Goal: Task Accomplishment & Management: Complete application form

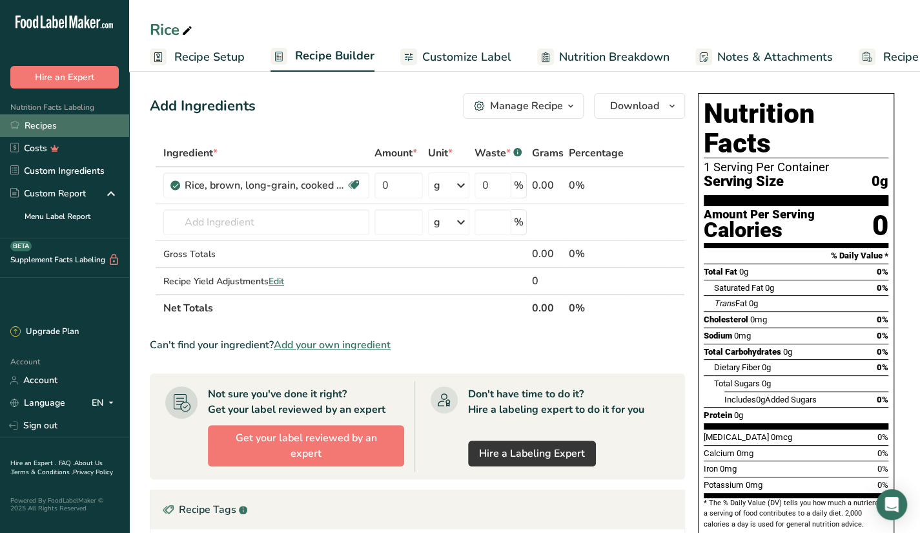
click at [83, 128] on link "Recipes" at bounding box center [64, 125] width 129 height 23
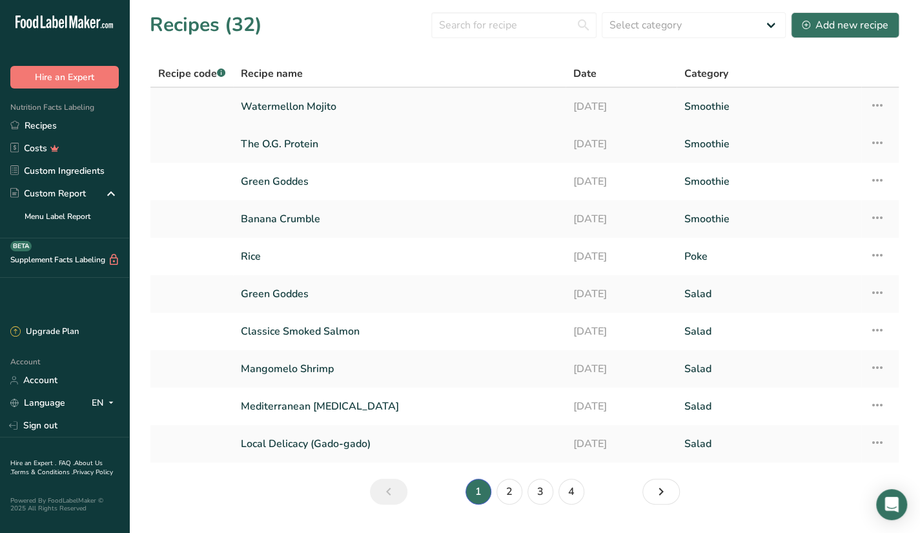
click at [341, 103] on link "Watermellon Mojito" at bounding box center [399, 106] width 317 height 27
click at [837, 26] on div "Add new recipe" at bounding box center [845, 24] width 87 height 15
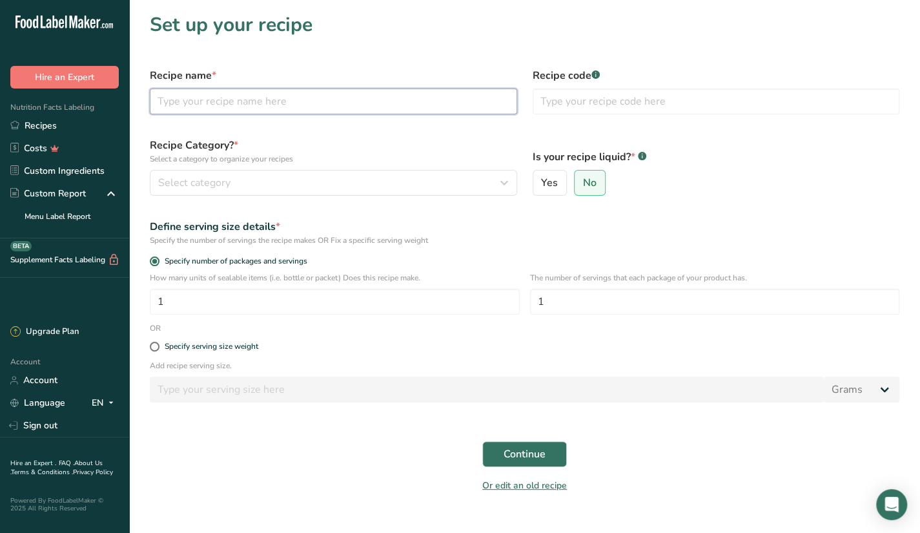
click at [311, 104] on input "text" at bounding box center [333, 101] width 367 height 26
paste input "Planet Earth 444"
type input "Planet Earth 444"
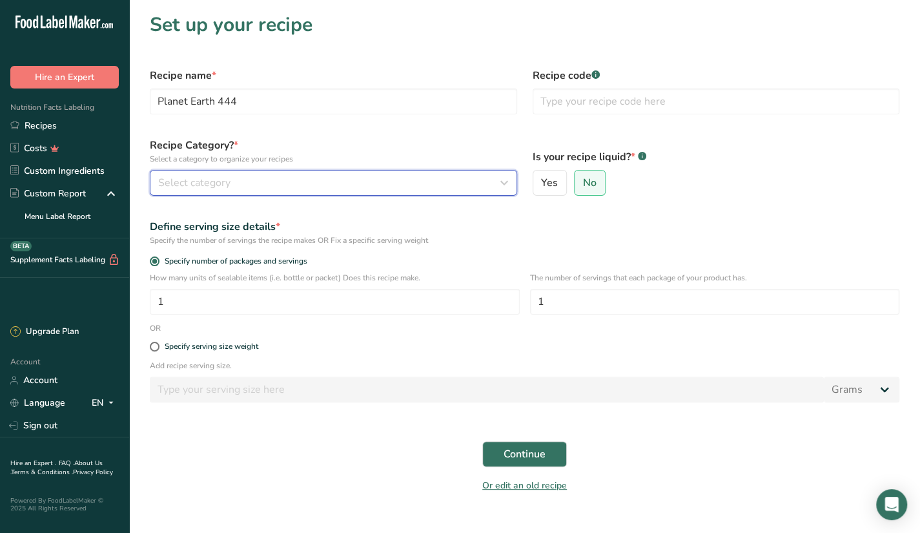
click at [270, 178] on div "Select category" at bounding box center [329, 182] width 343 height 15
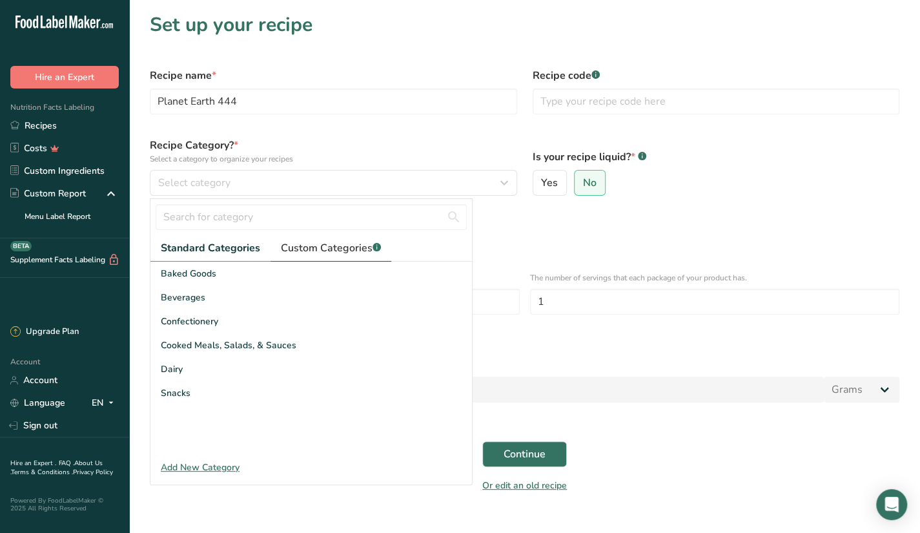
click at [336, 243] on span "Custom Categories .a-a{fill:#347362;}.b-a{fill:#fff;}" at bounding box center [331, 247] width 100 height 15
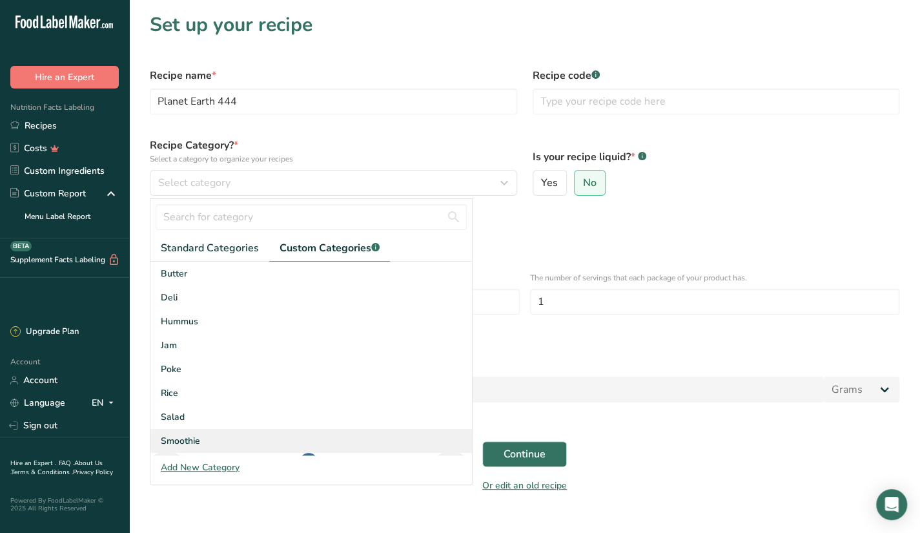
click at [179, 433] on div "Smoothie" at bounding box center [310, 441] width 321 height 24
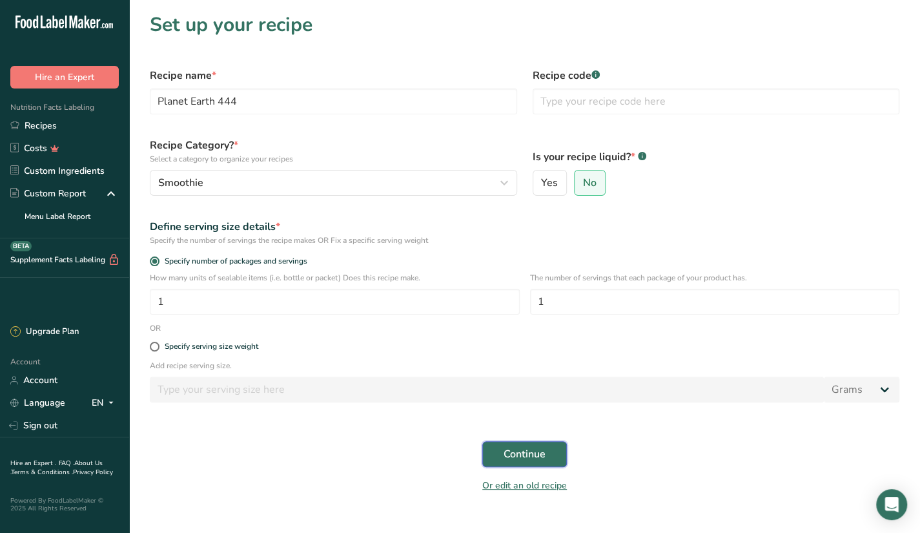
click at [506, 449] on span "Continue" at bounding box center [525, 453] width 42 height 15
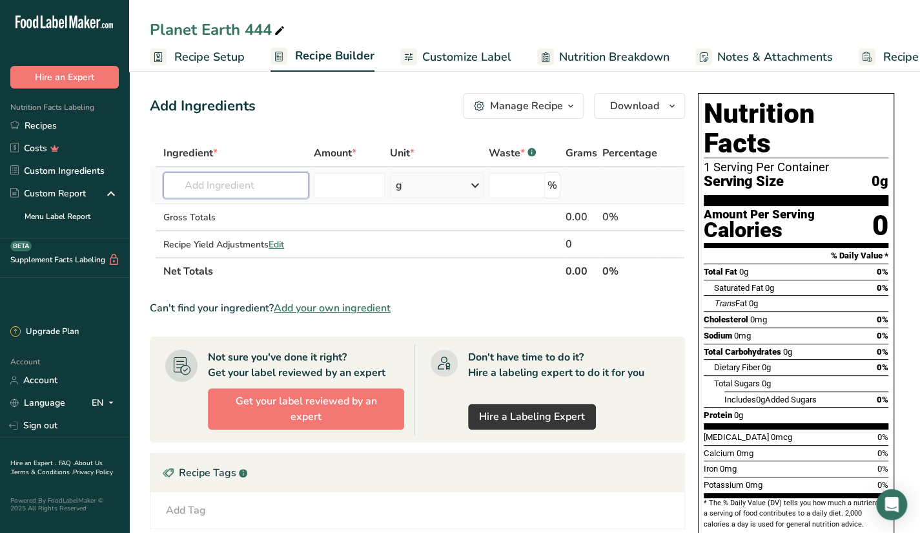
click at [229, 182] on input "text" at bounding box center [235, 185] width 145 height 26
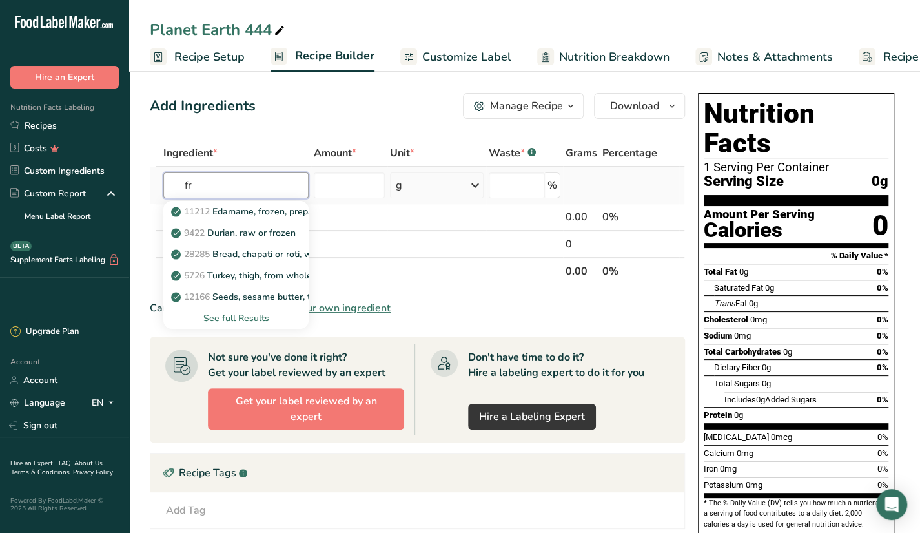
type input "f"
type input "banana"
click at [239, 203] on link "9040 Bananas, raw" at bounding box center [235, 211] width 145 height 21
type input "Bananas, raw"
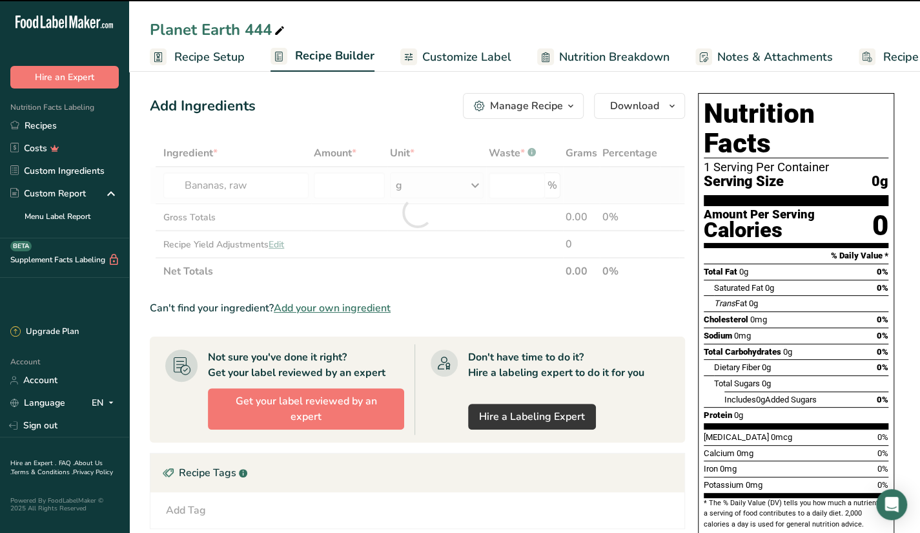
type input "0"
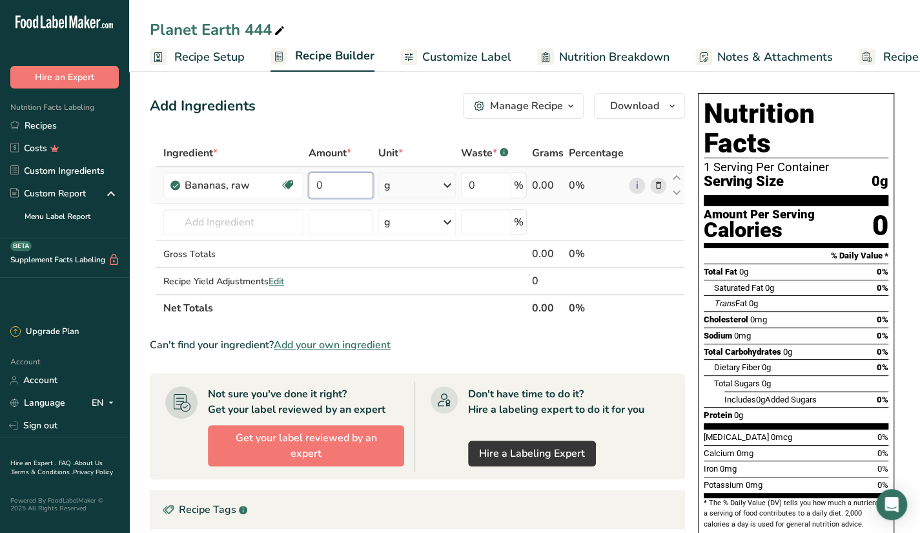
click at [337, 180] on input "0" at bounding box center [341, 185] width 65 height 26
type input "1"
type input "150"
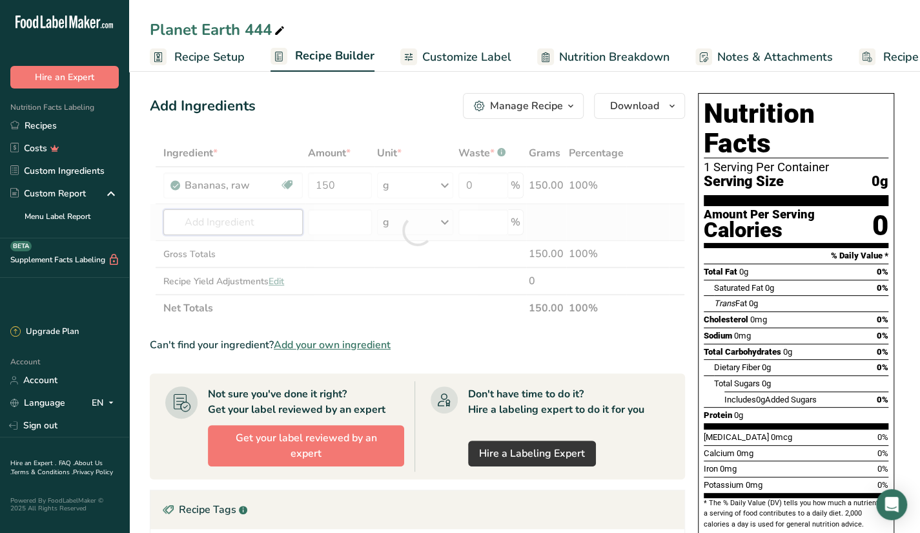
click at [284, 214] on div "Ingredient * Amount * Unit * Waste * .a-a{fill:#347362;}.b-a{fill:#fff;} Grams …" at bounding box center [417, 230] width 535 height 182
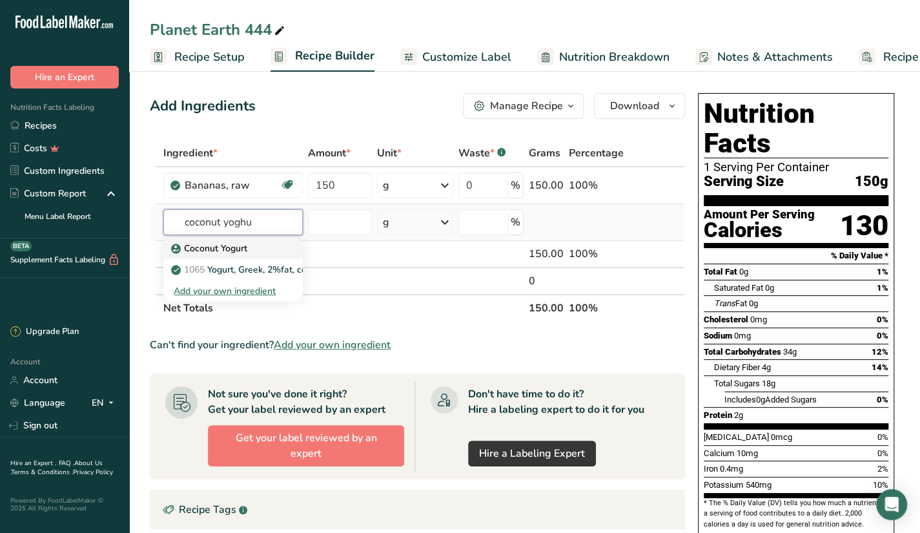
type input "coconut yoghu"
click at [249, 254] on link "Coconut Yogurt" at bounding box center [232, 248] width 139 height 21
type input "Coconut Yogurt"
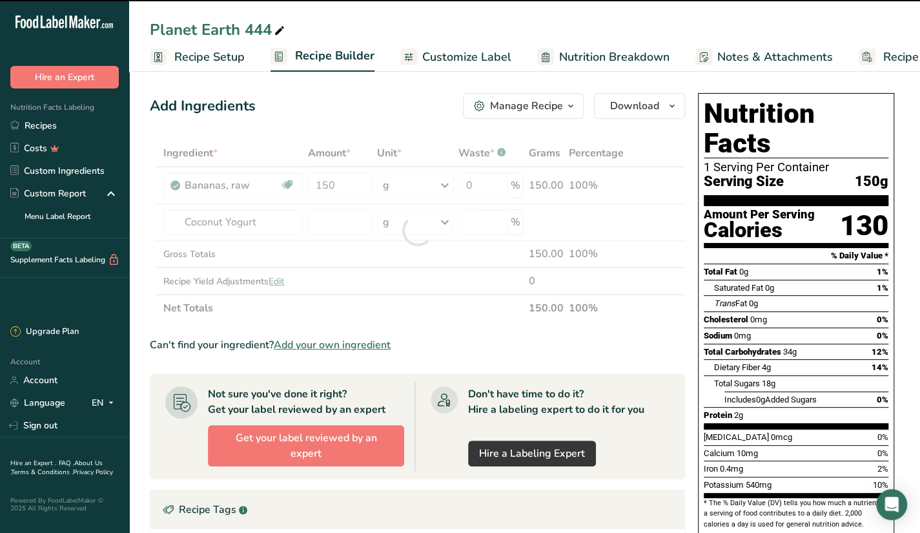
type input "0"
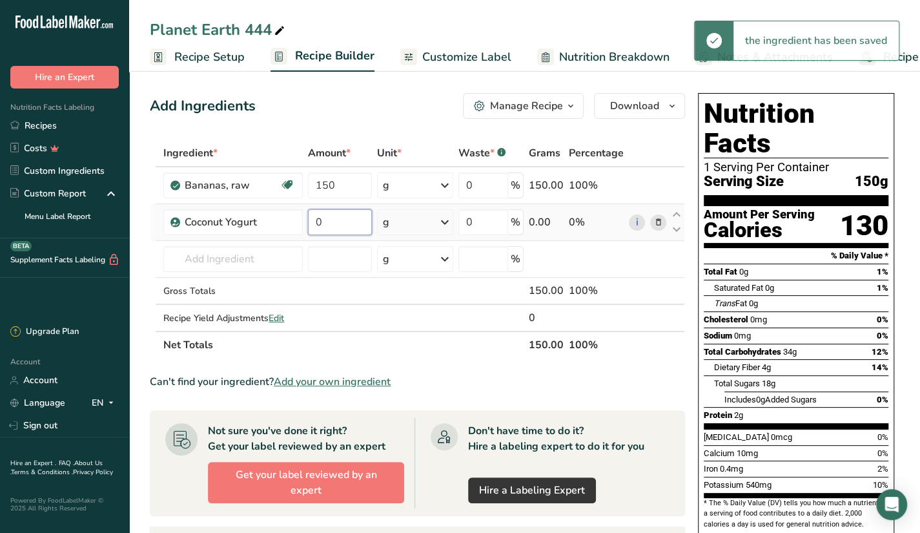
click at [350, 227] on input "0" at bounding box center [340, 222] width 64 height 26
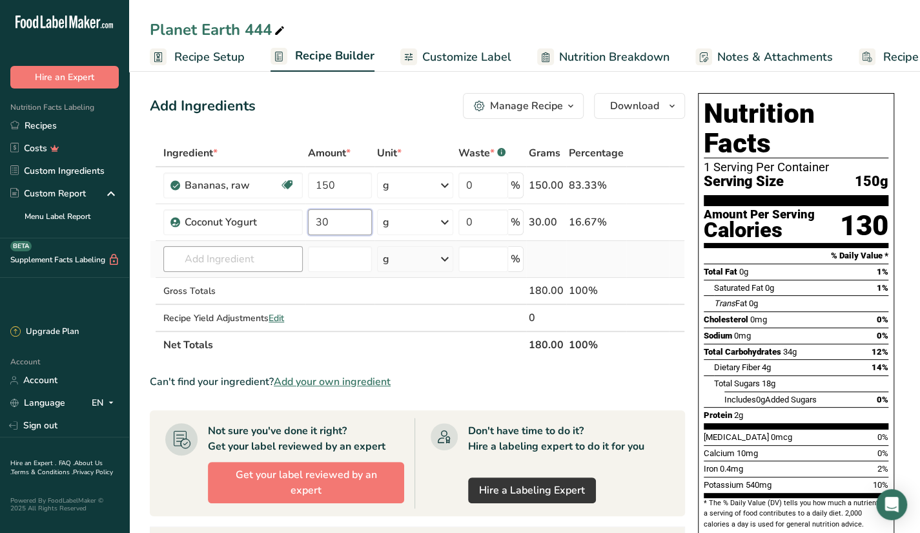
type input "30"
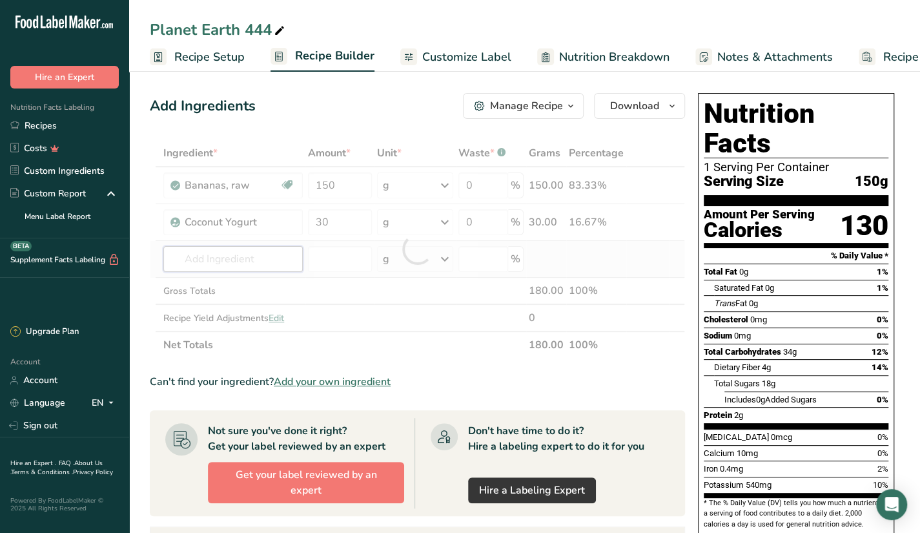
click at [283, 250] on div "Ingredient * Amount * Unit * Waste * .a-a{fill:#347362;}.b-a{fill:#fff;} Grams …" at bounding box center [417, 248] width 535 height 219
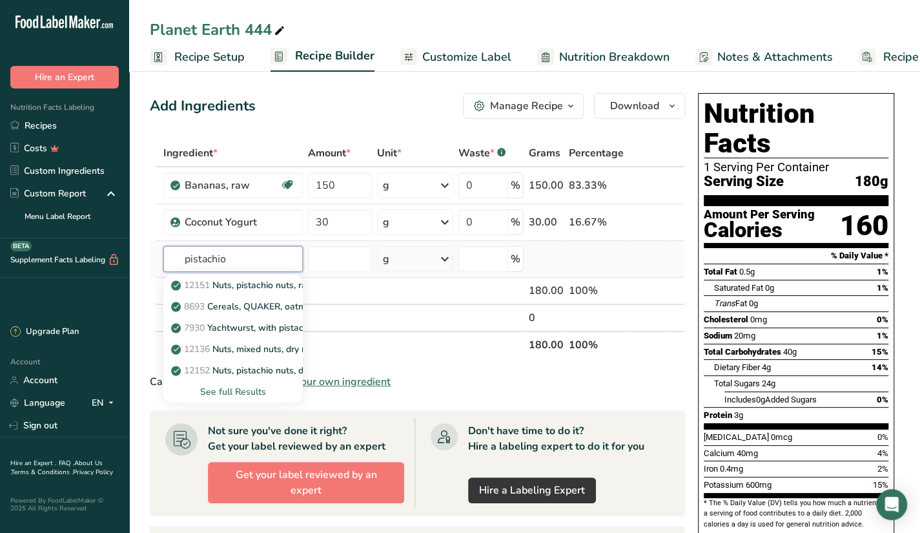
type input "pistachio"
click at [249, 392] on div "See full Results" at bounding box center [233, 392] width 119 height 14
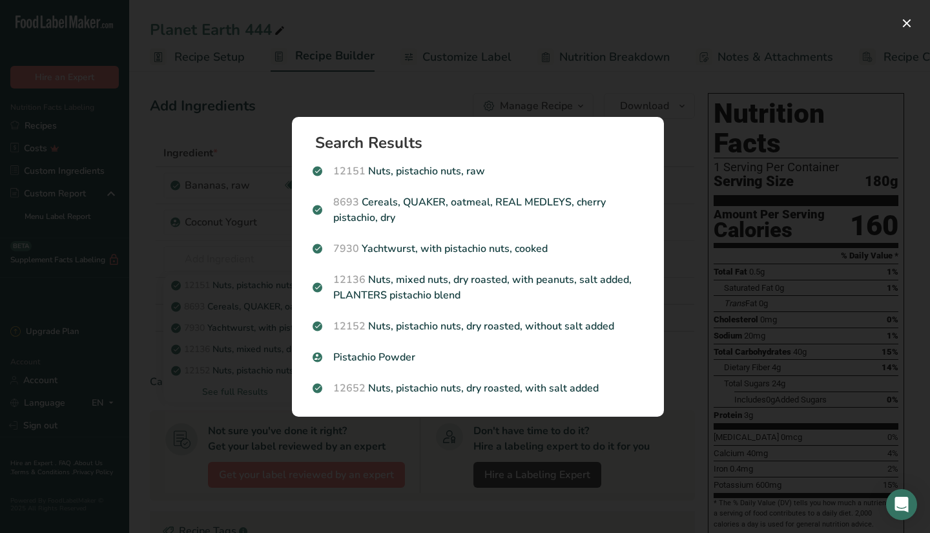
click at [678, 68] on div "Search results modal" at bounding box center [465, 266] width 930 height 533
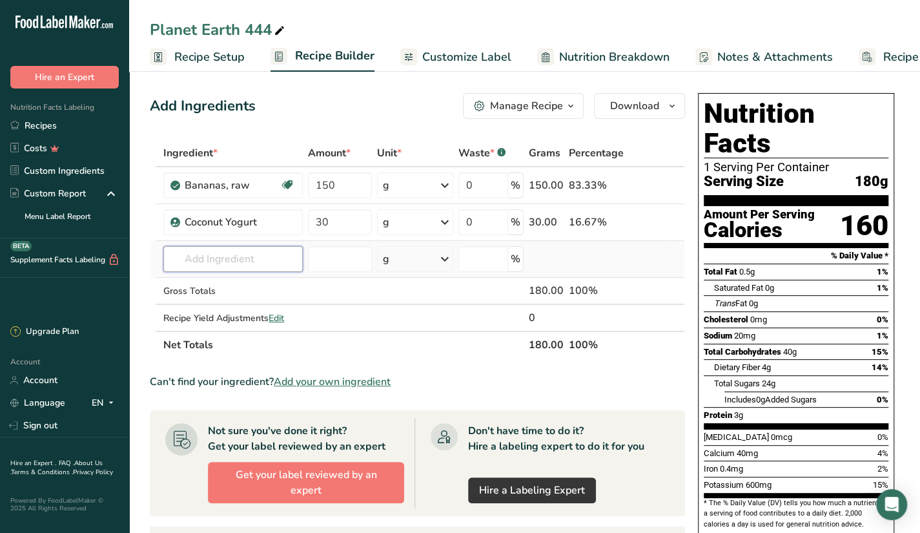
click at [241, 260] on input "text" at bounding box center [232, 259] width 139 height 26
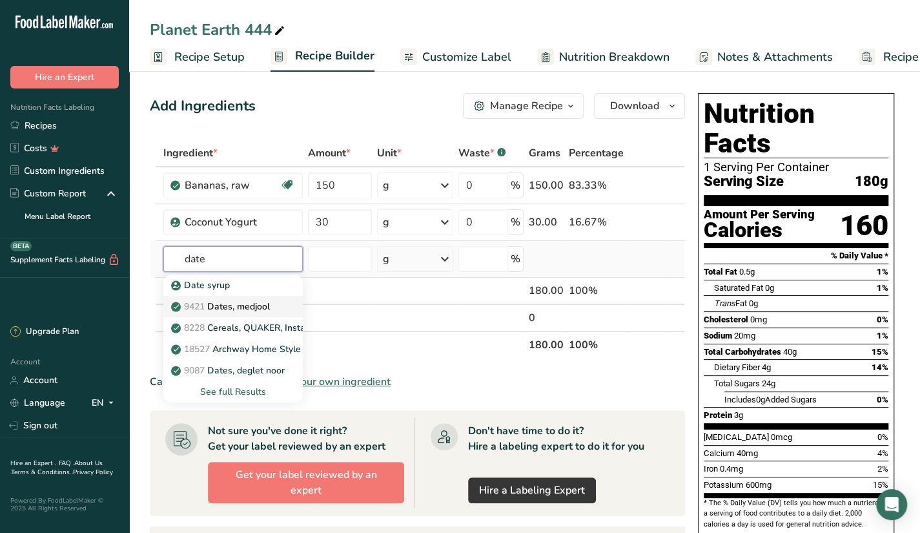
type input "date"
click at [249, 298] on link "9421 Dates, medjool" at bounding box center [232, 306] width 139 height 21
type input "Dates, medjool"
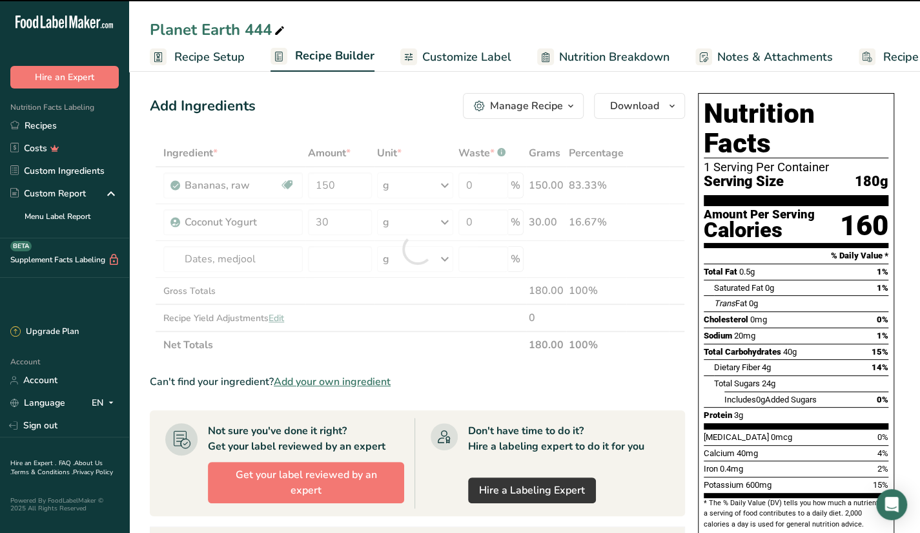
type input "0"
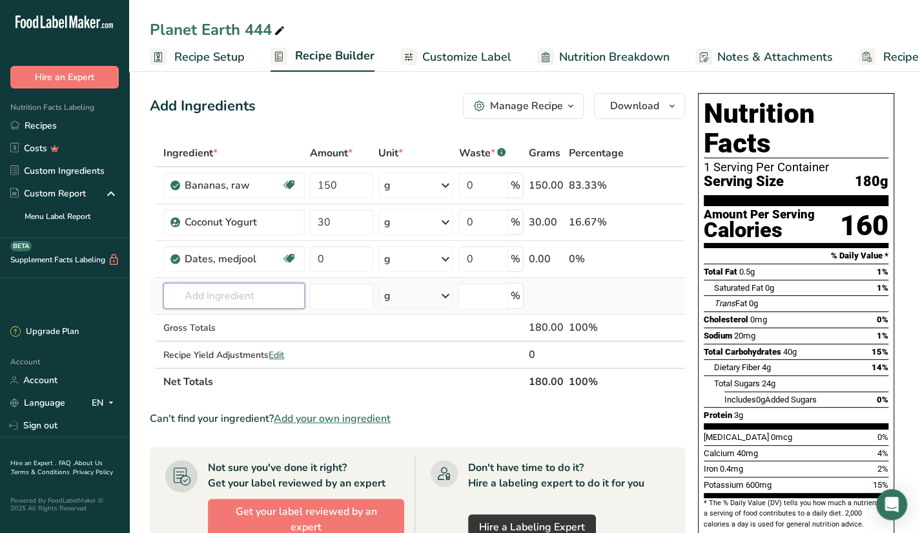
click at [281, 285] on input "text" at bounding box center [233, 296] width 141 height 26
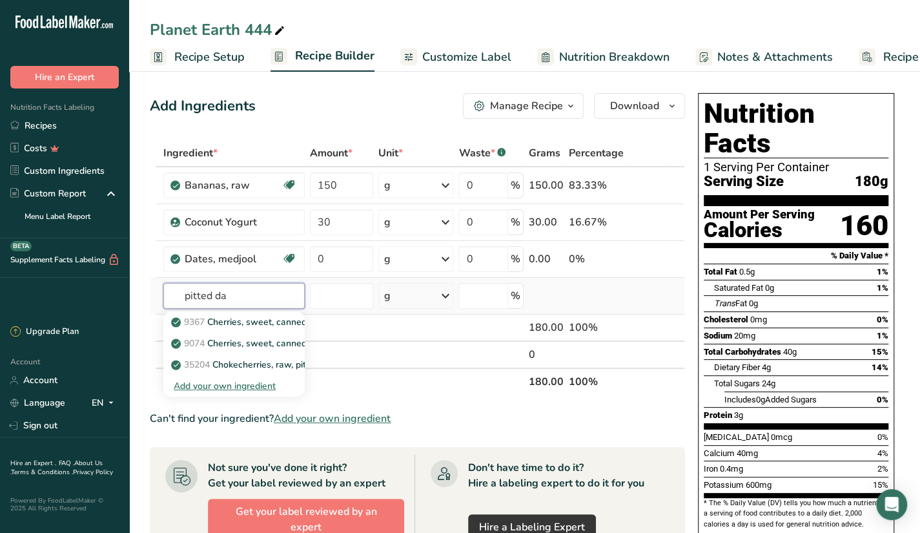
type input "pitted dat"
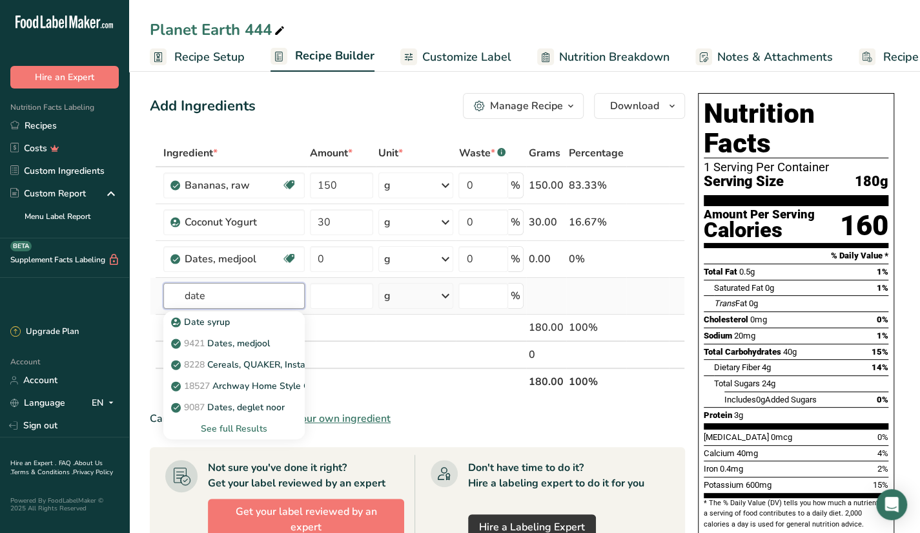
type input "date"
click at [234, 424] on div "See full Results" at bounding box center [234, 429] width 121 height 14
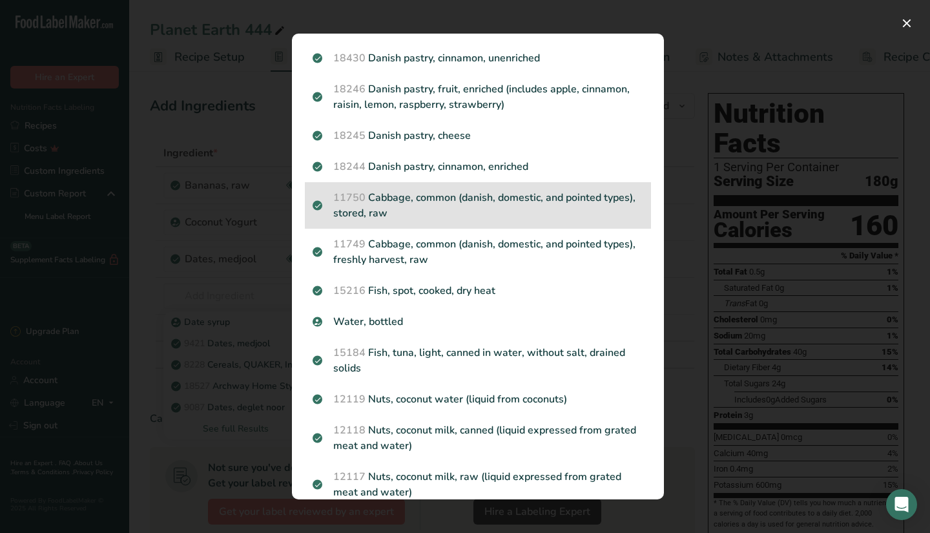
scroll to position [464, 0]
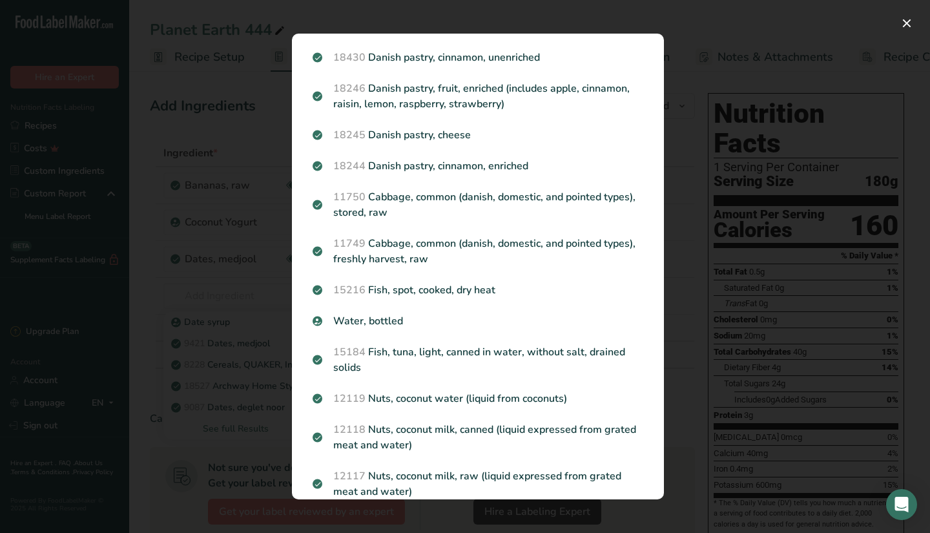
click at [718, 325] on div "Search results modal" at bounding box center [465, 266] width 930 height 533
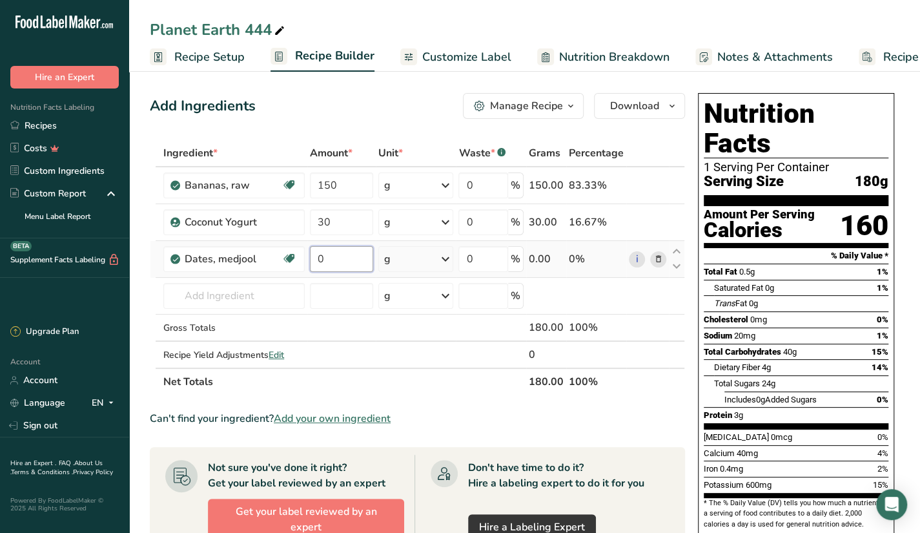
click at [334, 269] on input "0" at bounding box center [341, 259] width 63 height 26
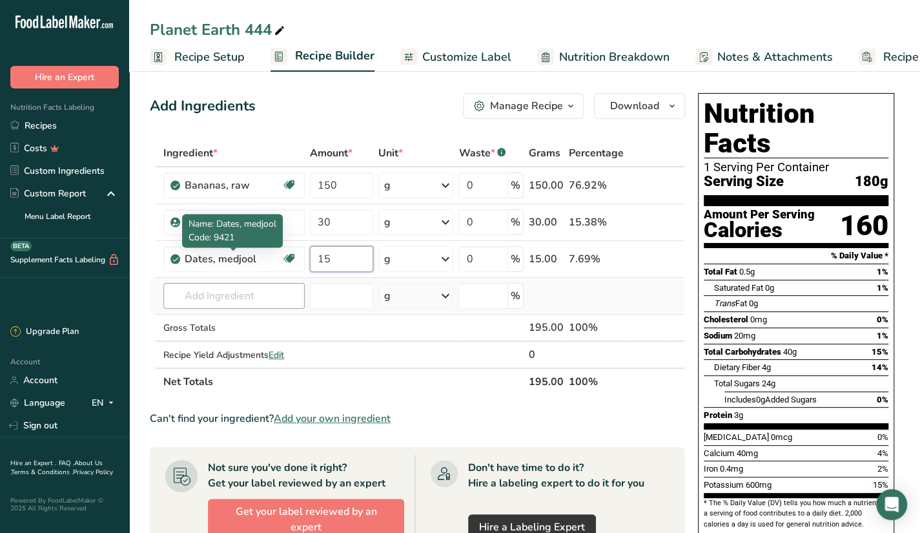
type input "15"
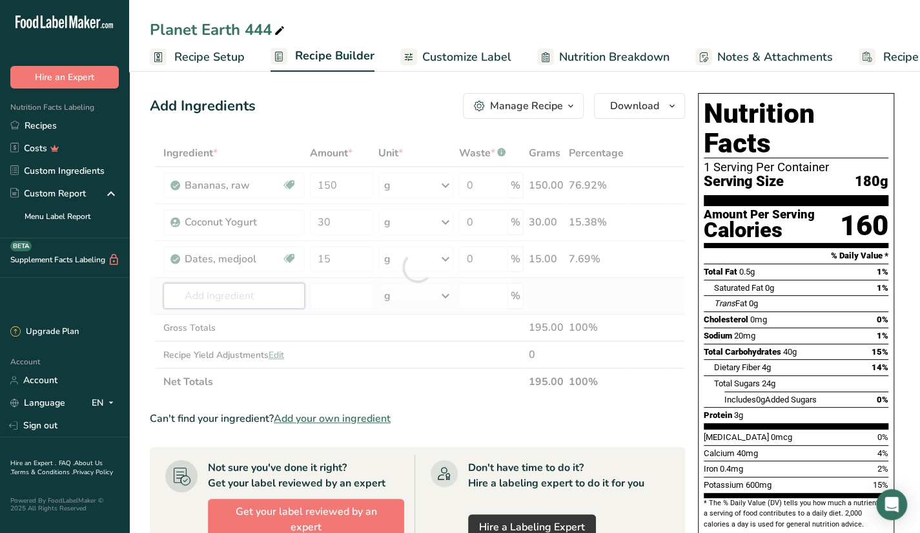
click at [239, 293] on div "Ingredient * Amount * Unit * Waste * .a-a{fill:#347362;}.b-a{fill:#fff;} Grams …" at bounding box center [417, 267] width 535 height 256
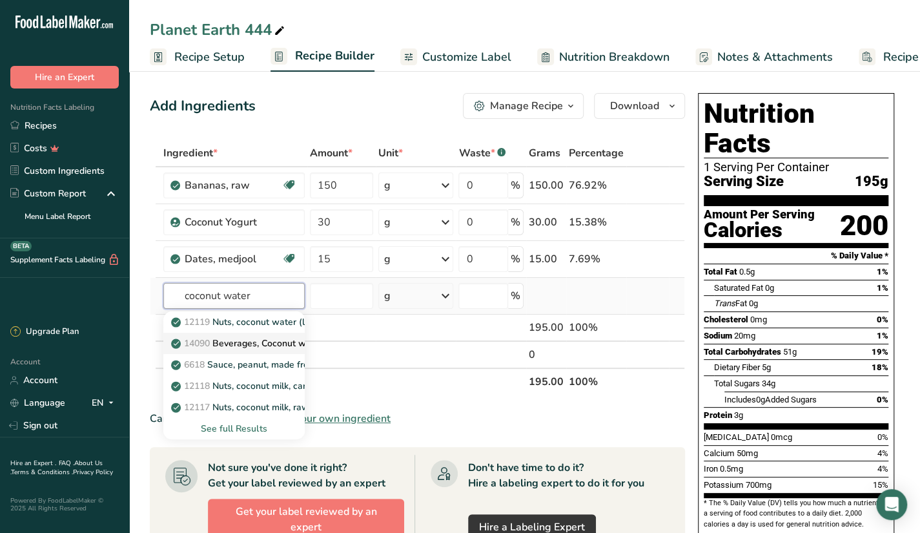
type input "coconut water"
click at [236, 340] on p "14090 Beverages, Coconut water, ready-to-drink, unsweetened" at bounding box center [311, 343] width 274 height 14
type input "Beverages, Coconut water, ready-to-drink, unsweetened"
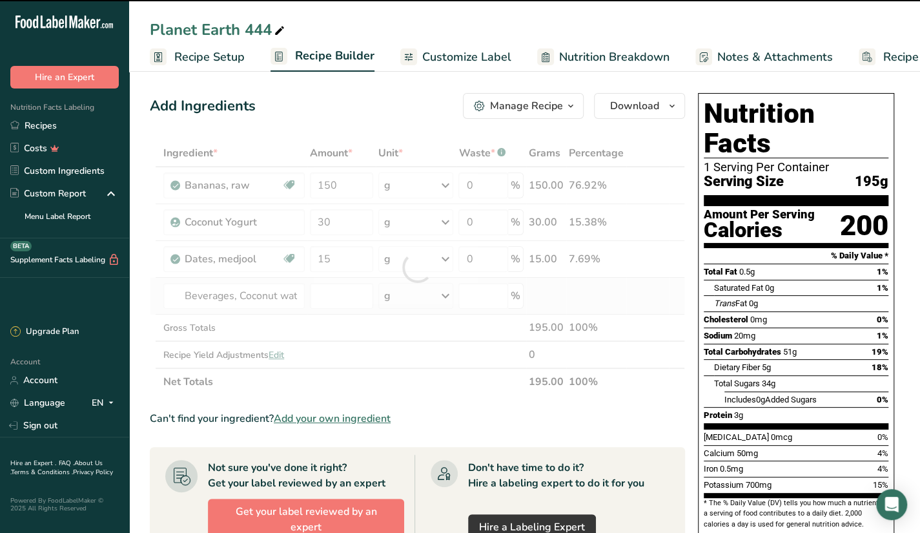
type input "0"
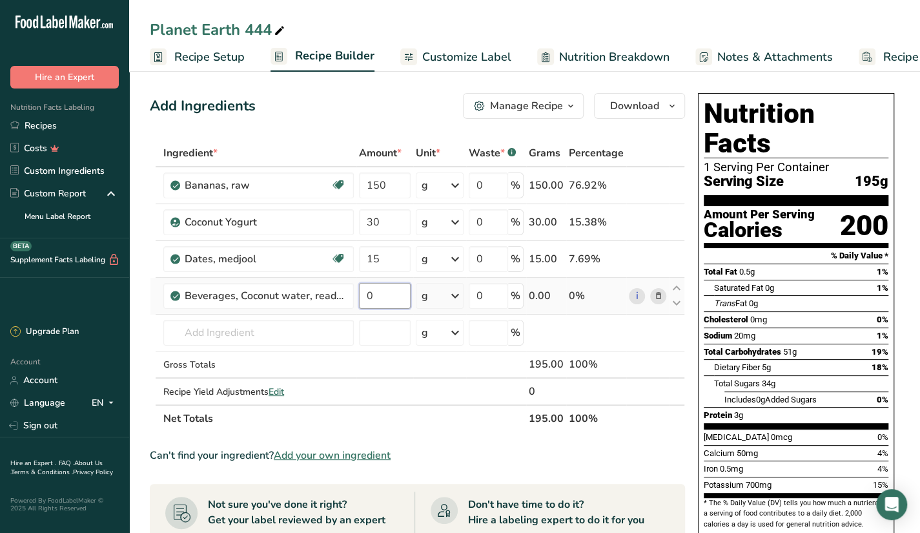
click at [386, 301] on input "0" at bounding box center [385, 296] width 52 height 26
type input "100"
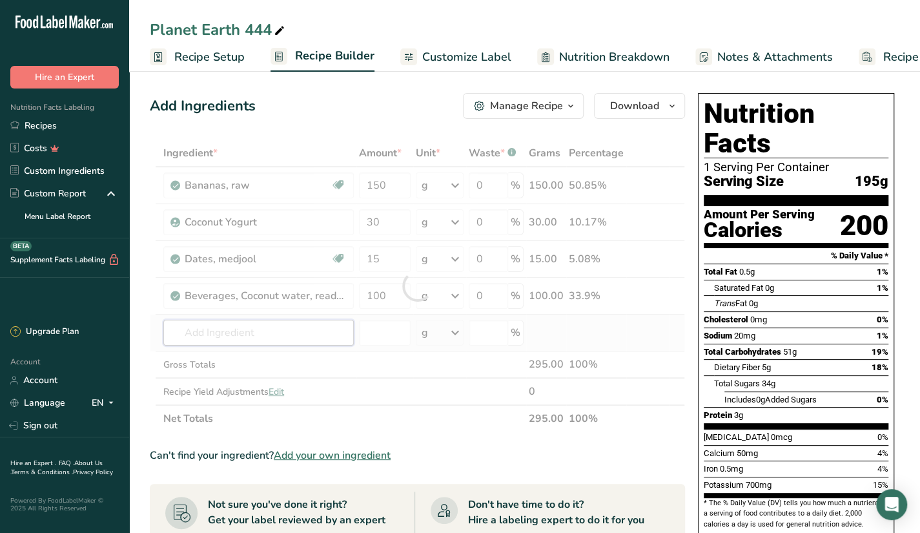
click at [309, 325] on div "Ingredient * Amount * Unit * Waste * .a-a{fill:#347362;}.b-a{fill:#fff;} Grams …" at bounding box center [417, 285] width 535 height 292
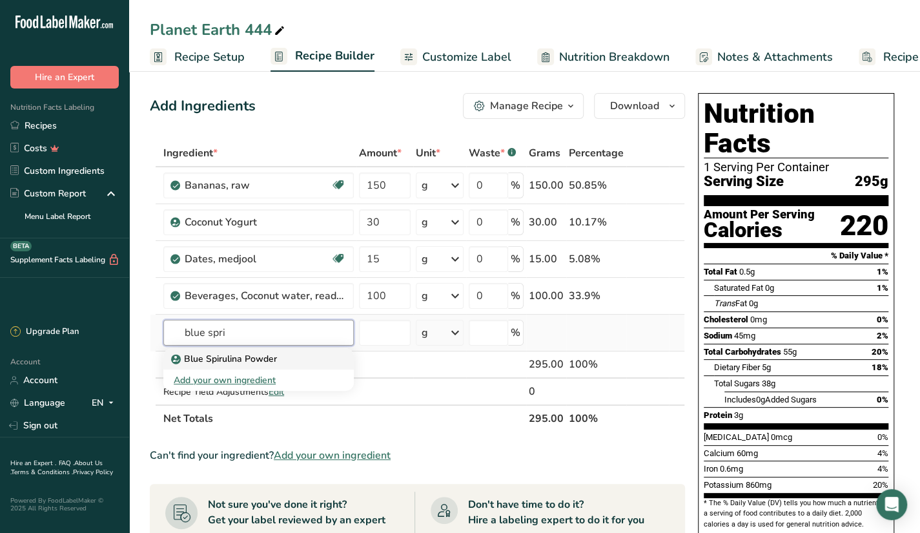
type input "blue spri"
click at [316, 357] on div "Blue Spirulina Powder" at bounding box center [248, 359] width 149 height 14
type input "Blue Spirulina Powder"
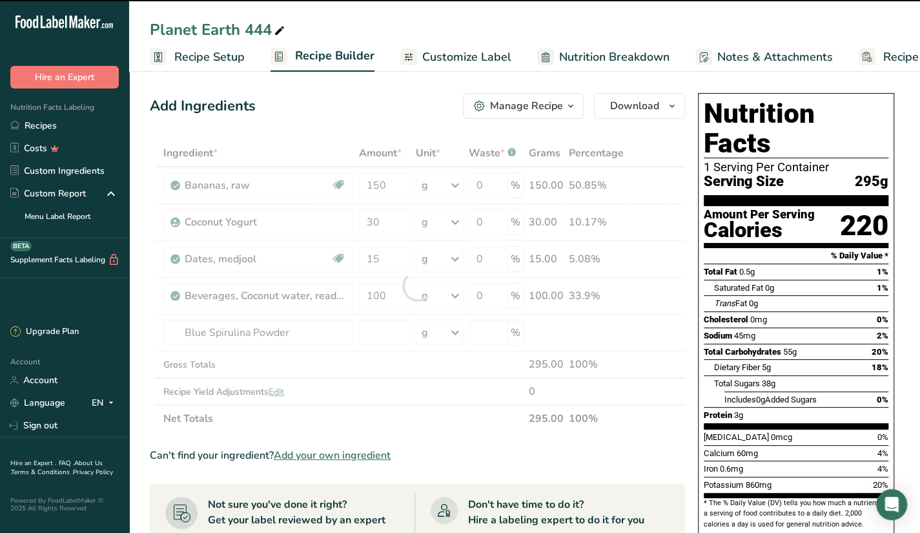
type input "0"
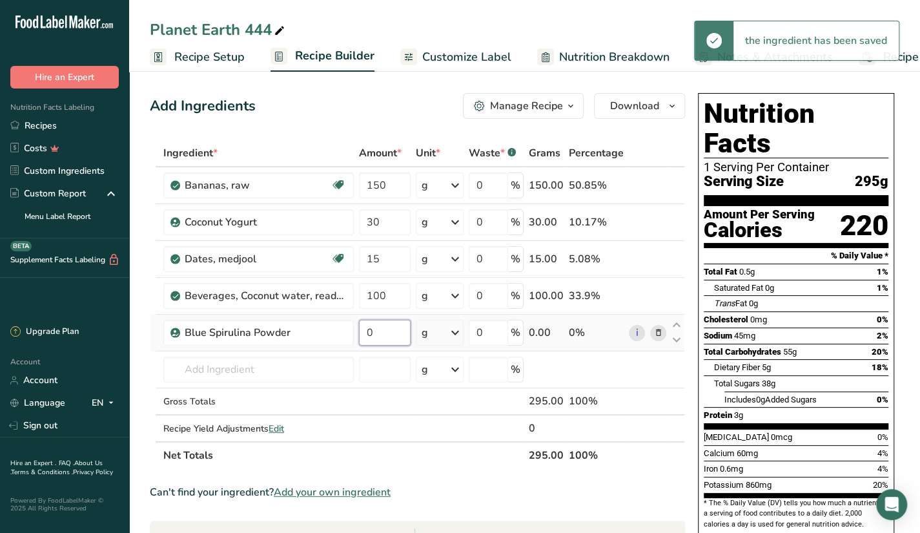
click at [374, 339] on input "0" at bounding box center [385, 333] width 52 height 26
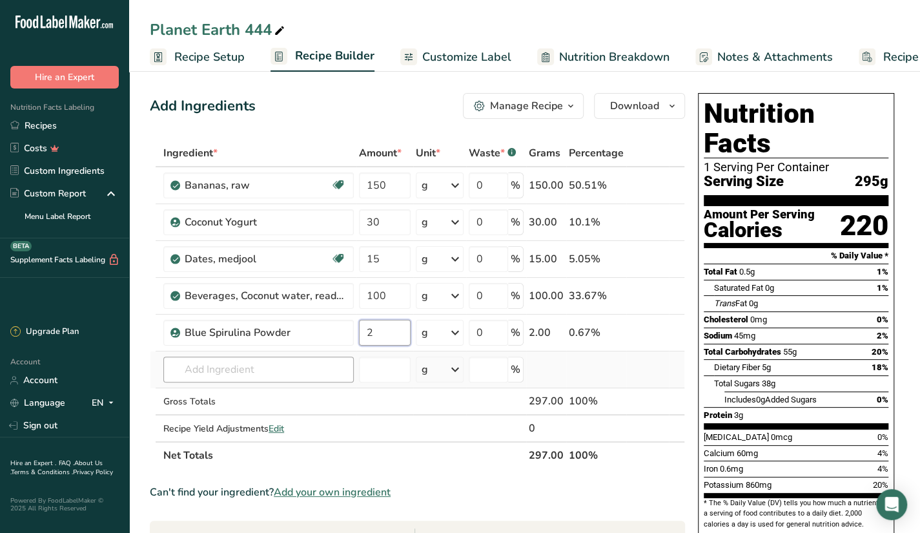
type input "2"
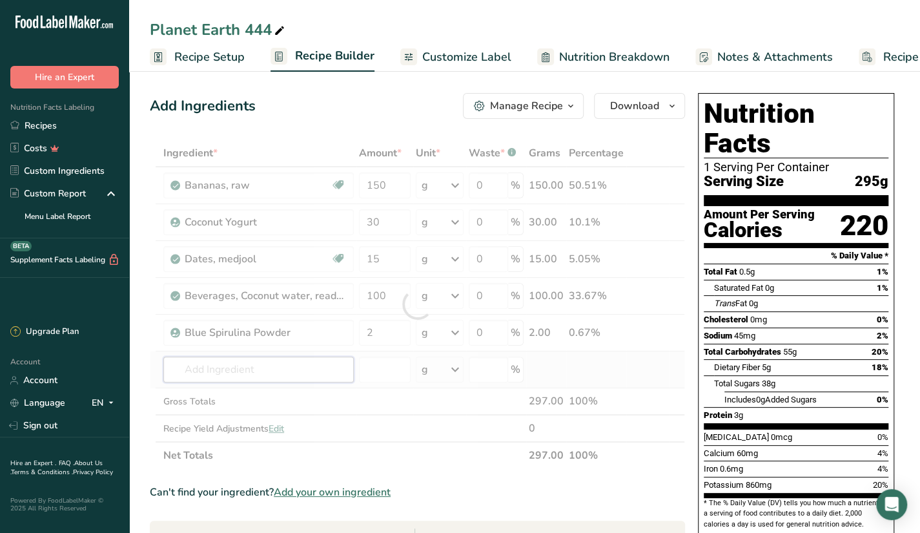
click at [305, 357] on div "Ingredient * Amount * Unit * Waste * .a-a{fill:#347362;}.b-a{fill:#fff;} Grams …" at bounding box center [417, 303] width 535 height 329
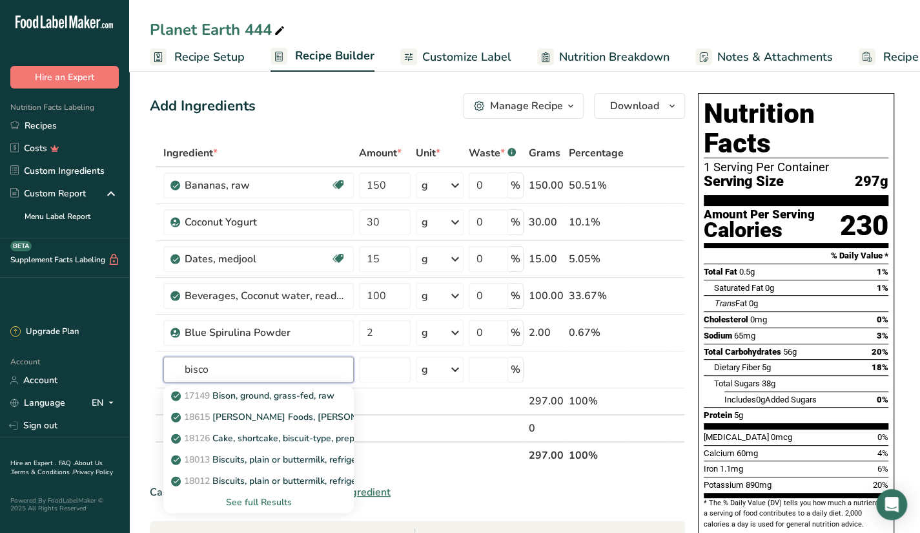
type input "bisco"
type input "spreaf"
type input "spread"
click at [266, 500] on div "See full Results" at bounding box center [259, 502] width 170 height 14
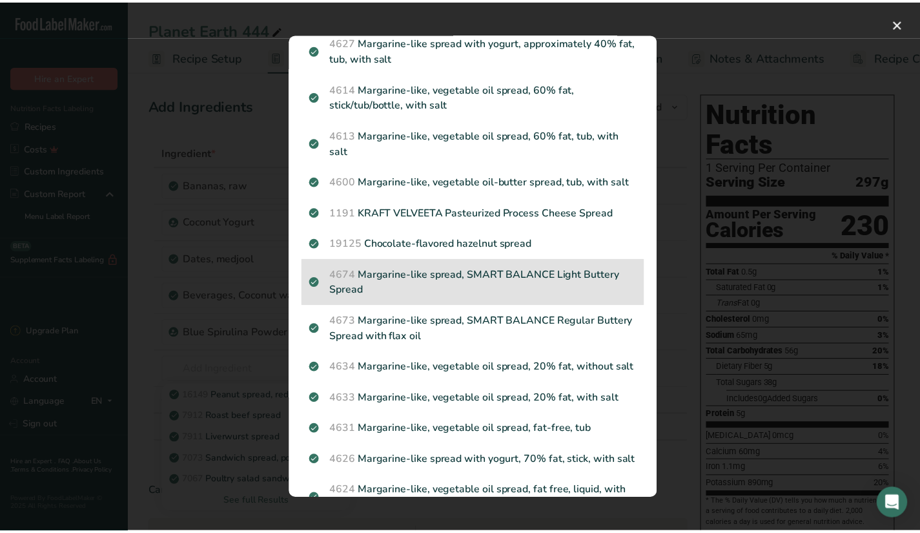
scroll to position [0, 0]
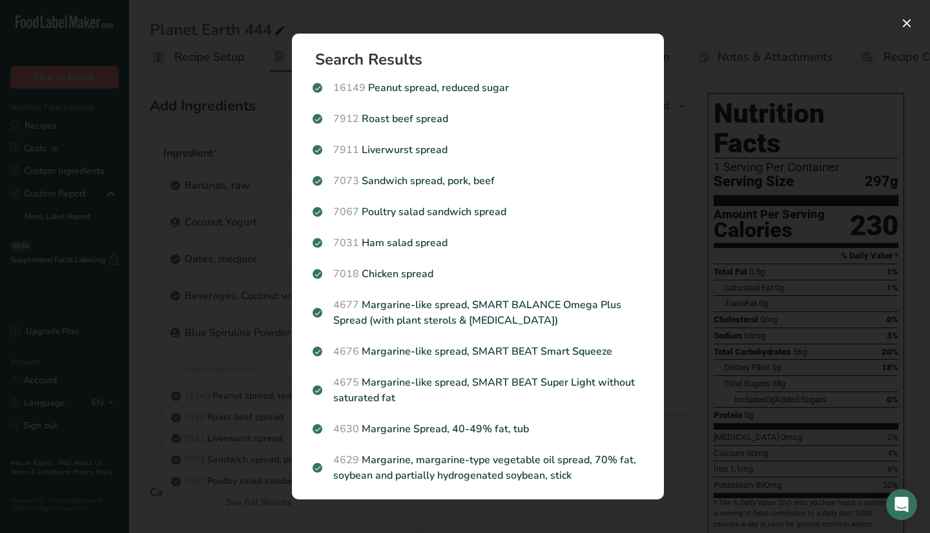
click at [719, 167] on div "Search results modal" at bounding box center [465, 266] width 930 height 533
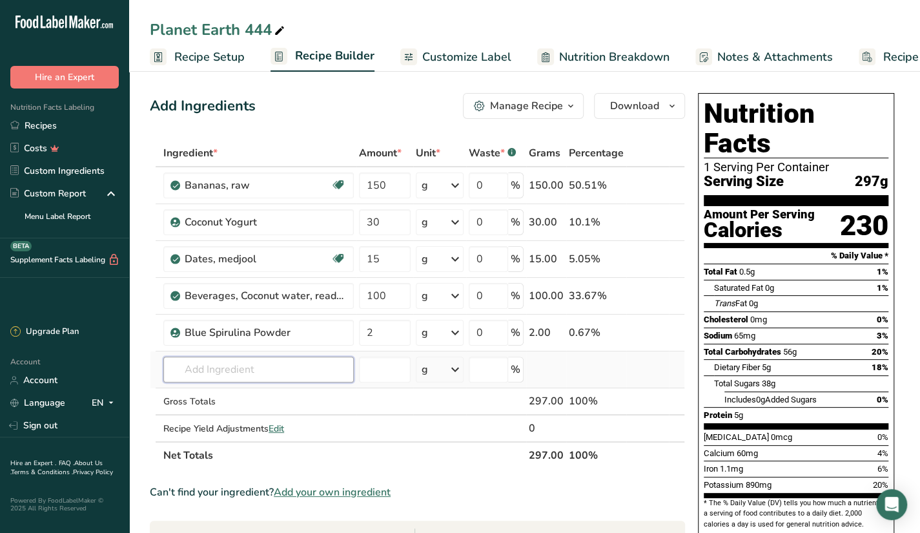
click at [183, 367] on input "text" at bounding box center [258, 369] width 190 height 26
type input "mash avo"
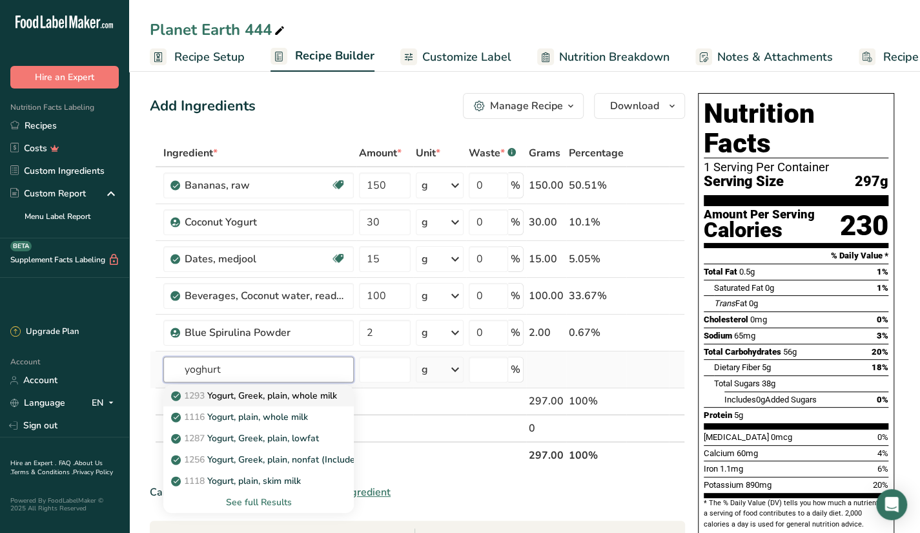
type input "yoghurt"
click at [319, 397] on p "1293 Yogurt, Greek, plain, whole milk" at bounding box center [255, 396] width 163 height 14
type input "Yogurt, Greek, plain, whole milk"
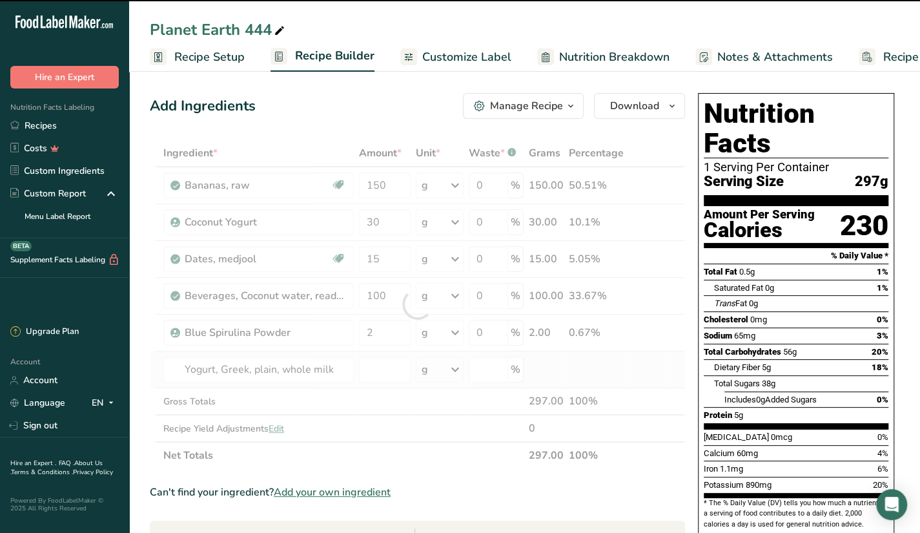
type input "0"
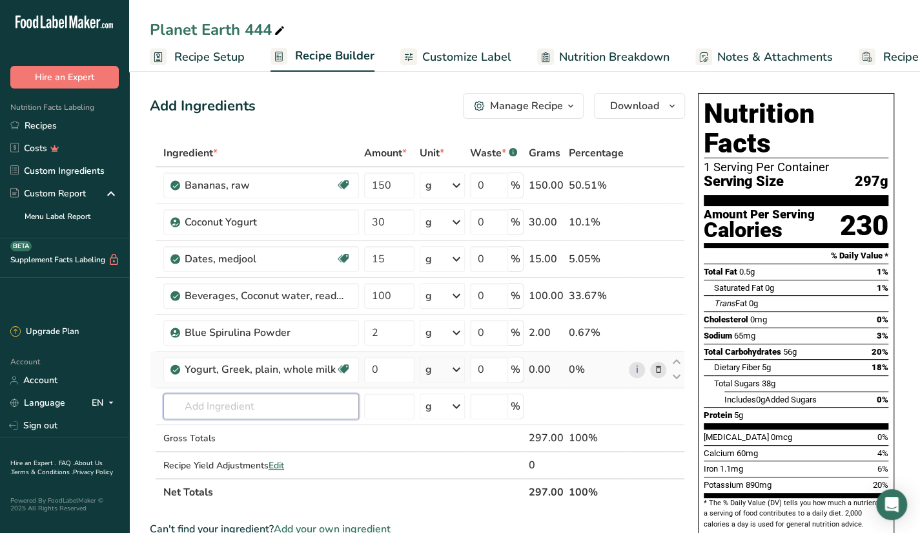
click at [319, 397] on input "text" at bounding box center [261, 406] width 196 height 26
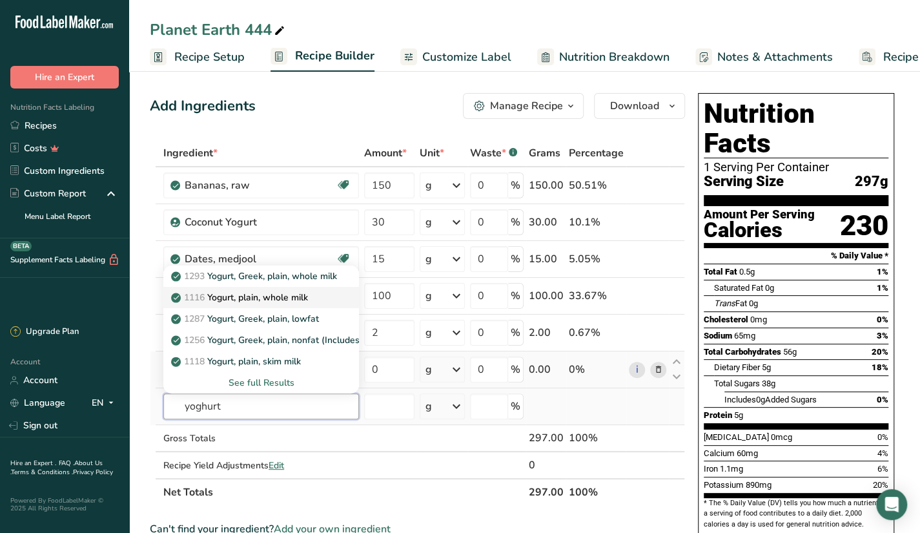
type input "yoghurt"
click at [307, 292] on p "1116 Yogurt, plain, whole milk" at bounding box center [241, 297] width 134 height 14
type input "Yogurt, plain, whole milk"
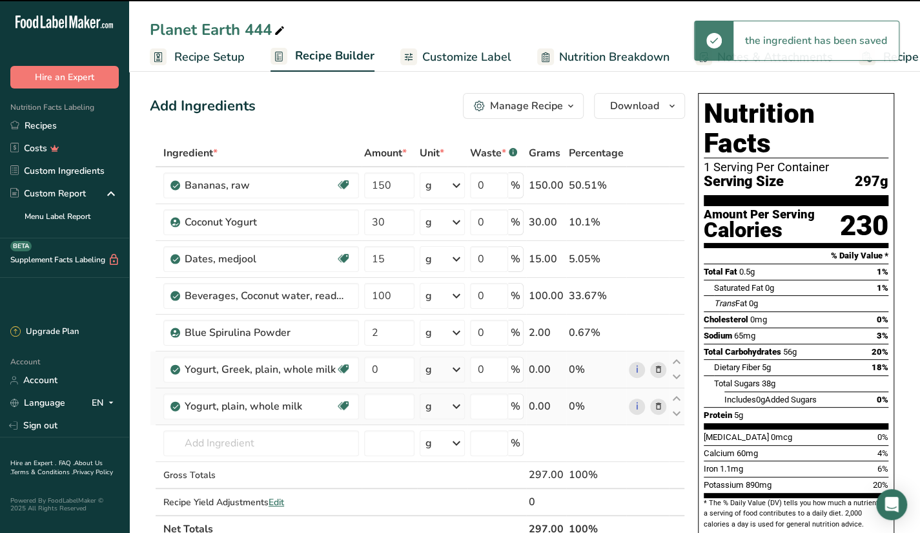
type input "0"
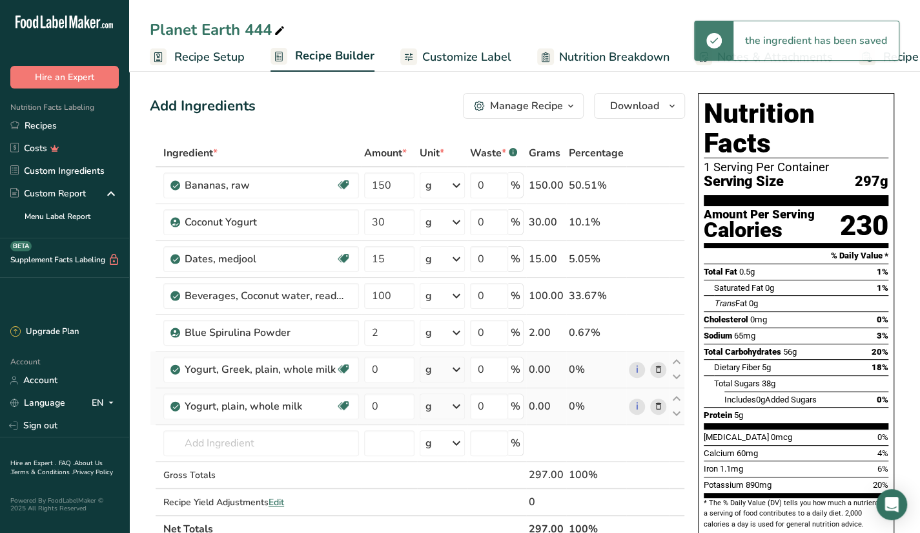
click at [655, 365] on icon at bounding box center [657, 370] width 9 height 14
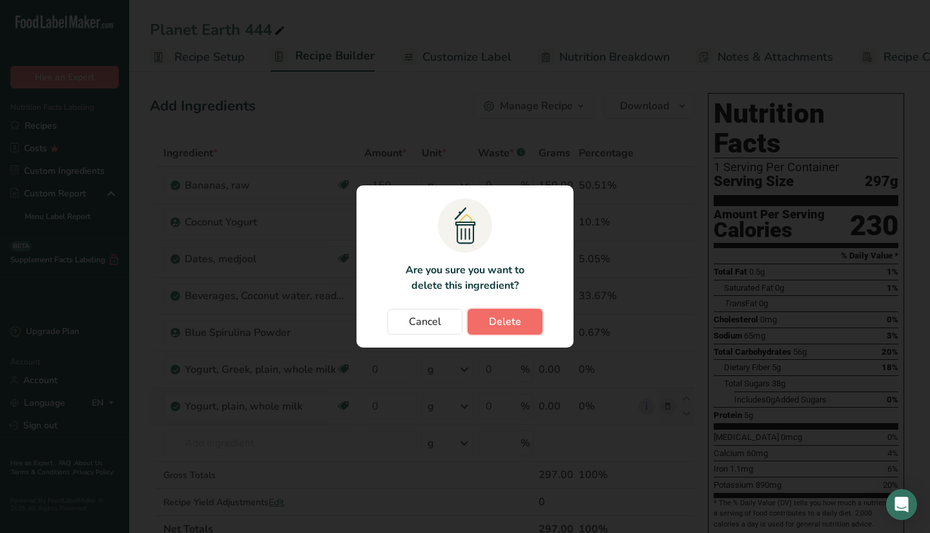
click at [520, 320] on span "Delete" at bounding box center [505, 321] width 32 height 15
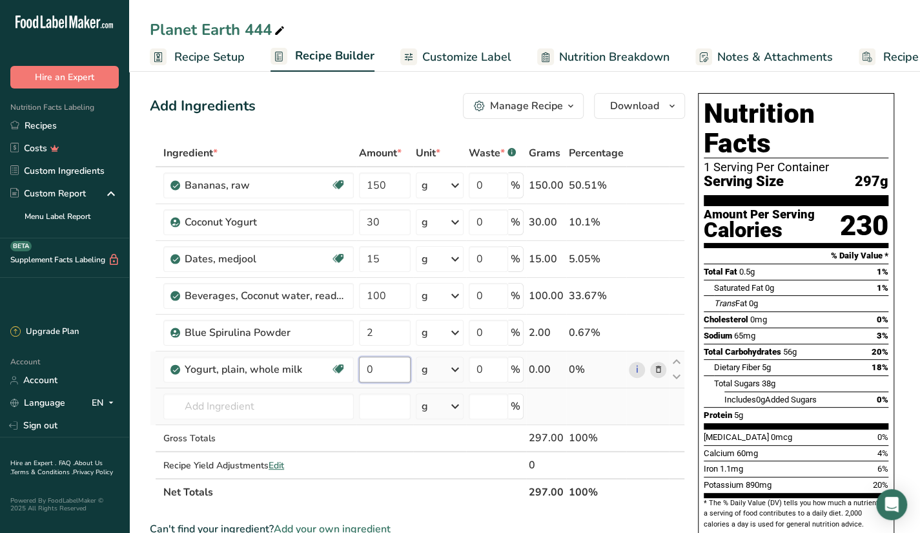
click at [380, 365] on input "0" at bounding box center [385, 369] width 52 height 26
type input "15"
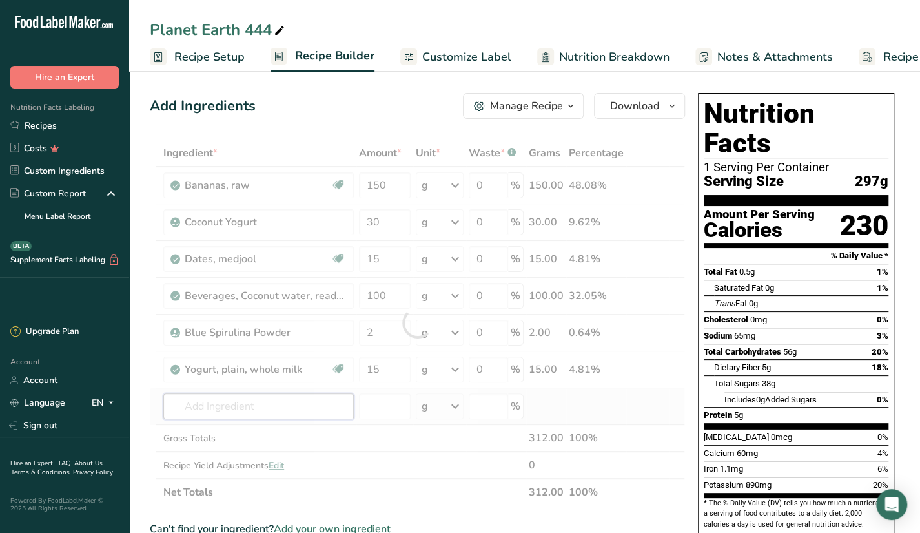
click at [325, 407] on div "Ingredient * Amount * Unit * Waste * .a-a{fill:#347362;}.b-a{fill:#fff;} Grams …" at bounding box center [417, 322] width 535 height 366
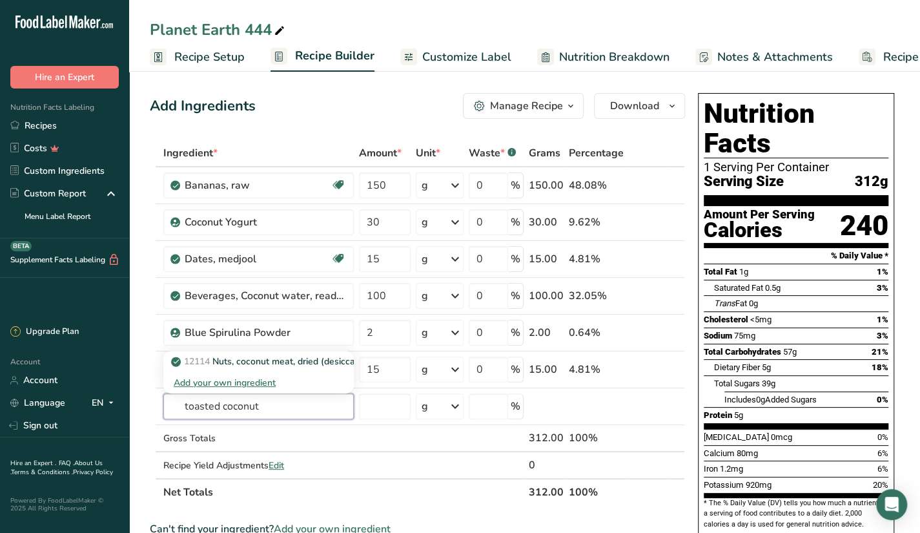
type input "toasted"
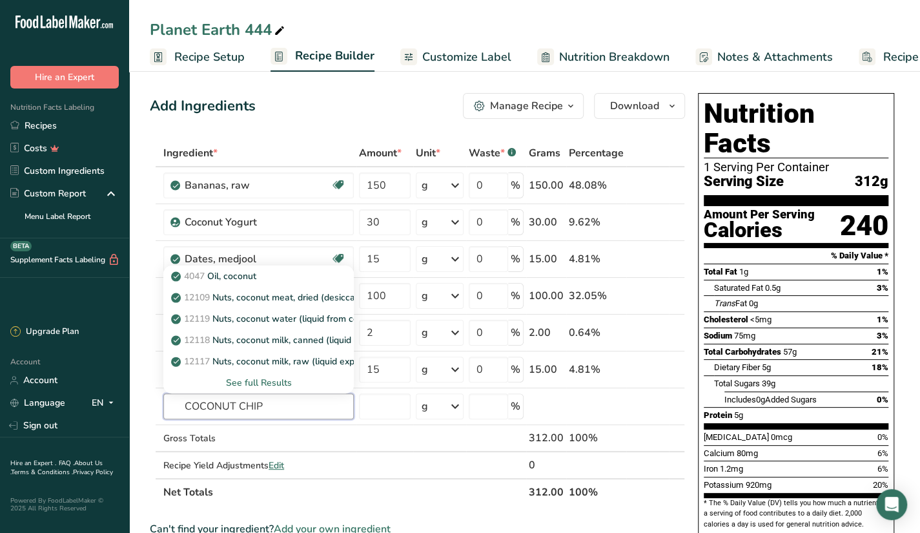
type input "COCONUT CHIPS"
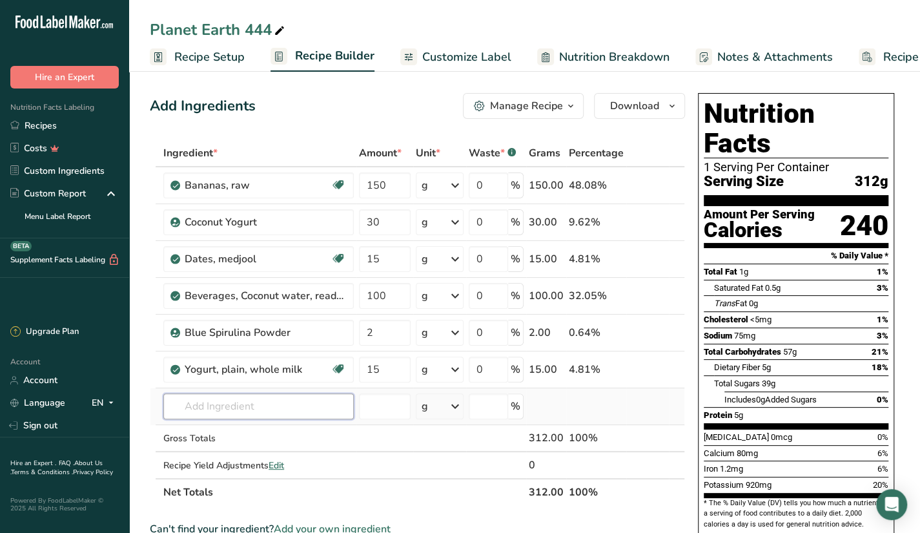
click at [312, 411] on input "text" at bounding box center [258, 406] width 190 height 26
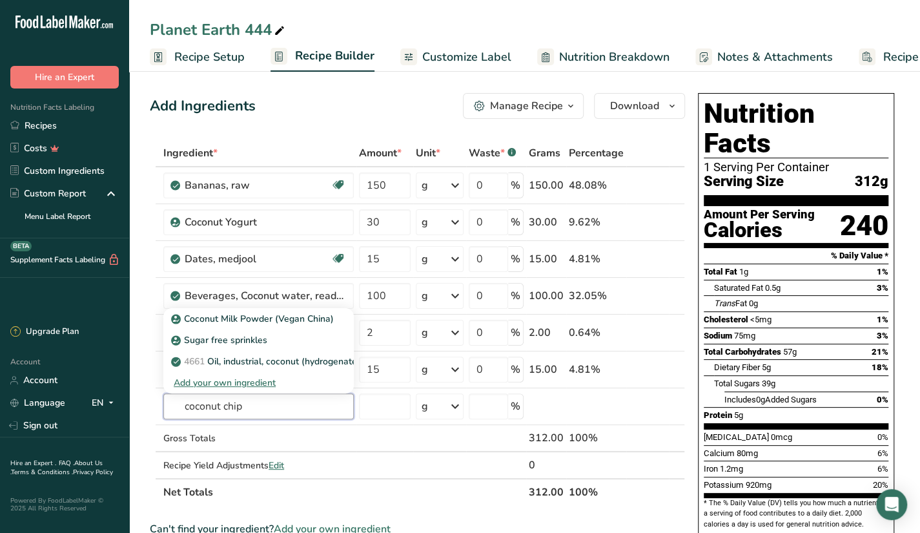
type input "coconut chip"
click at [321, 97] on div "Add Ingredients Manage Recipe Delete Recipe Duplicate Recipe Scale Recipe Save …" at bounding box center [417, 106] width 535 height 26
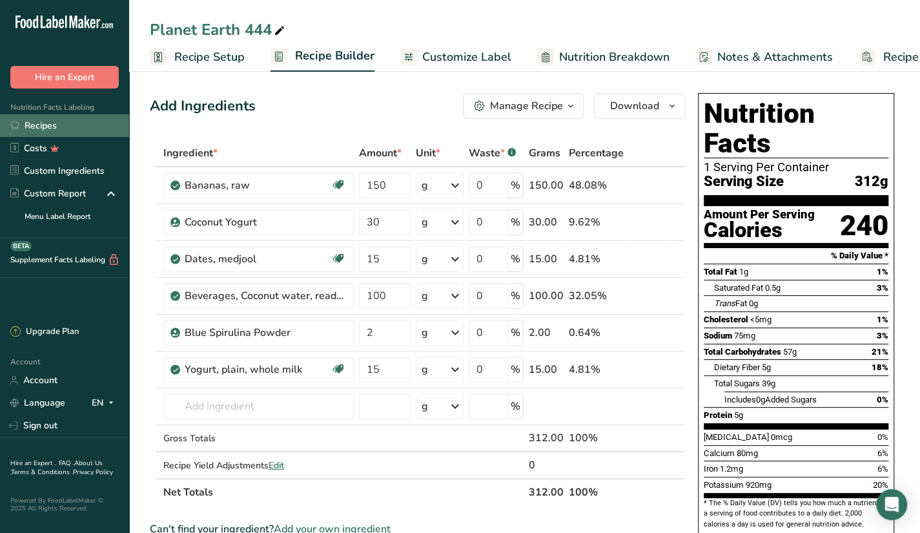
click at [36, 124] on link "Recipes" at bounding box center [64, 125] width 129 height 23
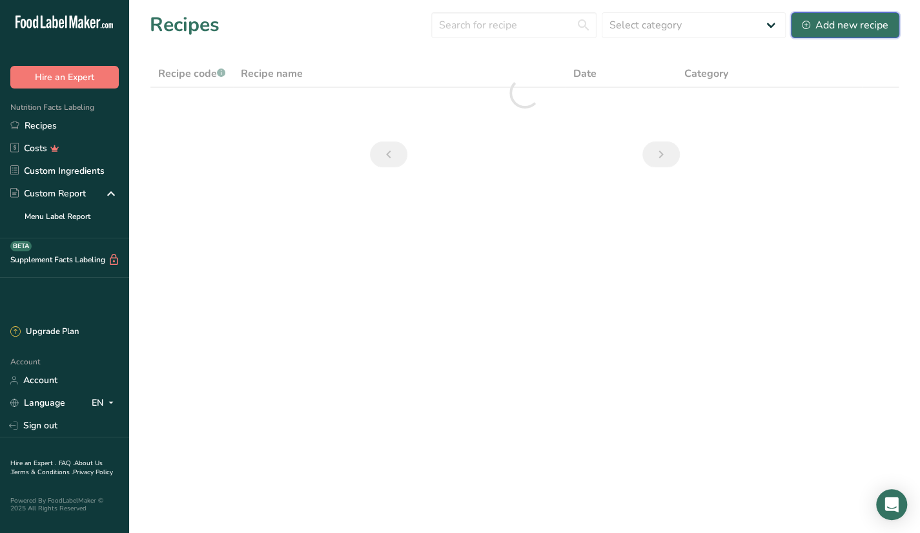
click at [847, 23] on div "Add new recipe" at bounding box center [845, 24] width 87 height 15
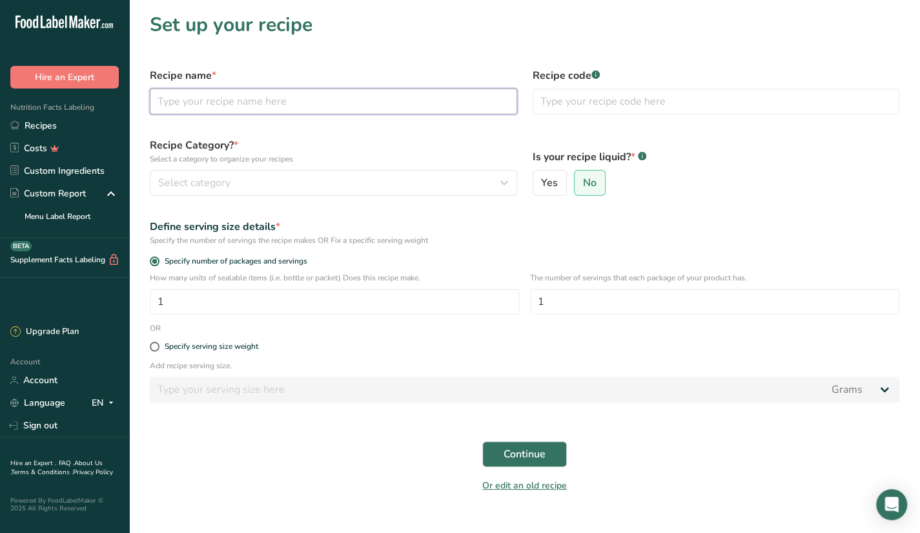
click at [341, 94] on input "text" at bounding box center [333, 101] width 367 height 26
paste input "Endless Summer"
type input "Endless Summer"
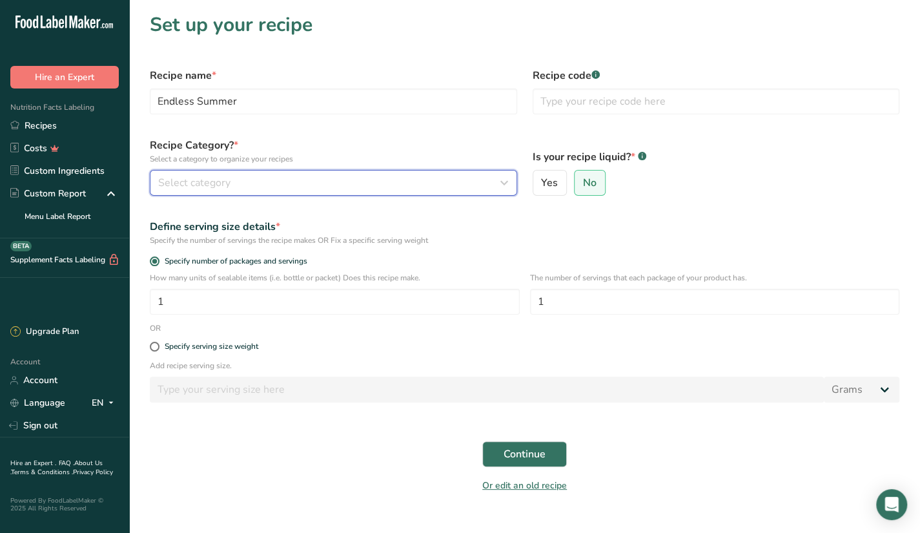
click at [262, 185] on div "Select category" at bounding box center [329, 182] width 343 height 15
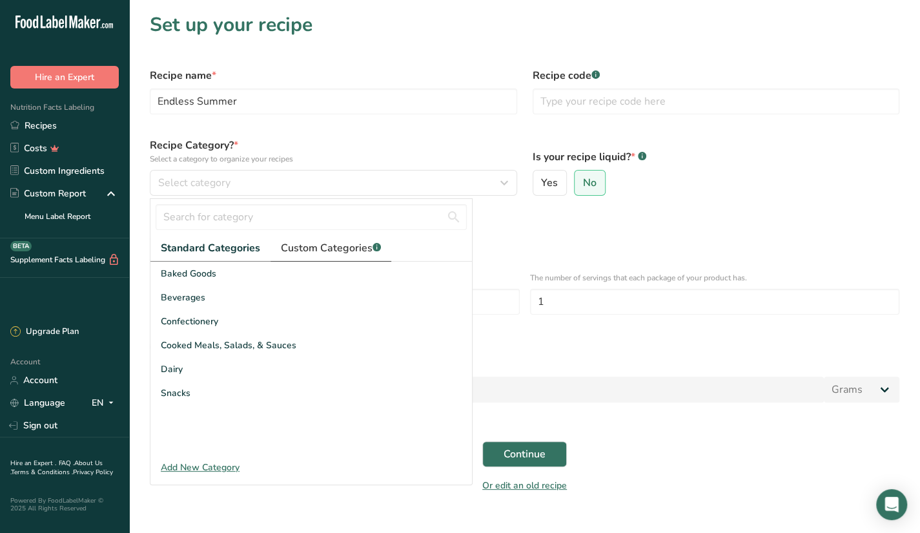
click at [303, 245] on span "Custom Categories .a-a{fill:#347362;}.b-a{fill:#fff;}" at bounding box center [331, 247] width 100 height 15
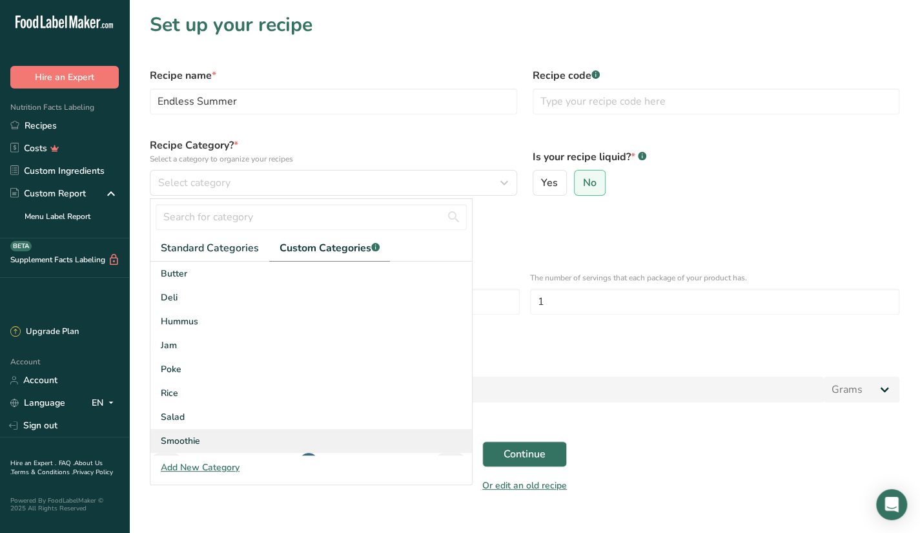
click at [223, 436] on div "Smoothie" at bounding box center [310, 441] width 321 height 24
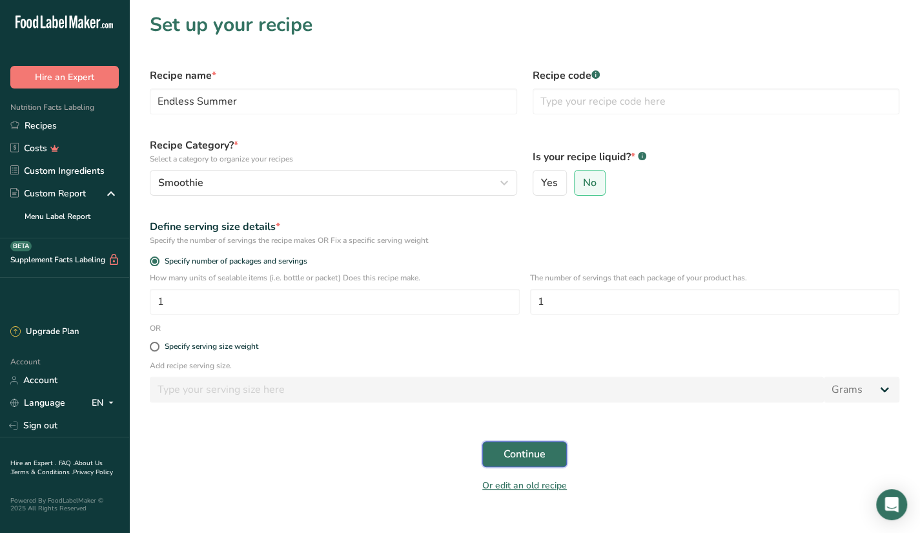
click at [504, 454] on span "Continue" at bounding box center [525, 453] width 42 height 15
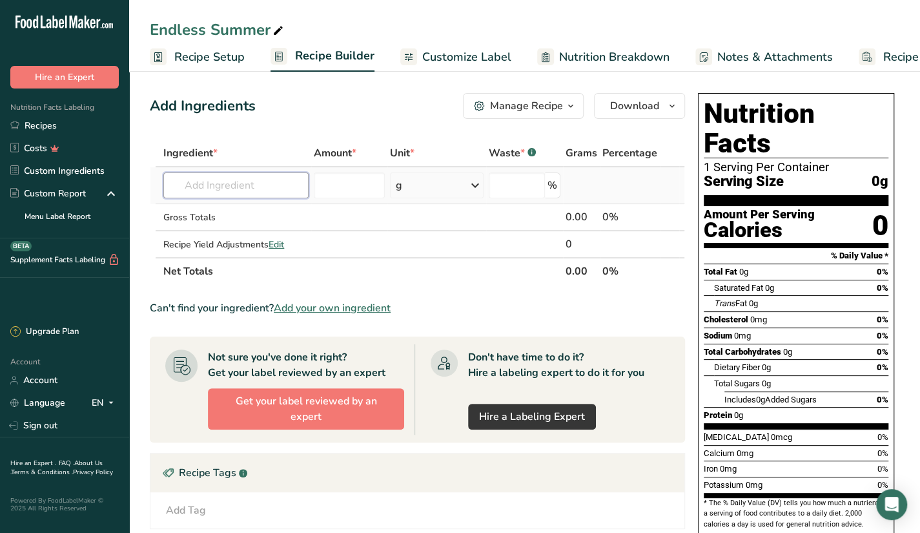
click at [258, 179] on input "text" at bounding box center [235, 185] width 145 height 26
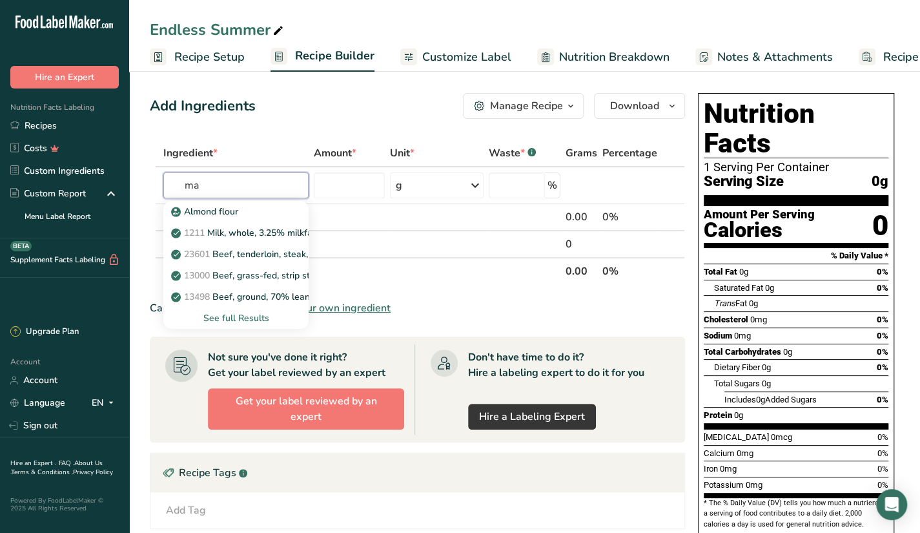
type input "m"
type input "fresh mango"
type input "mango"
click at [265, 218] on div "9176 Mangos, raw" at bounding box center [226, 212] width 104 height 14
type input "Mangos, raw"
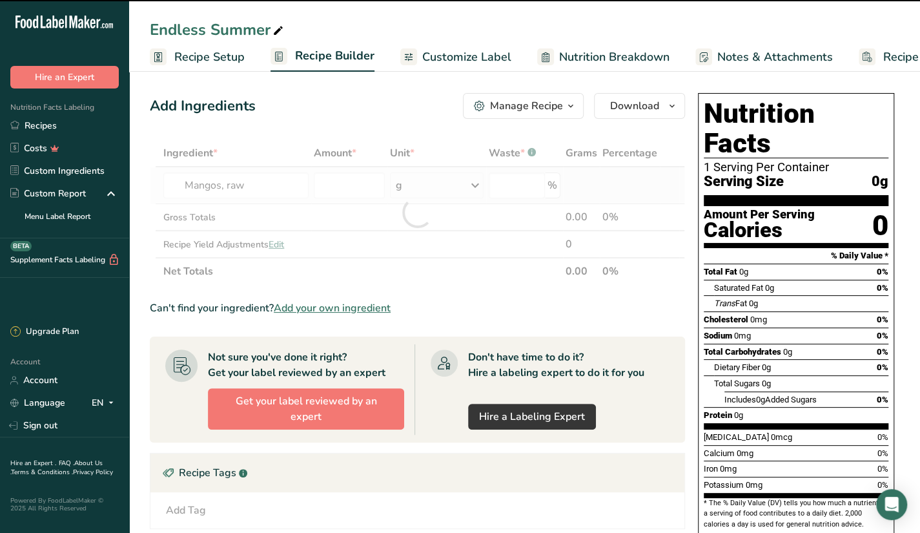
type input "0"
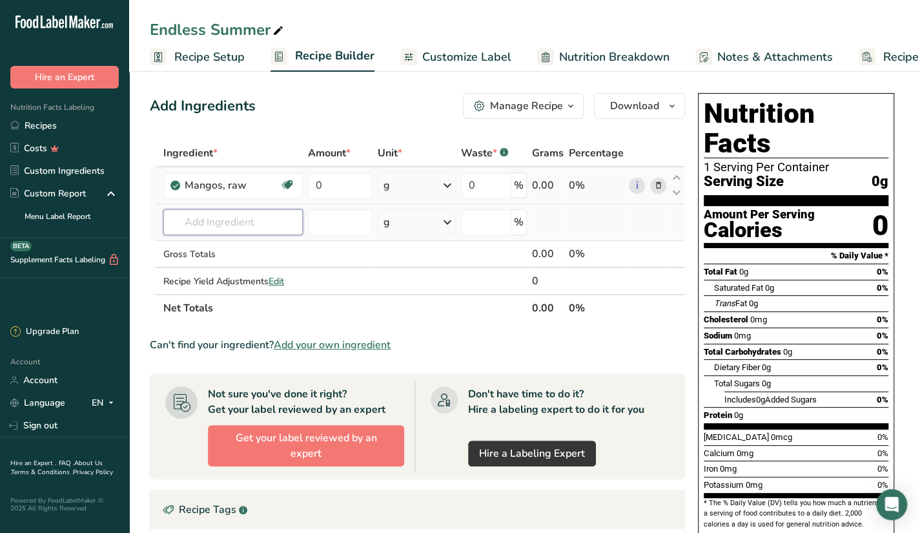
click at [241, 231] on input "text" at bounding box center [232, 222] width 139 height 26
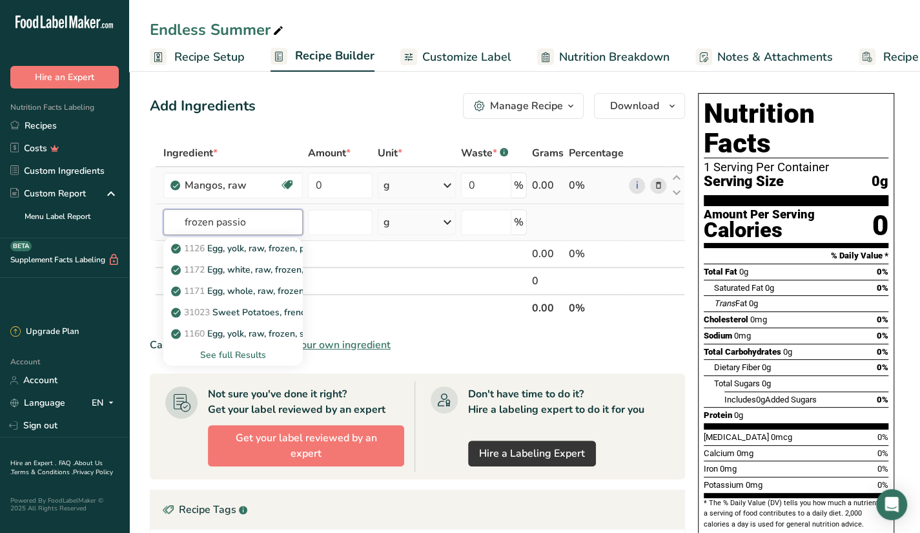
type input "frozen passion"
type input "pasion fruit"
click at [221, 353] on div "See full Results" at bounding box center [233, 355] width 119 height 14
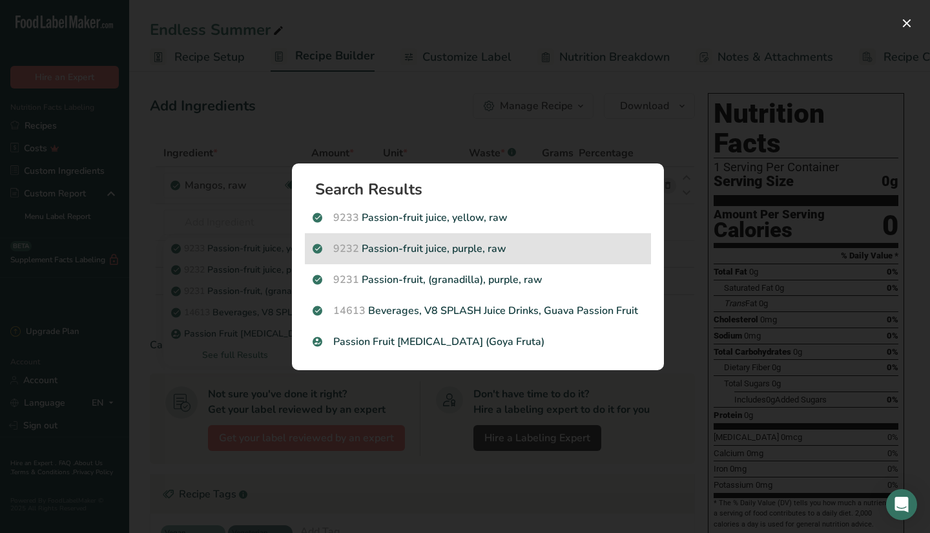
click at [462, 245] on p "9232 Passion-fruit juice, purple, raw" at bounding box center [477, 248] width 331 height 15
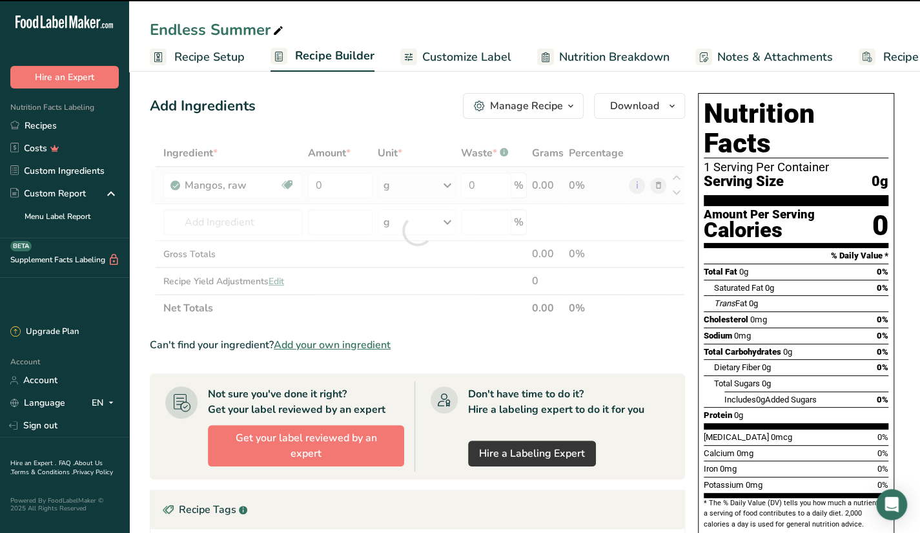
type input "0"
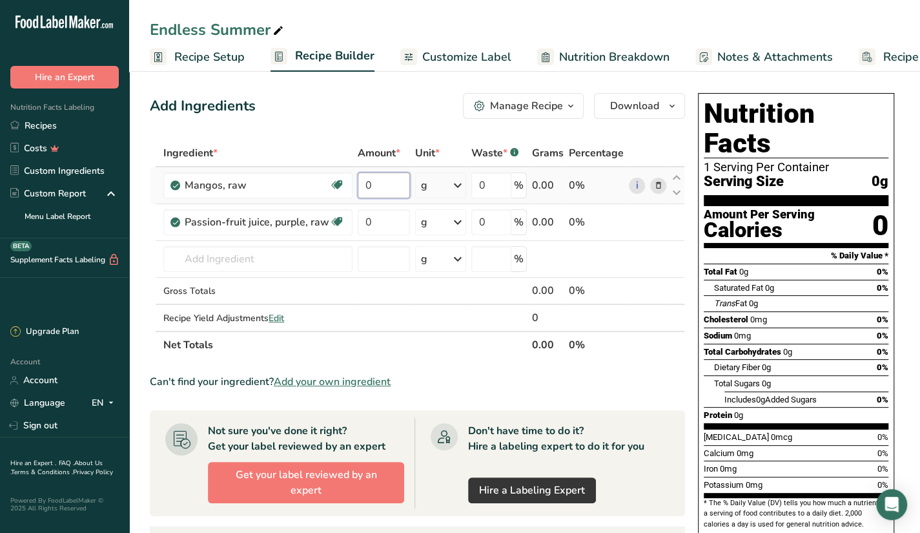
click at [383, 184] on input "0" at bounding box center [384, 185] width 52 height 26
type input "110"
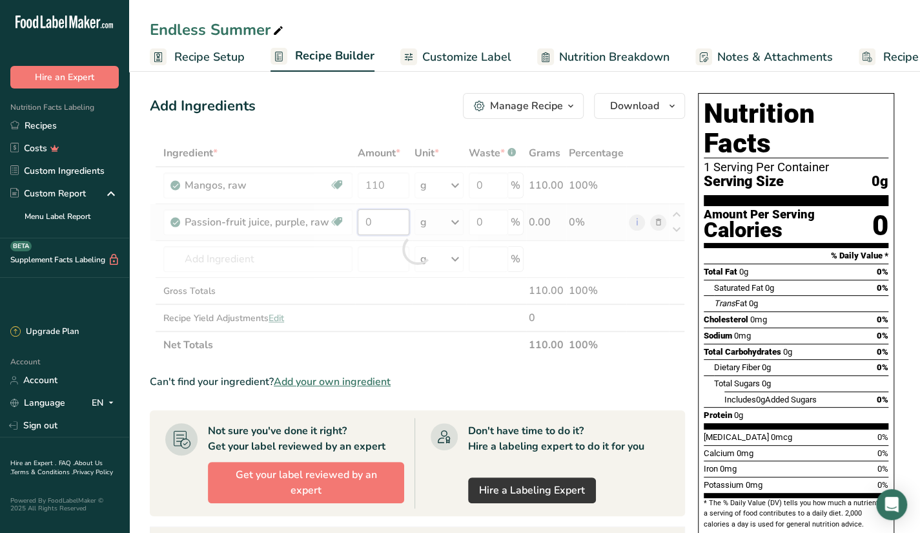
click at [377, 214] on div "Ingredient * Amount * Unit * Waste * .a-a{fill:#347362;}.b-a{fill:#fff;} Grams …" at bounding box center [417, 248] width 535 height 219
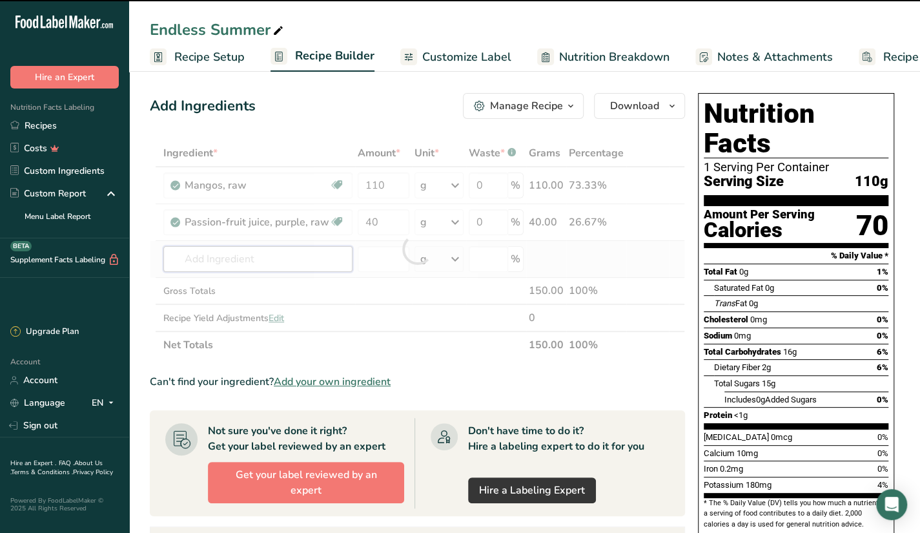
click at [207, 269] on div "Ingredient * Amount * Unit * Waste * .a-a{fill:#347362;}.b-a{fill:#fff;} Grams …" at bounding box center [417, 248] width 535 height 219
type input "0"
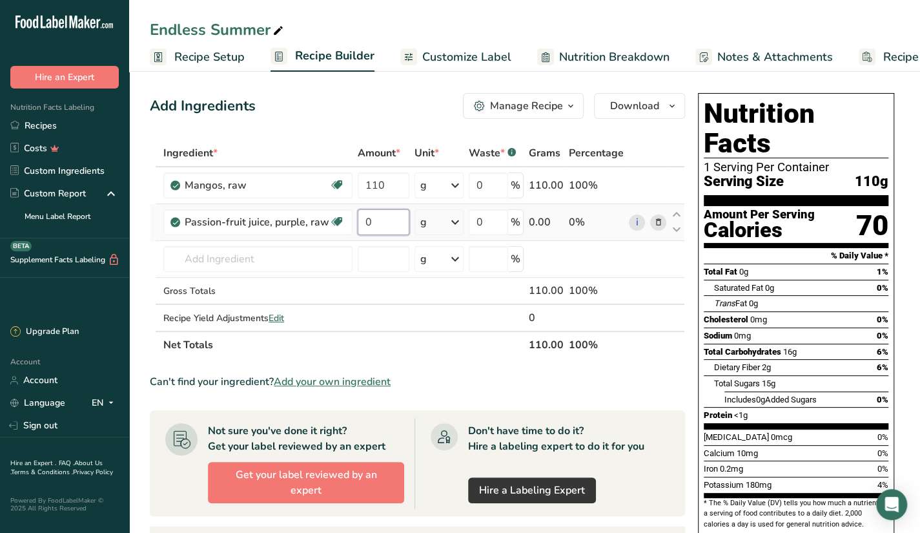
click at [371, 217] on input "0" at bounding box center [384, 222] width 52 height 26
type input "40"
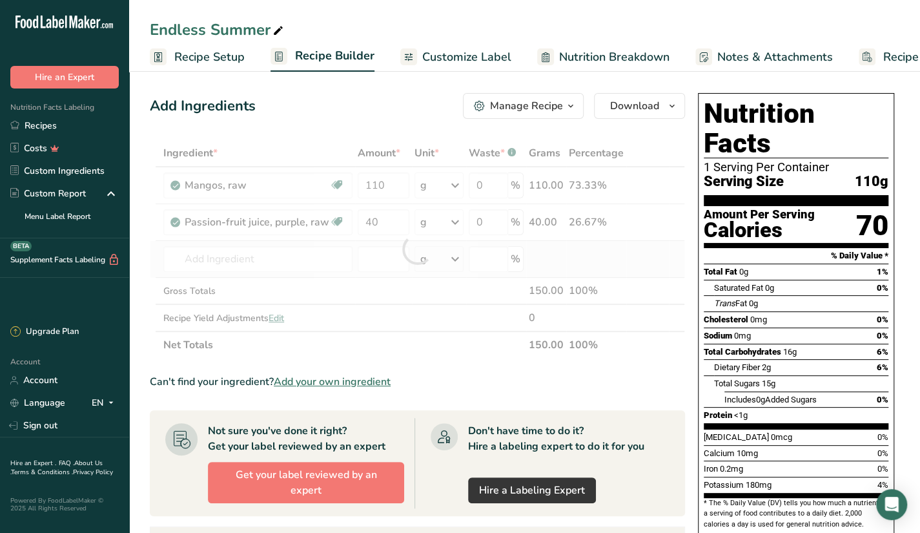
click at [325, 242] on div "Ingredient * Amount * Unit * Waste * .a-a{fill:#347362;}.b-a{fill:#fff;} Grams …" at bounding box center [417, 248] width 535 height 219
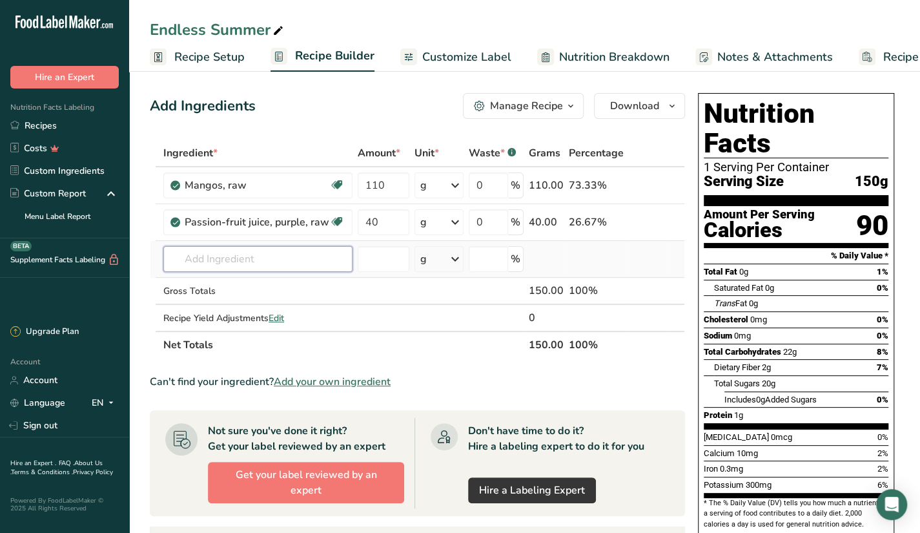
click at [251, 247] on input "text" at bounding box center [257, 259] width 189 height 26
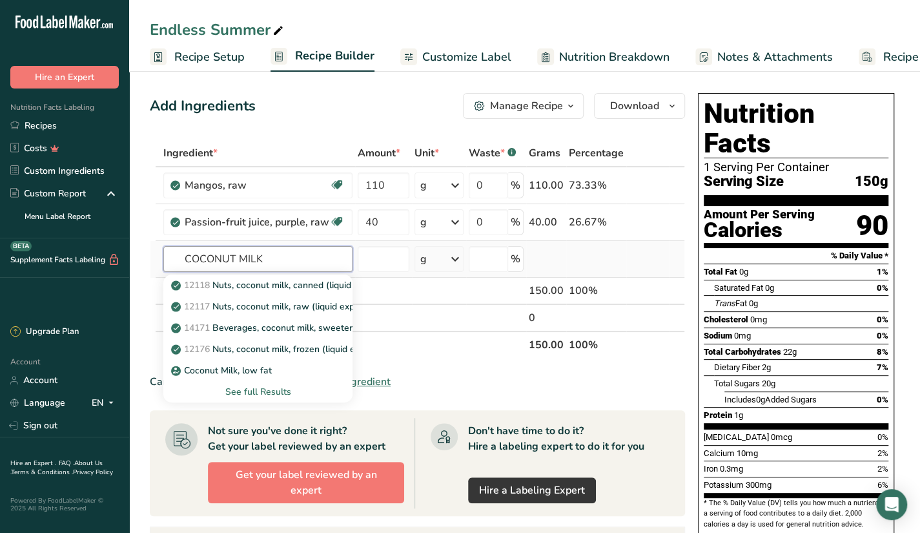
type input "COCONUT MILK"
click at [253, 391] on div "See full Results" at bounding box center [258, 392] width 168 height 14
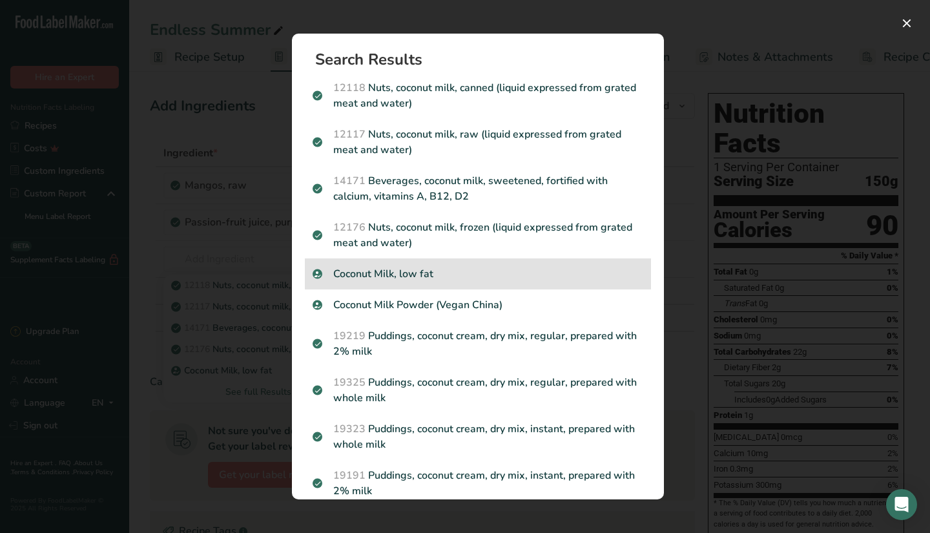
click at [343, 273] on p "Coconut Milk, low fat" at bounding box center [477, 273] width 331 height 15
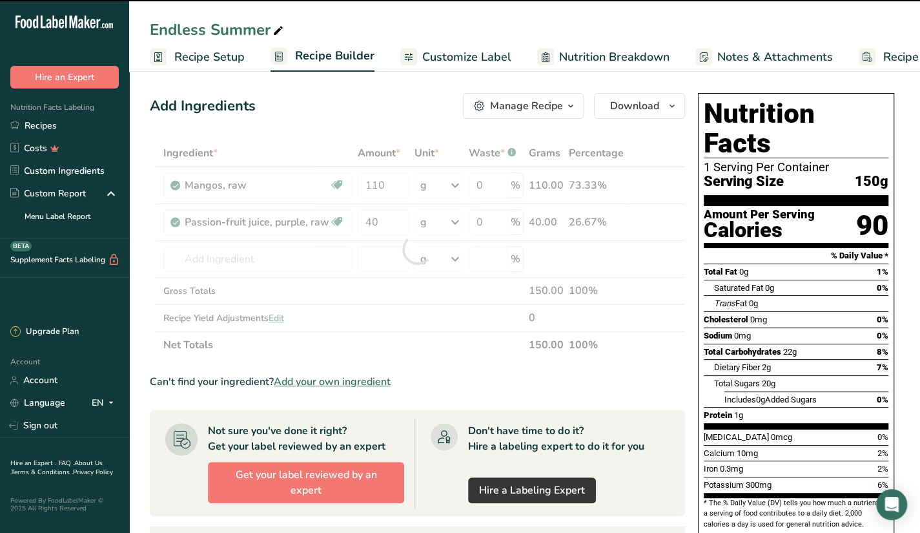
type input "0"
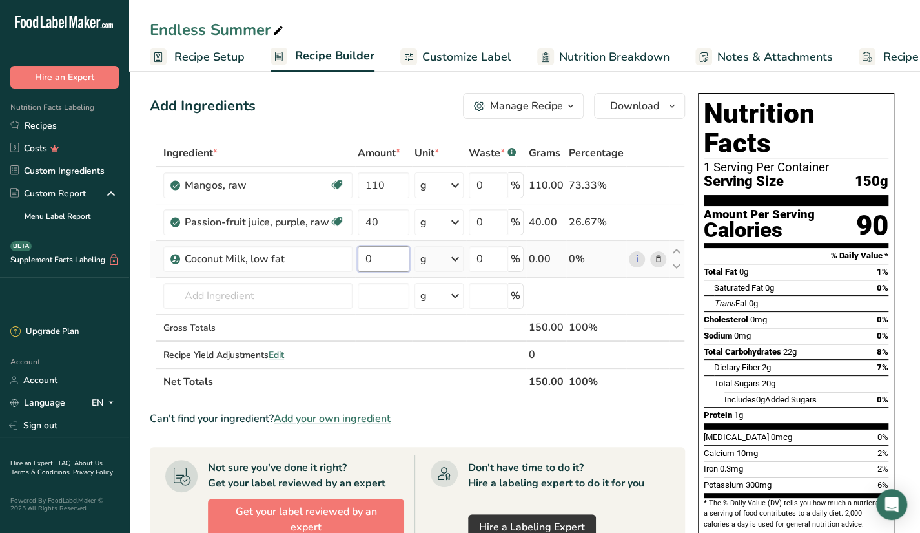
click at [383, 269] on input "0" at bounding box center [384, 259] width 52 height 26
type input "40"
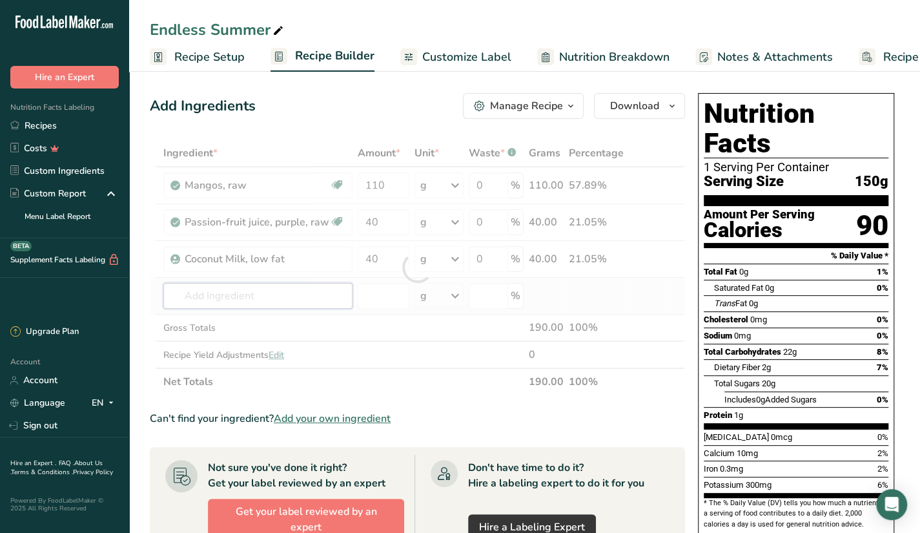
click at [320, 293] on div "Ingredient * Amount * Unit * Waste * .a-a{fill:#347362;}.b-a{fill:#fff;} Grams …" at bounding box center [417, 267] width 535 height 256
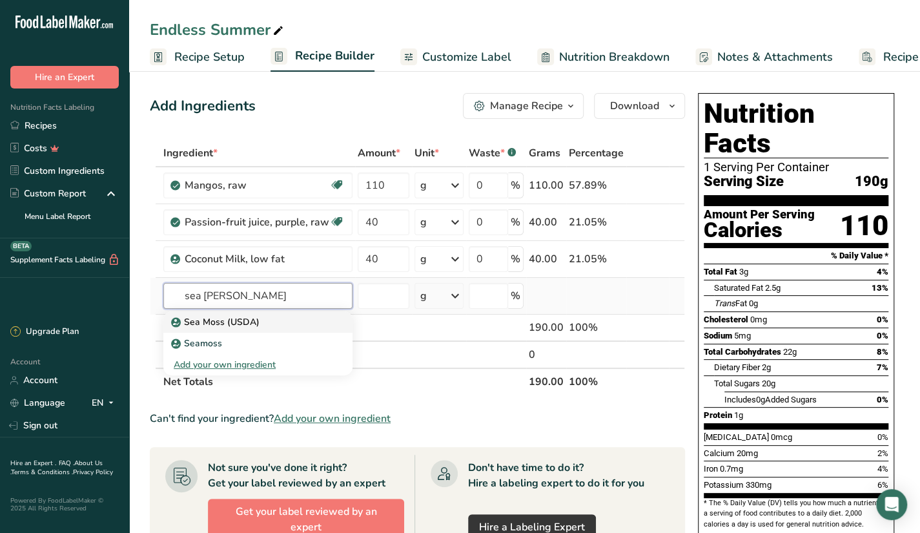
type input "sea moss"
click at [293, 327] on link "Sea Moss (USDA)" at bounding box center [257, 321] width 189 height 21
type input "Sea Moss (USDA)"
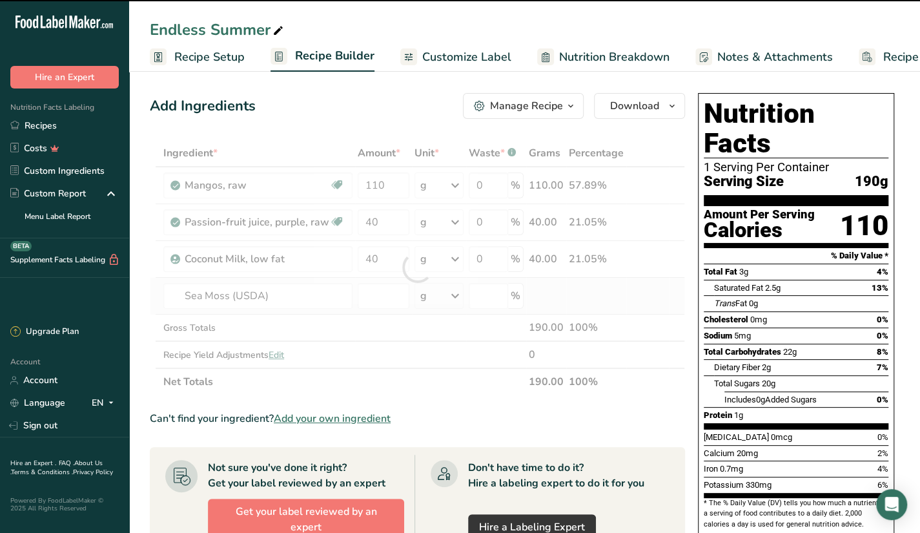
type input "0"
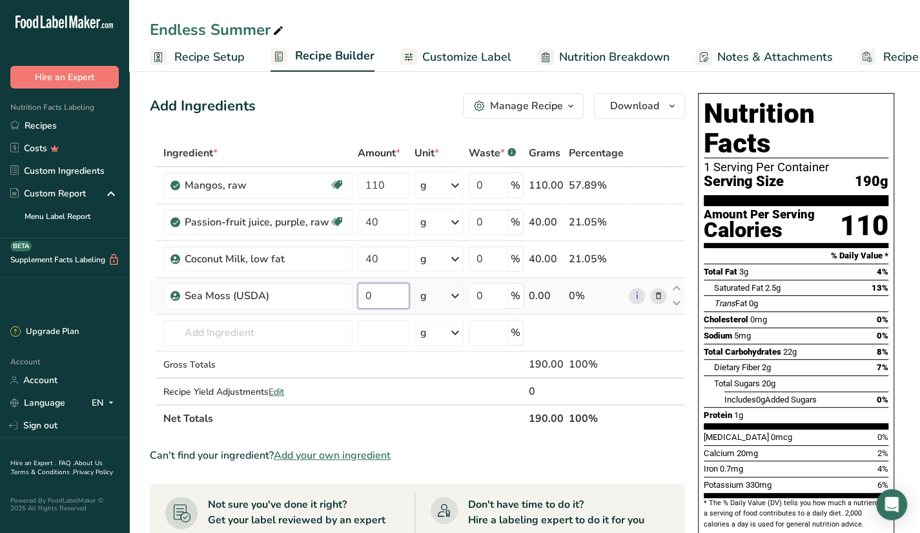
click at [374, 299] on input "0" at bounding box center [384, 296] width 52 height 26
type input "30"
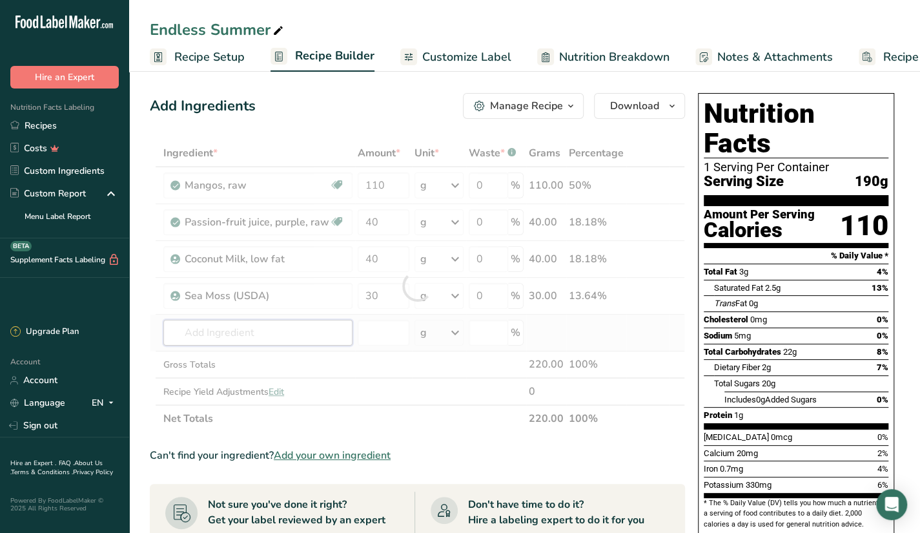
click at [304, 340] on div "Ingredient * Amount * Unit * Waste * .a-a{fill:#347362;}.b-a{fill:#fff;} Grams …" at bounding box center [417, 285] width 535 height 292
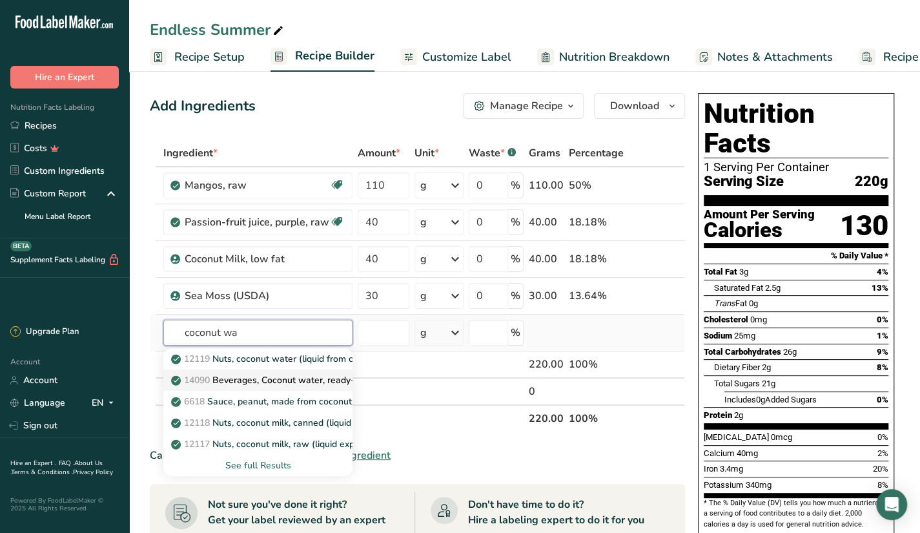
type input "coconut wa"
click at [300, 388] on link "14090 Beverages, Coconut water, ready-to-drink, unsweetened" at bounding box center [257, 379] width 189 height 21
type input "Beverages, Coconut water, ready-to-drink, unsweetened"
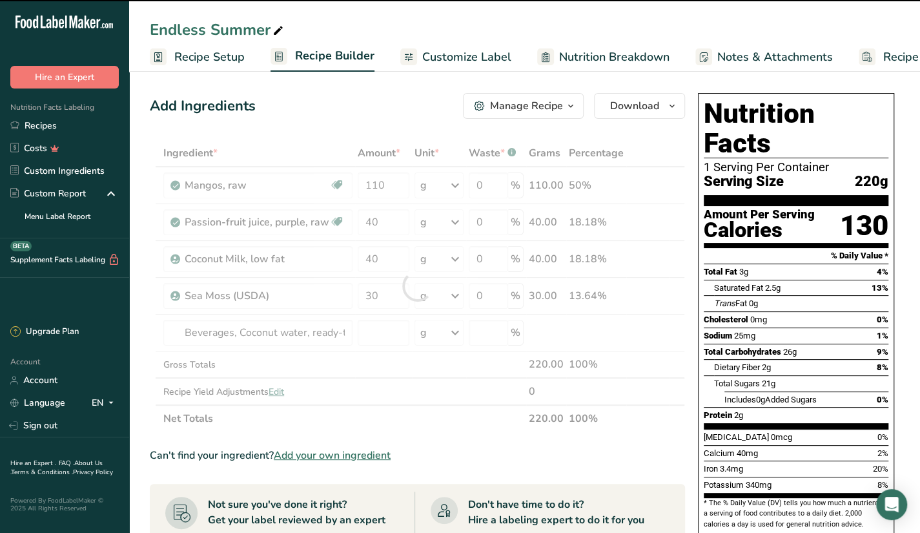
type input "0"
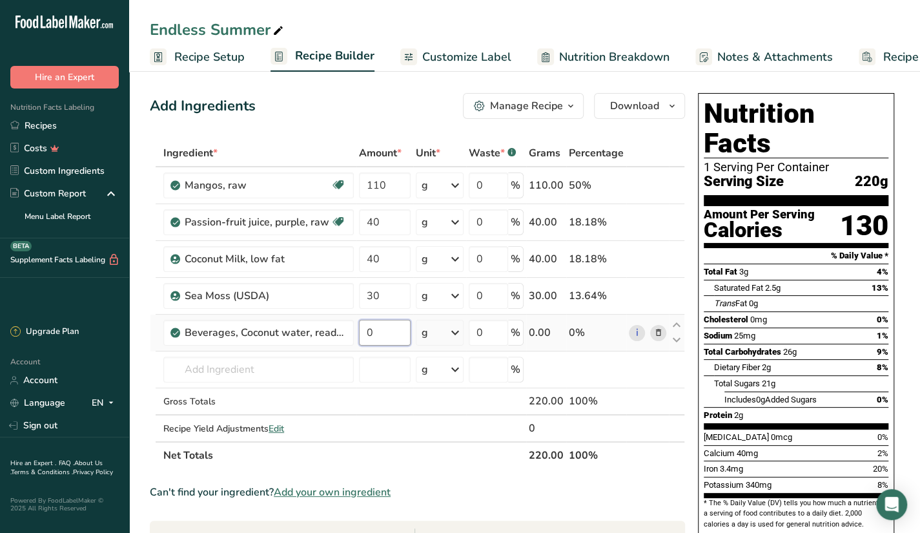
click at [395, 326] on input "0" at bounding box center [385, 333] width 52 height 26
type input "100"
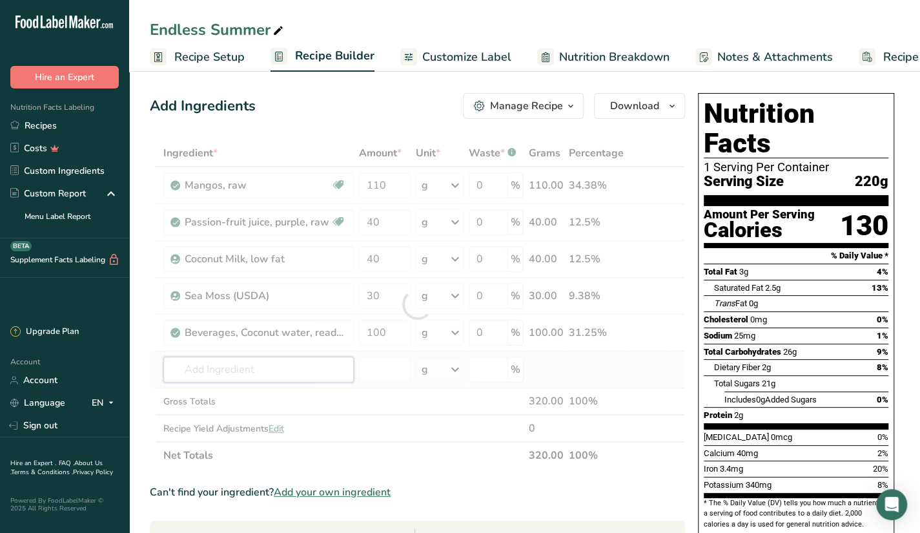
click at [342, 359] on div "Ingredient * Amount * Unit * Waste * .a-a{fill:#347362;}.b-a{fill:#fff;} Grams …" at bounding box center [417, 303] width 535 height 329
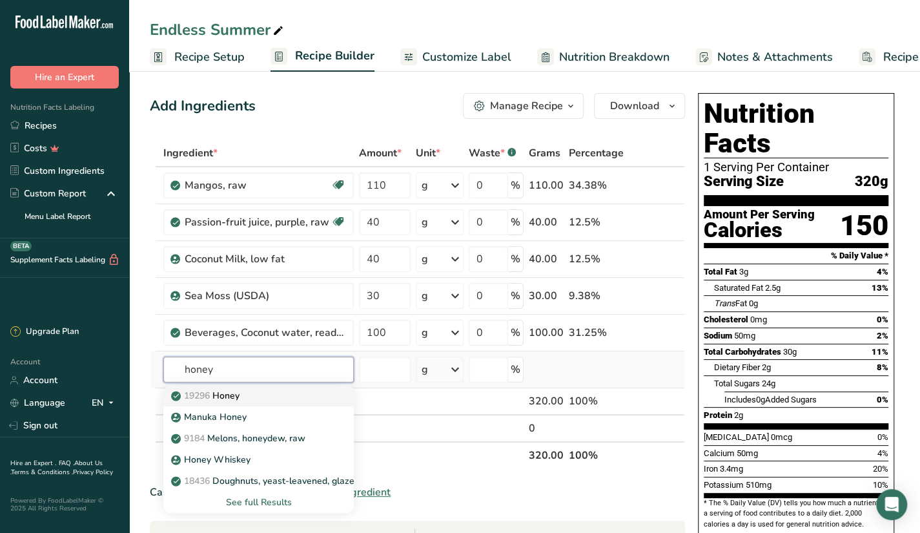
type input "honey"
click at [264, 392] on div "19296 Honey" at bounding box center [248, 396] width 149 height 14
type input "Honey"
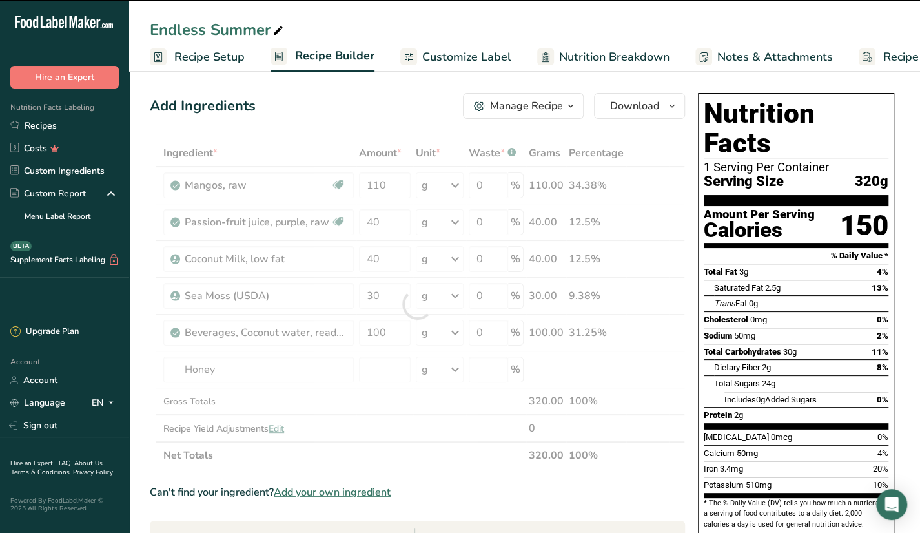
type input "0"
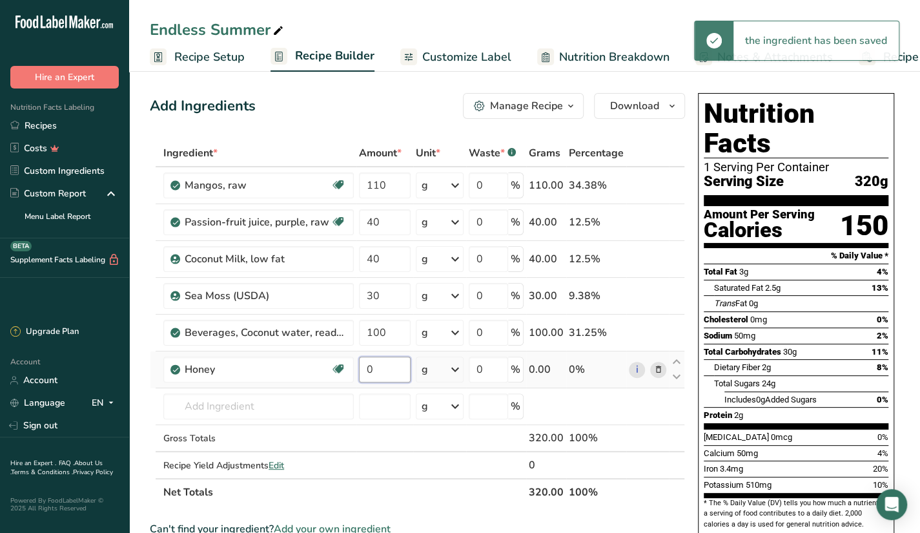
click at [385, 362] on input "0" at bounding box center [385, 369] width 52 height 26
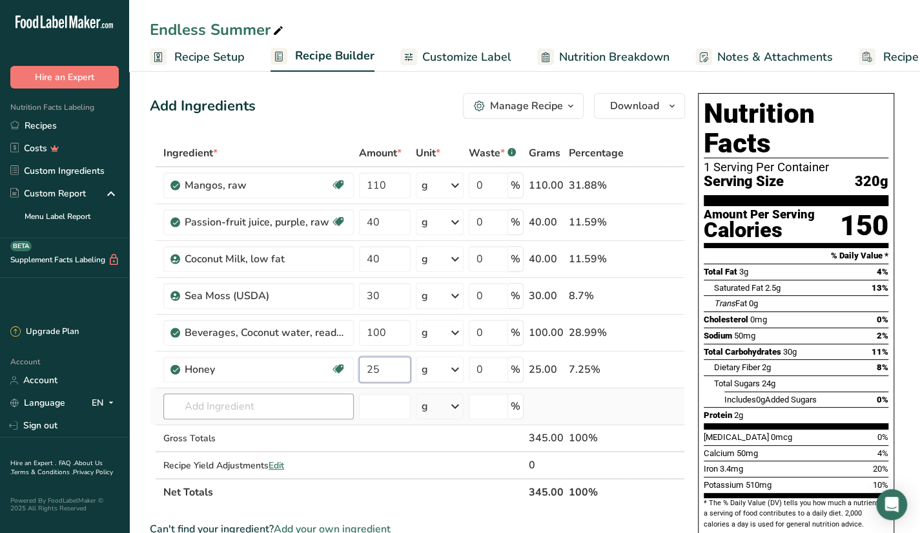
type input "25"
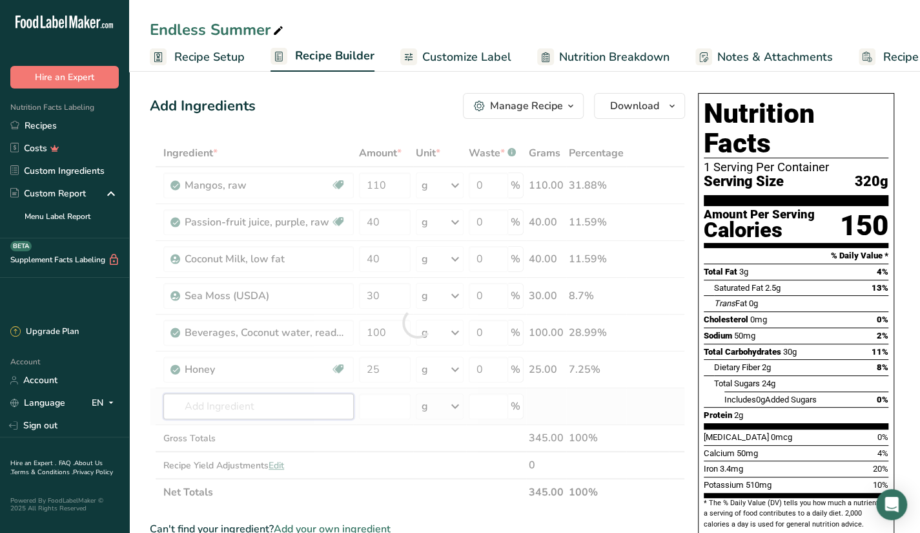
click at [336, 405] on div "Ingredient * Amount * Unit * Waste * .a-a{fill:#347362;}.b-a{fill:#fff;} Grams …" at bounding box center [417, 322] width 535 height 366
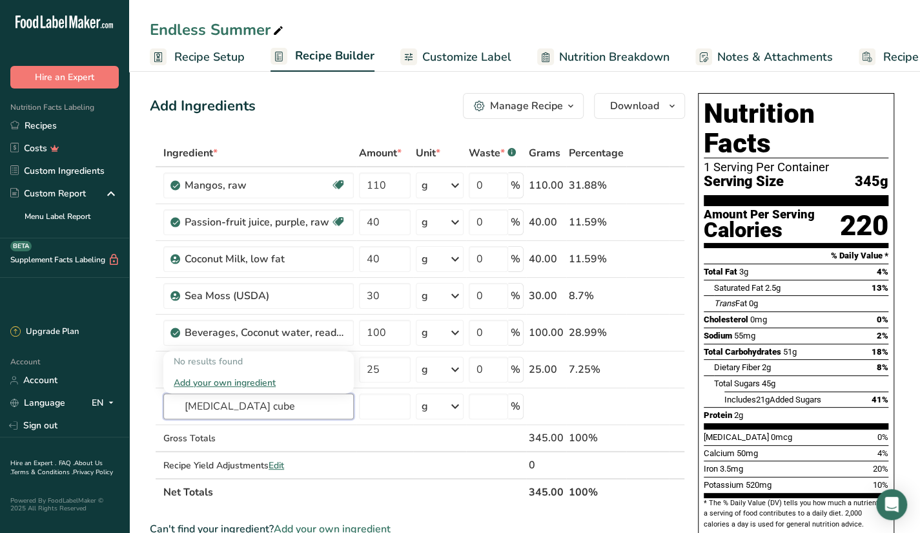
type input "icu cube"
type input "m"
type input "mash straw"
type input "choco cereal"
click at [323, 369] on link "8206 Cereals ready-to-eat, MALT-O-MEAL, COCO-ROOS" at bounding box center [258, 361] width 190 height 21
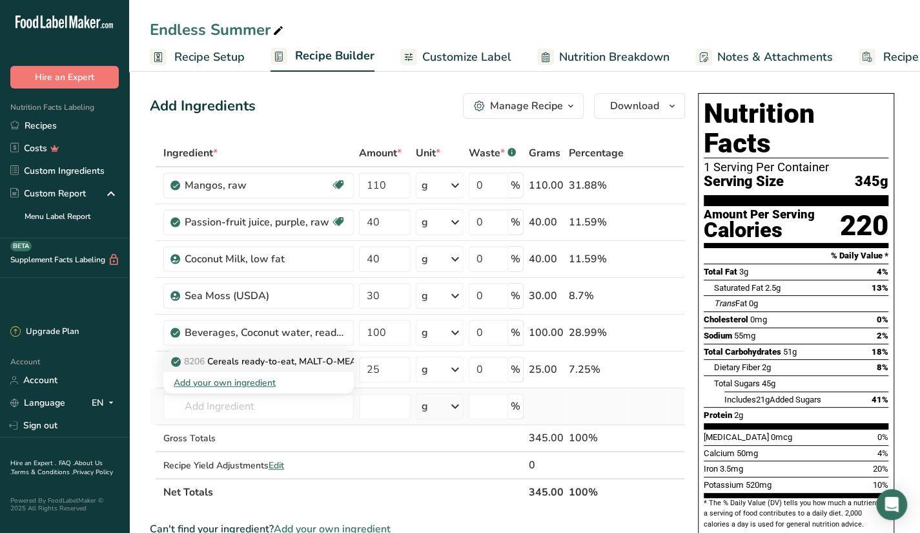
type input "Cereals ready-to-eat, MALT-O-MEAL, COCO-ROOS"
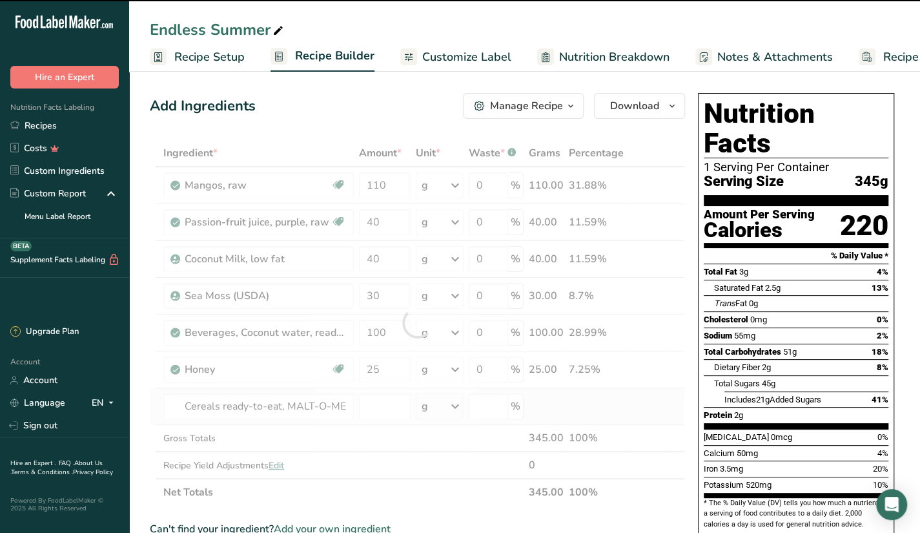
type input "0"
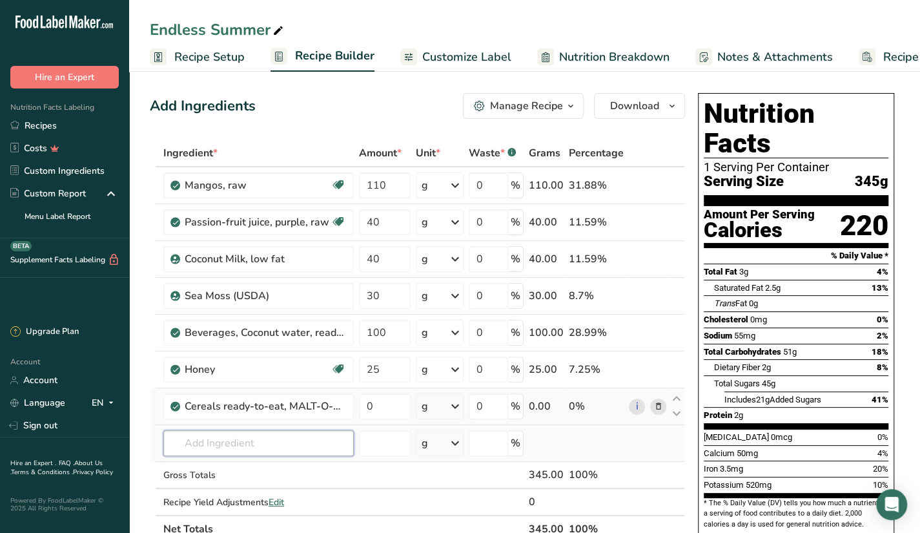
click at [229, 453] on input "text" at bounding box center [258, 443] width 190 height 26
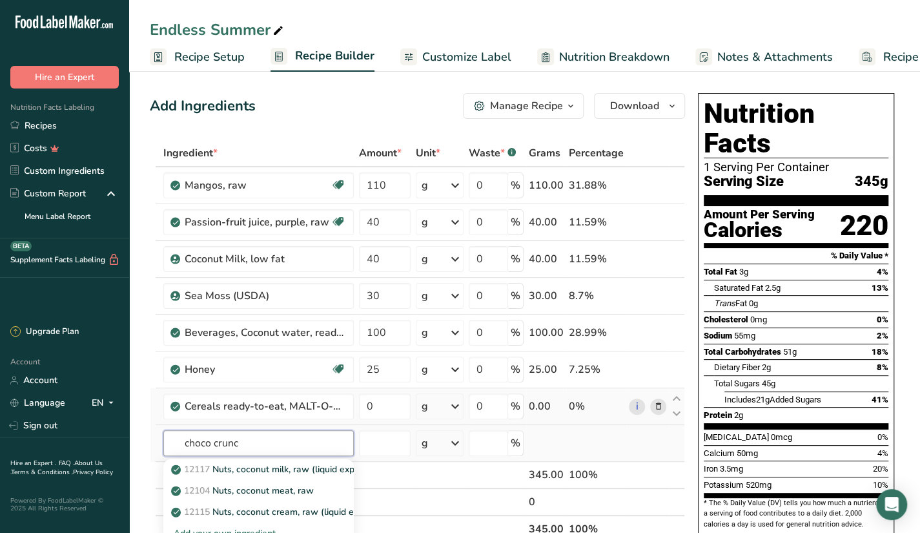
type input "choco crunch"
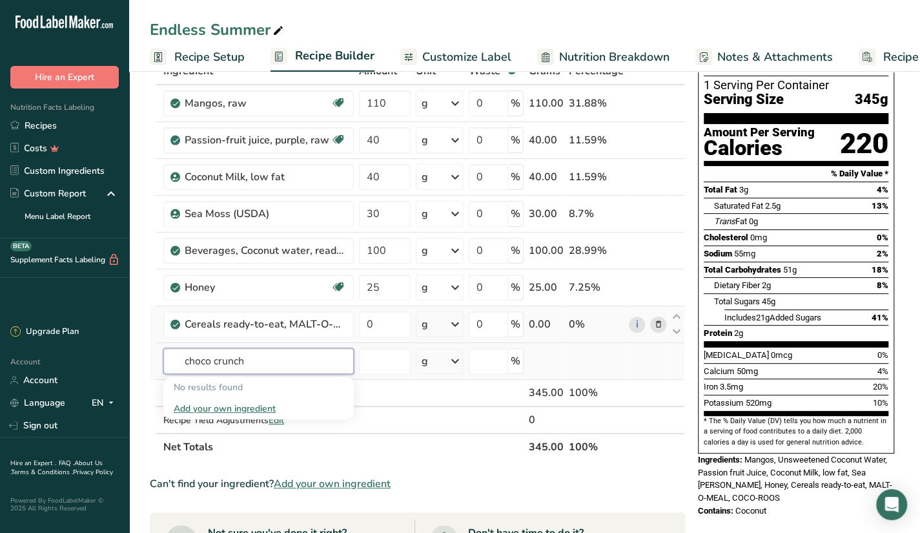
scroll to position [103, 0]
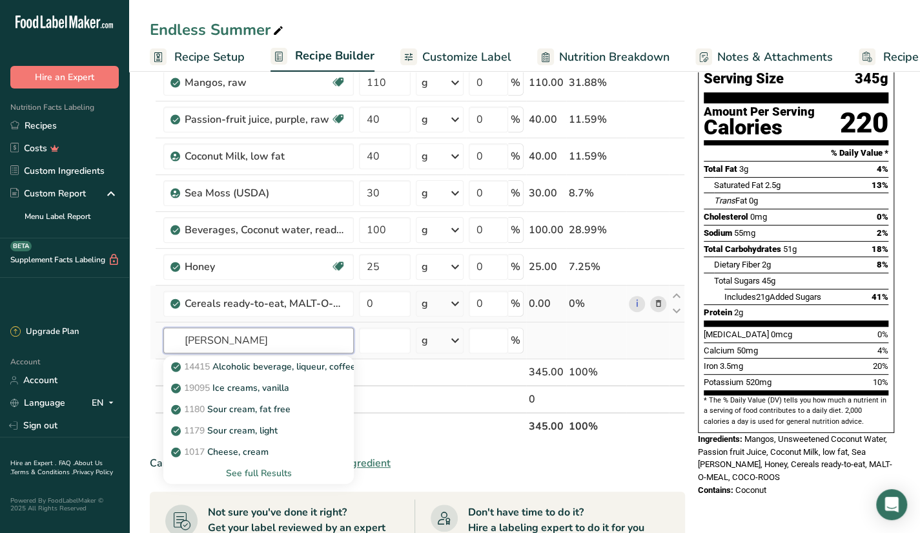
type input "creal"
click at [235, 473] on div "See full Results" at bounding box center [259, 473] width 170 height 14
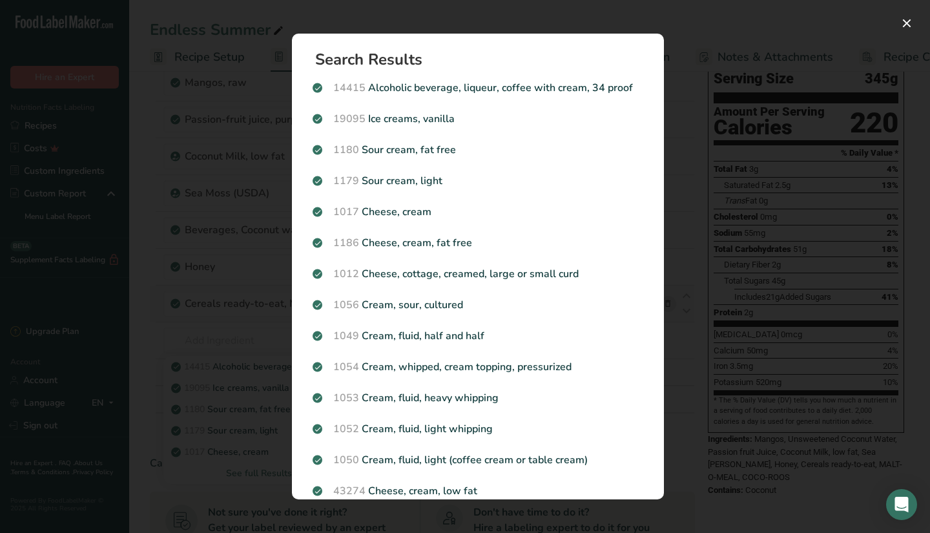
click at [709, 304] on div "Search results modal" at bounding box center [465, 266] width 930 height 533
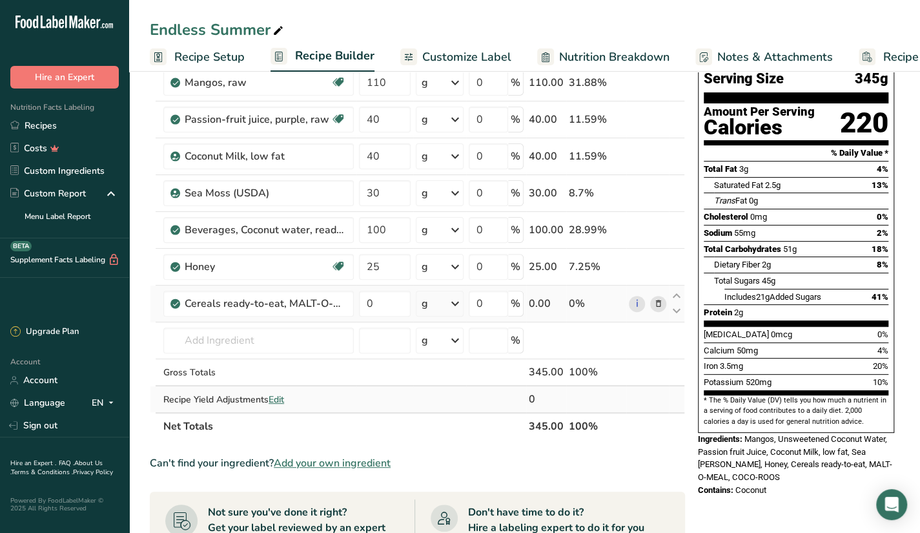
scroll to position [0, 0]
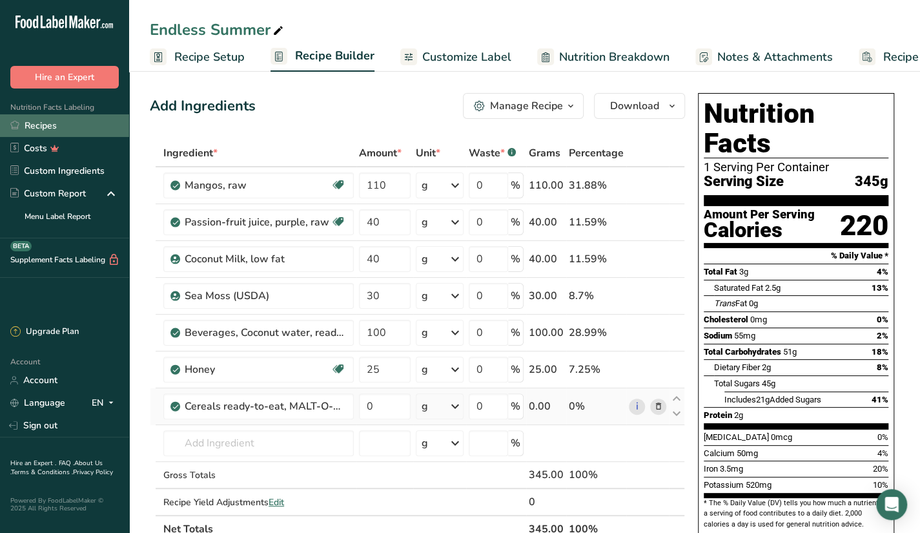
click at [28, 118] on link "Recipes" at bounding box center [64, 125] width 129 height 23
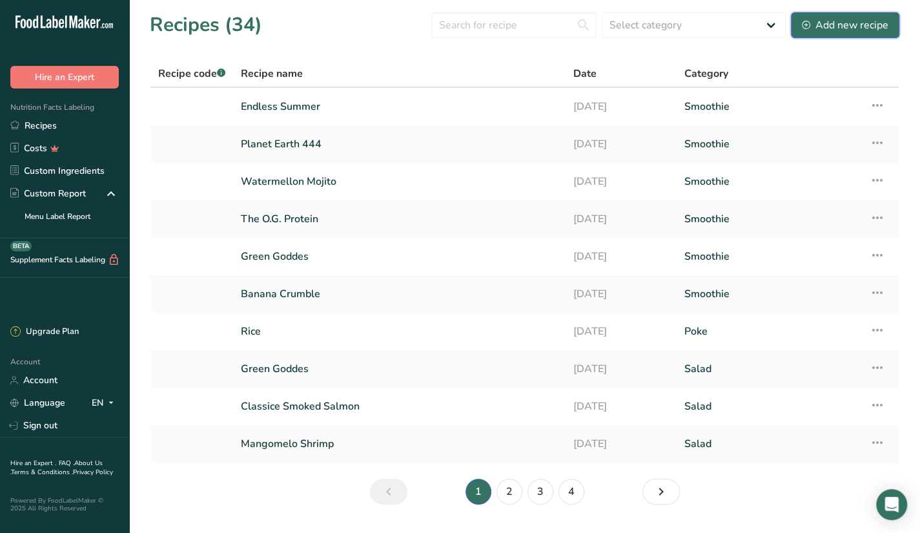
click at [825, 28] on div "Add new recipe" at bounding box center [845, 24] width 87 height 15
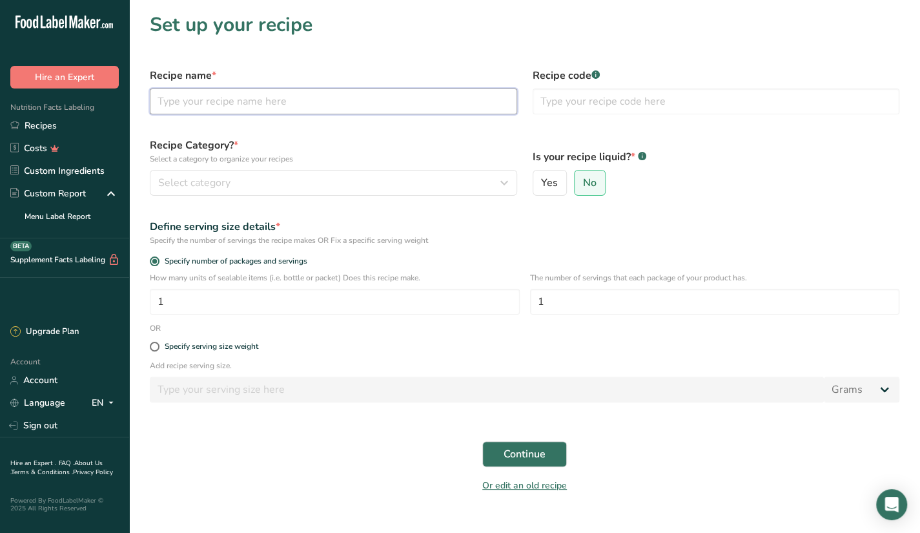
click at [278, 93] on input "text" at bounding box center [333, 101] width 367 height 26
paste input "Baby Girl"
type input "Baby Girl"
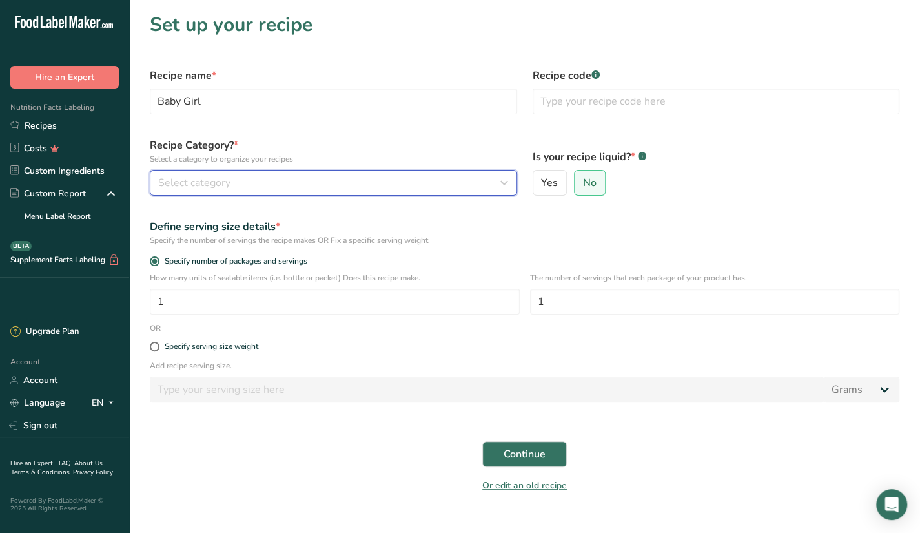
click at [225, 188] on span "Select category" at bounding box center [194, 182] width 72 height 15
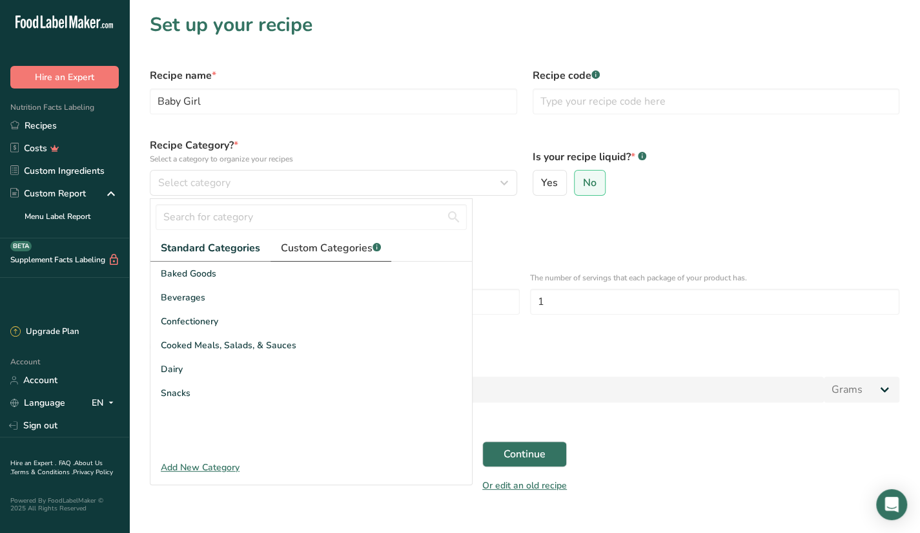
click at [300, 244] on span "Custom Categories .a-a{fill:#347362;}.b-a{fill:#fff;}" at bounding box center [331, 247] width 100 height 15
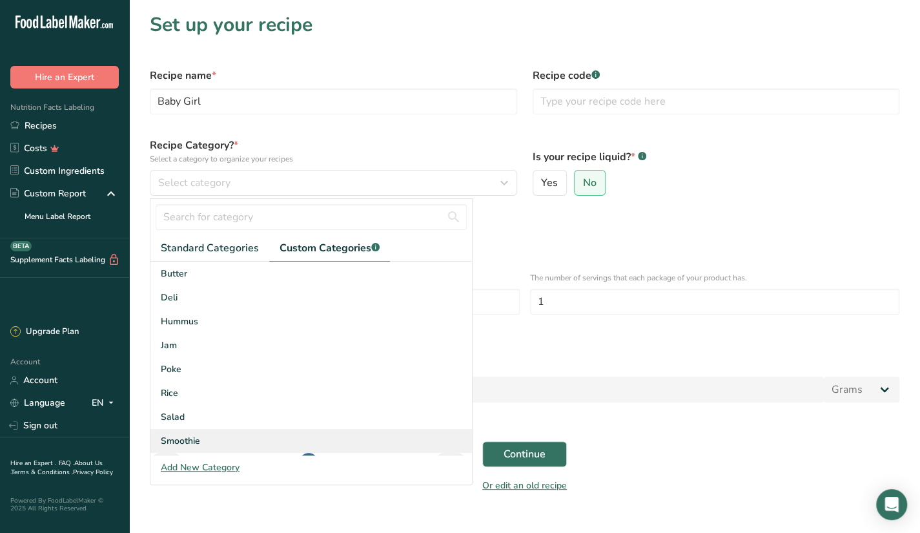
click at [192, 437] on span "Smoothie" at bounding box center [180, 441] width 39 height 14
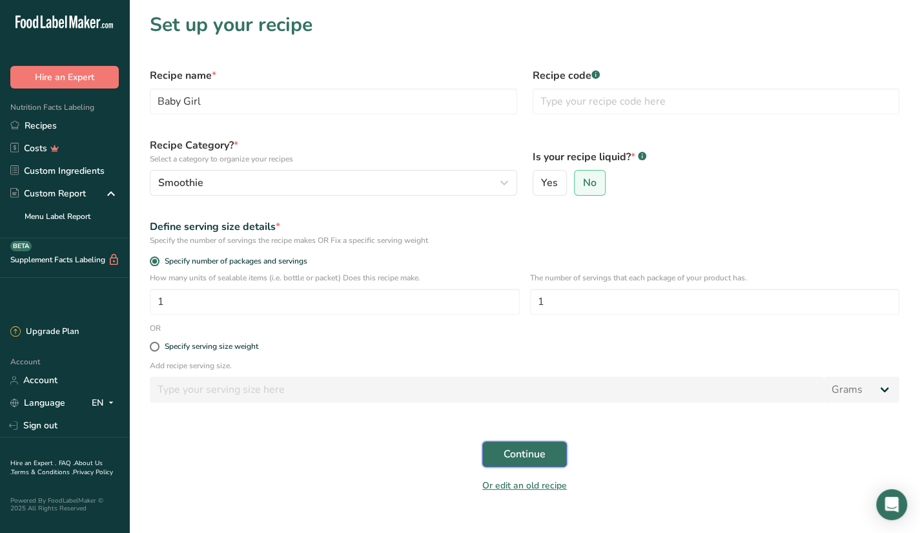
click at [504, 457] on span "Continue" at bounding box center [525, 453] width 42 height 15
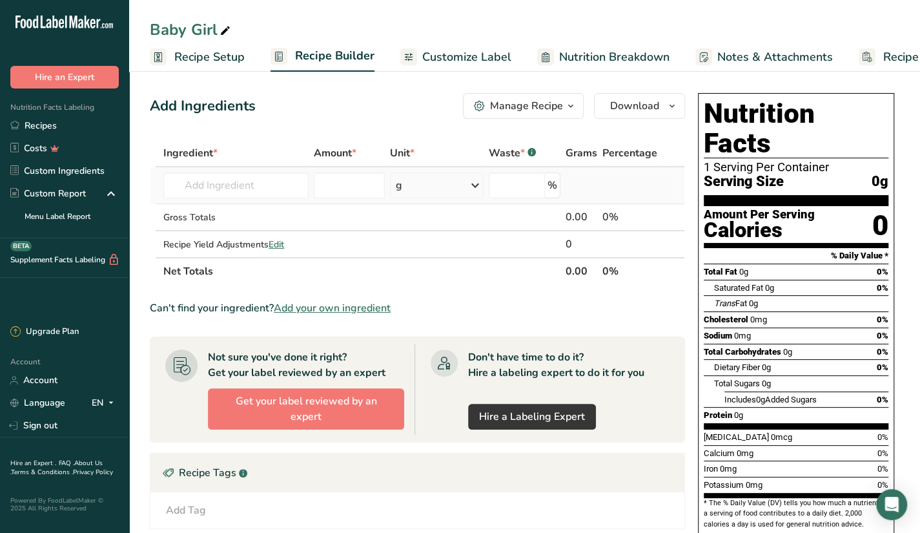
click at [275, 198] on td "Almond flour 1211 Milk, whole, 3.25% milkfat, without added vitamin A and vitam…" at bounding box center [236, 185] width 150 height 37
click at [275, 194] on input "text" at bounding box center [235, 185] width 145 height 26
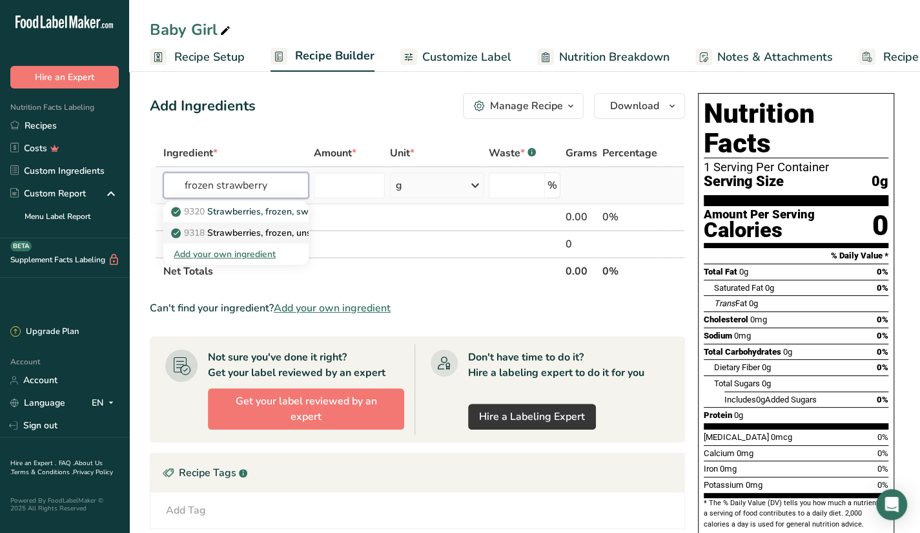
type input "frozen strawberry"
click at [274, 227] on p "9318 Strawberries, frozen, unsweetened (Includes foods for USDA's Food Distribu…" at bounding box center [379, 233] width 410 height 14
type input "Strawberries, frozen, unsweetened (Includes foods for USDA's Food Distribution …"
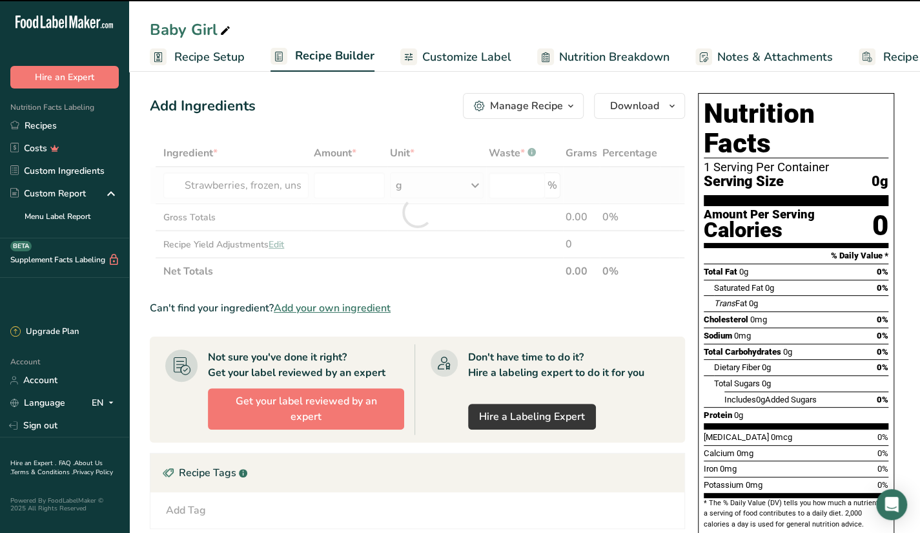
type input "0"
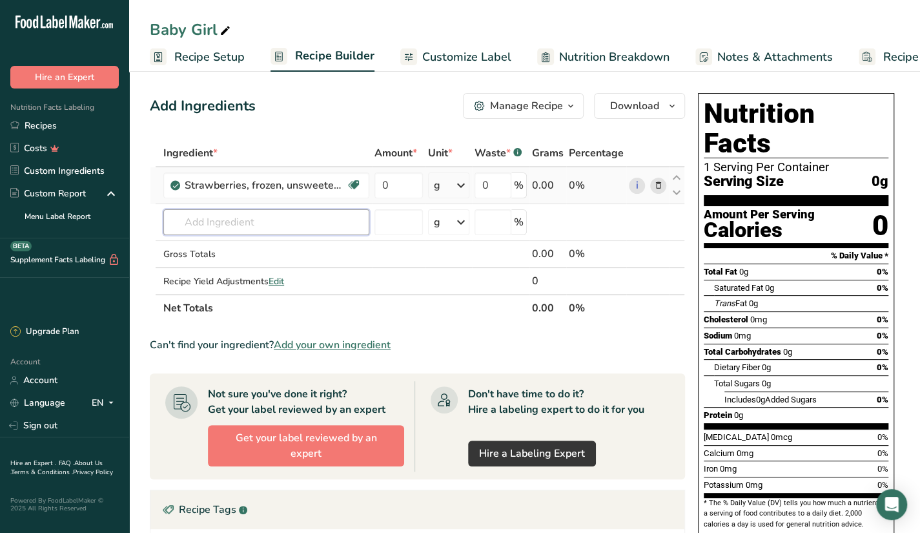
click at [274, 227] on input "text" at bounding box center [266, 222] width 206 height 26
type input "f"
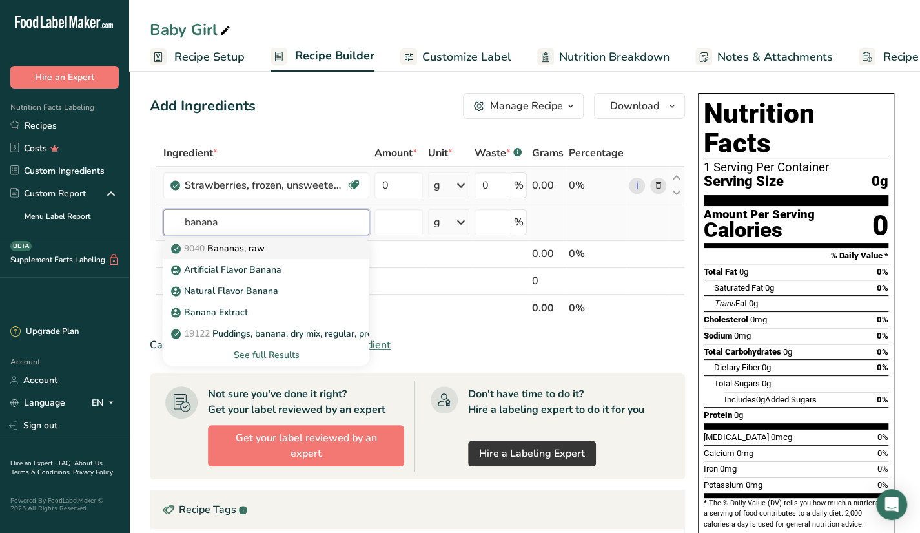
type input "banana"
click at [288, 239] on link "9040 Bananas, raw" at bounding box center [266, 248] width 206 height 21
type input "Bananas, raw"
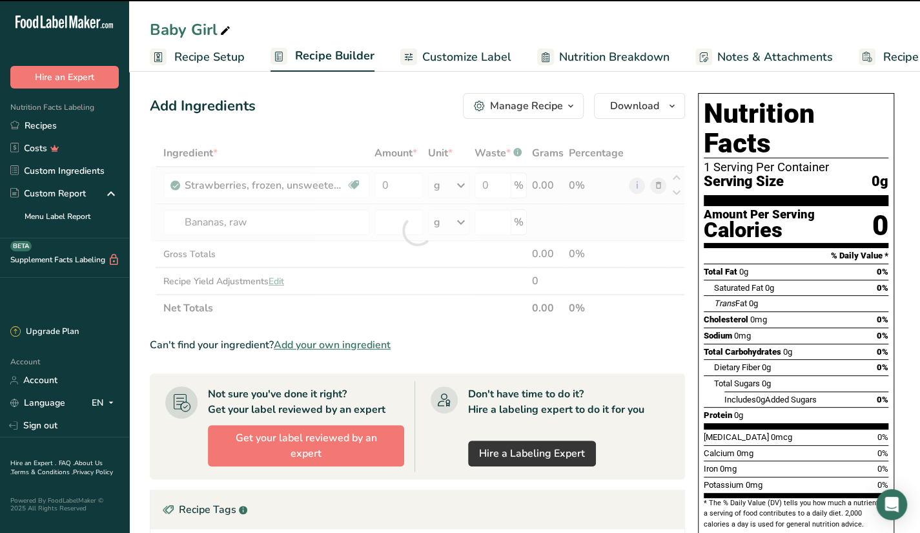
type input "0"
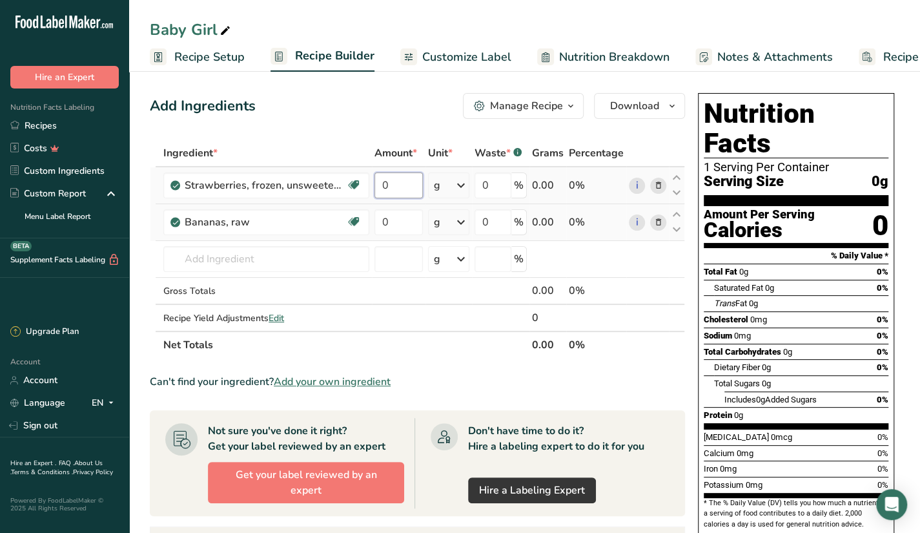
click at [391, 192] on input "0" at bounding box center [398, 185] width 48 height 26
type input "80"
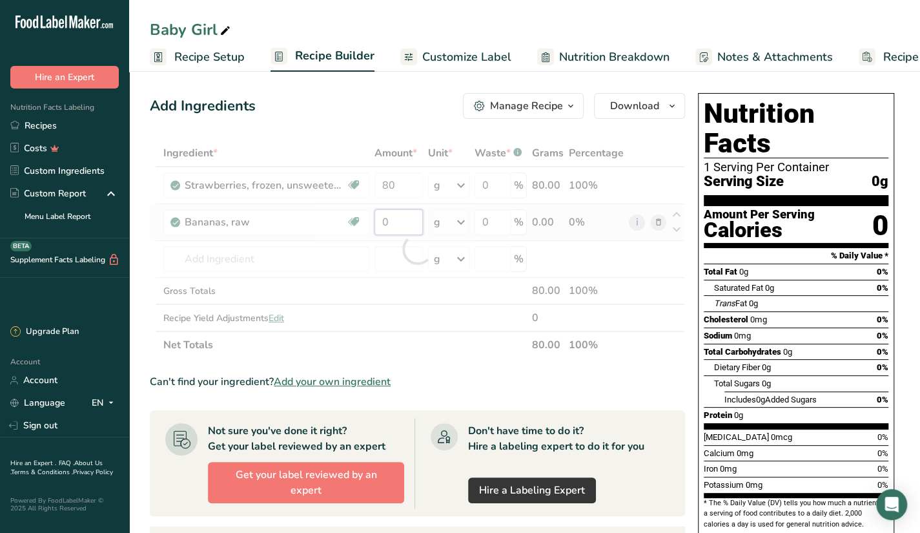
click at [389, 215] on div "Ingredient * Amount * Unit * Waste * .a-a{fill:#347362;}.b-a{fill:#fff;} Grams …" at bounding box center [417, 248] width 535 height 219
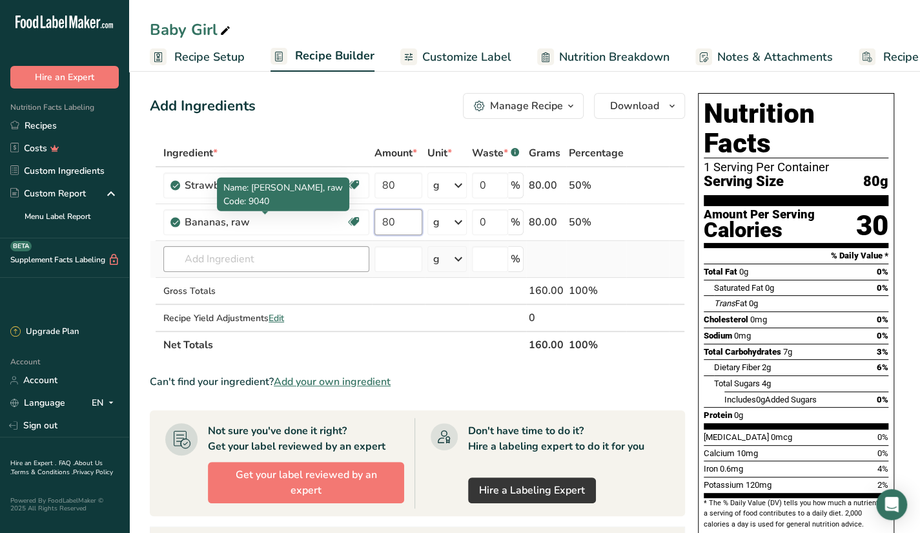
type input "80"
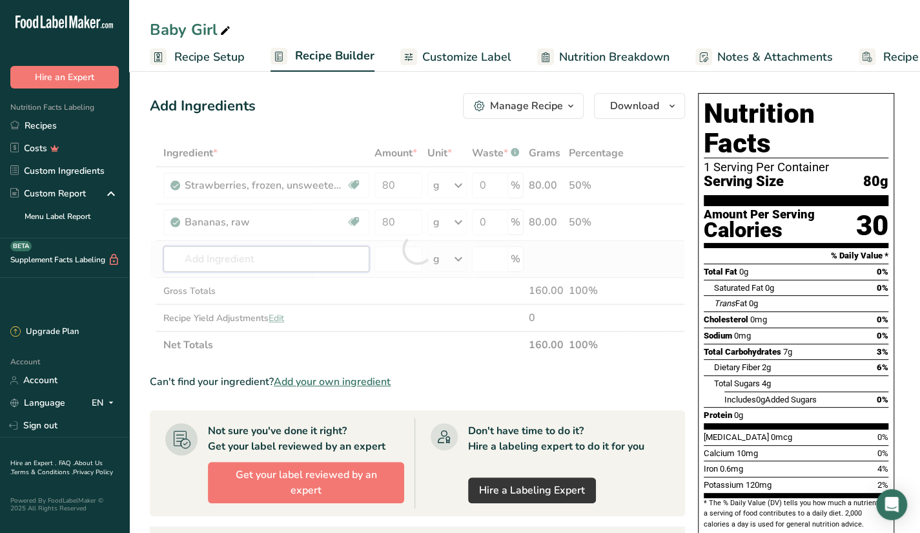
click at [309, 250] on div "Ingredient * Amount * Unit * Waste * .a-a{fill:#347362;}.b-a{fill:#fff;} Grams …" at bounding box center [417, 248] width 535 height 219
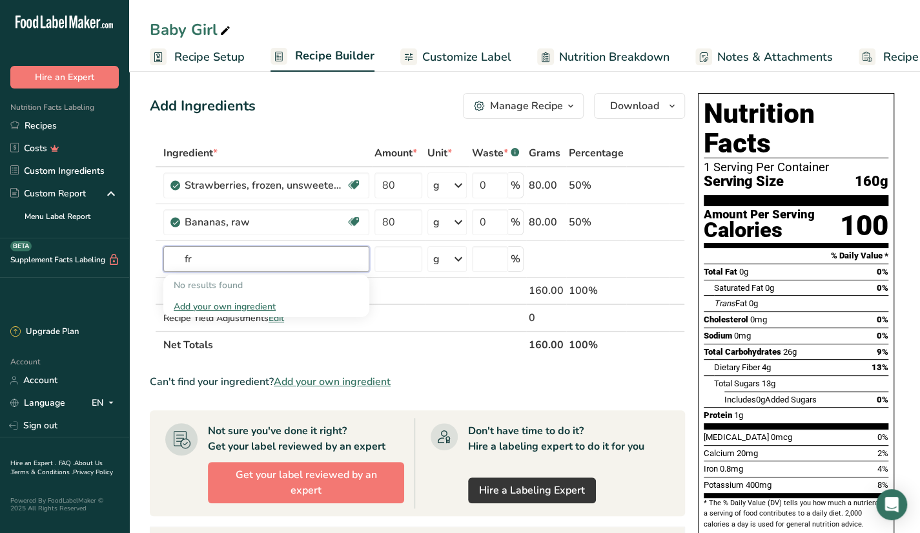
type input "f"
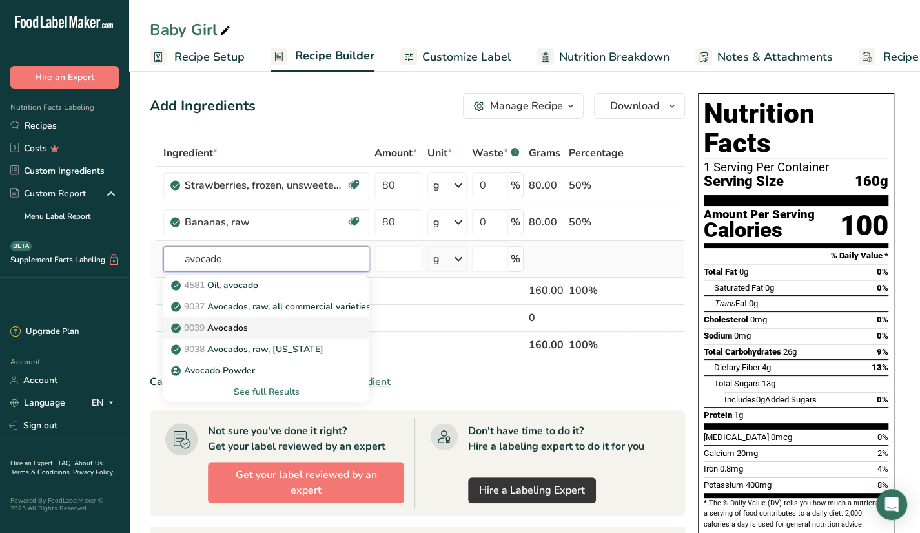
type input "avocado"
click at [349, 325] on link "9039 Avocados" at bounding box center [266, 327] width 206 height 21
type input "Avocados"
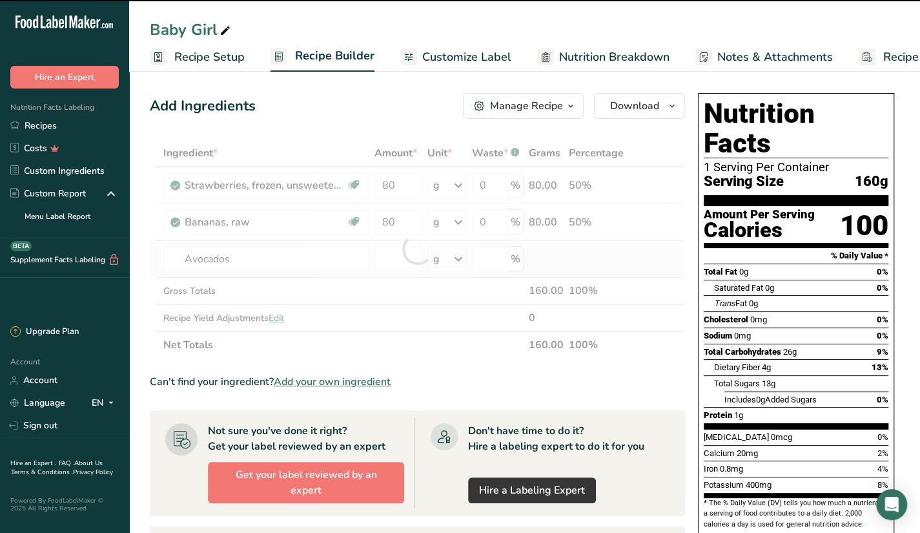
type input "0"
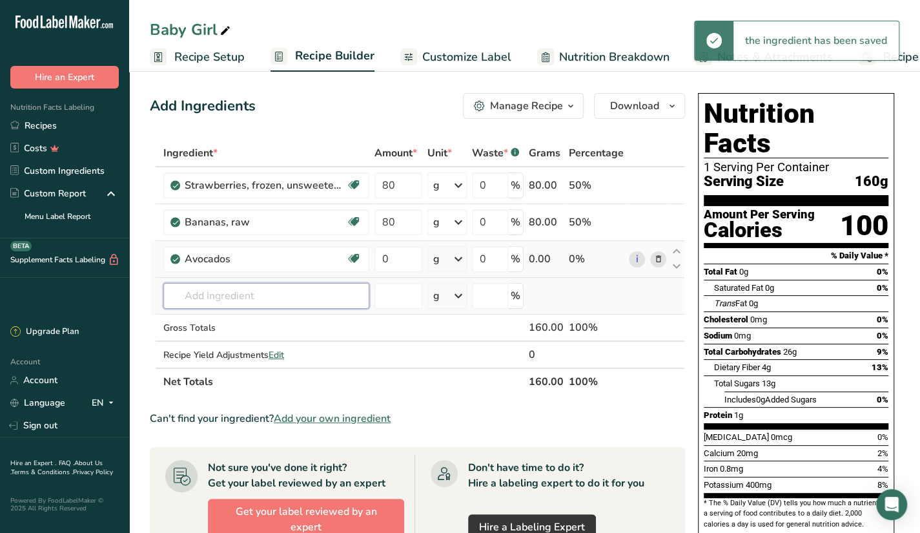
click at [319, 290] on input "text" at bounding box center [266, 296] width 206 height 26
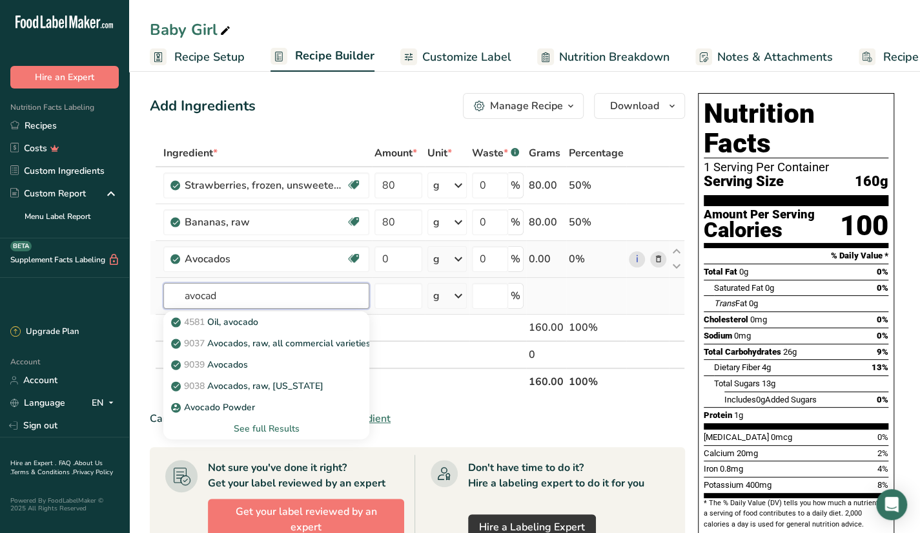
type input "avocad"
drag, startPoint x: 271, startPoint y: 436, endPoint x: 269, endPoint y: 426, distance: 10.0
click at [269, 426] on div "See full Results" at bounding box center [266, 428] width 206 height 21
click at [269, 426] on div "See full Results" at bounding box center [266, 429] width 185 height 14
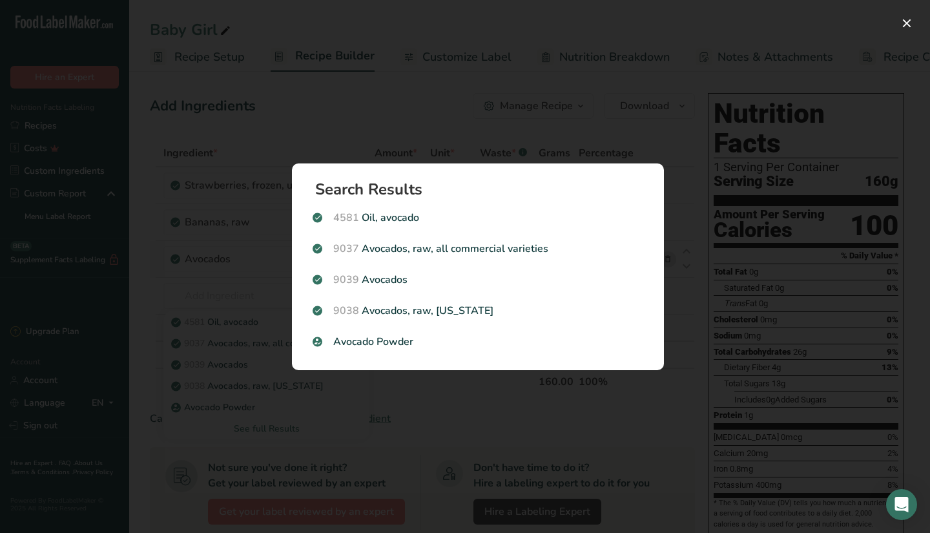
click at [206, 366] on div "Search results modal" at bounding box center [465, 266] width 930 height 533
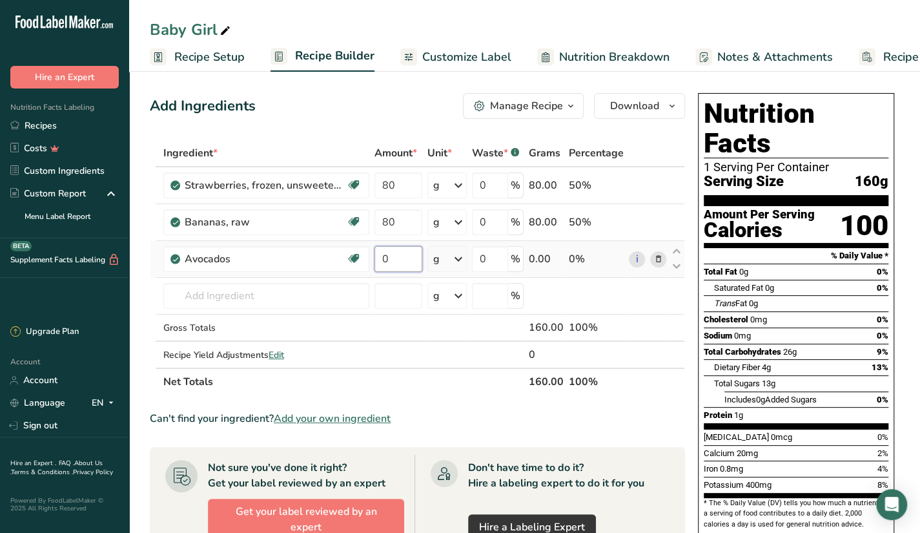
click at [402, 258] on input "0" at bounding box center [398, 259] width 48 height 26
type input "80"
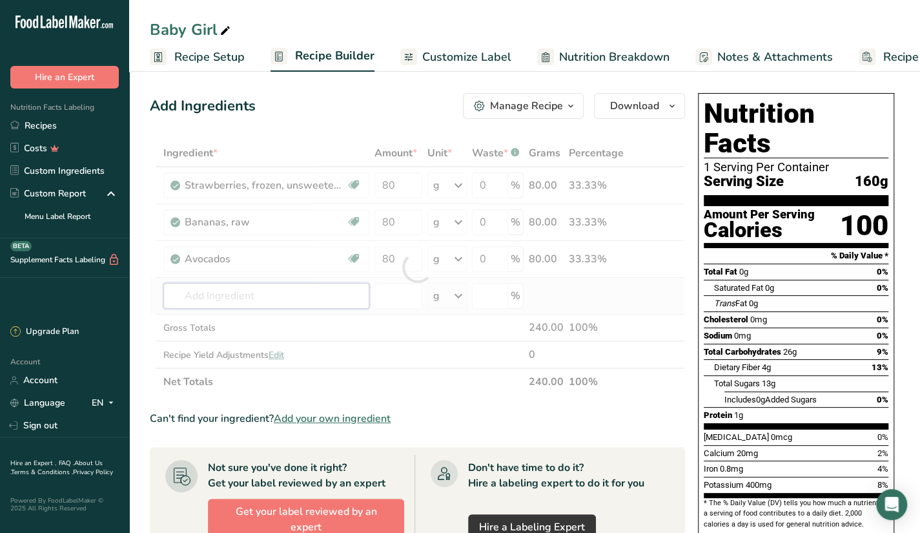
click at [324, 295] on div "Ingredient * Amount * Unit * Waste * .a-a{fill:#347362;}.b-a{fill:#fff;} Grams …" at bounding box center [417, 267] width 535 height 256
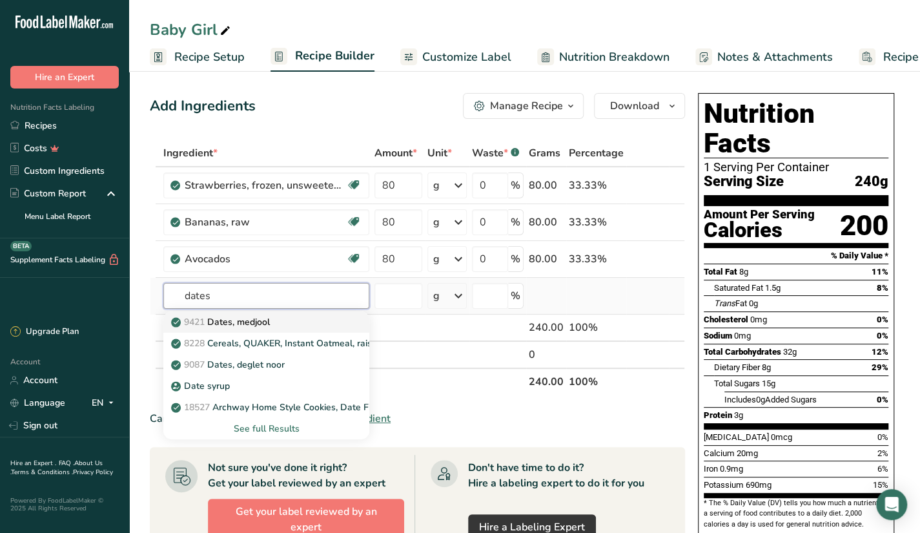
type input "dates"
click at [311, 316] on div "9421 Dates, medjool" at bounding box center [256, 322] width 165 height 14
type input "Dates, medjool"
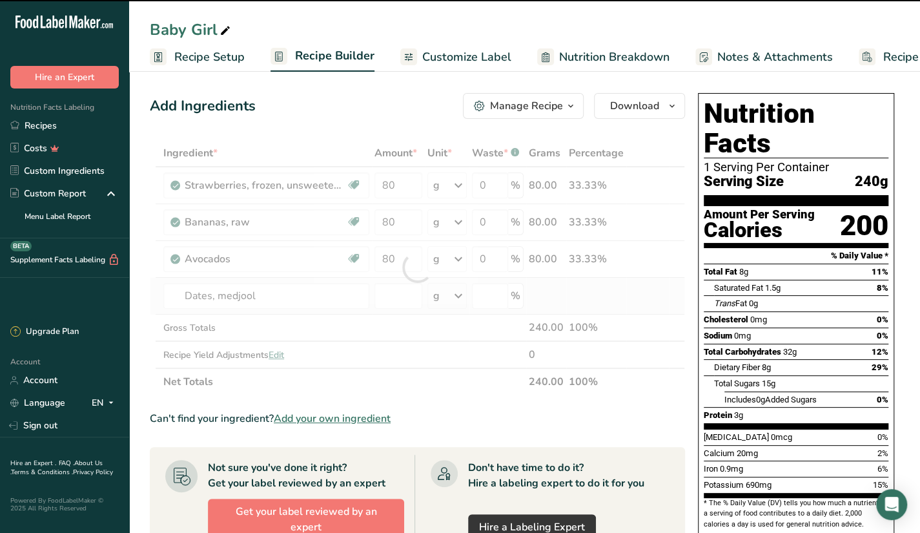
type input "0"
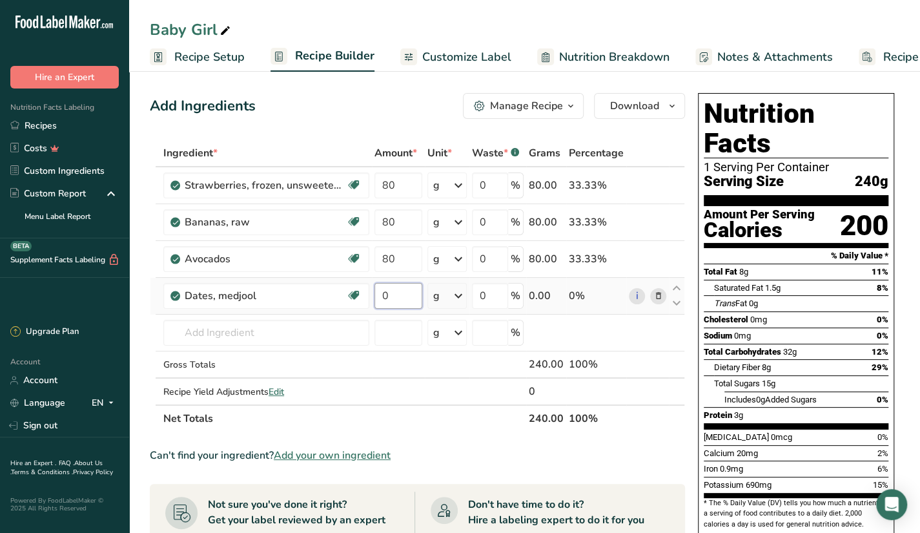
click at [405, 286] on input "0" at bounding box center [398, 296] width 48 height 26
type input "30"
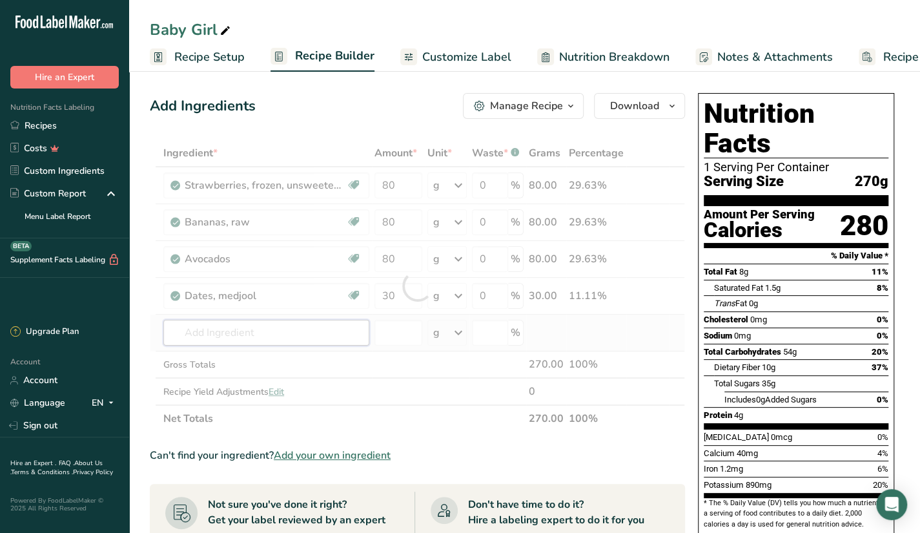
click at [270, 334] on div "Ingredient * Amount * Unit * Waste * .a-a{fill:#347362;}.b-a{fill:#fff;} Grams …" at bounding box center [417, 285] width 535 height 292
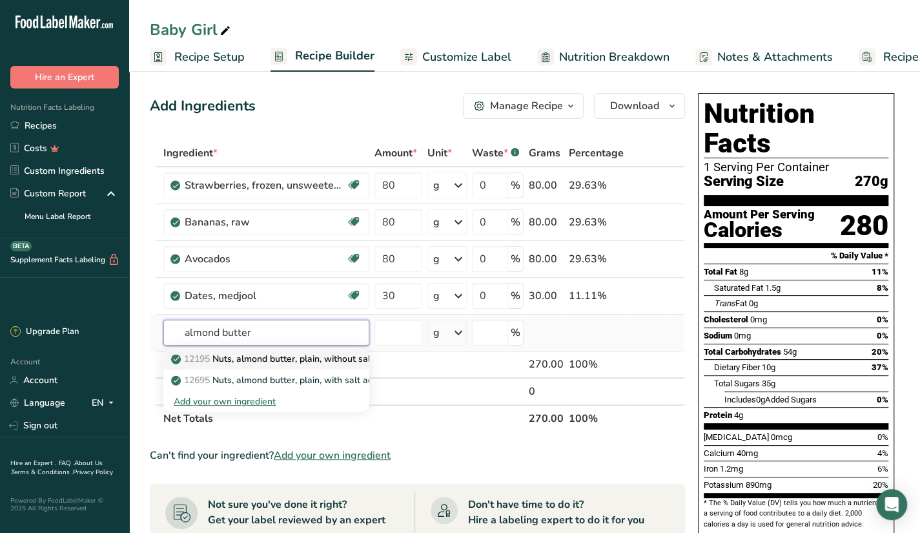
type input "almond butter"
click at [343, 367] on link "12195 Nuts, almond butter, plain, without salt added" at bounding box center [266, 358] width 206 height 21
type input "Nuts, almond butter, plain, without salt added"
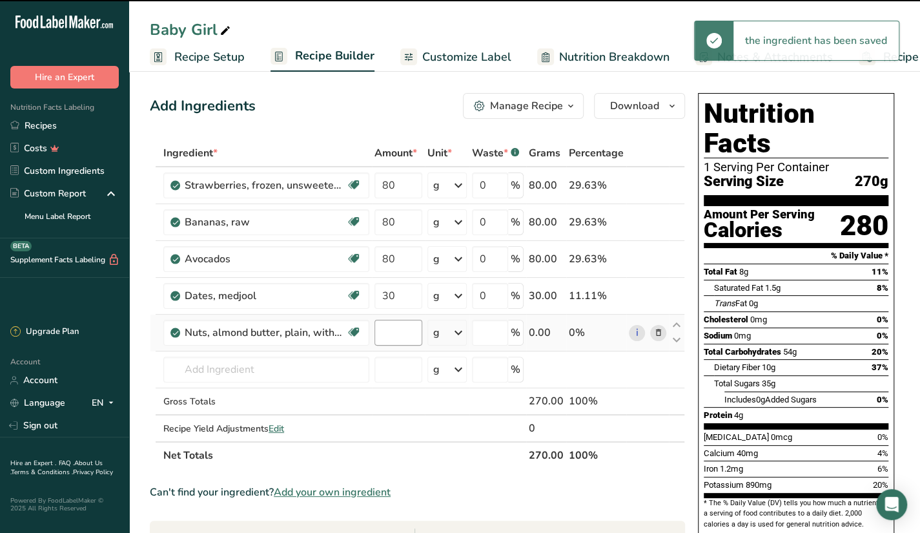
type input "0"
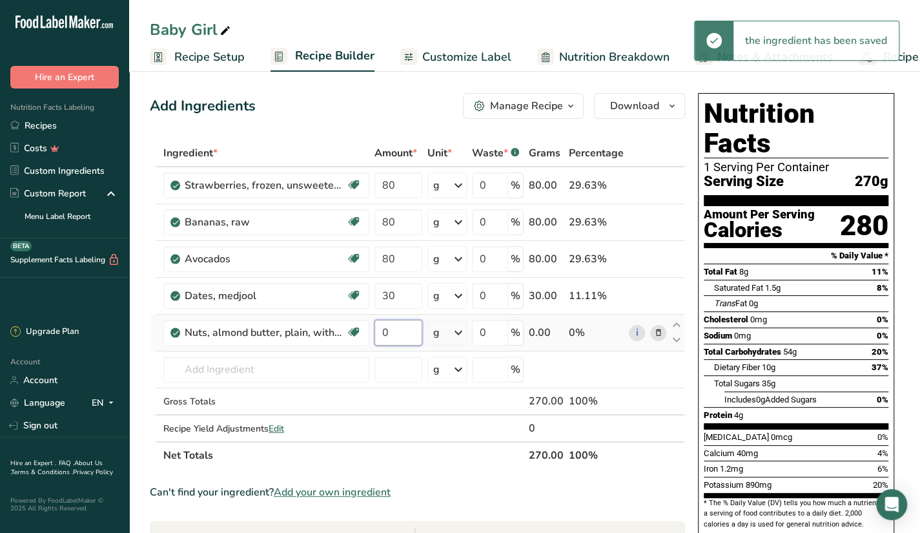
click at [416, 326] on input "0" at bounding box center [398, 333] width 48 height 26
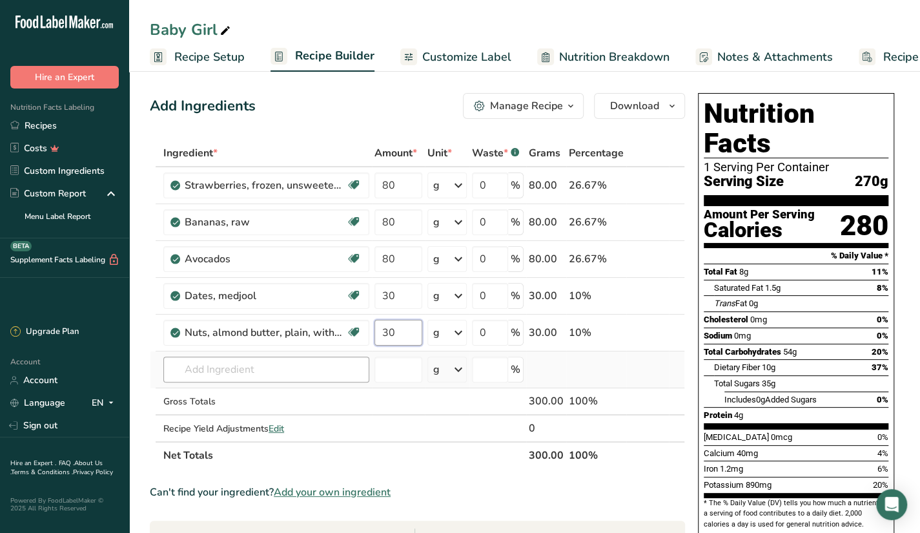
type input "30"
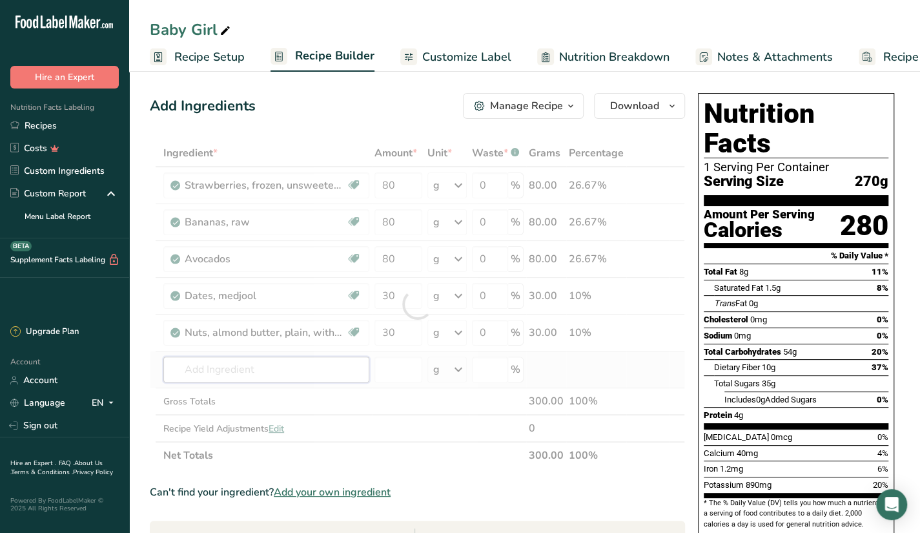
click at [352, 361] on div "Ingredient * Amount * Unit * Waste * .a-a{fill:#347362;}.b-a{fill:#fff;} Grams …" at bounding box center [417, 303] width 535 height 329
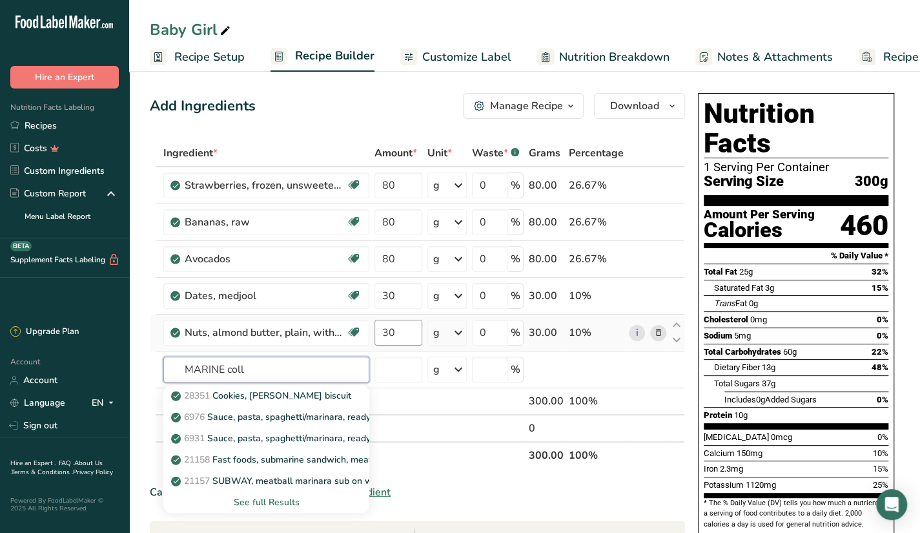
type input "MARINE colla"
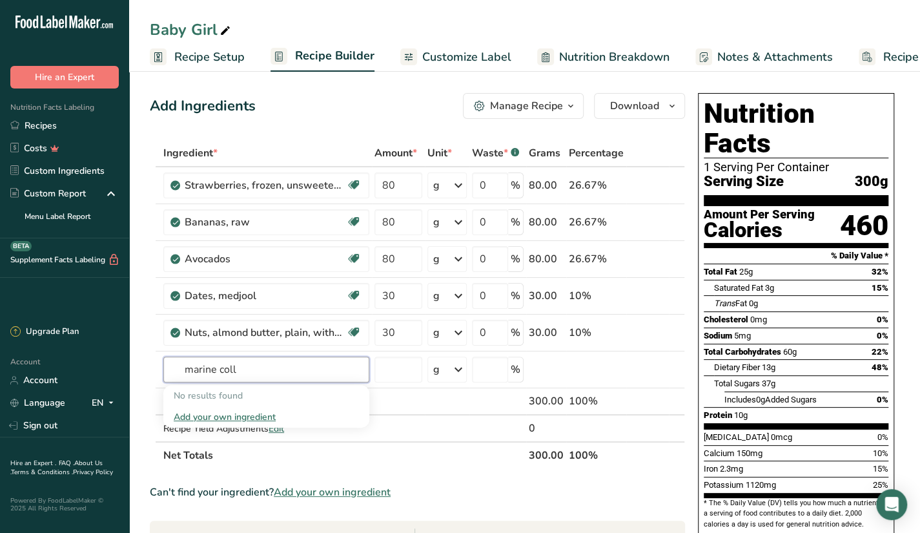
type input "marine coll"
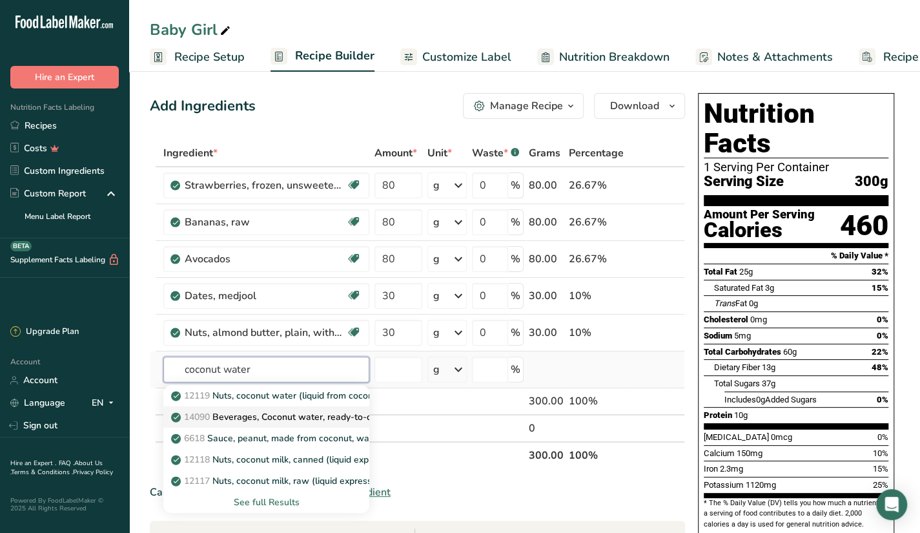
type input "coconut water"
click at [298, 415] on p "14090 Beverages, Coconut water, ready-to-drink, unsweetened" at bounding box center [311, 417] width 274 height 14
type input "Beverages, Coconut water, ready-to-drink, unsweetened"
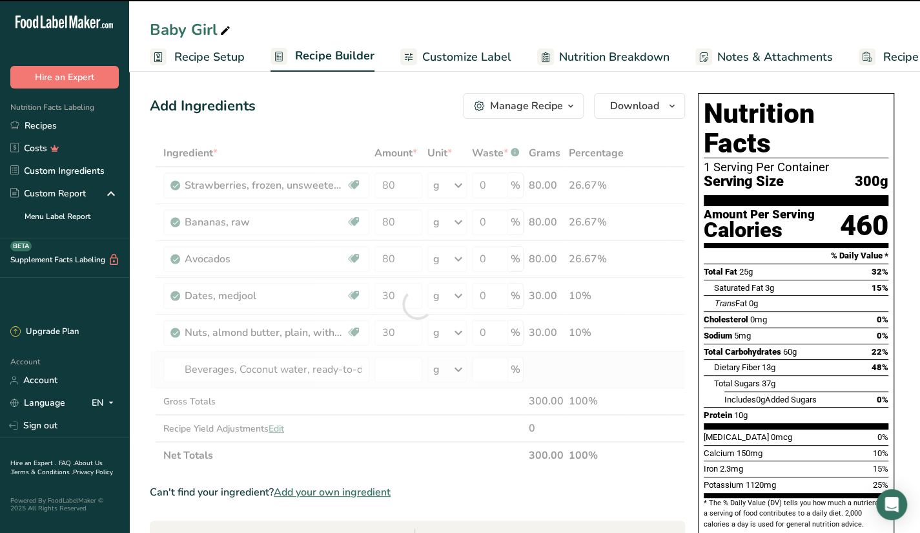
type input "0"
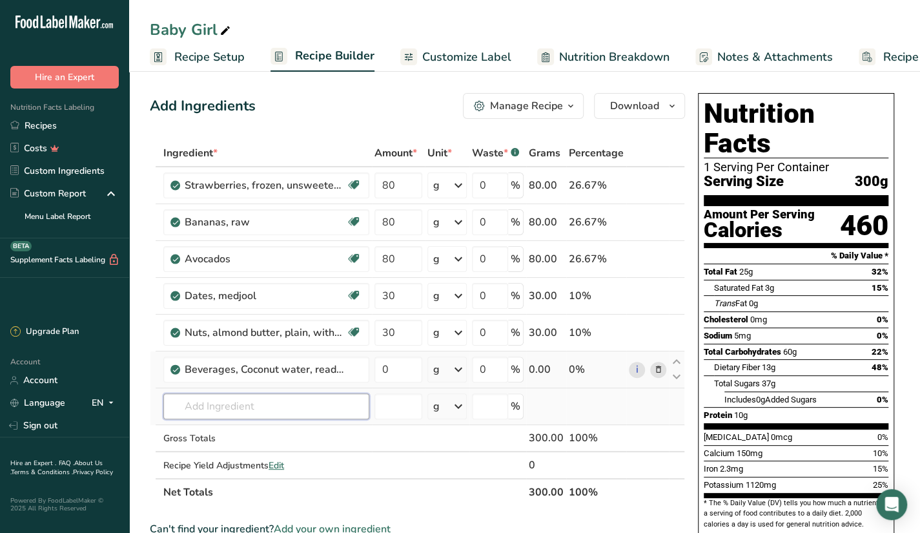
click at [323, 403] on input "text" at bounding box center [266, 406] width 206 height 26
type input "mash straw"
type input "t"
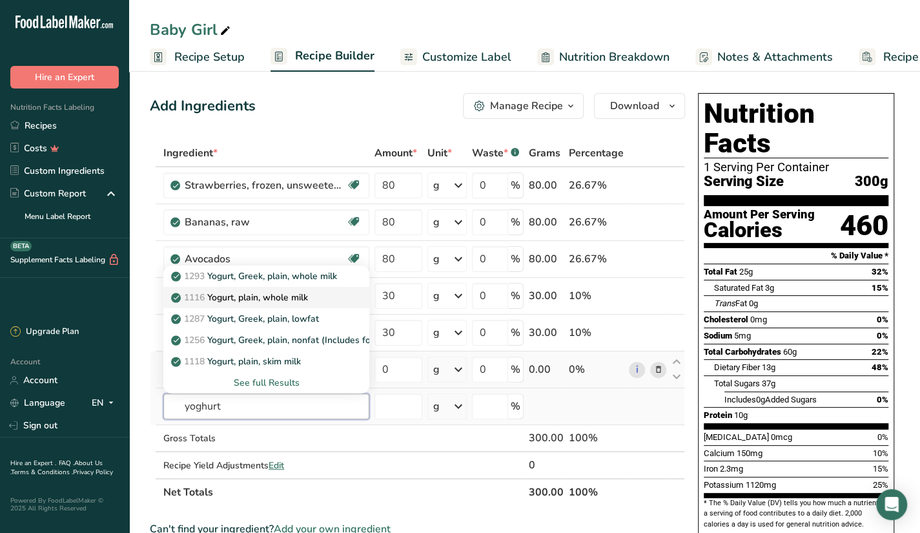
type input "yoghurt"
click at [324, 293] on div "1116 Yogurt, plain, whole milk" at bounding box center [256, 297] width 165 height 14
type input "Yogurt, plain, whole milk"
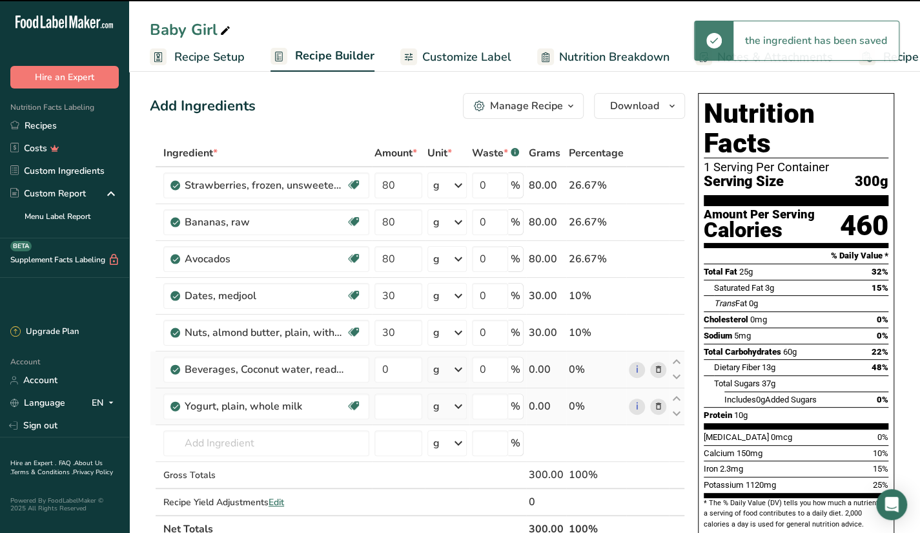
type input "0"
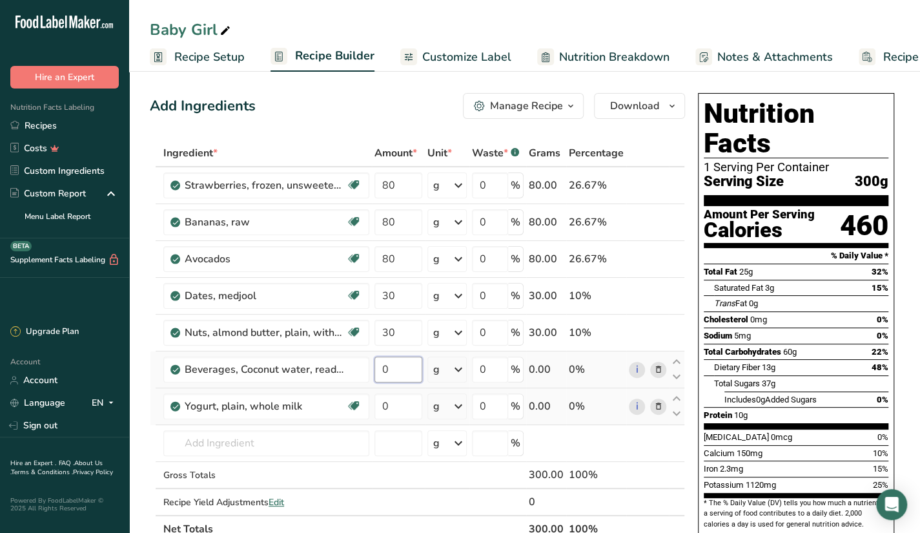
click at [395, 363] on input "0" at bounding box center [398, 369] width 48 height 26
type input "100"
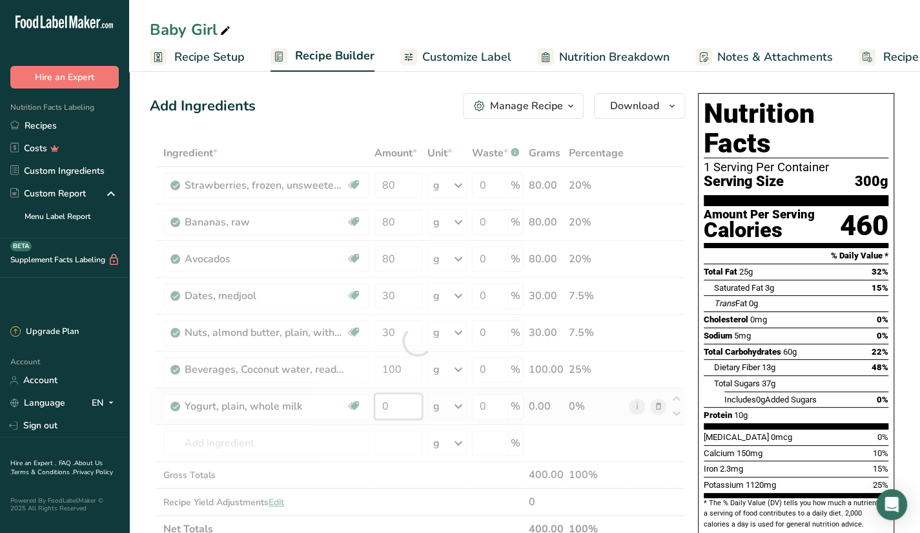
click at [393, 404] on div "Ingredient * Amount * Unit * Waste * .a-a{fill:#347362;}.b-a{fill:#fff;} Grams …" at bounding box center [417, 340] width 535 height 403
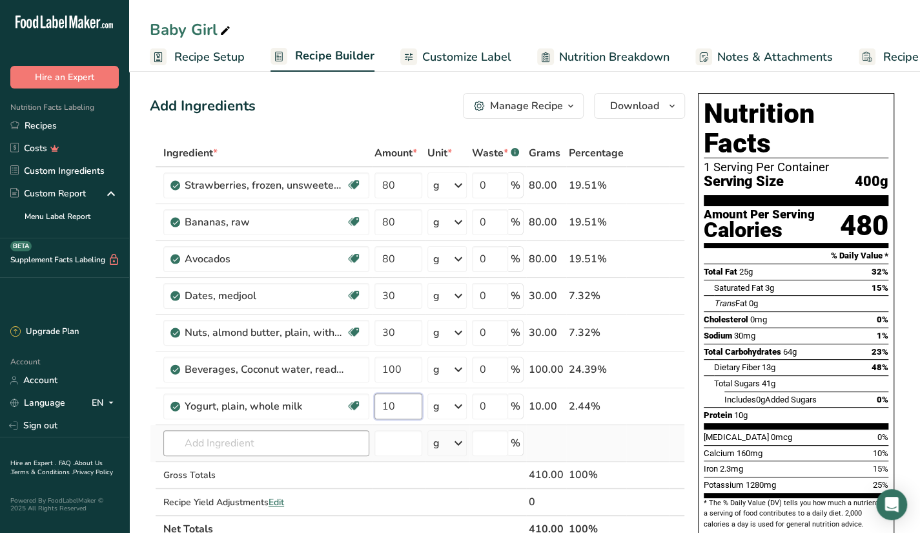
type input "10"
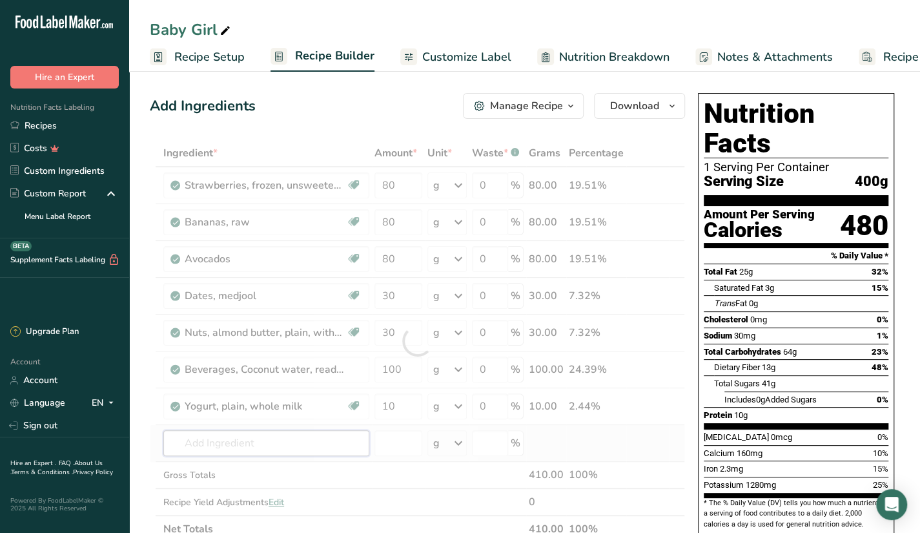
click at [282, 445] on div "Ingredient * Amount * Unit * Waste * .a-a{fill:#347362;}.b-a{fill:#fff;} Grams …" at bounding box center [417, 340] width 535 height 403
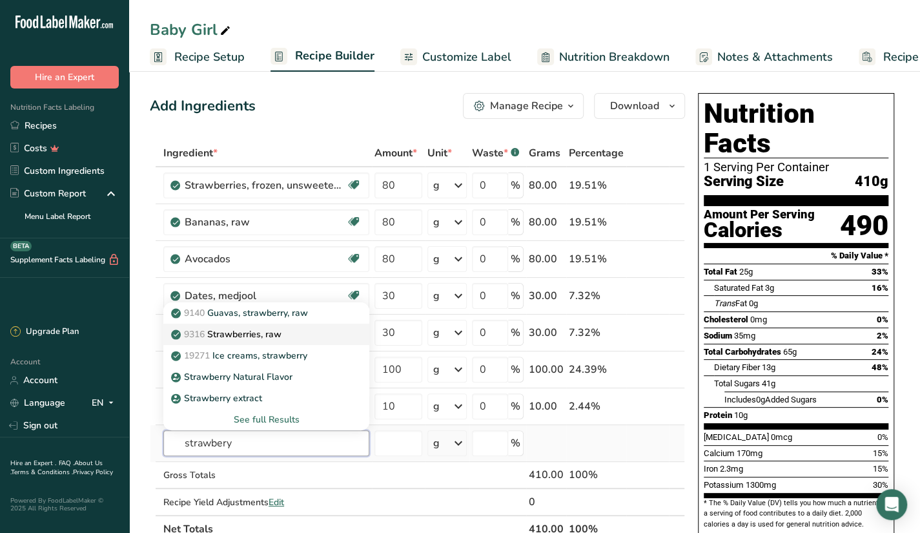
type input "strawbery"
click at [281, 331] on p "9316 Strawberries, raw" at bounding box center [228, 334] width 108 height 14
type input "Strawberries, raw"
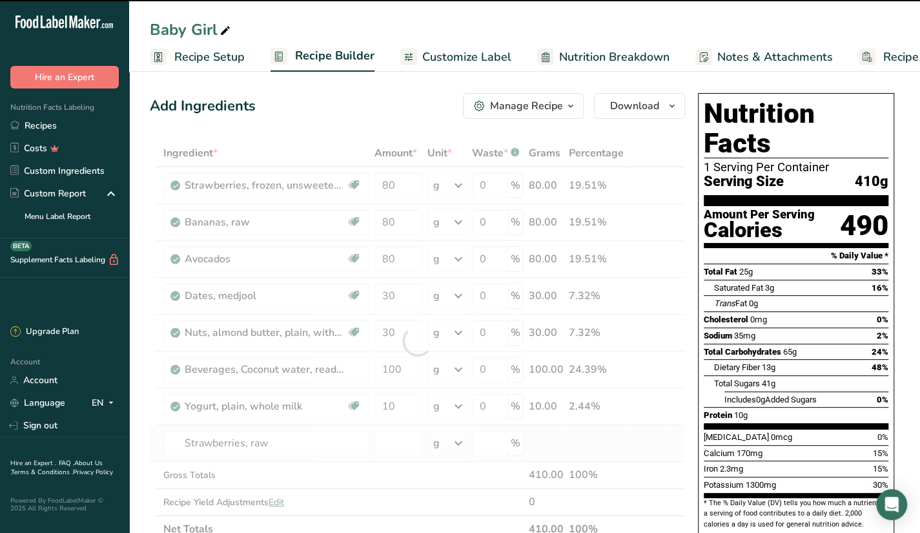
type input "0"
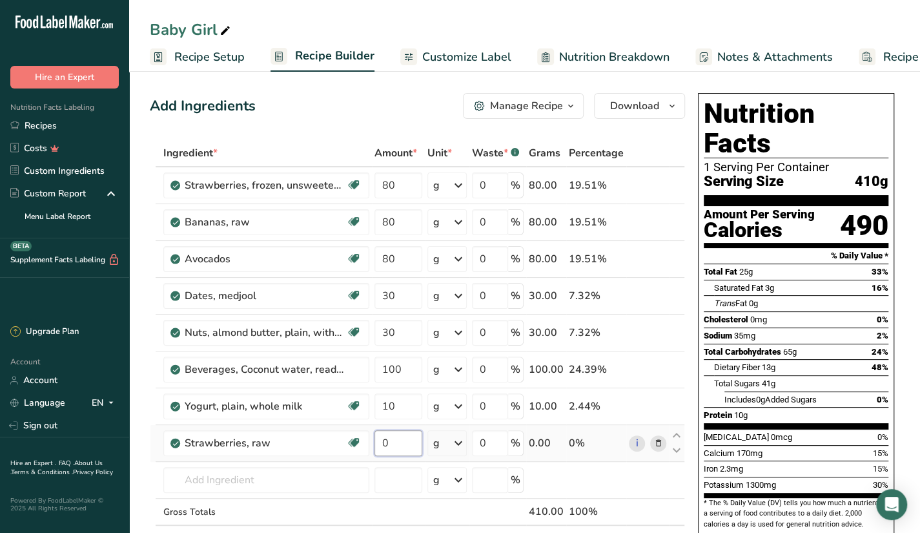
click at [394, 451] on input "0" at bounding box center [398, 443] width 48 height 26
type input "5"
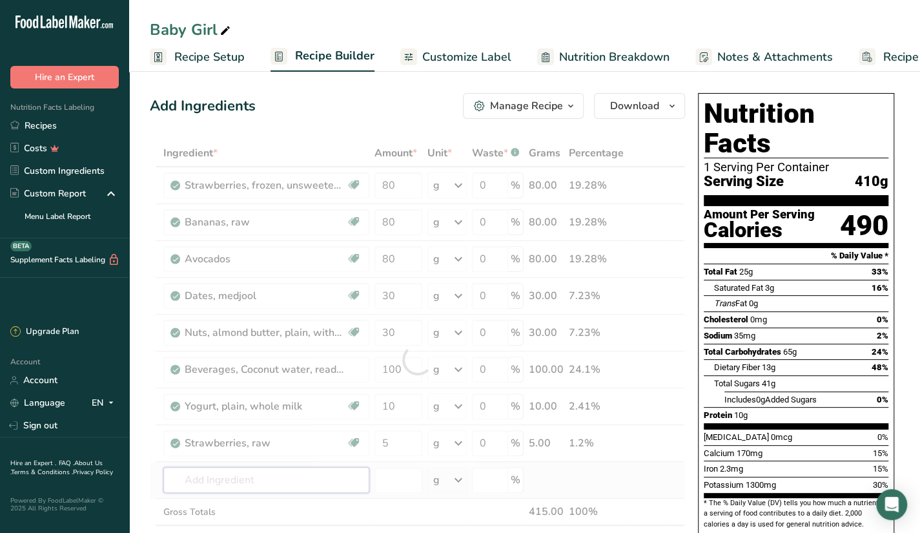
click at [351, 468] on div "Ingredient * Amount * Unit * Waste * .a-a{fill:#347362;}.b-a{fill:#fff;} Grams …" at bounding box center [417, 359] width 535 height 440
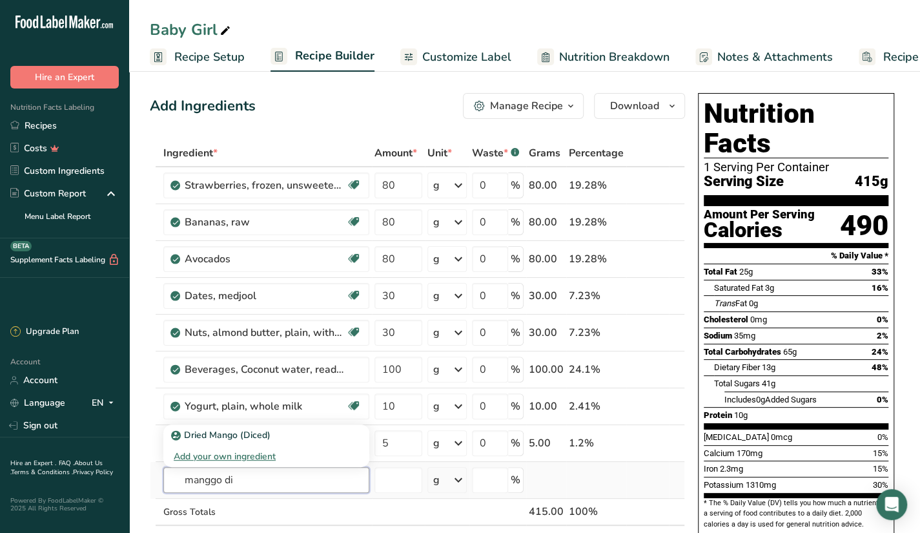
type input "manggo di"
click at [337, 433] on div "Dried Mango (Diced)" at bounding box center [256, 435] width 165 height 14
type input "Dried Mango (Diced)"
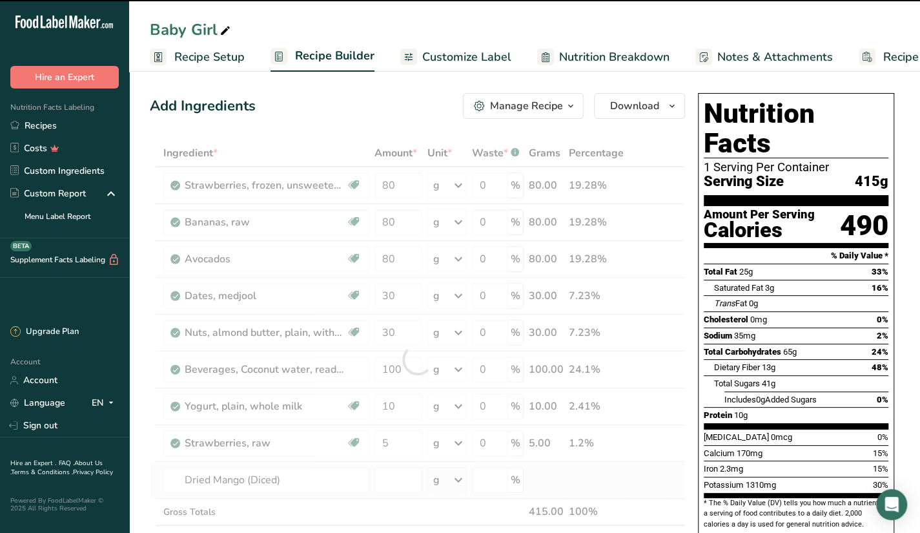
type input "0"
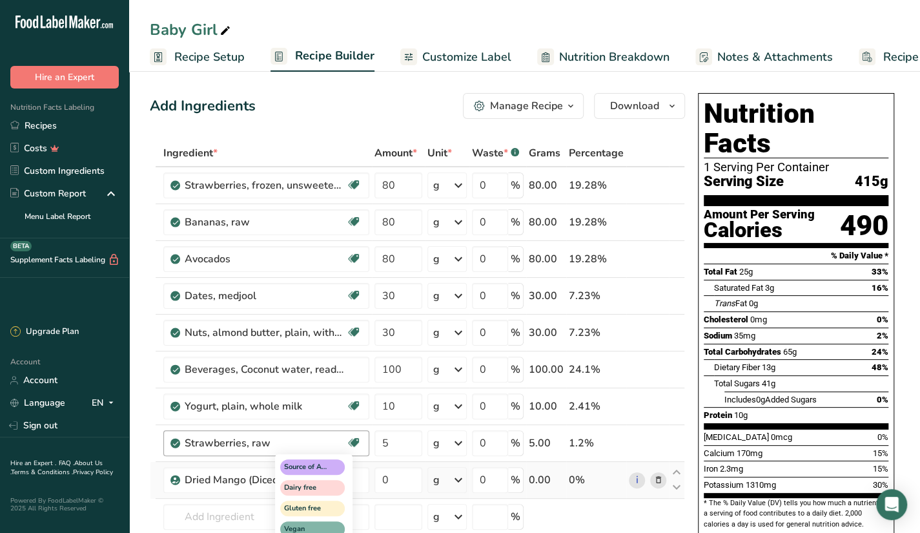
click at [391, 469] on div "Source of Antioxidants Dairy free Gluten free Vegan Vegetarian Soy free" at bounding box center [337, 517] width 124 height 132
click at [392, 477] on div "Source of Antioxidants Dairy free Gluten free Vegan Vegetarian Soy free" at bounding box center [337, 517] width 124 height 132
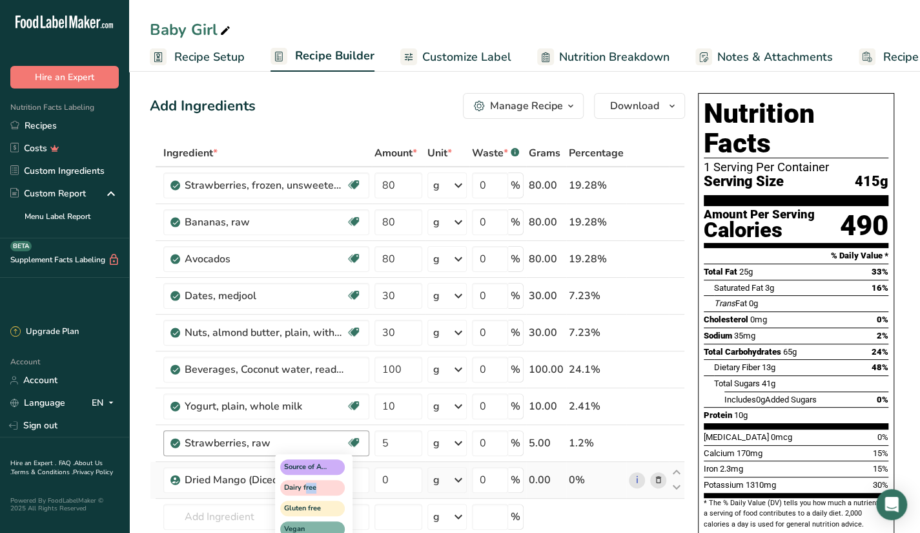
click at [392, 477] on div "Source of Antioxidants Dairy free Gluten free Vegan Vegetarian Soy free" at bounding box center [337, 517] width 124 height 132
click at [390, 479] on input "0" at bounding box center [398, 480] width 48 height 26
type input "5"
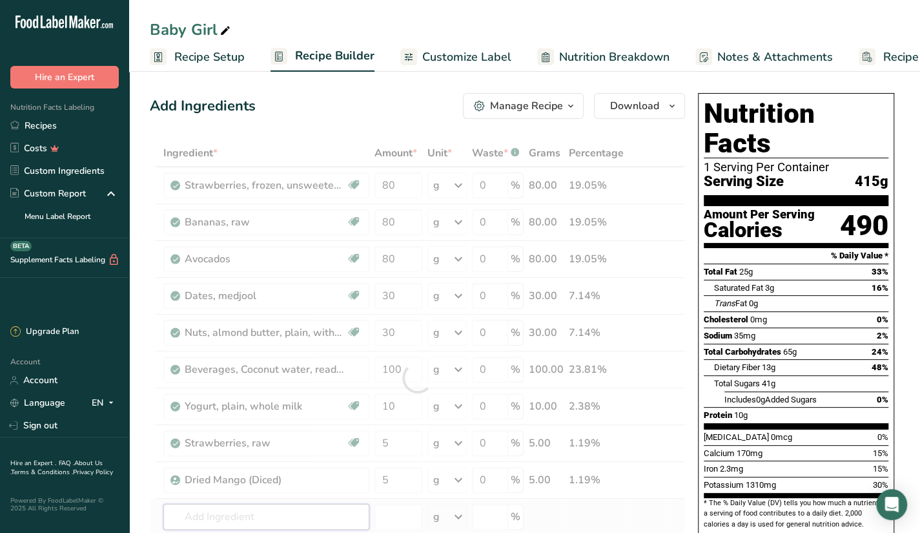
click at [332, 511] on div "Ingredient * Amount * Unit * Waste * .a-a{fill:#347362;}.b-a{fill:#fff;} Grams …" at bounding box center [417, 377] width 535 height 476
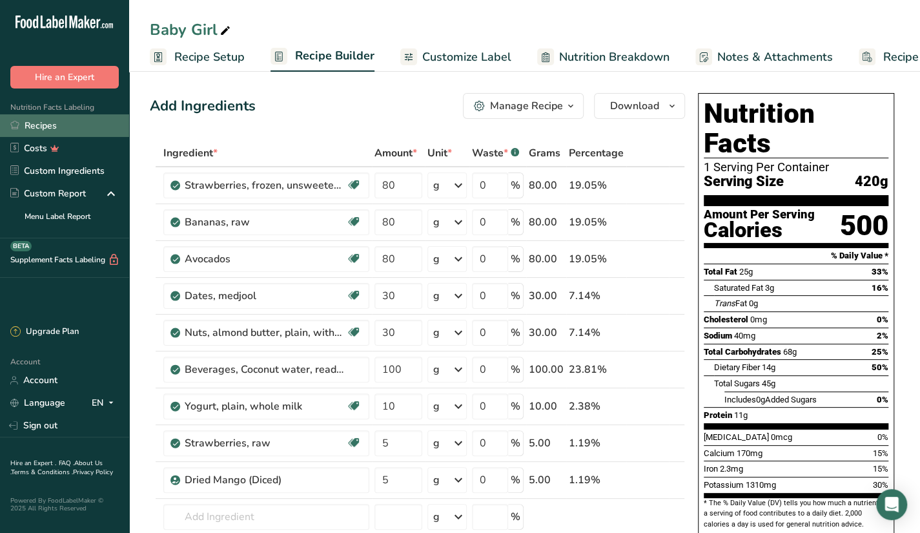
click at [65, 119] on link "Recipes" at bounding box center [64, 125] width 129 height 23
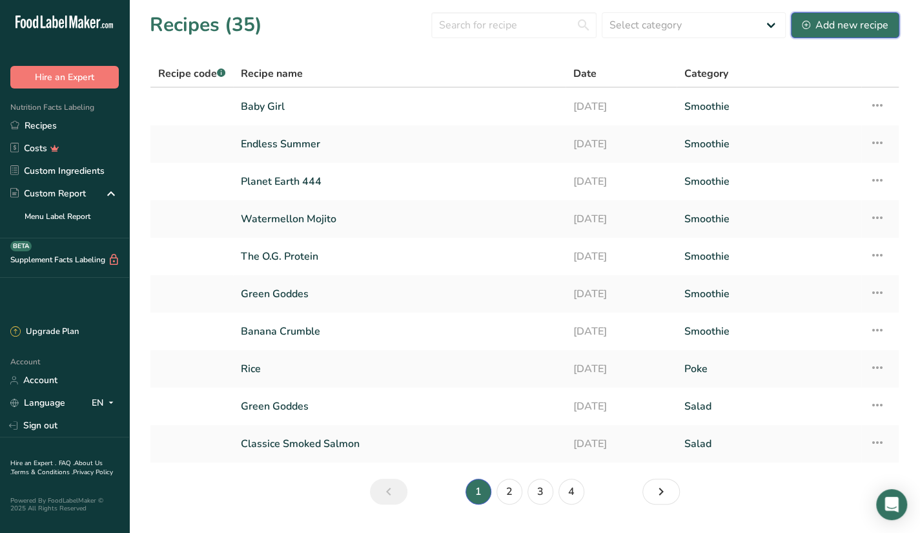
click at [868, 21] on div "Add new recipe" at bounding box center [845, 24] width 87 height 15
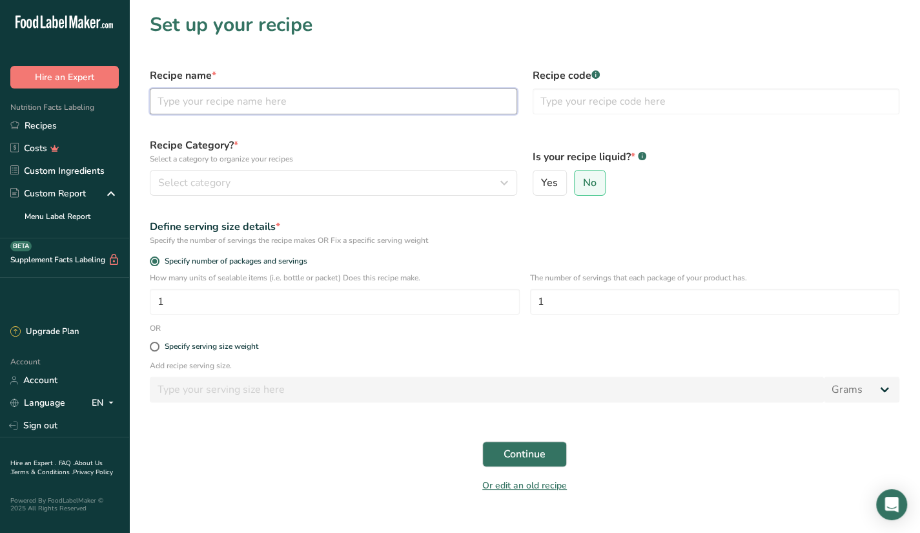
click at [263, 91] on input "text" at bounding box center [333, 101] width 367 height 26
paste input "Soil So Good"
type input "Soil So Good"
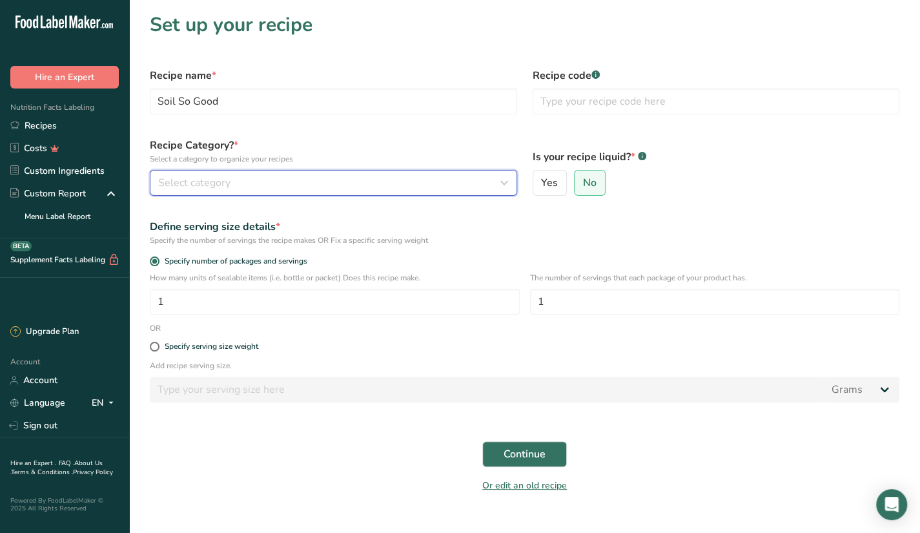
click at [270, 186] on div "Select category" at bounding box center [329, 182] width 343 height 15
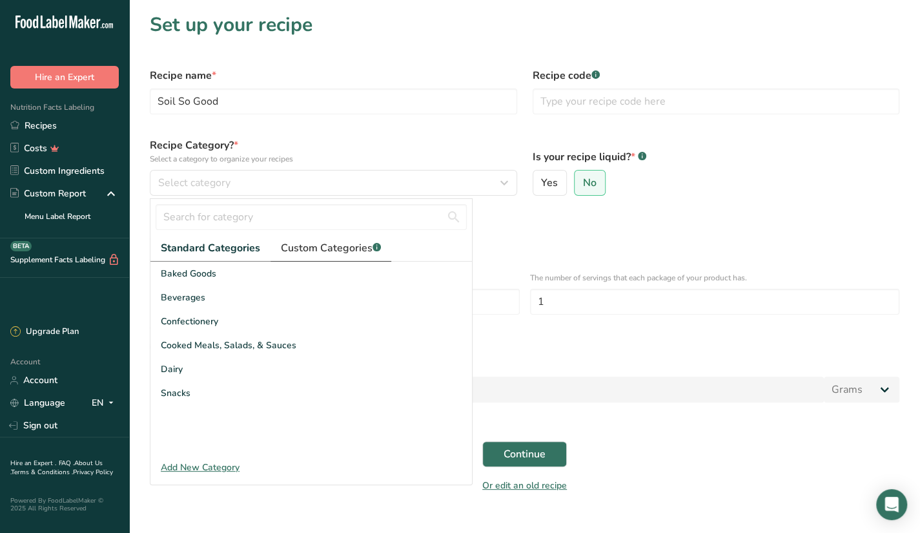
click at [315, 248] on span "Custom Categories .a-a{fill:#347362;}.b-a{fill:#fff;}" at bounding box center [331, 247] width 100 height 15
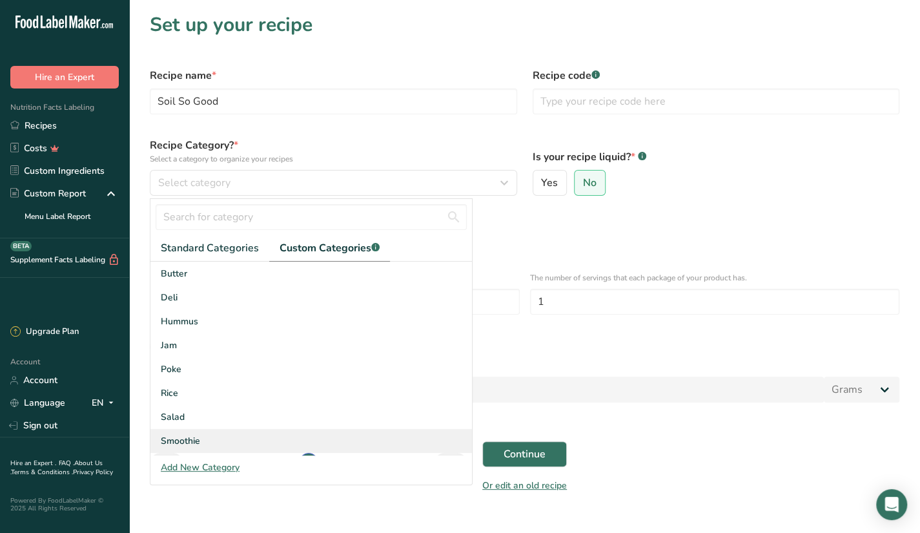
click at [197, 434] on span "Smoothie" at bounding box center [180, 441] width 39 height 14
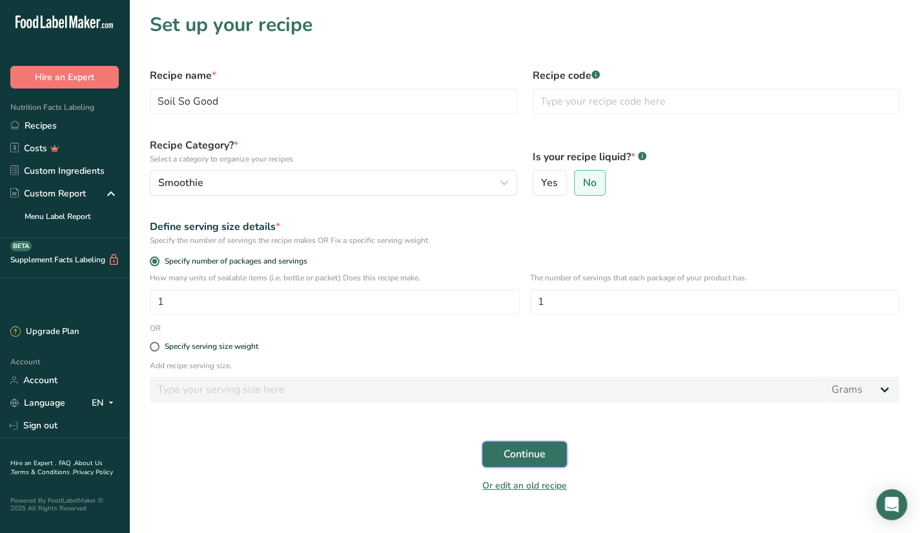
click at [522, 453] on span "Continue" at bounding box center [525, 453] width 42 height 15
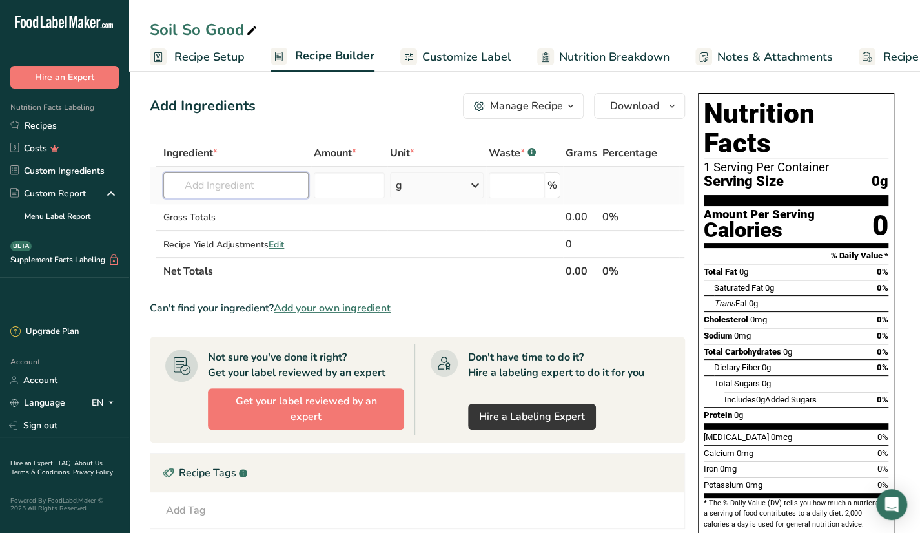
click at [250, 185] on input "text" at bounding box center [235, 185] width 145 height 26
type input "r"
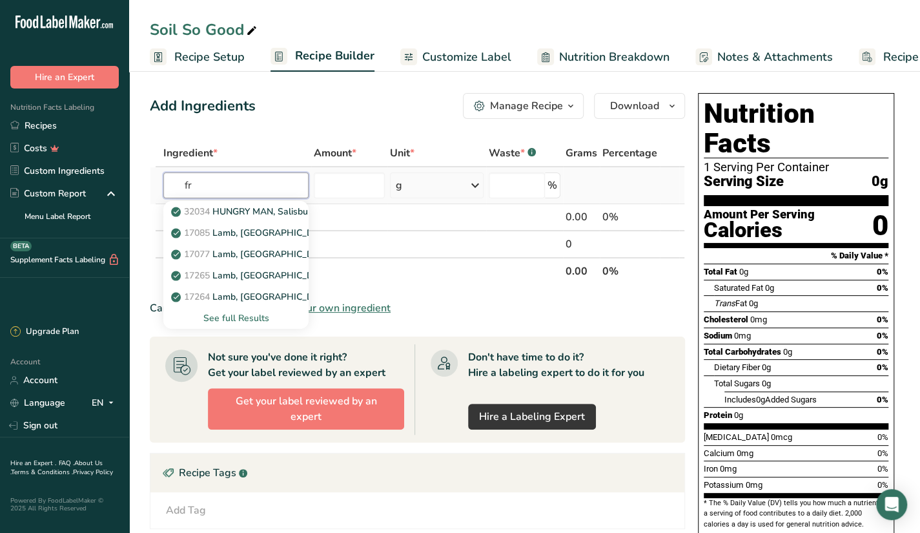
type input "f"
type input "mango"
click at [219, 206] on p "9176 Mangos, raw" at bounding box center [217, 212] width 87 height 14
type input "Mangos, raw"
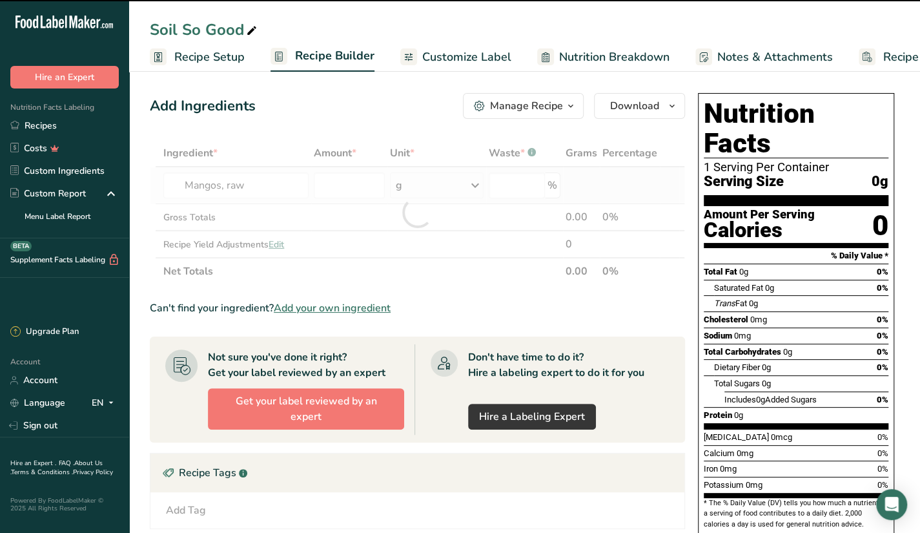
type input "0"
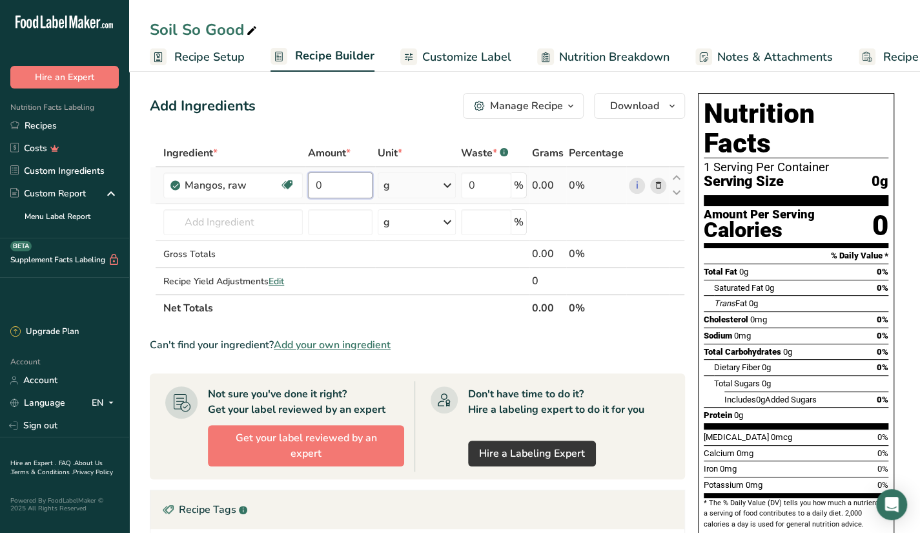
click at [331, 192] on input "0" at bounding box center [340, 185] width 65 height 26
type input "70"
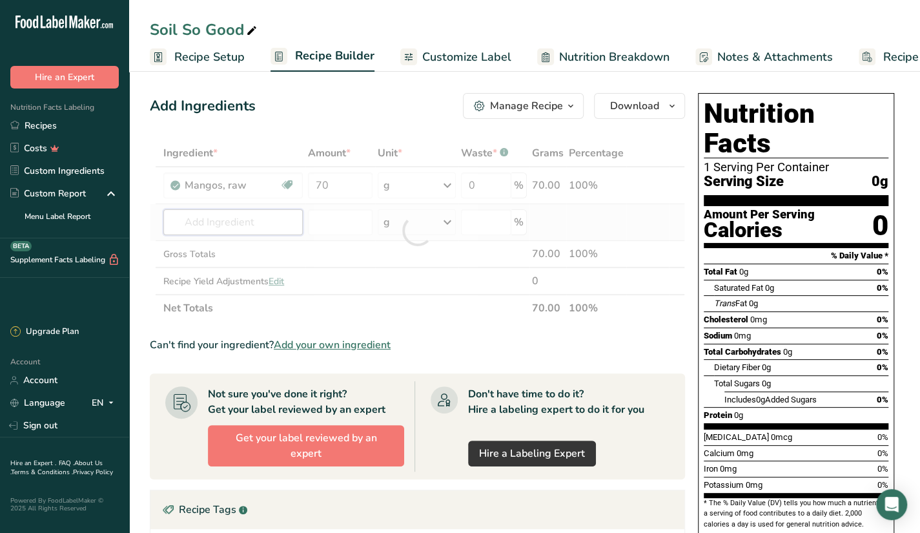
click at [256, 220] on div "Ingredient * Amount * Unit * Waste * .a-a{fill:#347362;}.b-a{fill:#fff;} Grams …" at bounding box center [417, 230] width 535 height 182
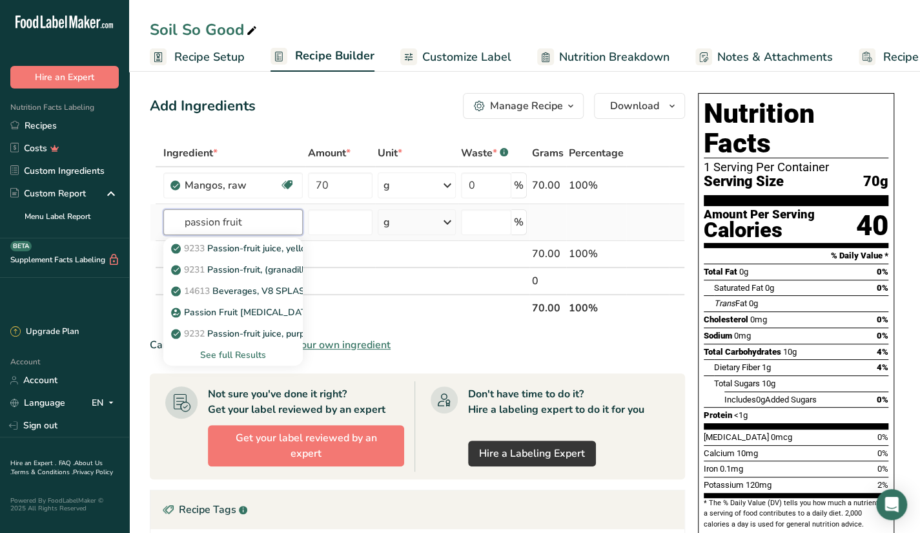
type input "passion fruit"
click at [241, 353] on div "See full Results" at bounding box center [233, 355] width 119 height 14
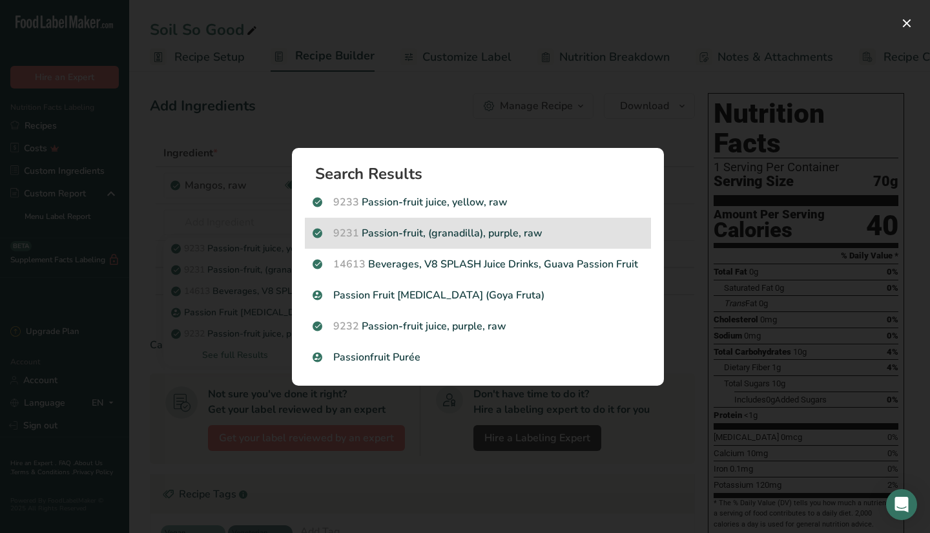
click at [576, 227] on p "9231 Passion-fruit, (granadilla), purple, raw" at bounding box center [477, 232] width 331 height 15
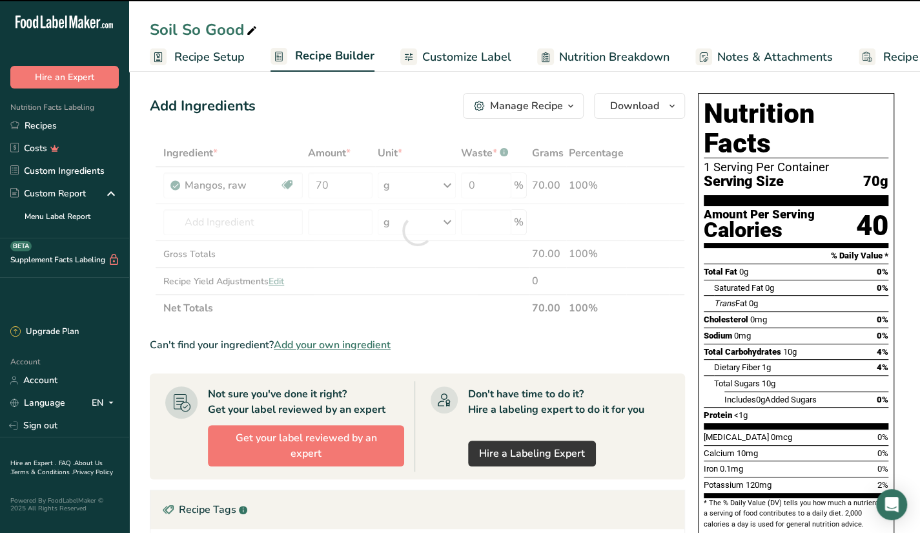
type input "0"
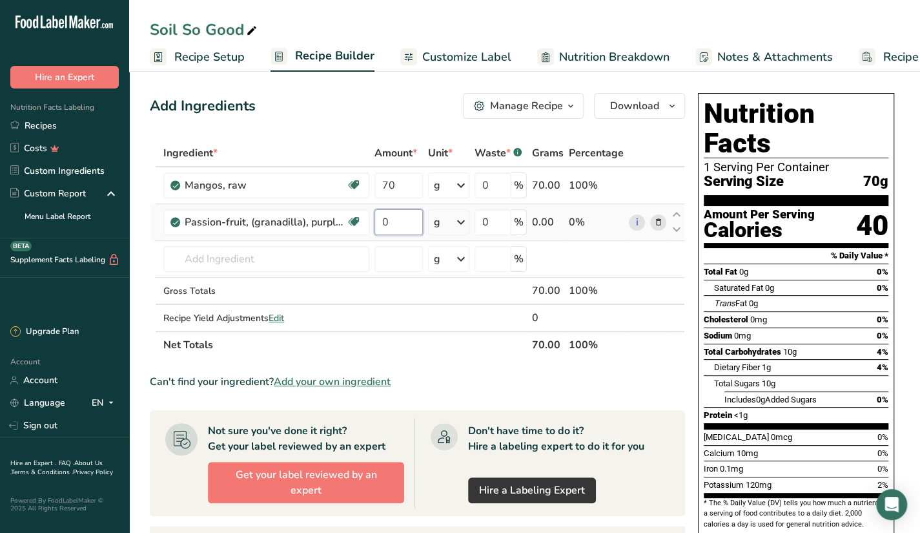
click at [383, 219] on input "0" at bounding box center [398, 222] width 48 height 26
type input "20"
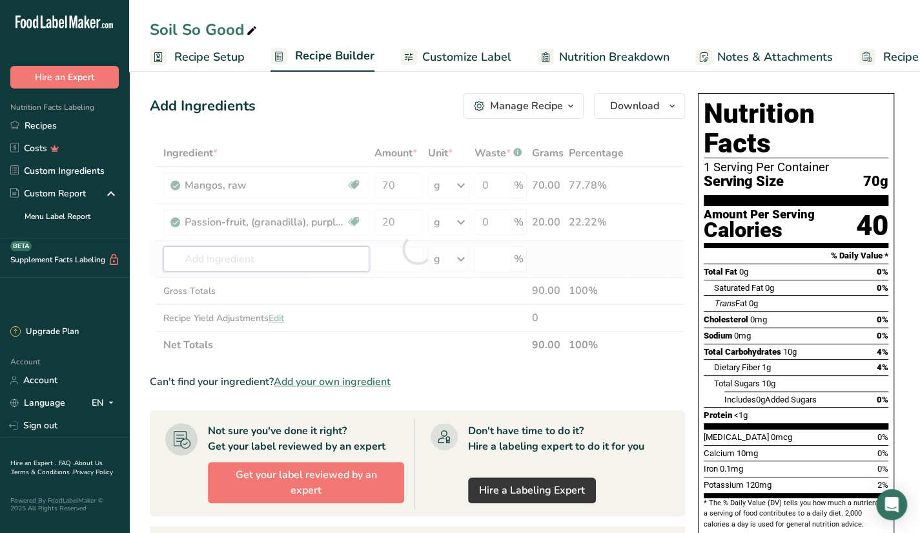
click at [320, 256] on div "Ingredient * Amount * Unit * Waste * .a-a{fill:#347362;}.b-a{fill:#fff;} Grams …" at bounding box center [417, 248] width 535 height 219
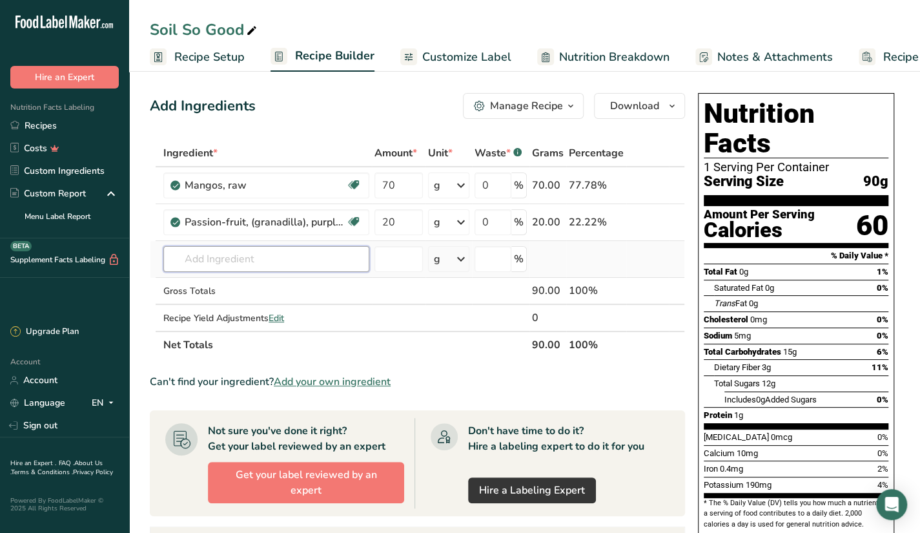
click at [293, 255] on input "text" at bounding box center [266, 259] width 206 height 26
type input "strawberry frozen"
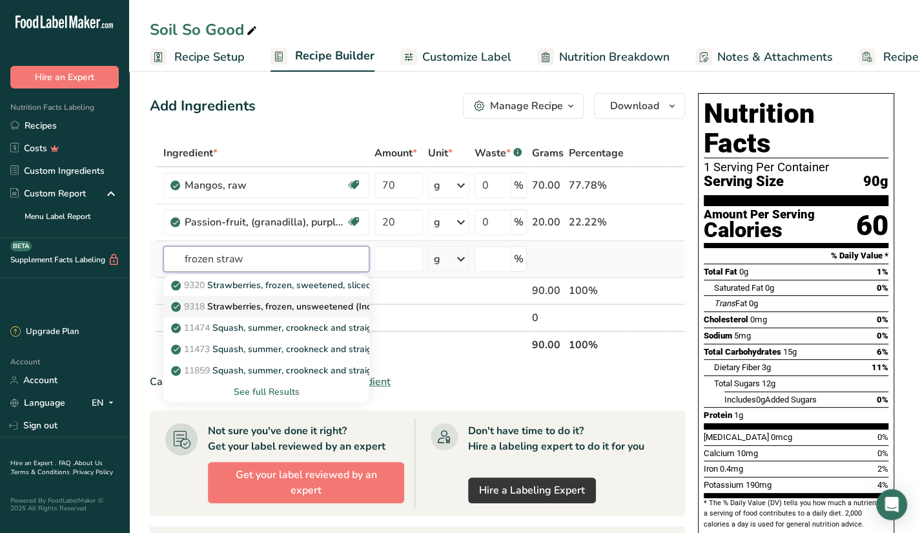
type input "frozen straw"
click at [284, 308] on p "9318 Strawberries, frozen, unsweetened (Includes foods for USDA's Food Distribu…" at bounding box center [379, 307] width 410 height 14
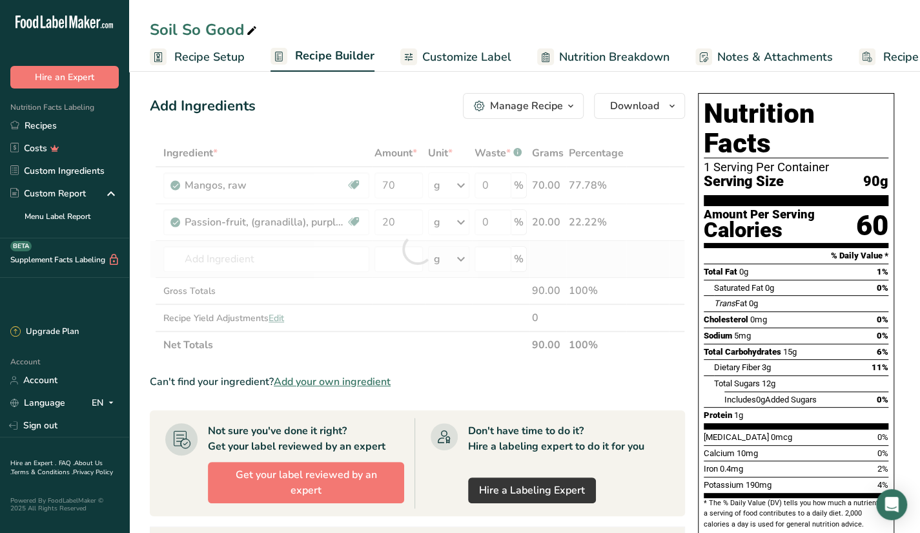
type input "Strawberries, frozen, unsweetened (Includes foods for USDA's Food Distribution …"
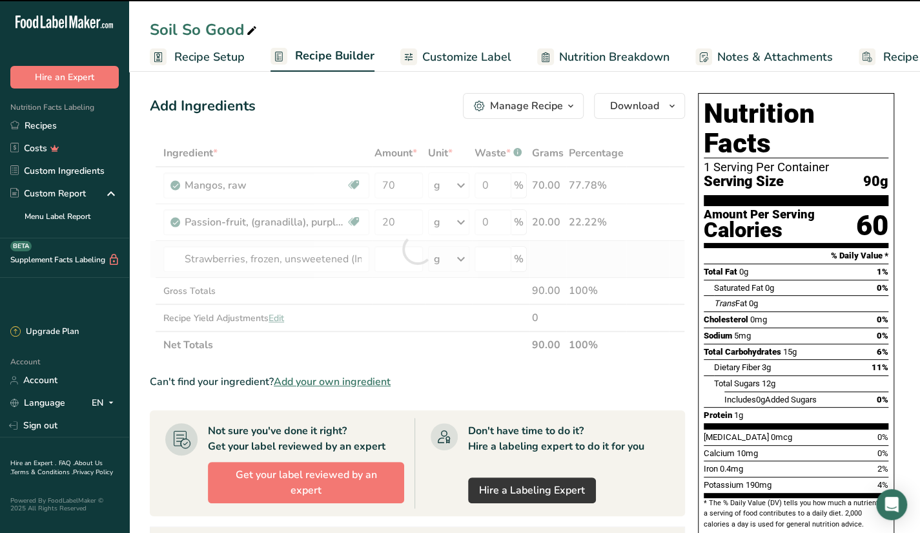
type input "0"
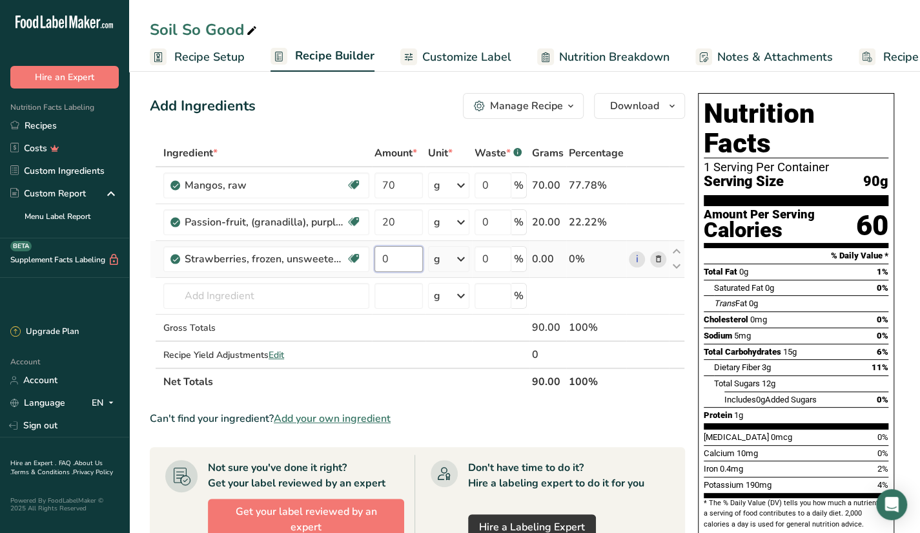
click at [398, 246] on input "0" at bounding box center [398, 259] width 48 height 26
type input "60"
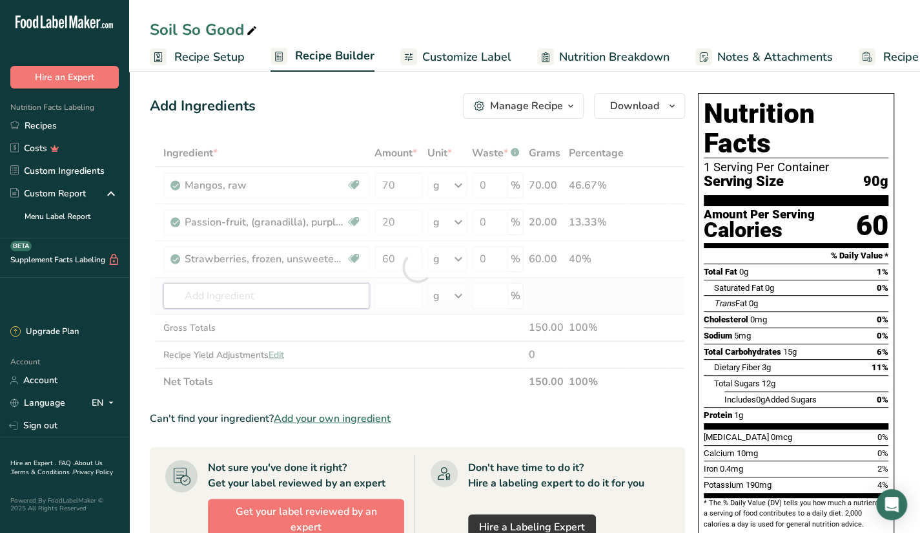
click at [363, 285] on div "Ingredient * Amount * Unit * Waste * .a-a{fill:#347362;}.b-a{fill:#fff;} Grams …" at bounding box center [417, 267] width 535 height 256
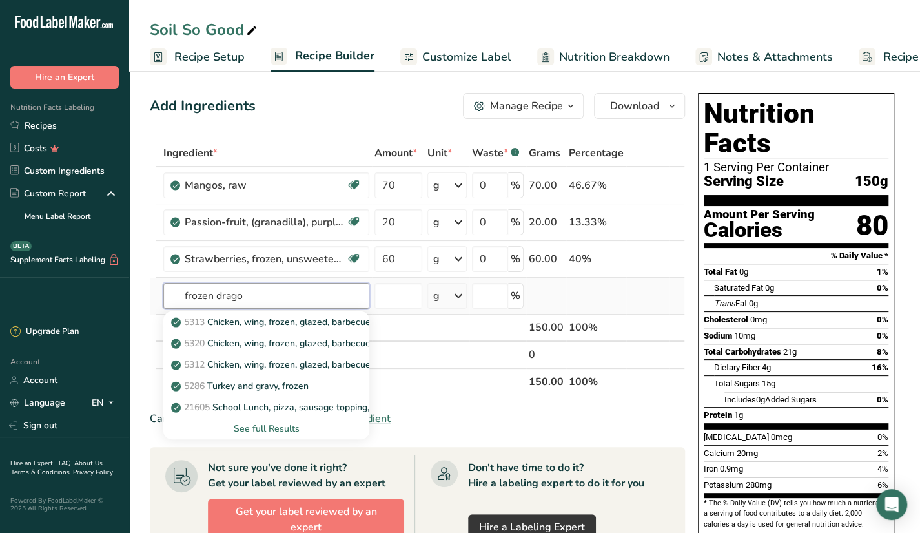
type input "frozen dragon"
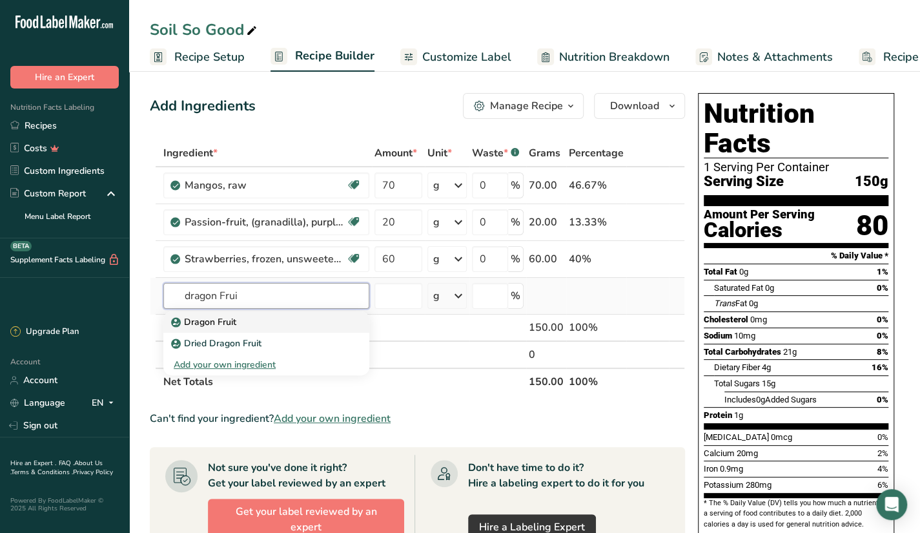
type input "dragon Frui"
click at [233, 326] on p "Dragon Fruit" at bounding box center [205, 322] width 63 height 14
type input "Dragon Fruit"
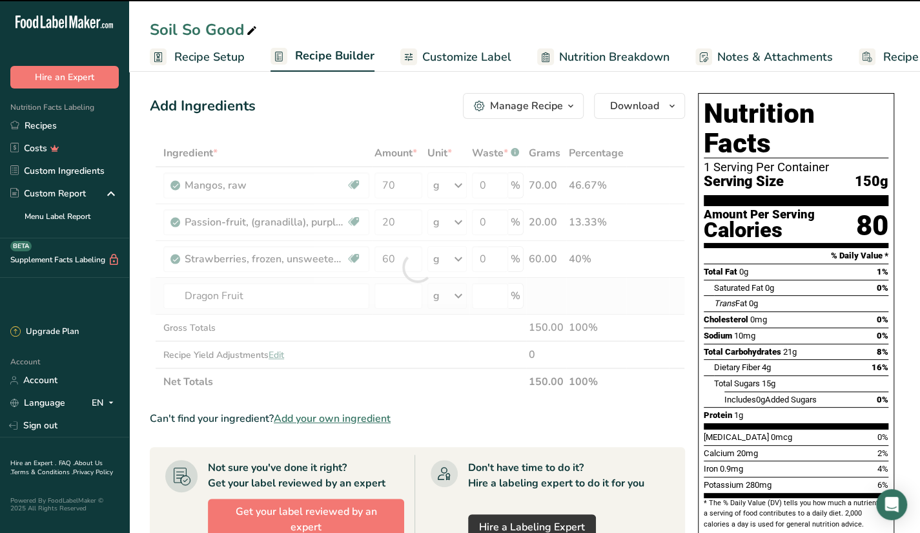
type input "0"
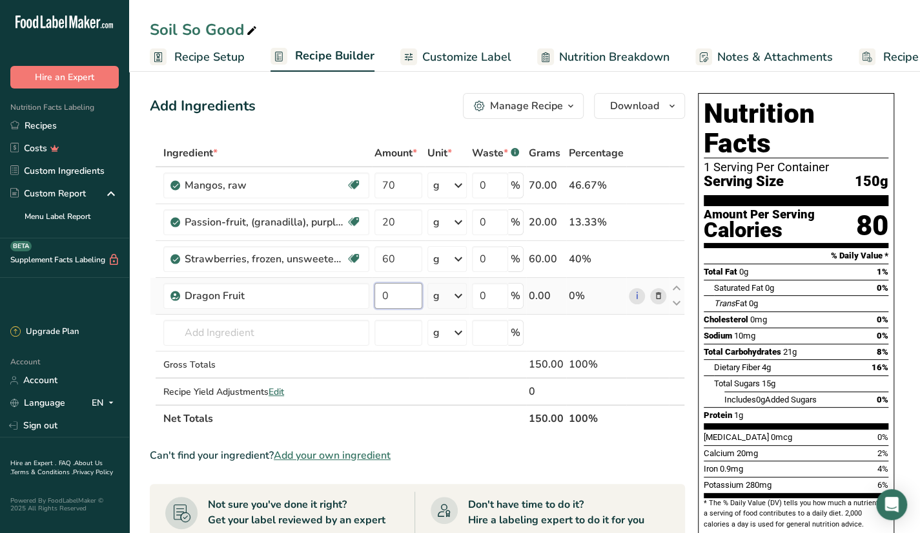
click at [402, 290] on input "0" at bounding box center [398, 296] width 48 height 26
type input "30"
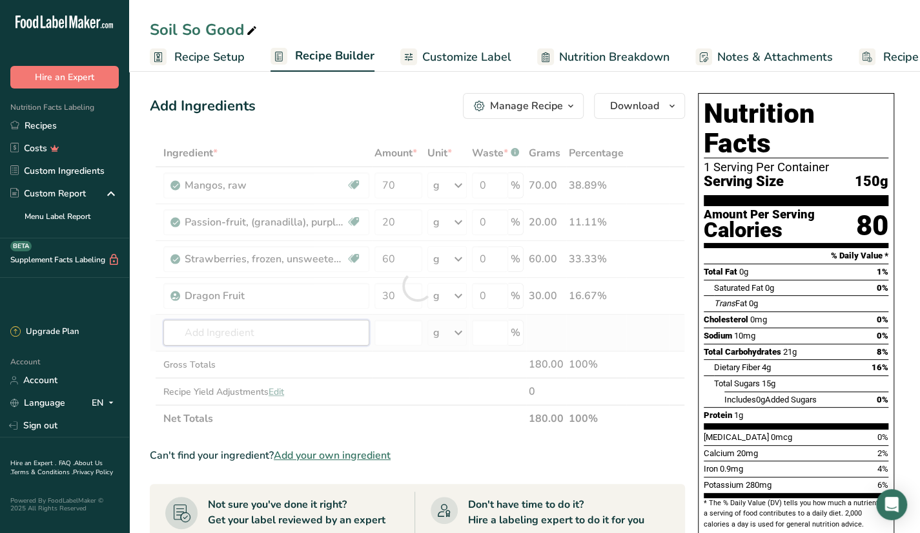
click at [295, 343] on div "Ingredient * Amount * Unit * Waste * .a-a{fill:#347362;}.b-a{fill:#fff;} Grams …" at bounding box center [417, 285] width 535 height 292
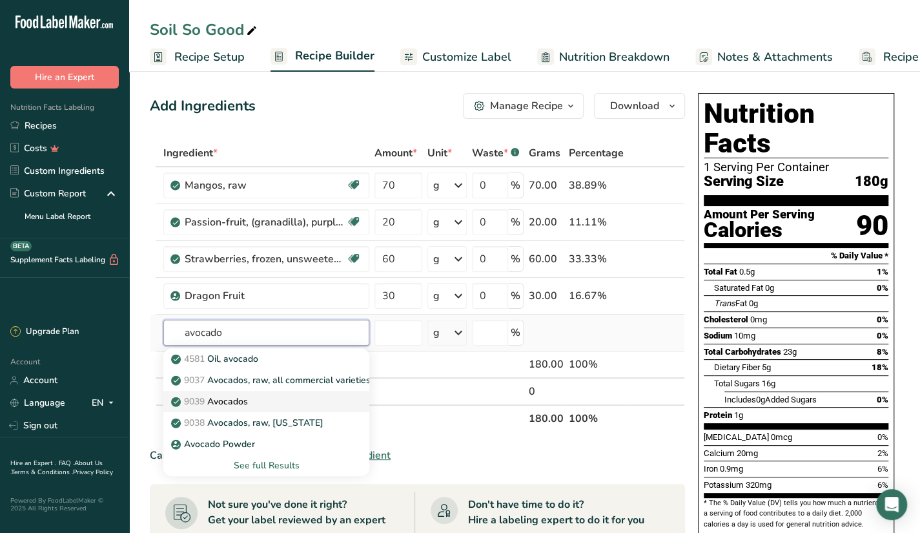
type input "avocado"
click at [258, 399] on div "9039 Avocados" at bounding box center [256, 401] width 165 height 14
type input "Avocados"
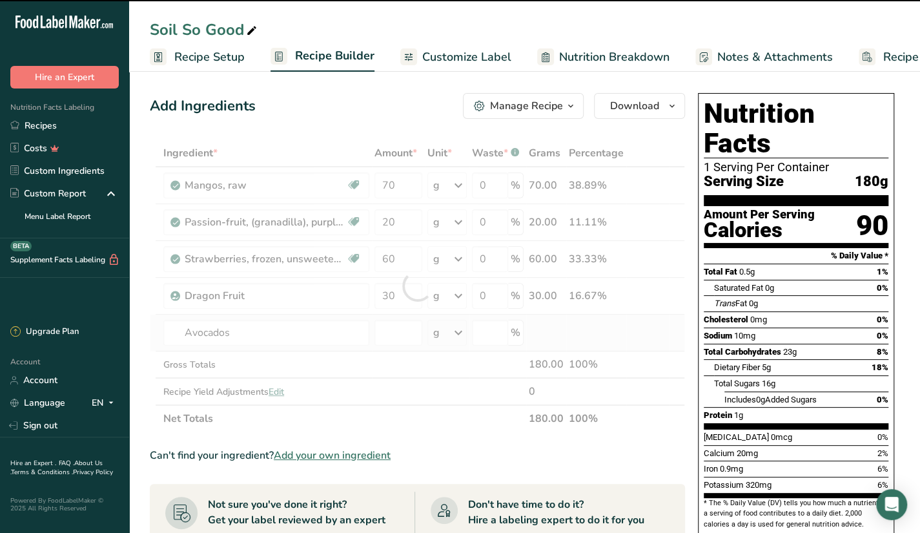
type input "0"
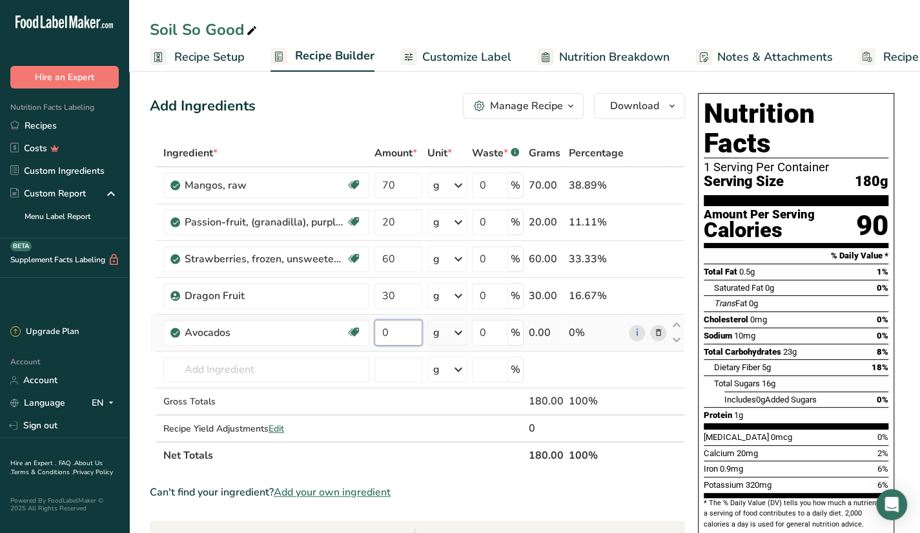
click at [400, 334] on input "0" at bounding box center [398, 333] width 48 height 26
type input "30"
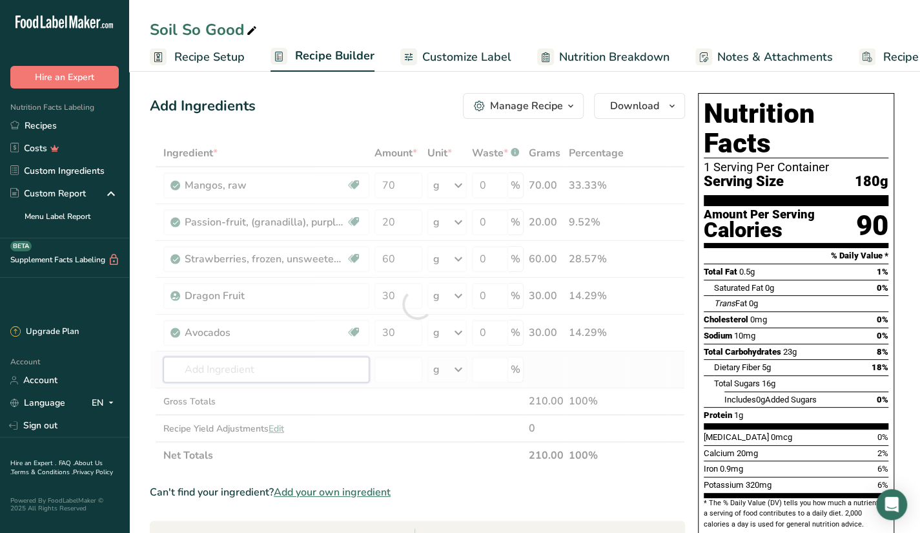
click at [306, 375] on div "Ingredient * Amount * Unit * Waste * .a-a{fill:#347362;}.b-a{fill:#fff;} Grams …" at bounding box center [417, 303] width 535 height 329
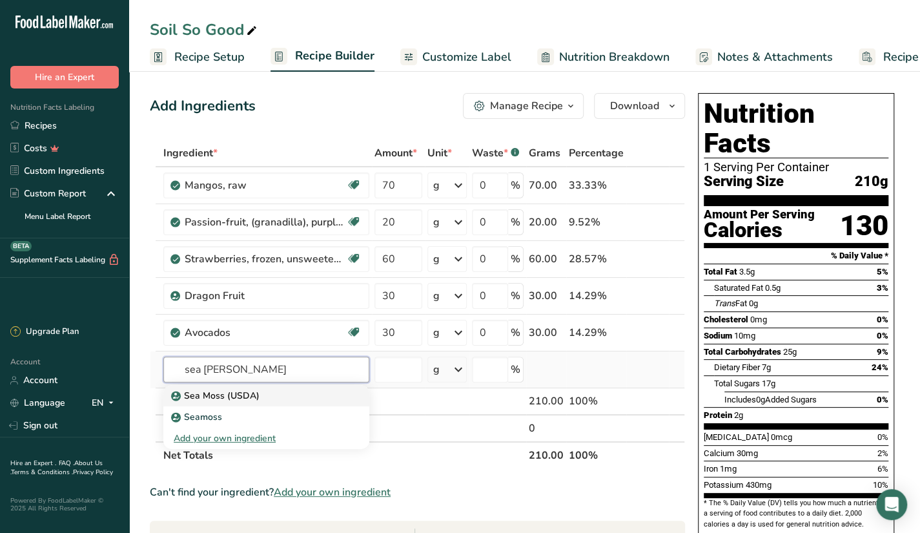
type input "sea moss"
click at [270, 401] on link "Sea Moss (USDA)" at bounding box center [266, 395] width 206 height 21
type input "Sea Moss (USDA)"
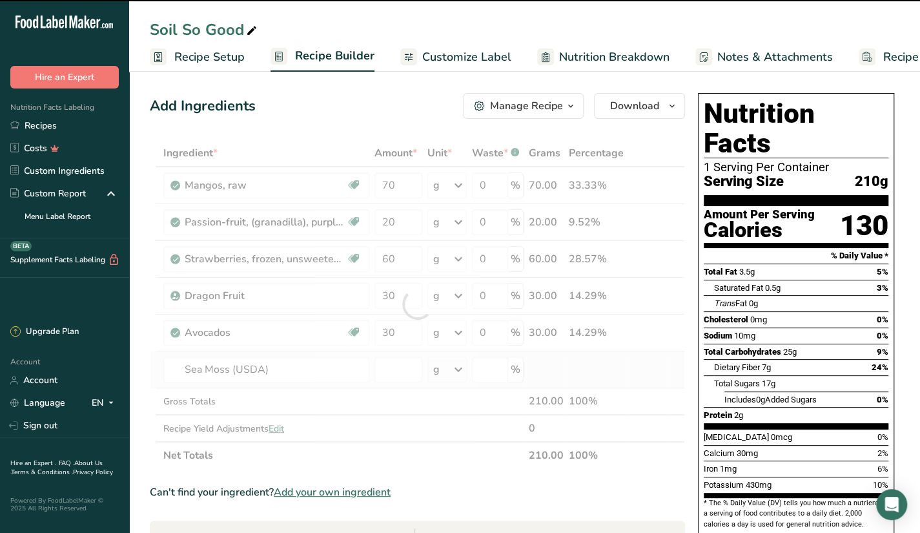
type input "0"
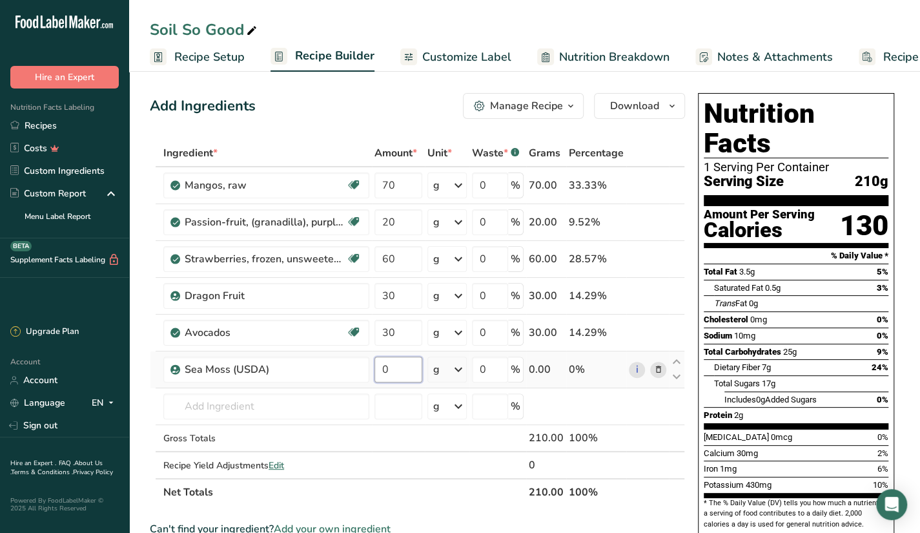
click at [386, 366] on input "0" at bounding box center [398, 369] width 48 height 26
type input "30"
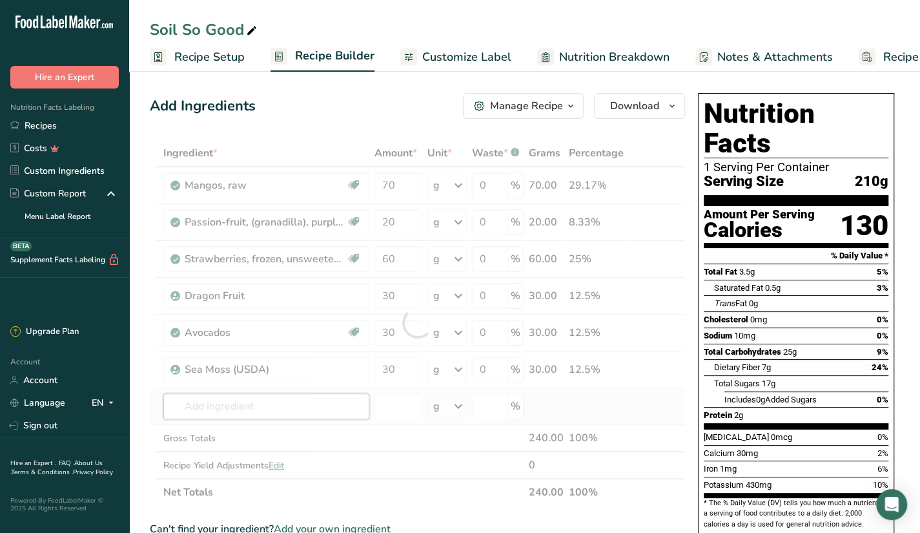
click at [289, 416] on div "Ingredient * Amount * Unit * Waste * .a-a{fill:#347362;}.b-a{fill:#fff;} Grams …" at bounding box center [417, 322] width 535 height 366
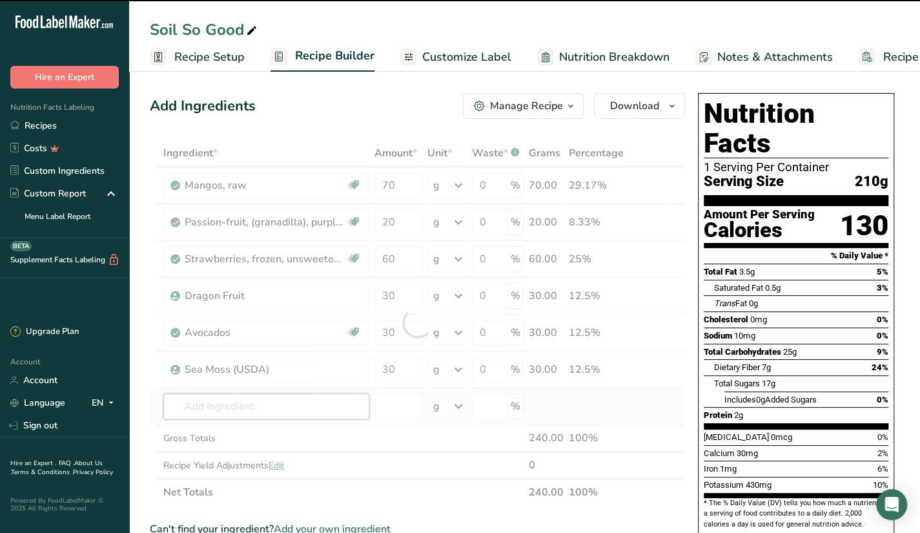
type input "x"
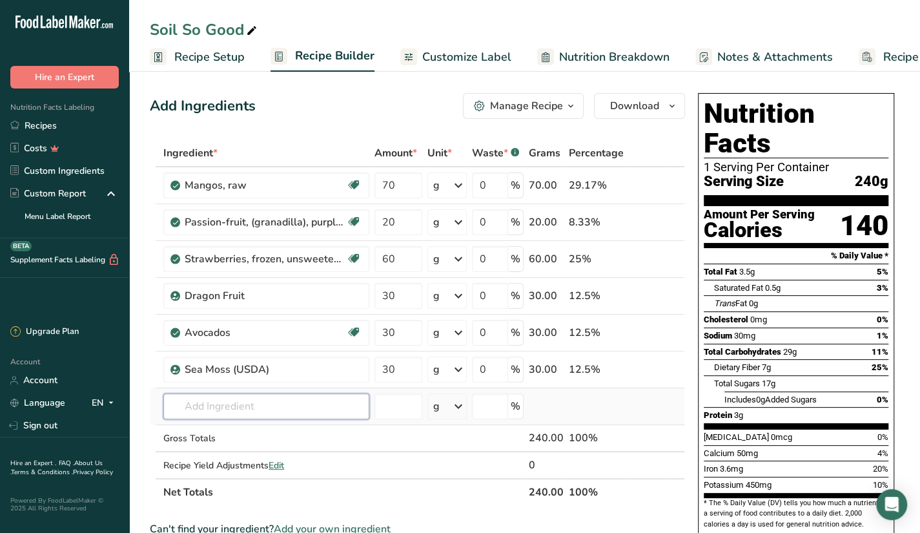
click at [289, 416] on input "text" at bounding box center [266, 406] width 206 height 26
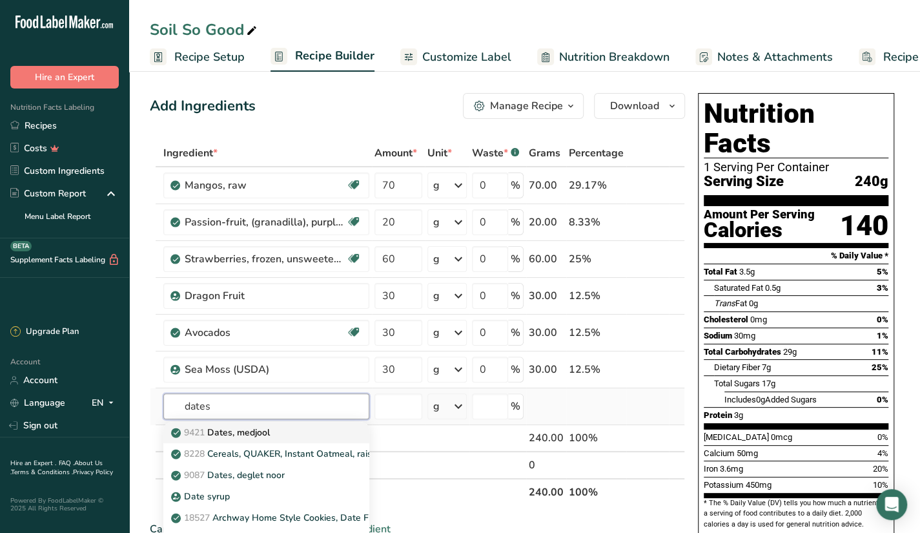
type input "dates"
click at [255, 429] on p "9421 Dates, medjool" at bounding box center [222, 432] width 96 height 14
type input "Dates, medjool"
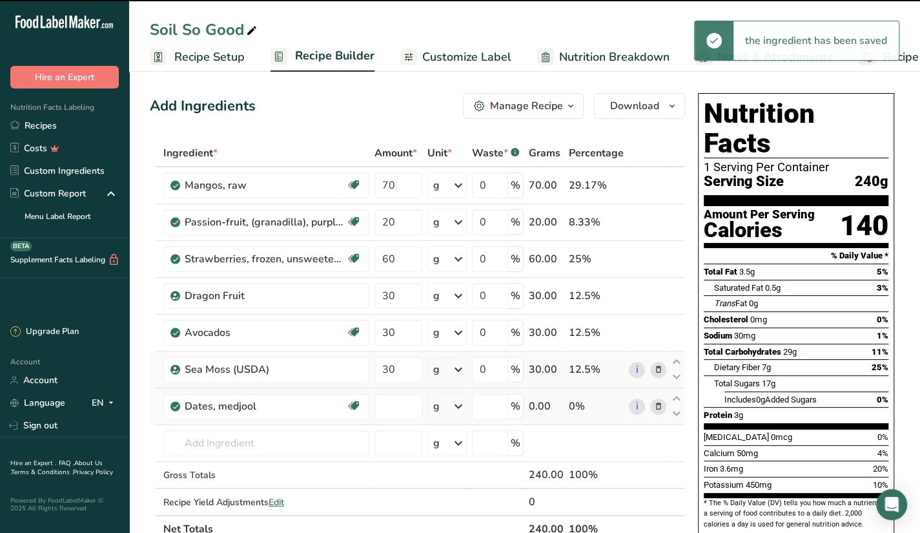
type input "0"
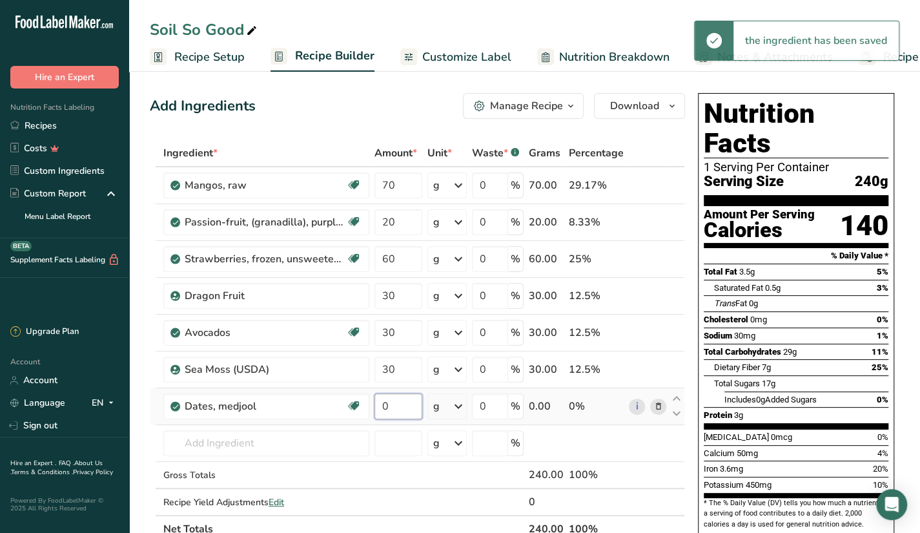
click at [402, 401] on input "0" at bounding box center [398, 406] width 48 height 26
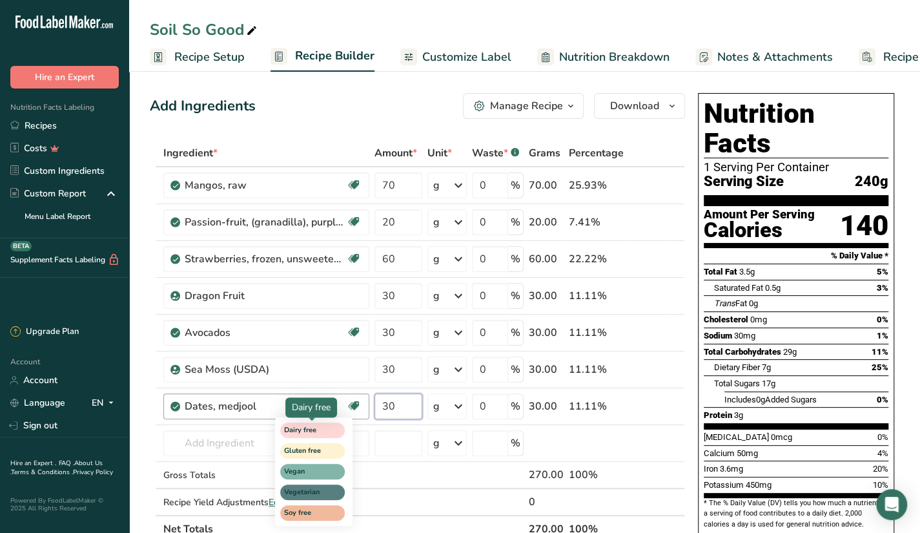
type input "30"
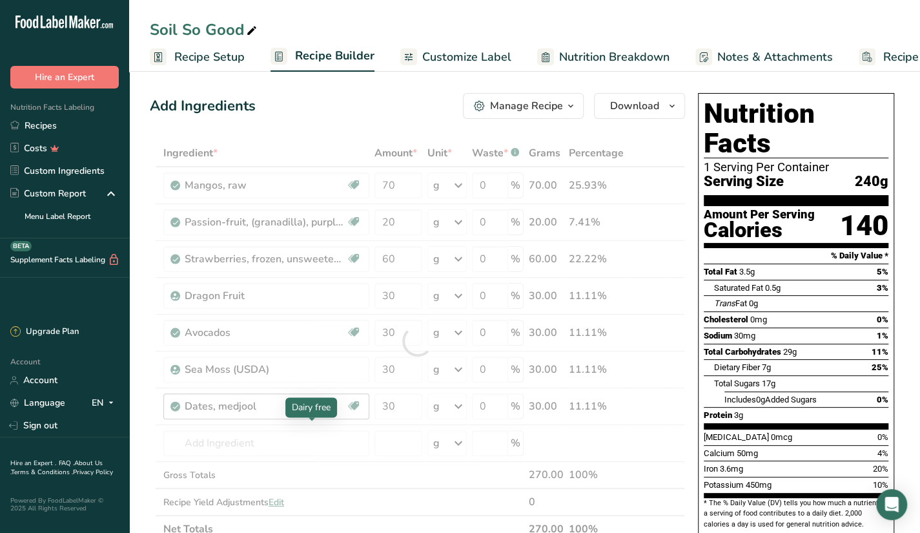
click at [327, 432] on div "Ingredient * Amount * Unit * Waste * .a-a{fill:#347362;}.b-a{fill:#fff;} Grams …" at bounding box center [417, 340] width 535 height 403
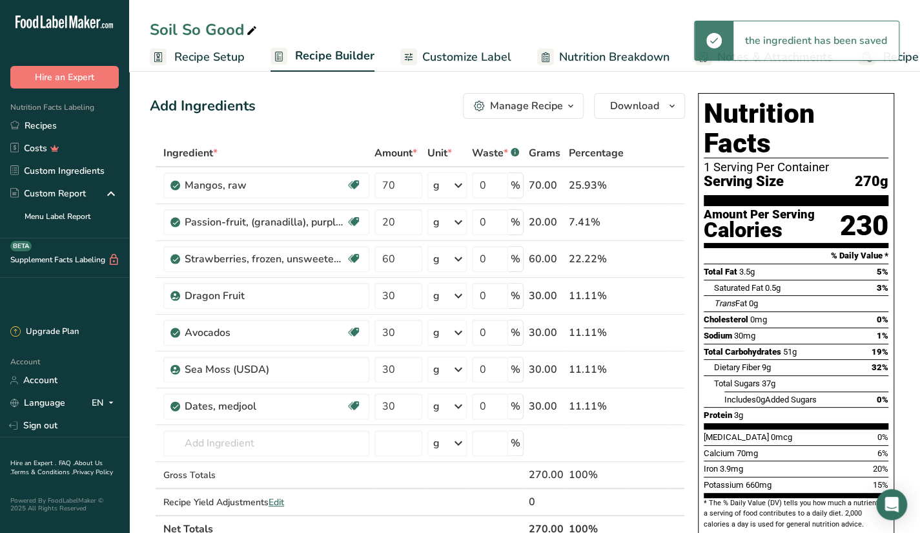
click at [651, 404] on span at bounding box center [657, 405] width 15 height 15
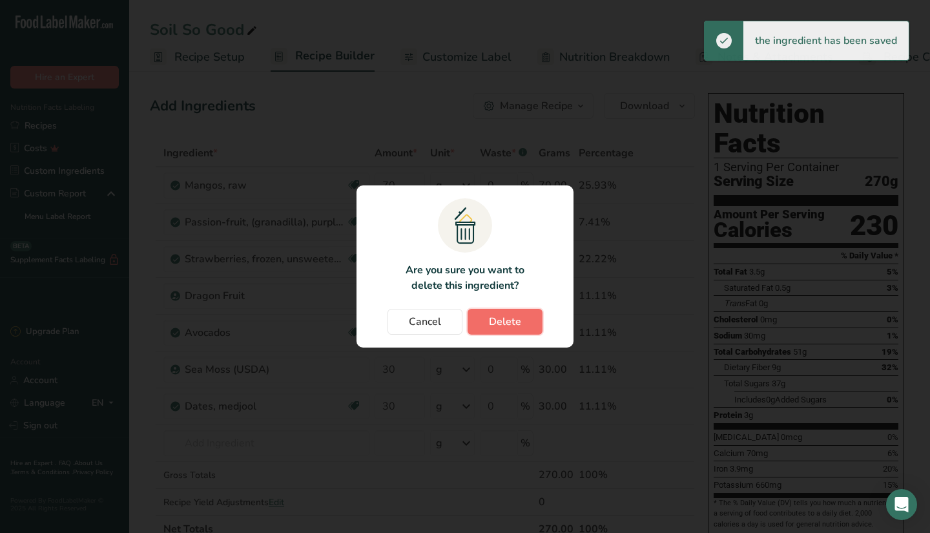
click at [498, 316] on span "Delete" at bounding box center [505, 321] width 32 height 15
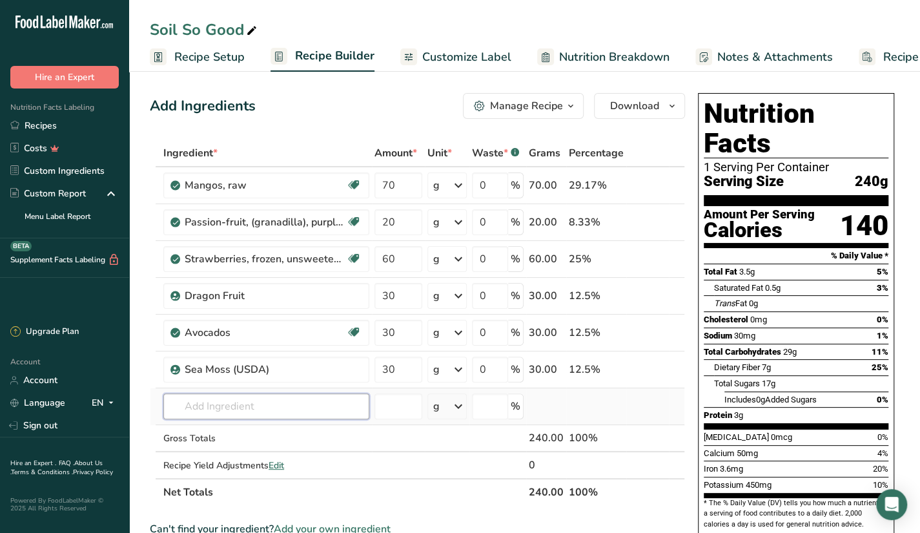
click at [240, 405] on input "text" at bounding box center [266, 406] width 206 height 26
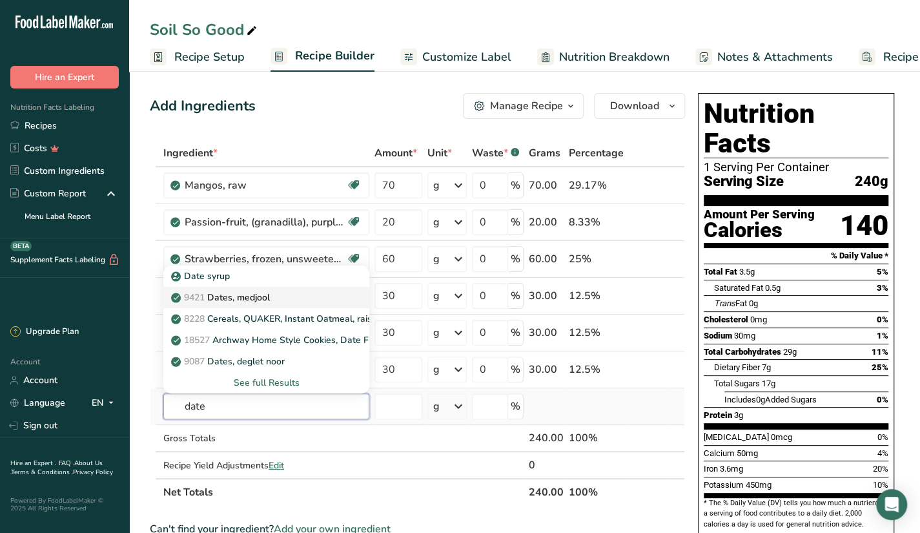
type input "date"
click at [272, 305] on link "9421 Dates, medjool" at bounding box center [266, 297] width 206 height 21
type input "Dates, medjool"
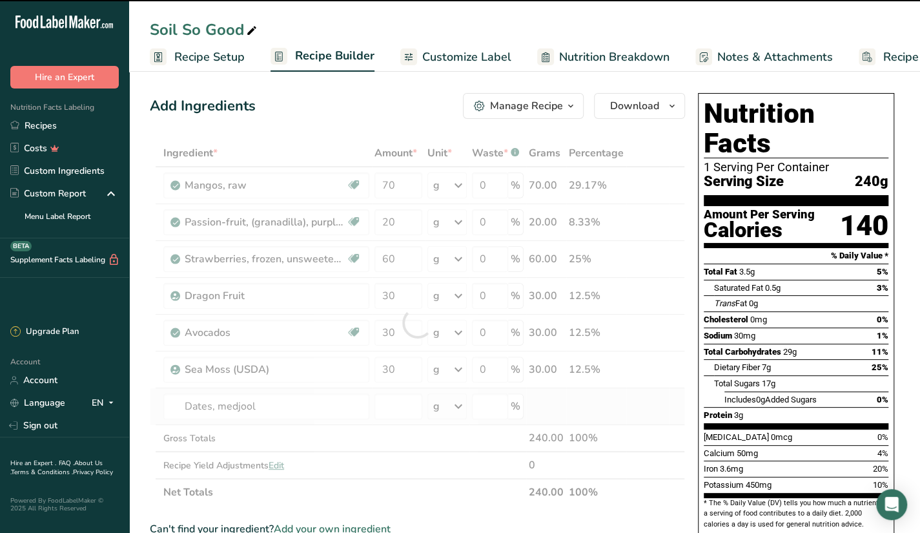
type input "0"
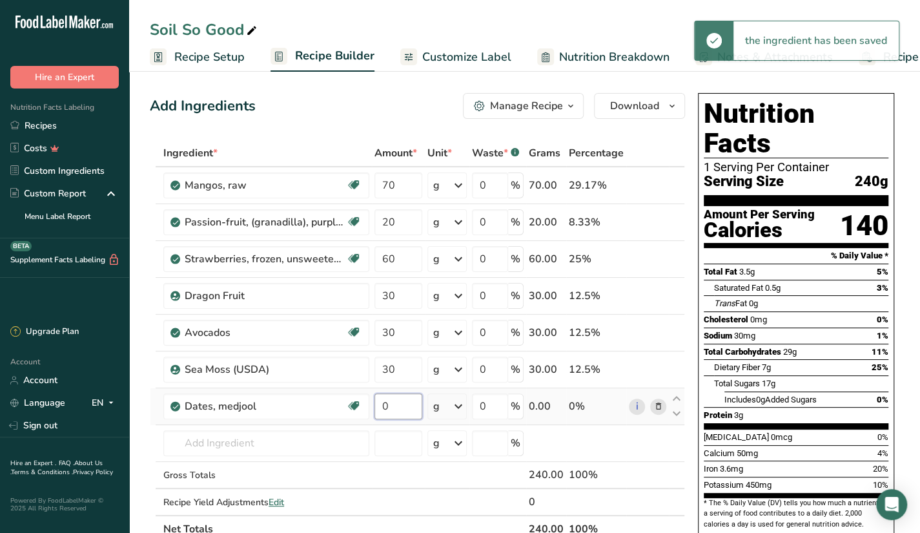
click at [398, 402] on input "0" at bounding box center [398, 406] width 48 height 26
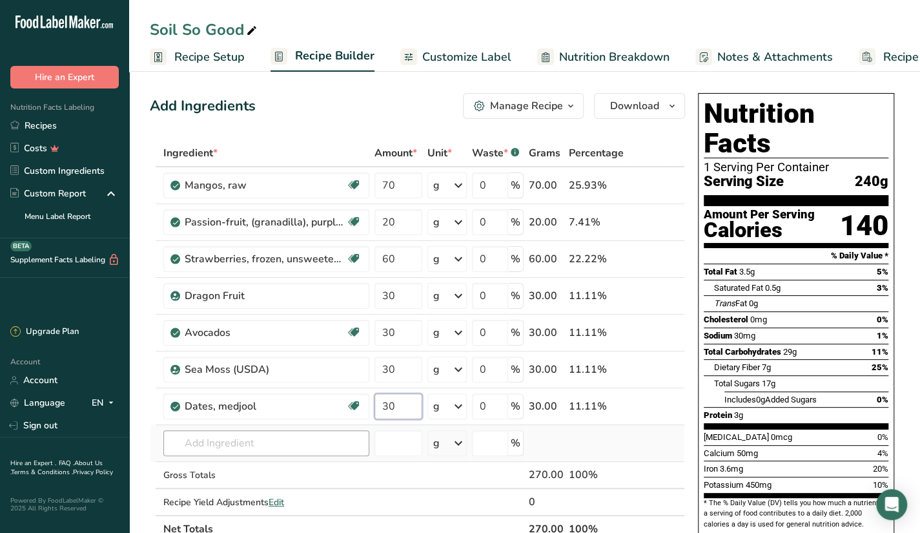
type input "30"
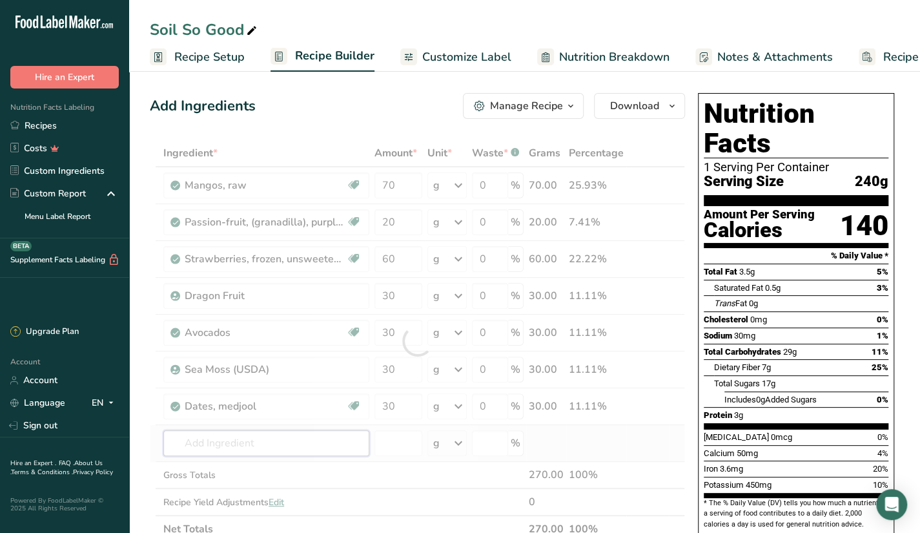
click at [276, 429] on div "Ingredient * Amount * Unit * Waste * .a-a{fill:#347362;}.b-a{fill:#fff;} Grams …" at bounding box center [417, 340] width 535 height 403
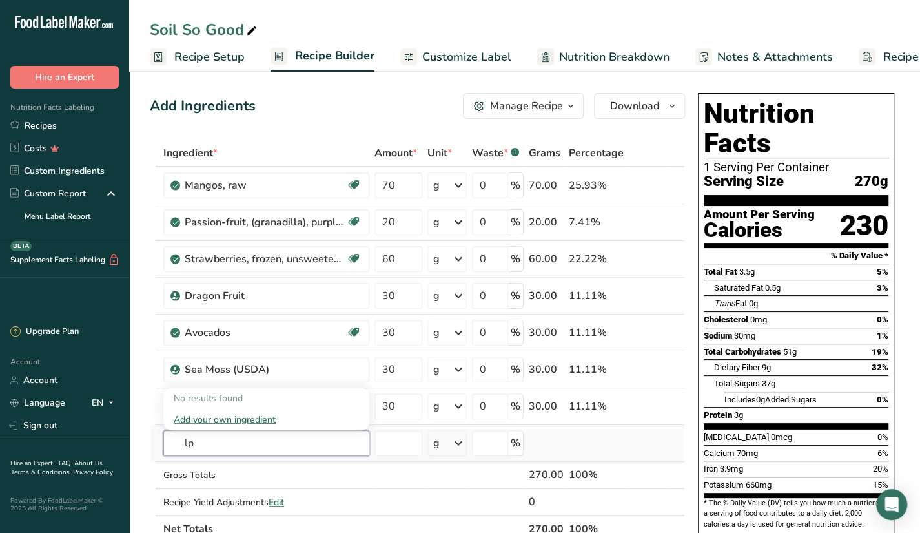
type input "l"
click at [303, 376] on div "Vanilla Protein Powder" at bounding box center [256, 377] width 165 height 14
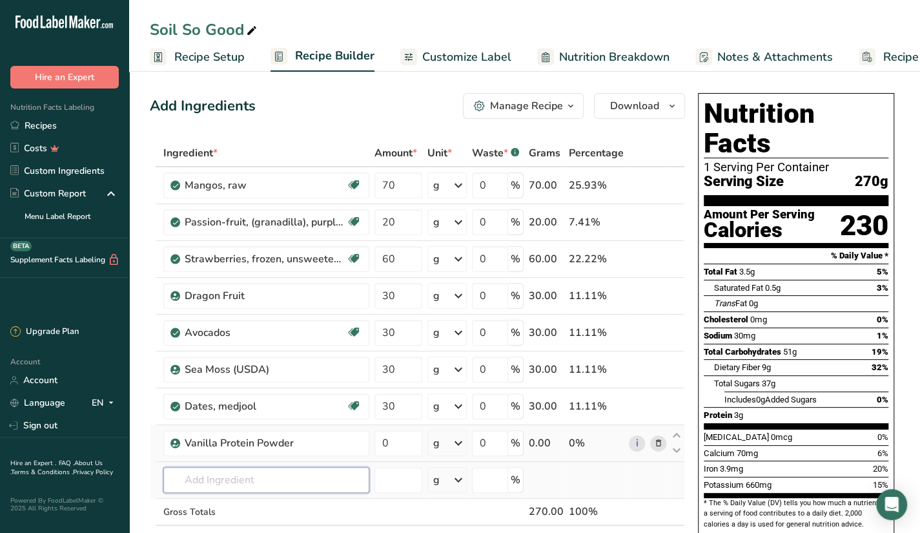
click at [342, 477] on input "text" at bounding box center [266, 480] width 206 height 26
click at [402, 426] on td "0" at bounding box center [398, 443] width 53 height 37
click at [402, 447] on input "0" at bounding box center [398, 443] width 48 height 26
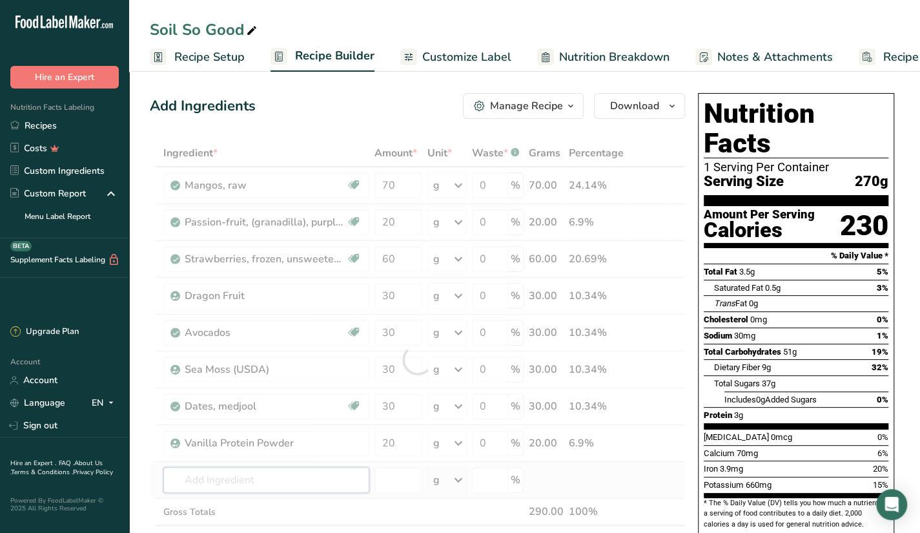
click at [338, 487] on div "Ingredient * Amount * Unit * Waste * .a-a{fill:#347362;}.b-a{fill:#fff;} Grams …" at bounding box center [417, 359] width 535 height 440
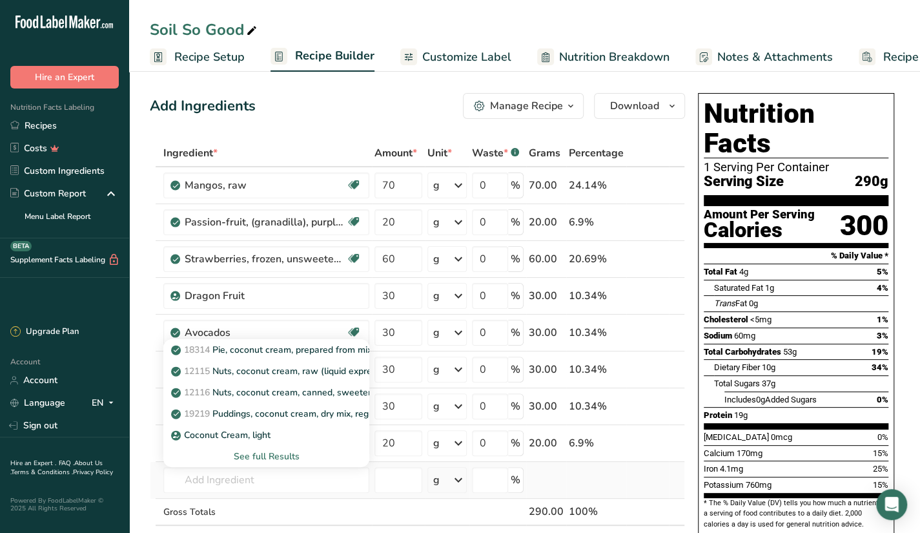
click at [273, 456] on div "See full Results" at bounding box center [266, 456] width 185 height 14
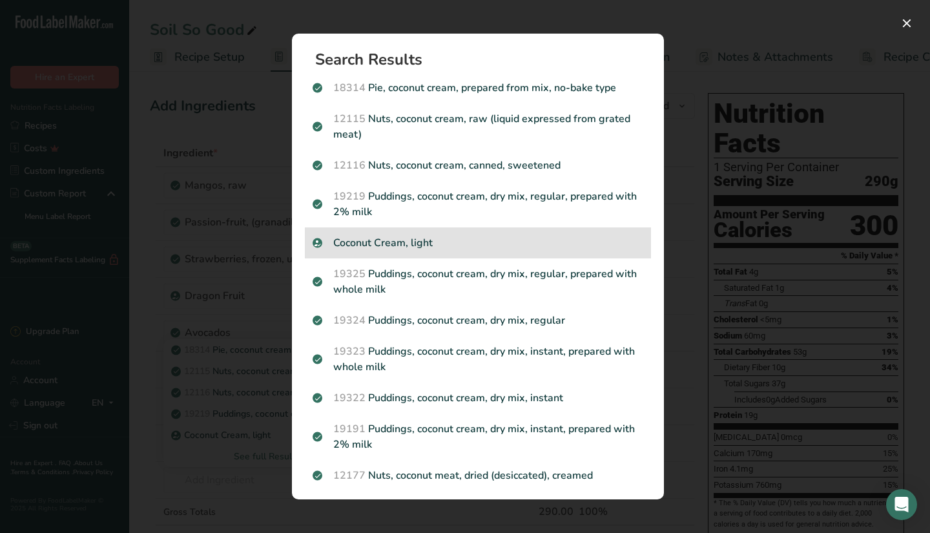
click at [384, 243] on p "Coconut Cream, light" at bounding box center [477, 242] width 331 height 15
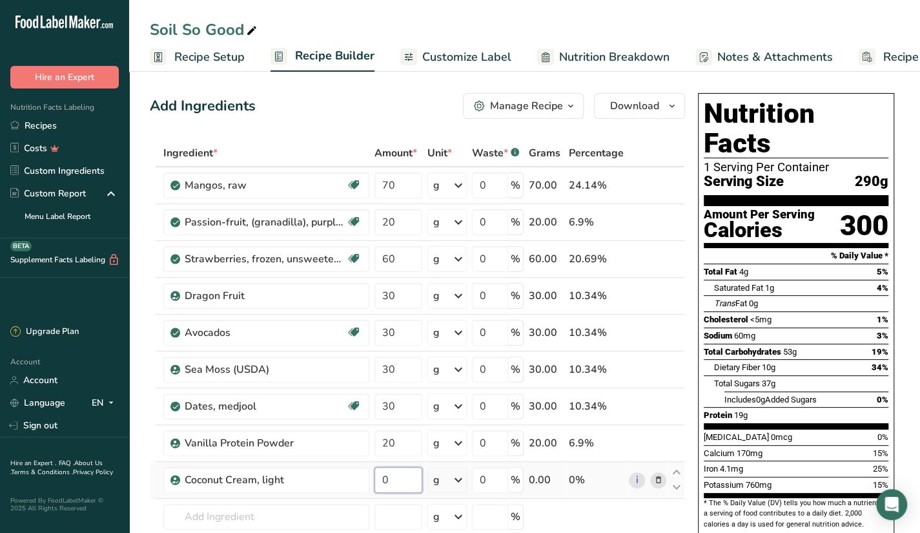
click at [401, 468] on input "0" at bounding box center [398, 480] width 48 height 26
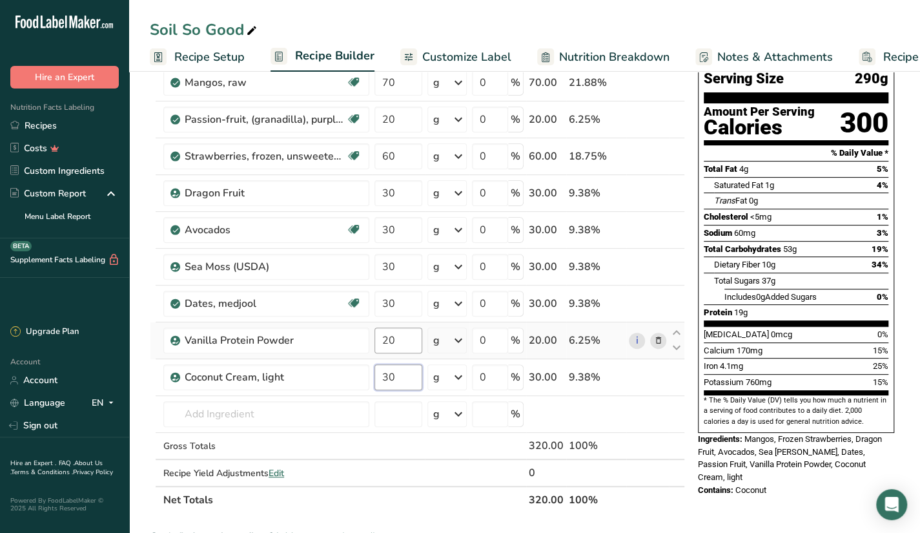
scroll to position [117, 0]
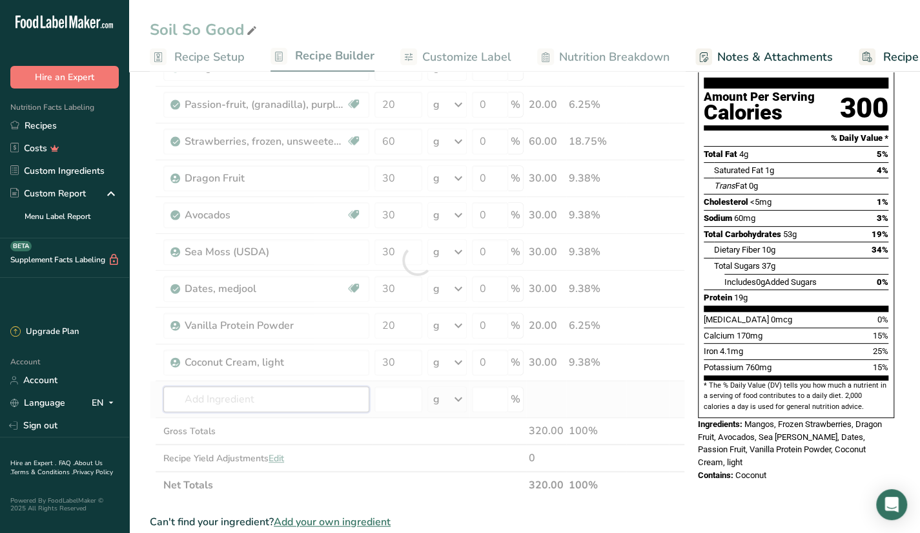
click at [317, 384] on div "Ingredient * Amount * Unit * Waste * .a-a{fill:#347362;}.b-a{fill:#fff;} Grams …" at bounding box center [417, 260] width 535 height 476
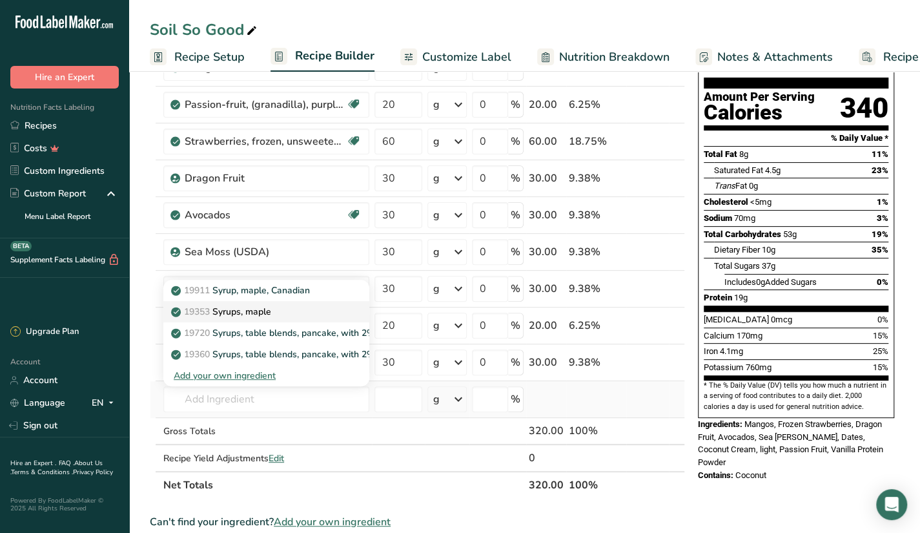
click at [328, 305] on div "19353 Syrups, maple" at bounding box center [256, 312] width 165 height 14
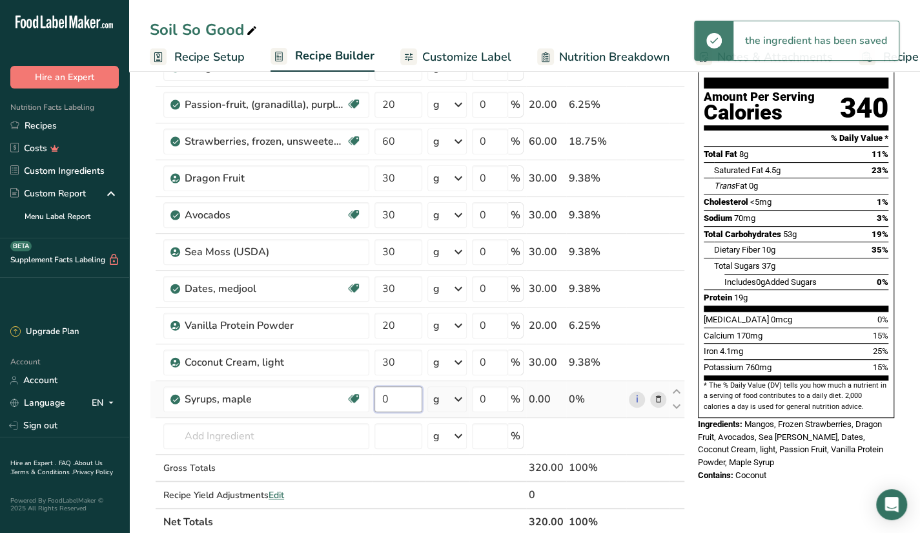
click at [407, 403] on input "0" at bounding box center [398, 399] width 48 height 26
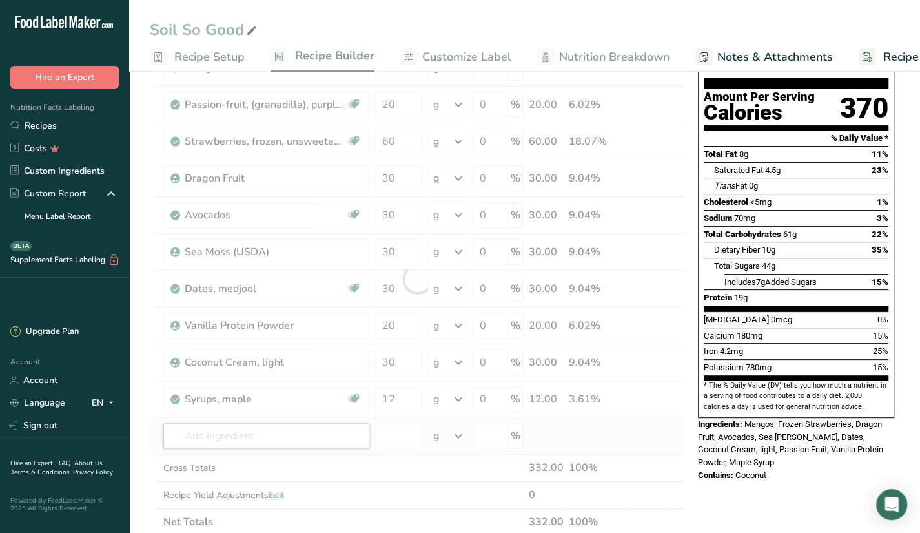
click at [330, 437] on div "Ingredient * Amount * Unit * Waste * .a-a{fill:#347362;}.b-a{fill:#fff;} Grams …" at bounding box center [417, 278] width 535 height 513
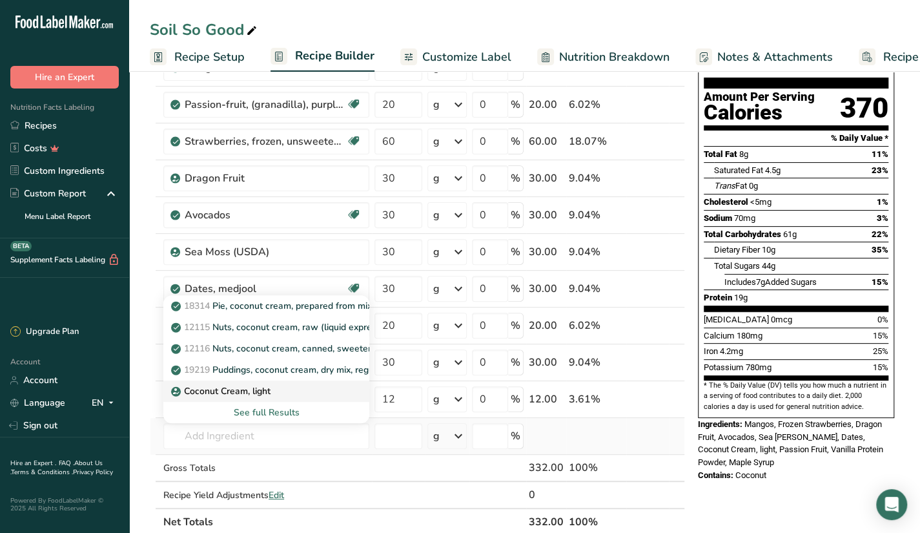
click at [319, 384] on div "Coconut Cream, light" at bounding box center [256, 391] width 165 height 14
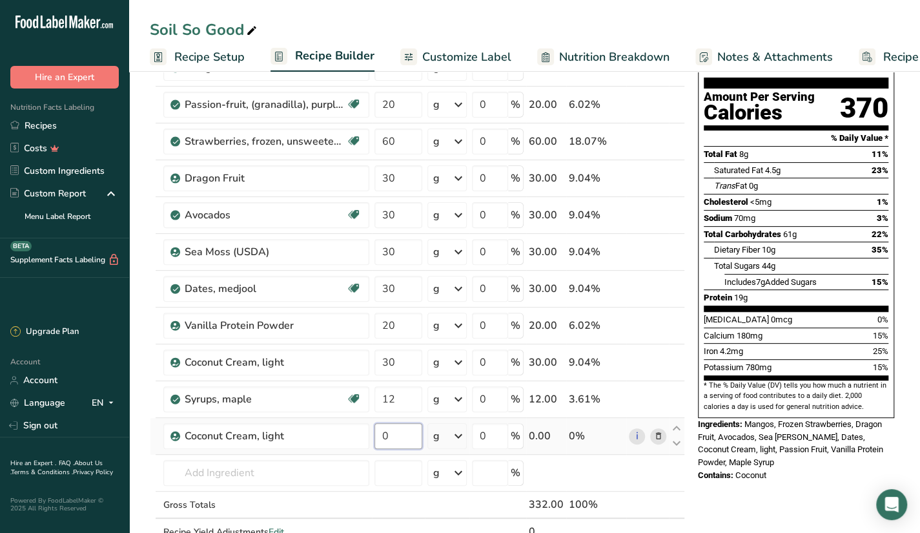
click at [402, 436] on input "0" at bounding box center [398, 436] width 48 height 26
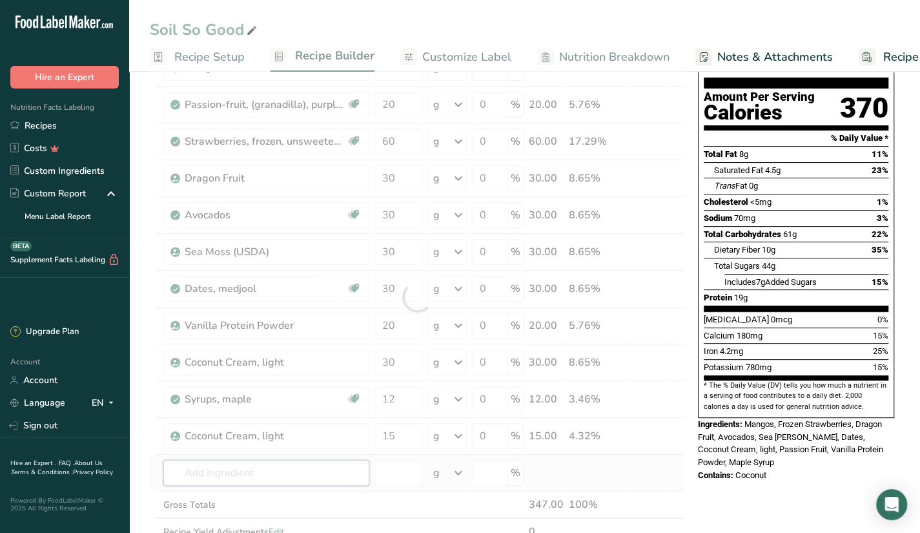
click at [349, 469] on div "Ingredient * Amount * Unit * Waste * .a-a{fill:#347362;}.b-a{fill:#fff;} Grams …" at bounding box center [417, 297] width 535 height 550
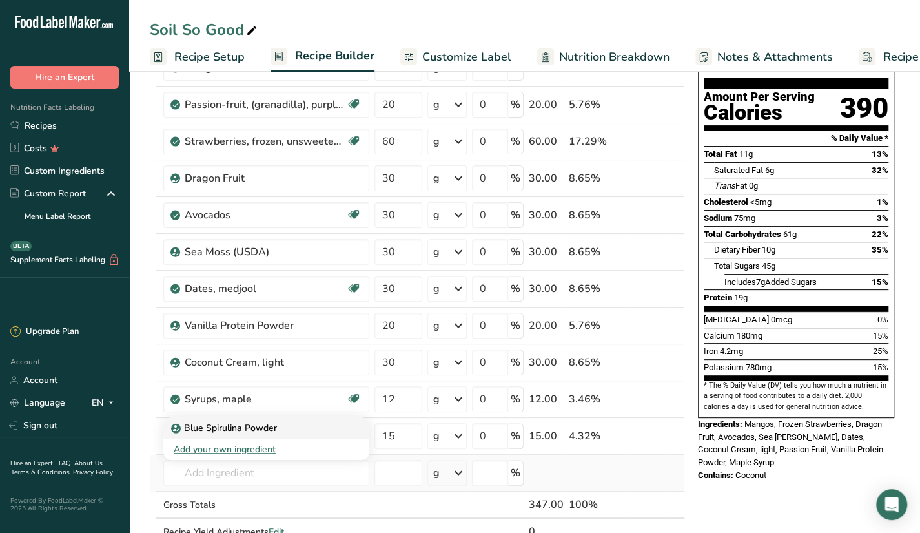
click at [325, 422] on div "Blue Spirulina Powder" at bounding box center [256, 428] width 165 height 14
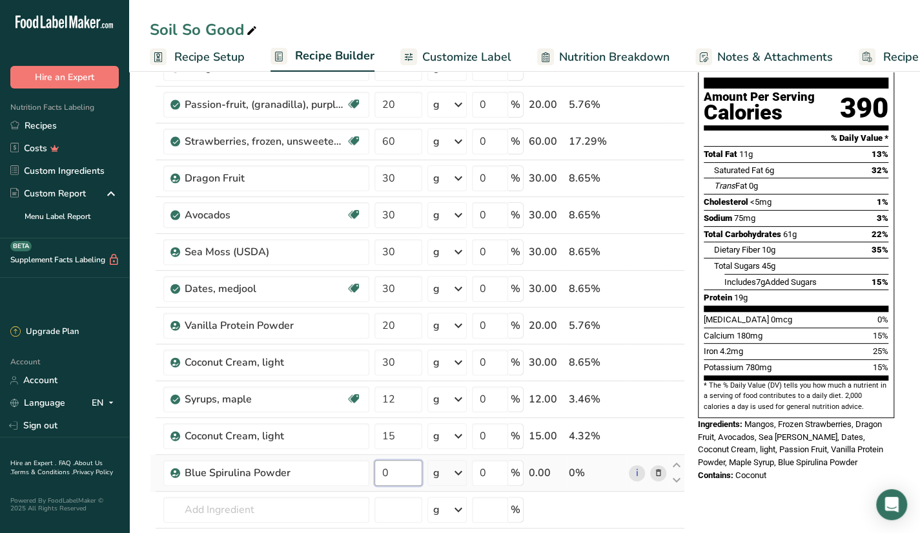
click at [400, 460] on input "0" at bounding box center [398, 473] width 48 height 26
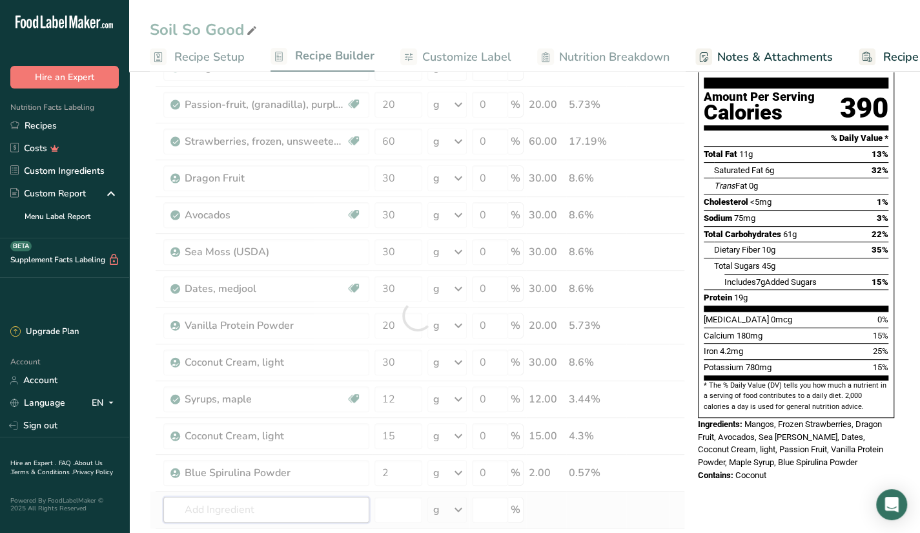
click at [262, 502] on div "Ingredient * Amount * Unit * Waste * .a-a{fill:#347362;}.b-a{fill:#fff;} Grams …" at bounding box center [417, 315] width 535 height 587
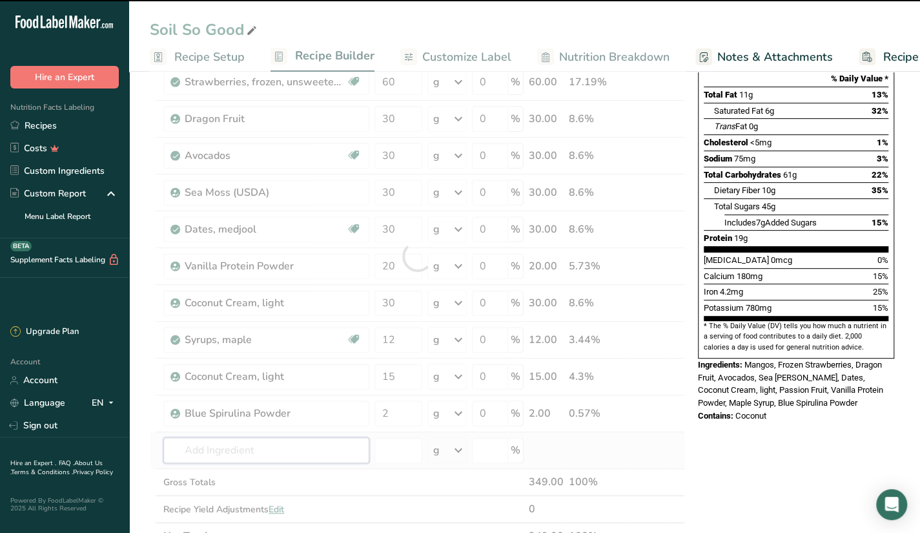
scroll to position [176, 0]
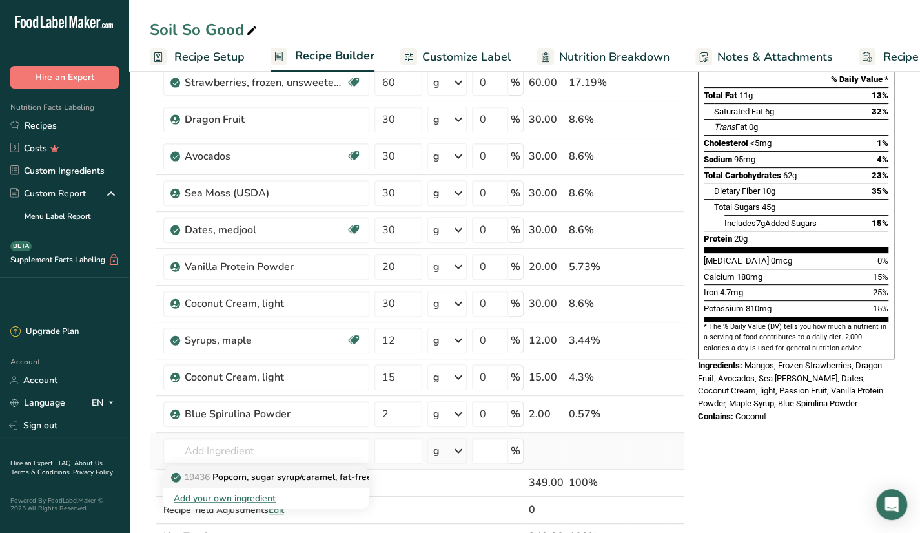
click at [284, 470] on p "19436 Popcorn, sugar syrup/caramel, fat-free" at bounding box center [273, 477] width 198 height 14
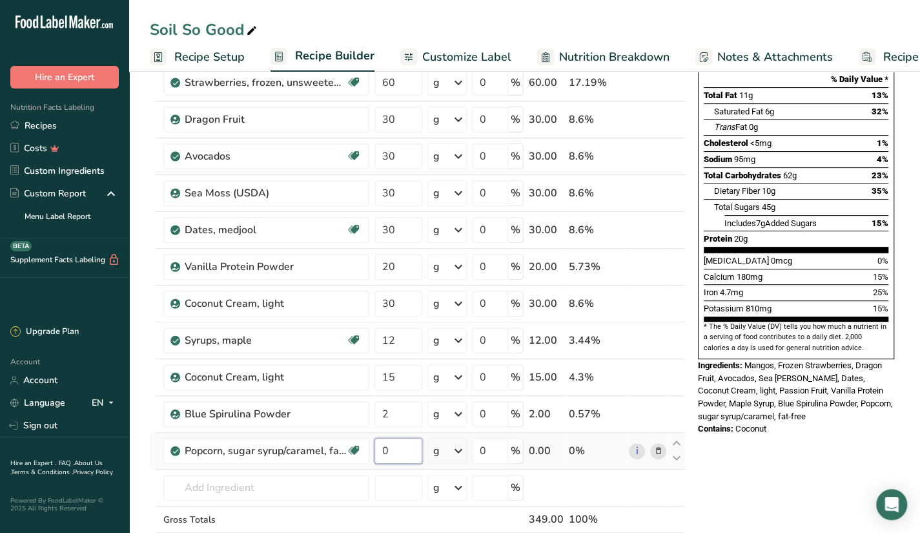
click at [404, 445] on input "0" at bounding box center [398, 451] width 48 height 26
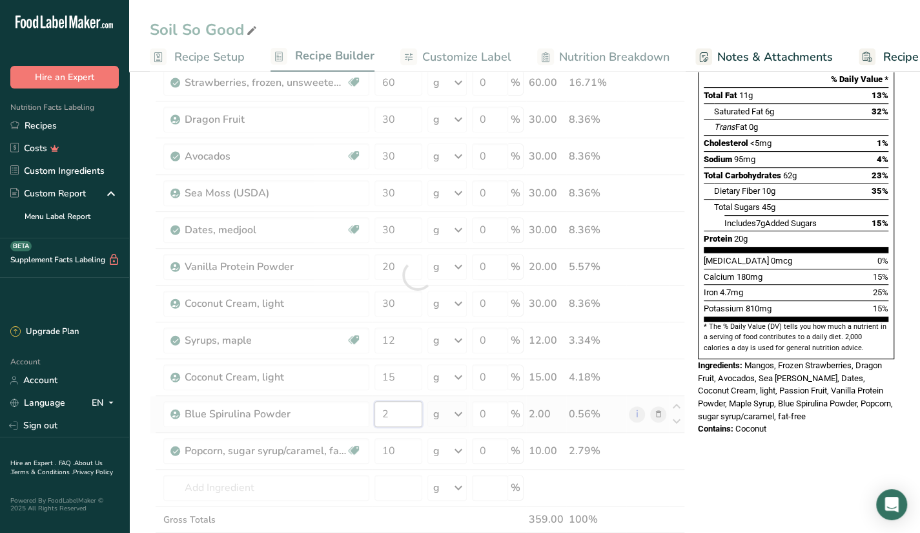
click at [396, 410] on div "Ingredient * Amount * Unit * Waste * .a-a{fill:#347362;}.b-a{fill:#fff;} Grams …" at bounding box center [417, 275] width 535 height 624
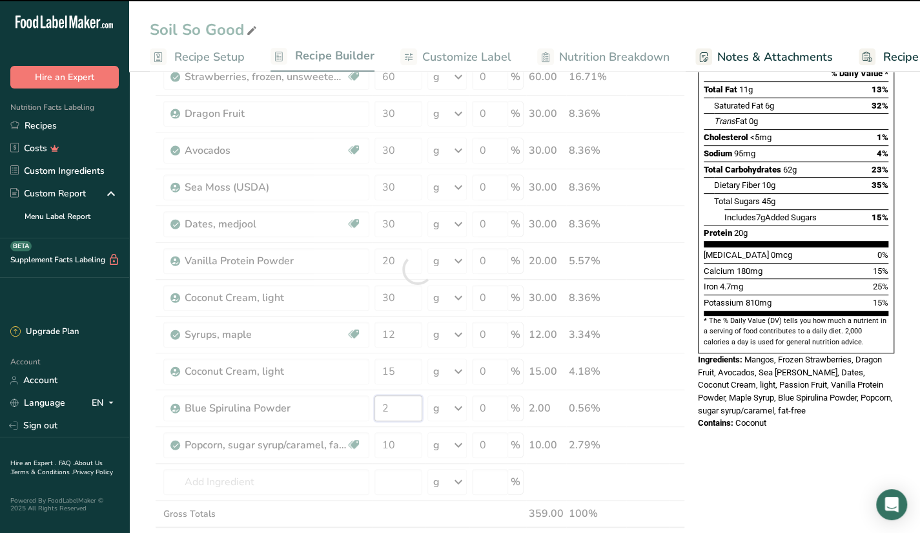
scroll to position [183, 0]
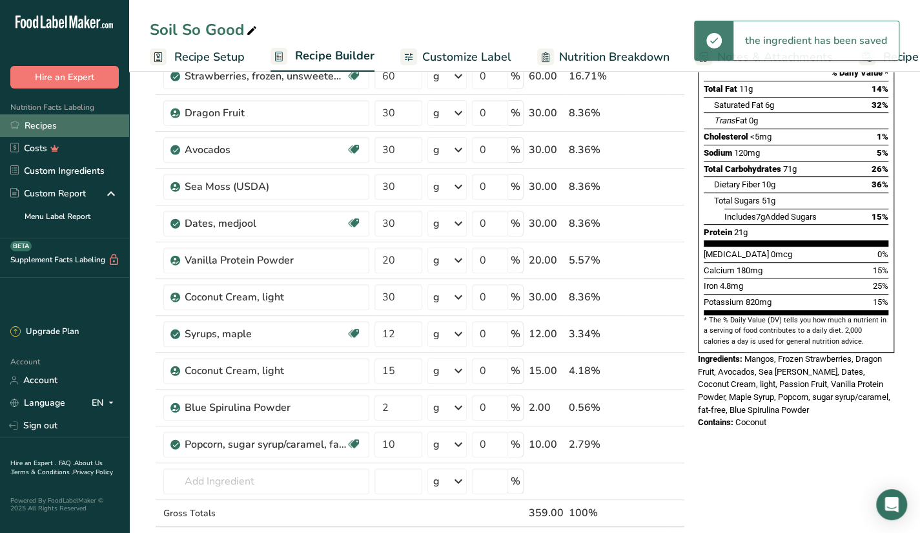
click at [67, 126] on link "Recipes" at bounding box center [64, 125] width 129 height 23
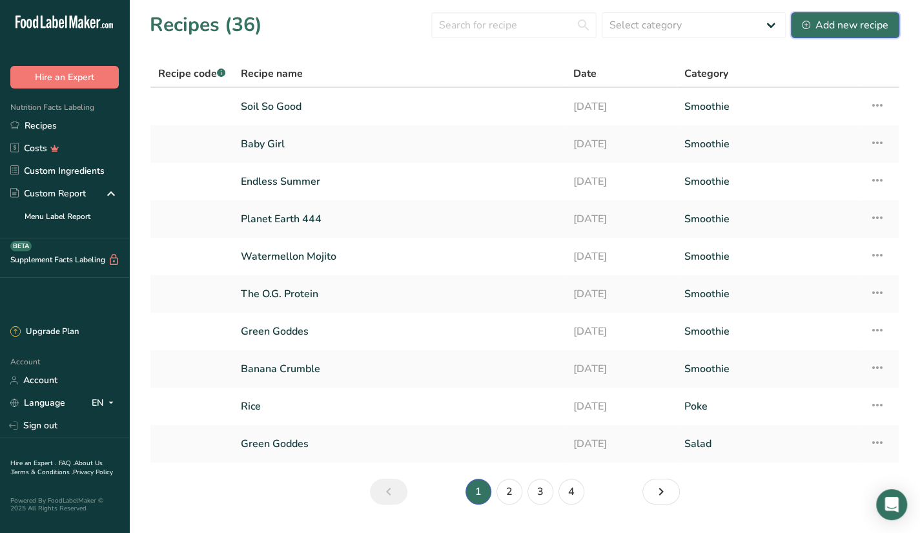
click at [855, 17] on div "Add new recipe" at bounding box center [845, 24] width 87 height 15
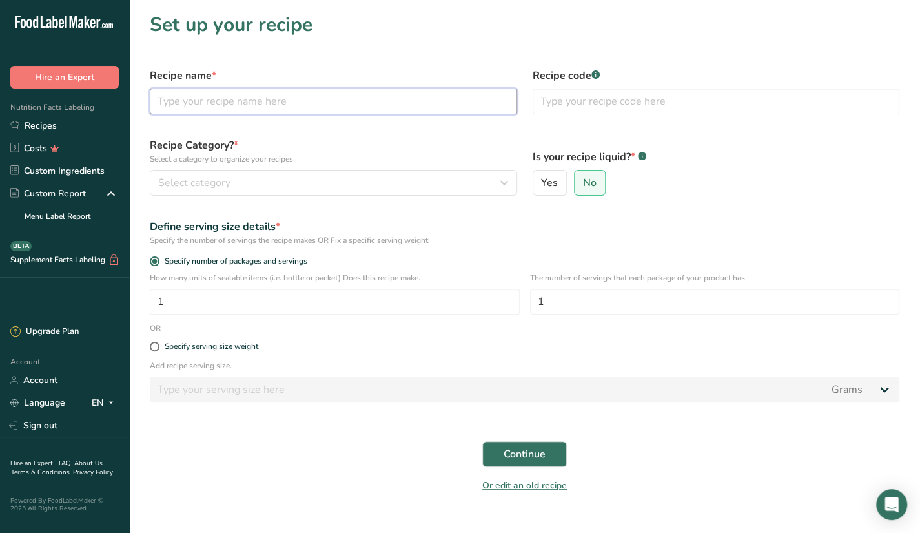
click at [172, 93] on input "text" at bounding box center [333, 101] width 367 height 26
paste input "Papi J"
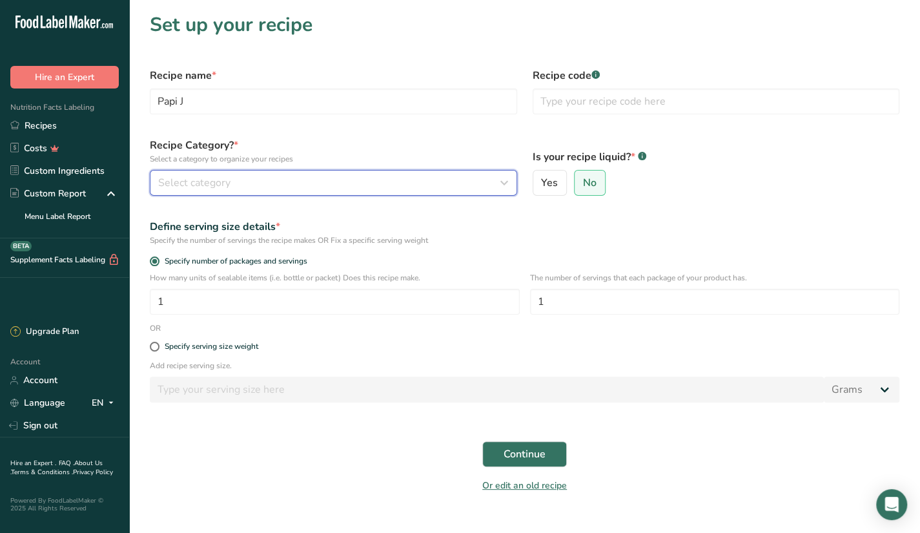
click at [213, 170] on button "Select category" at bounding box center [333, 183] width 367 height 26
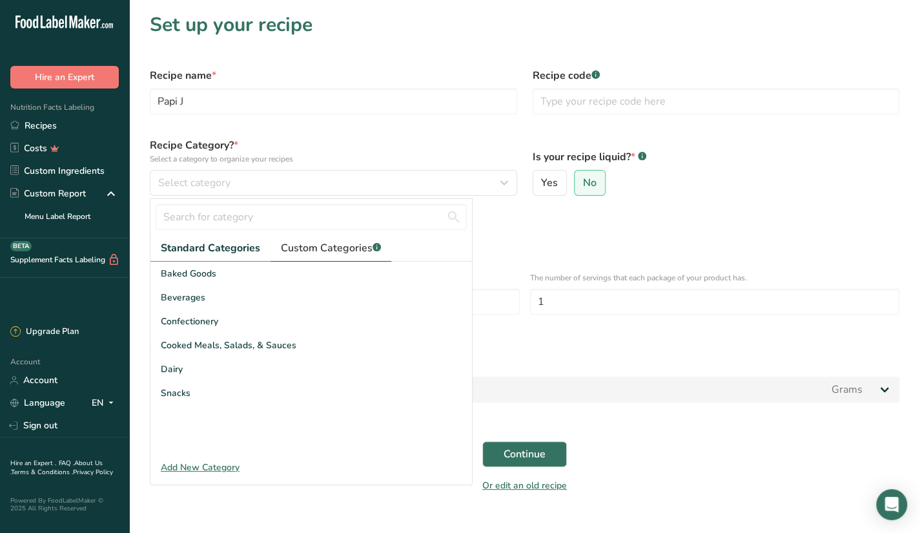
click at [309, 248] on span "Custom Categories .a-a{fill:#347362;}.b-a{fill:#fff;}" at bounding box center [331, 247] width 100 height 15
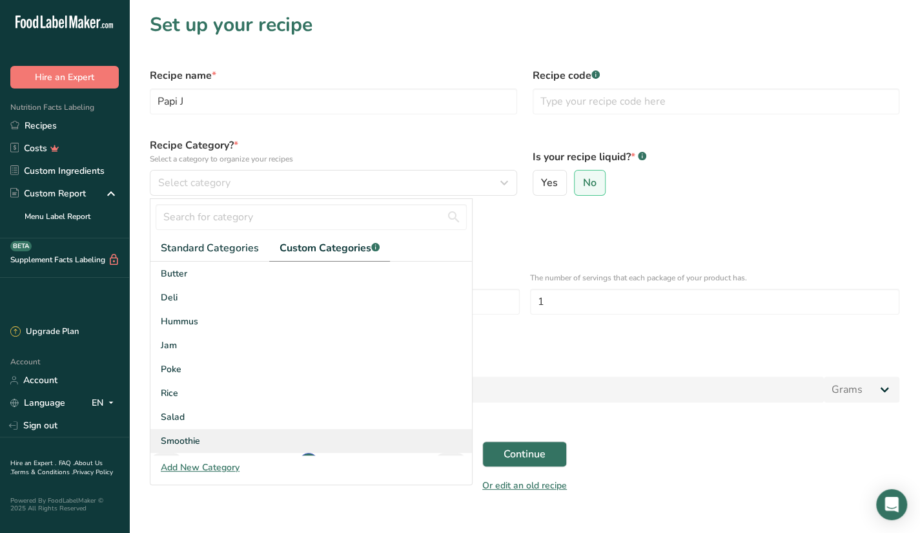
click at [196, 435] on span "Smoothie" at bounding box center [180, 441] width 39 height 14
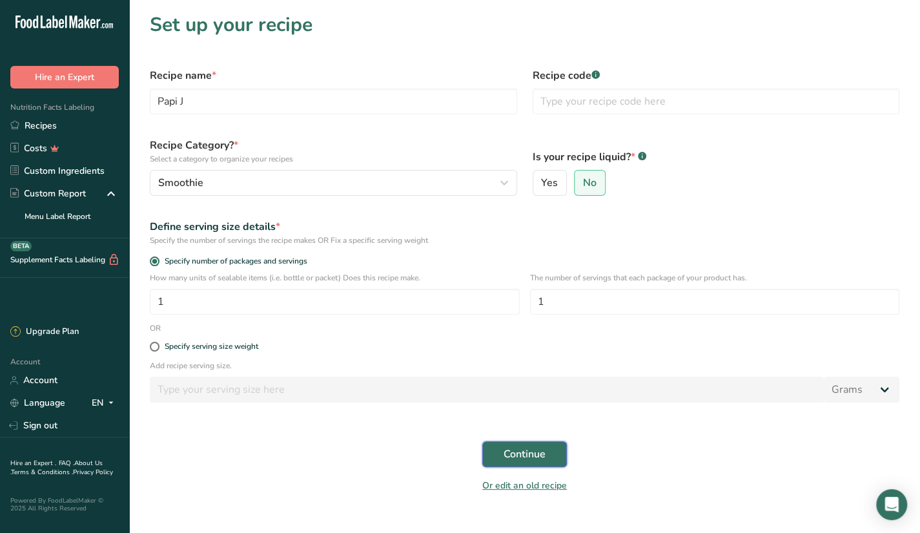
click at [545, 464] on button "Continue" at bounding box center [524, 454] width 85 height 26
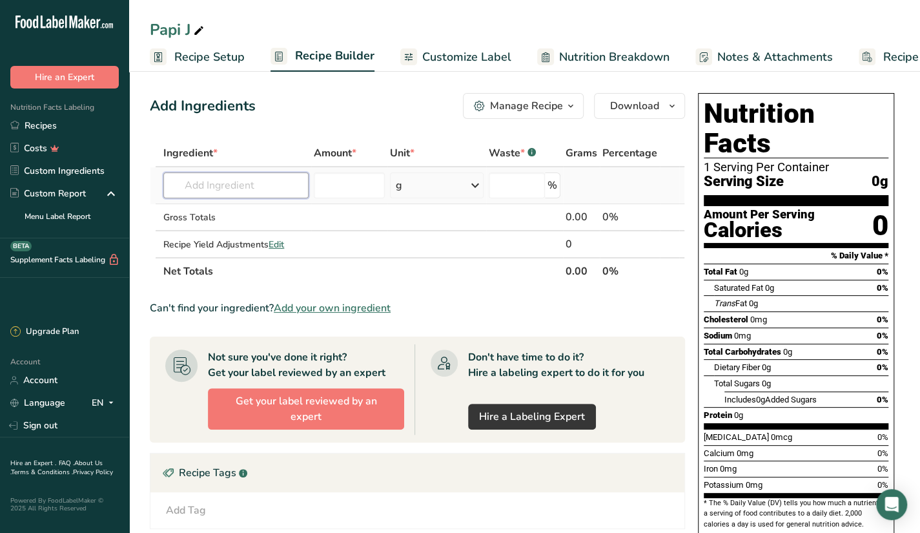
click at [282, 180] on input "text" at bounding box center [235, 185] width 145 height 26
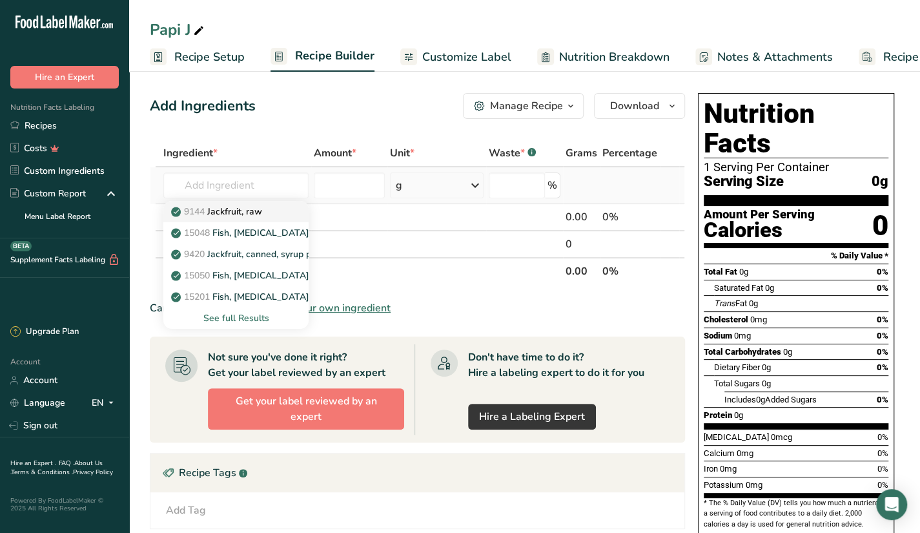
click at [262, 206] on p "9144 Jackfruit, raw" at bounding box center [218, 212] width 88 height 14
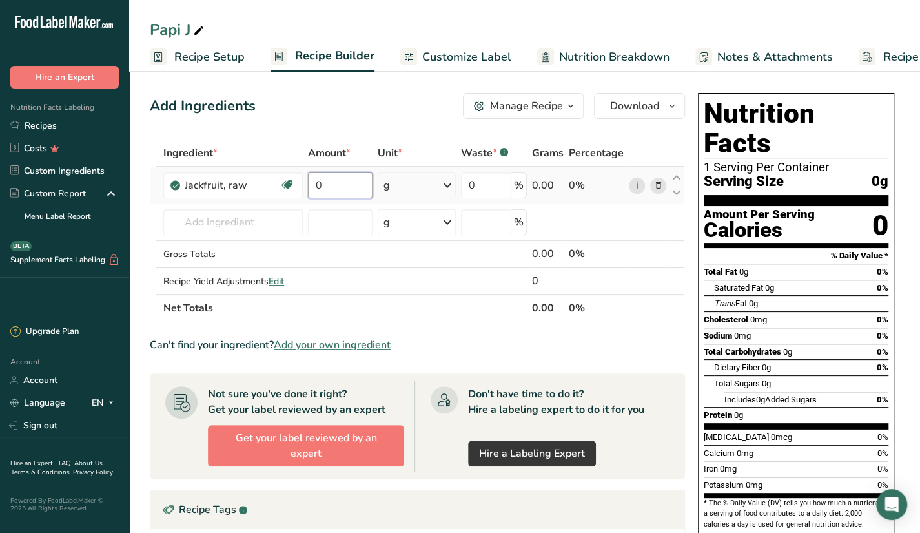
click at [349, 187] on input "0" at bounding box center [340, 185] width 65 height 26
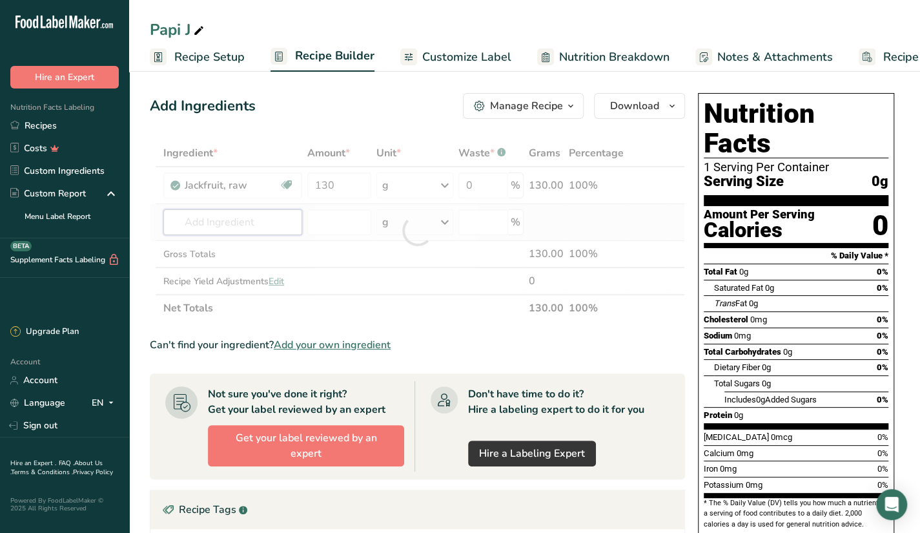
click at [252, 227] on div "Ingredient * Amount * Unit * Waste * .a-a{fill:#347362;}.b-a{fill:#fff;} Grams …" at bounding box center [417, 230] width 535 height 182
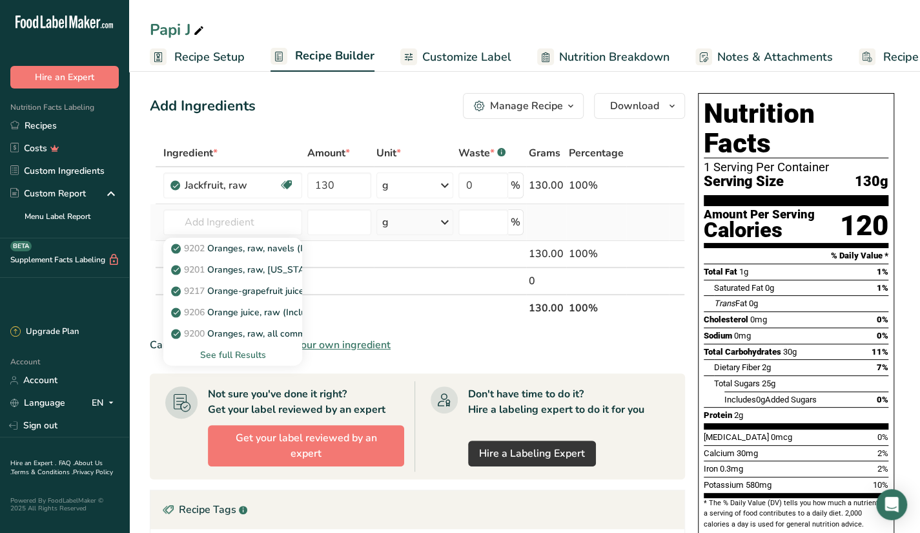
click at [230, 358] on div "See full Results" at bounding box center [233, 355] width 118 height 14
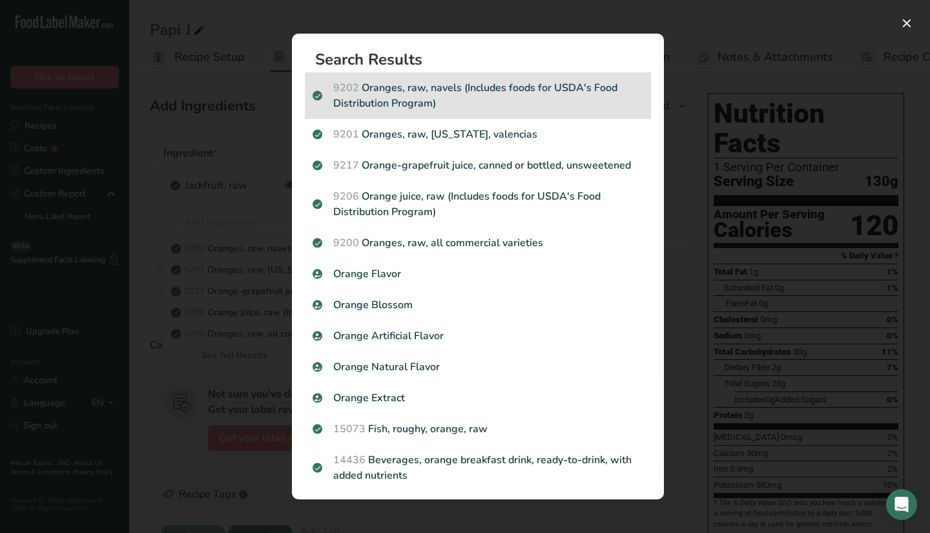
click at [440, 92] on p "9202 Oranges, raw, navels (Includes foods for USDA's Food Distribution Program)" at bounding box center [477, 95] width 331 height 31
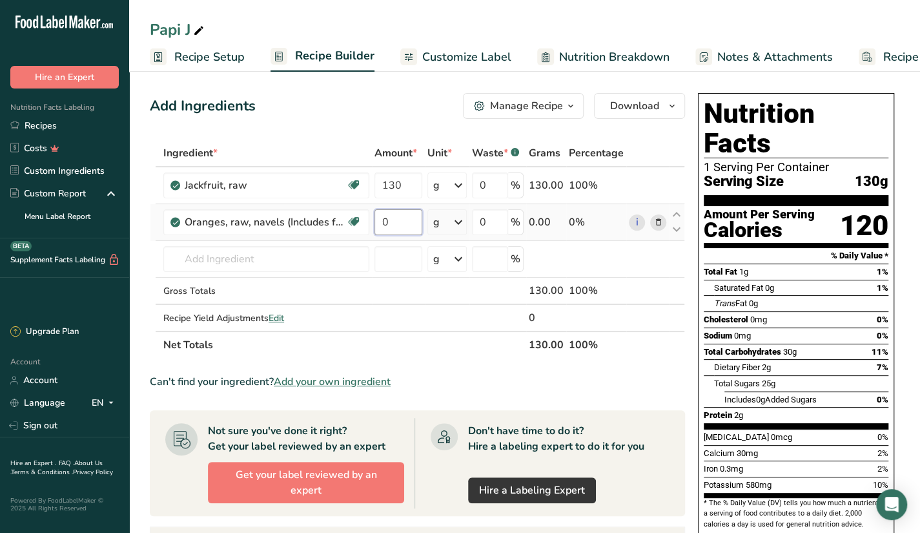
click at [389, 220] on input "0" at bounding box center [398, 222] width 48 height 26
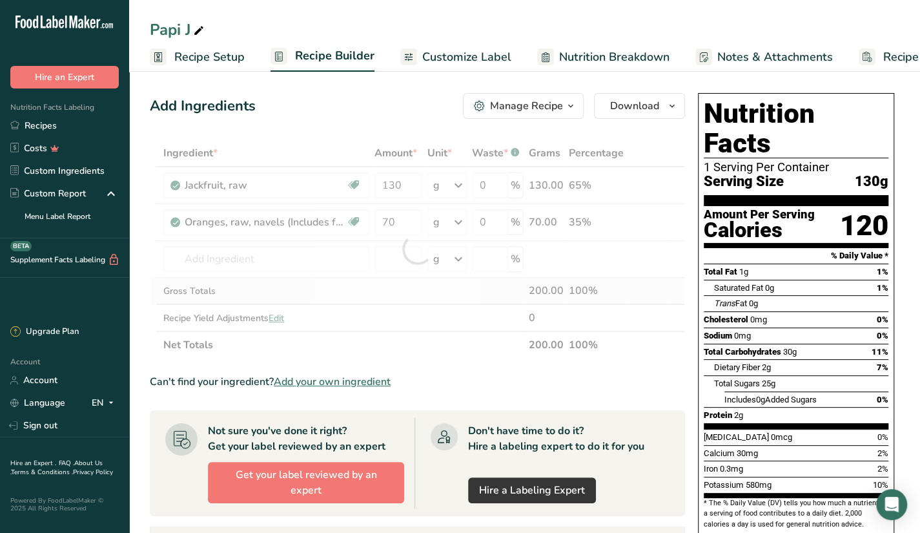
click at [281, 277] on div "Ingredient * Amount * Unit * Waste * .a-a{fill:#347362;}.b-a{fill:#fff;} Grams …" at bounding box center [417, 248] width 535 height 219
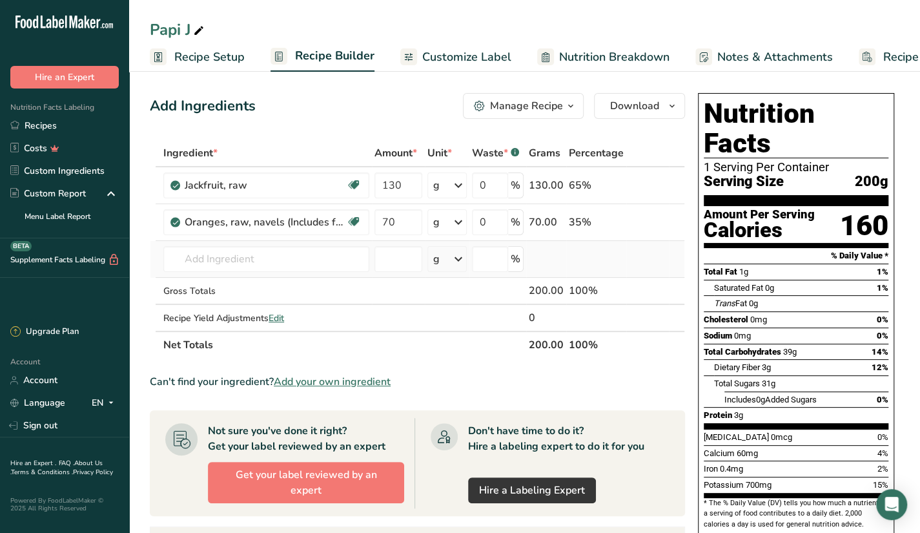
click at [288, 244] on td "9202 Oranges, raw, navels (Includes foods for USDA's Food Distribution Program)…" at bounding box center [266, 259] width 211 height 37
click at [276, 258] on input "text" at bounding box center [266, 259] width 206 height 26
click at [252, 286] on p "Sea Moss (USDA)" at bounding box center [217, 285] width 86 height 14
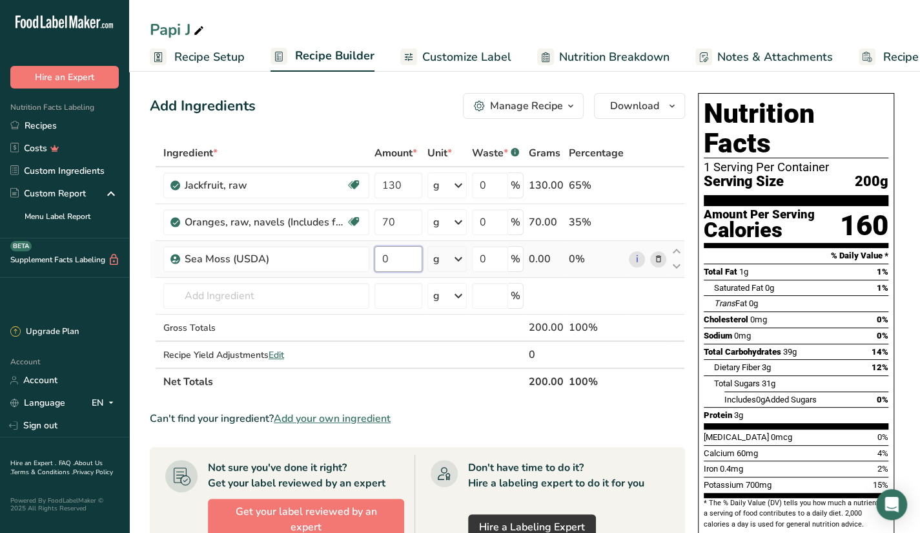
click at [400, 256] on input "0" at bounding box center [398, 259] width 48 height 26
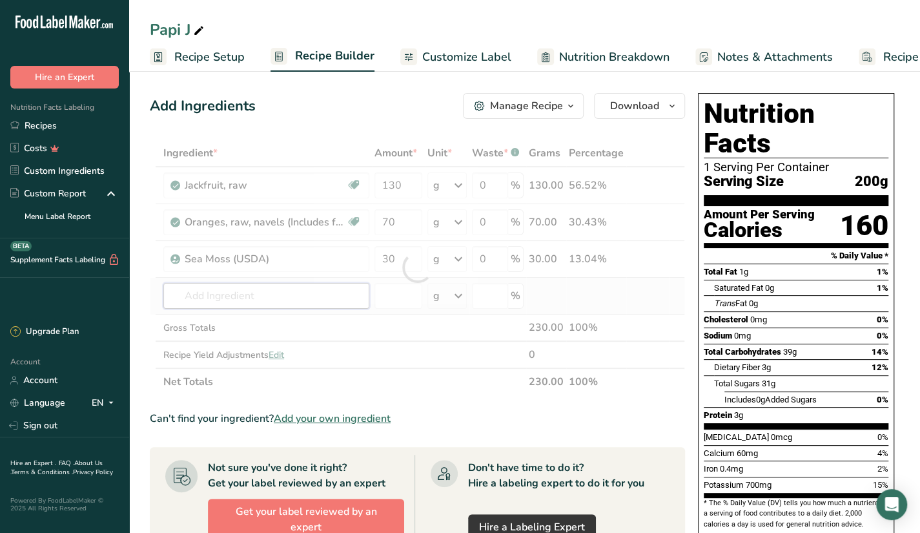
click at [345, 289] on div "Ingredient * Amount * Unit * Waste * .a-a{fill:#347362;}.b-a{fill:#fff;} Grams …" at bounding box center [417, 267] width 535 height 256
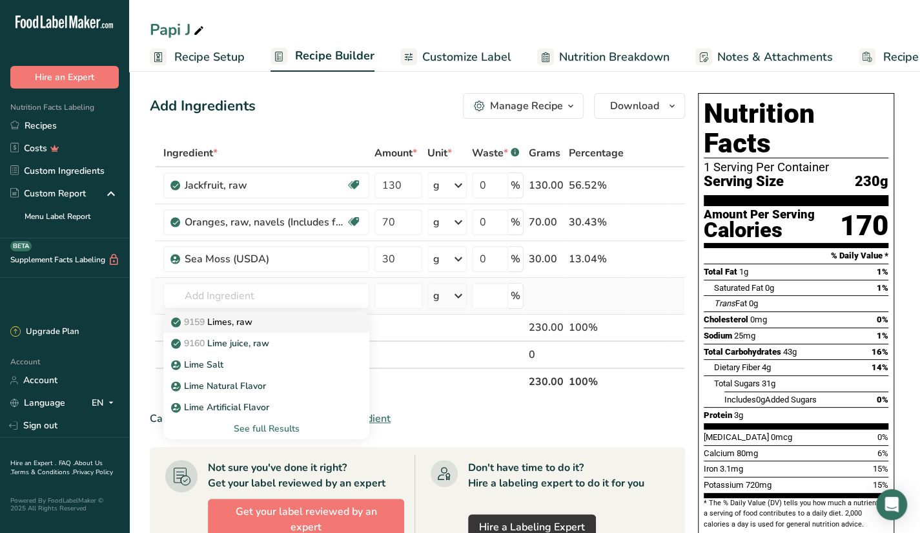
click at [324, 322] on div "9159 Limes, raw" at bounding box center [256, 322] width 165 height 14
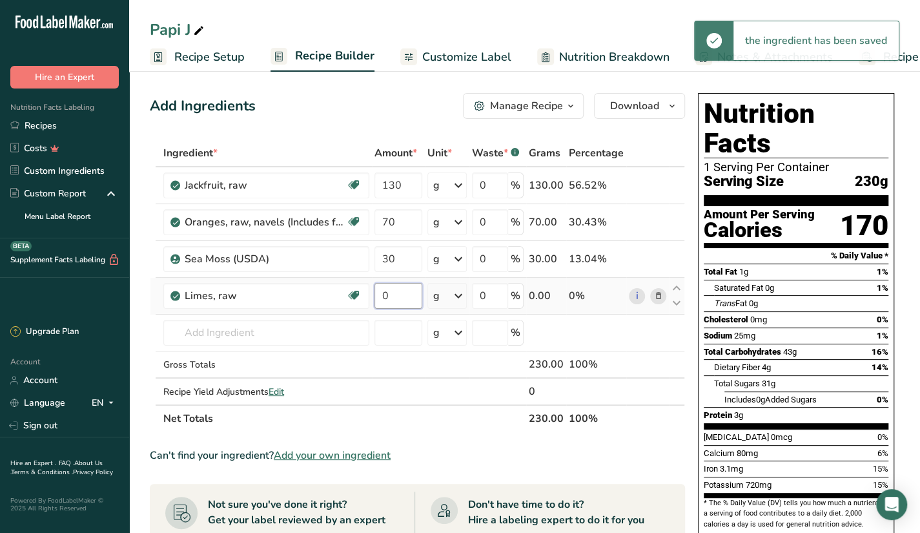
click at [391, 299] on input "0" at bounding box center [398, 296] width 48 height 26
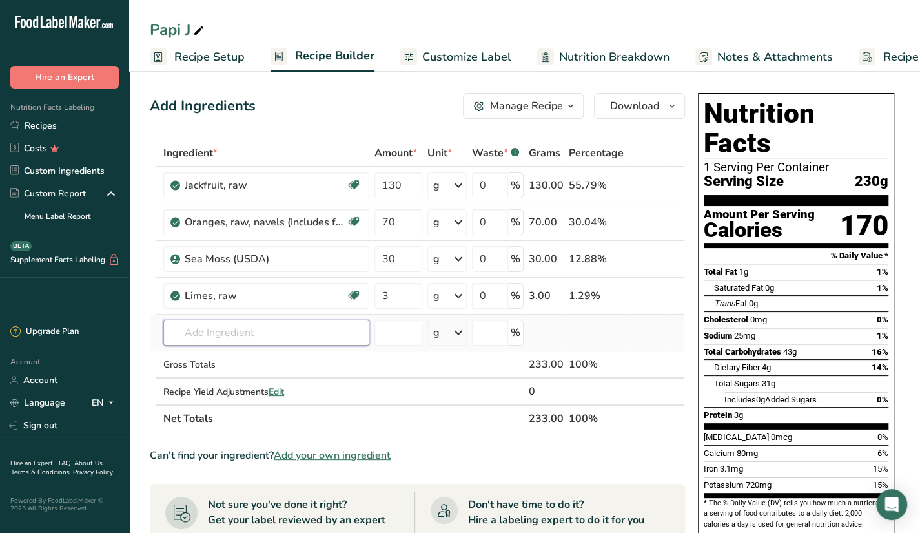
click at [345, 340] on div "Ingredient * Amount * Unit * Waste * .a-a{fill:#347362;}.b-a{fill:#fff;} Grams …" at bounding box center [417, 285] width 535 height 292
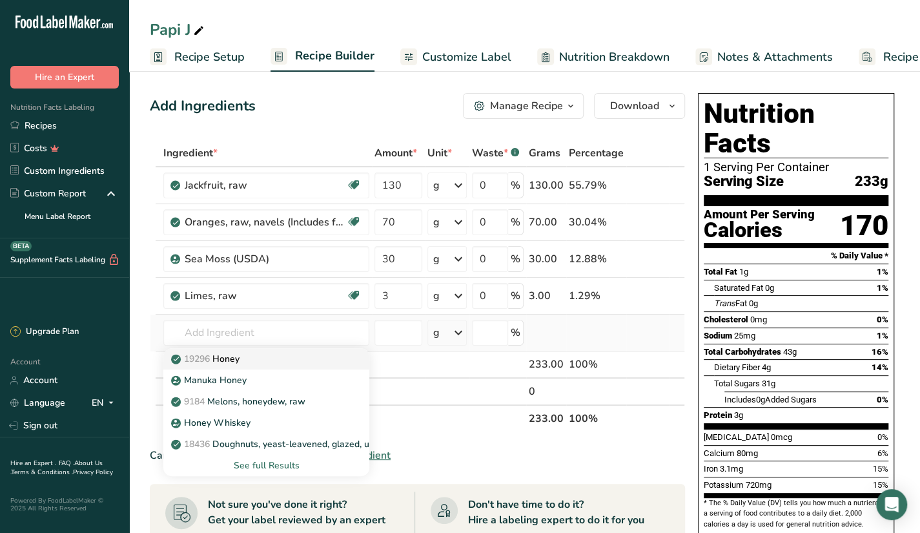
click at [296, 355] on div "19296 Honey" at bounding box center [256, 359] width 165 height 14
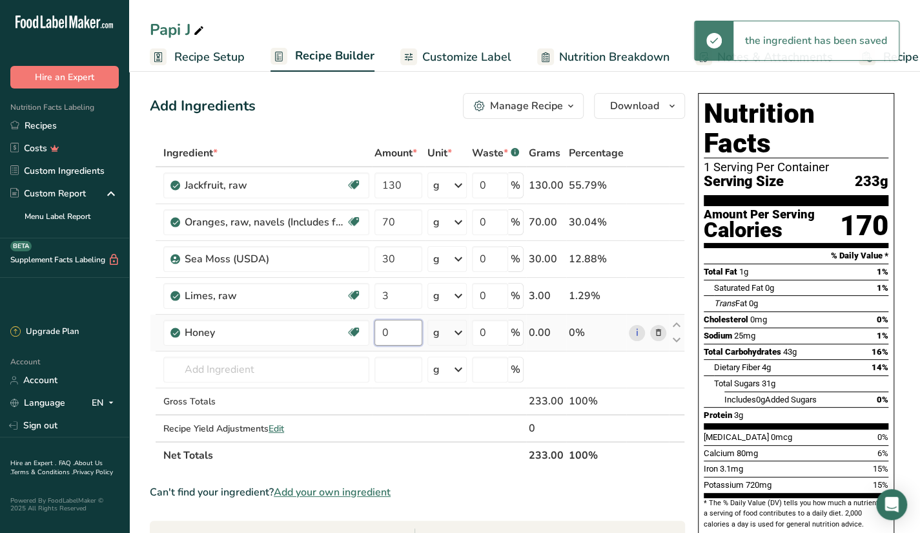
click at [389, 331] on input "0" at bounding box center [398, 333] width 48 height 26
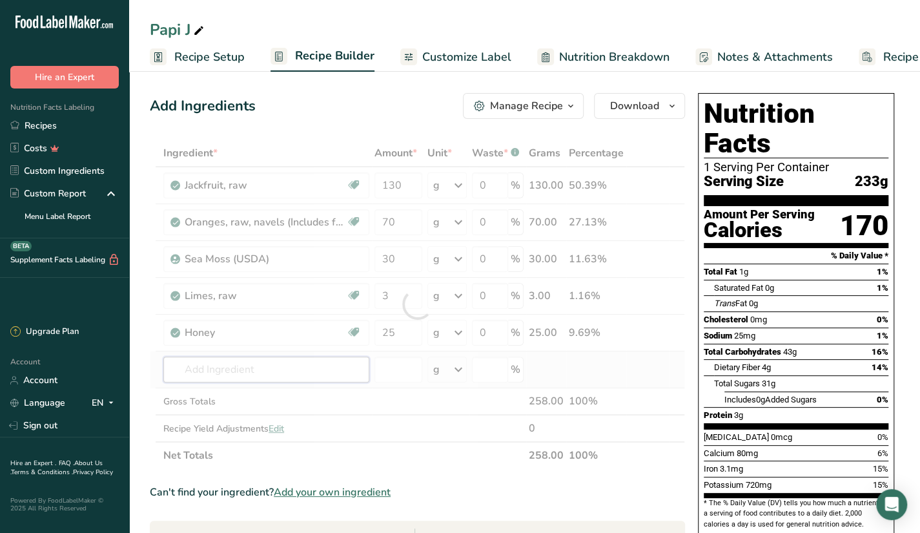
click at [354, 380] on div "Ingredient * Amount * Unit * Waste * .a-a{fill:#347362;}.b-a{fill:#fff;} Grams …" at bounding box center [417, 303] width 535 height 329
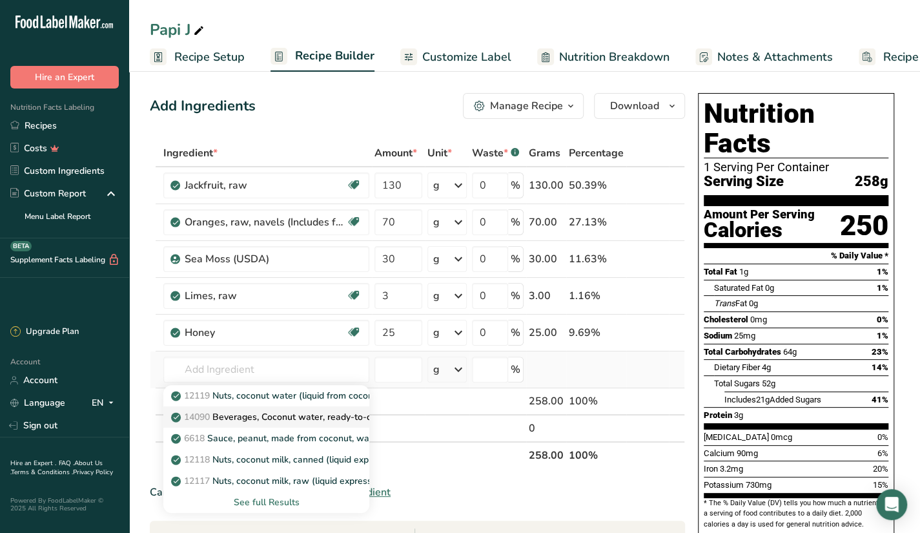
click at [279, 421] on p "14090 Beverages, Coconut water, ready-to-drink, unsweetened" at bounding box center [311, 417] width 274 height 14
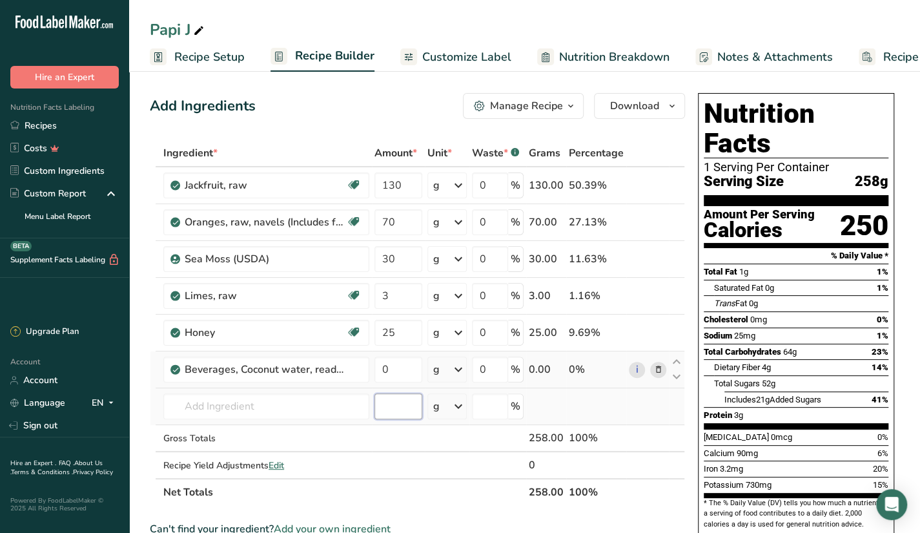
click at [391, 398] on input "number" at bounding box center [398, 406] width 48 height 26
click at [297, 425] on td "Gross Totals" at bounding box center [266, 438] width 211 height 27
click at [407, 375] on input "0" at bounding box center [398, 369] width 48 height 26
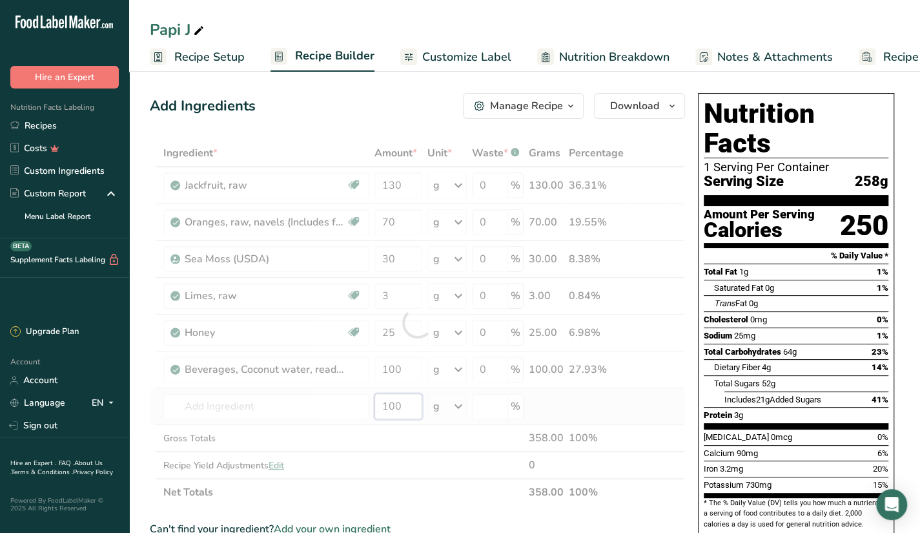
click at [407, 396] on div "Ingredient * Amount * Unit * Waste * .a-a{fill:#347362;}.b-a{fill:#fff;} Grams …" at bounding box center [417, 322] width 535 height 366
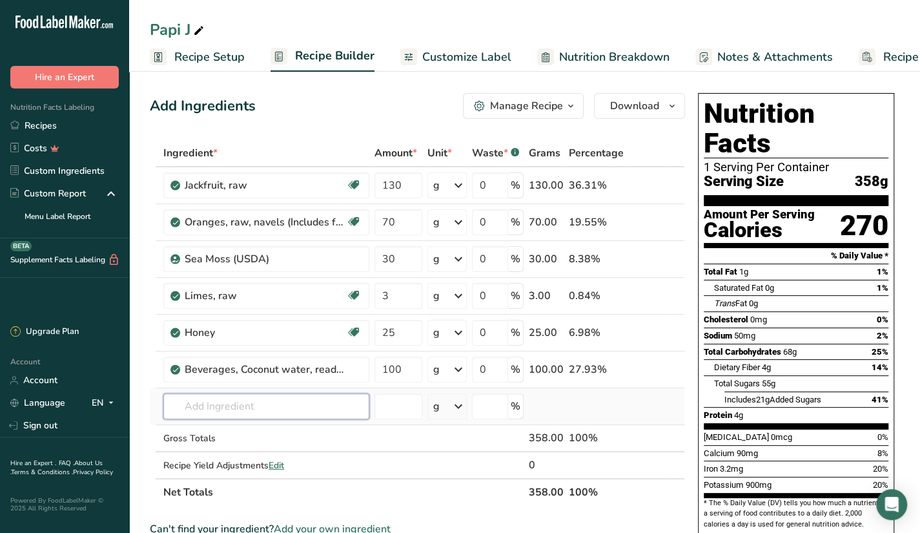
click at [331, 410] on input "text" at bounding box center [266, 406] width 206 height 26
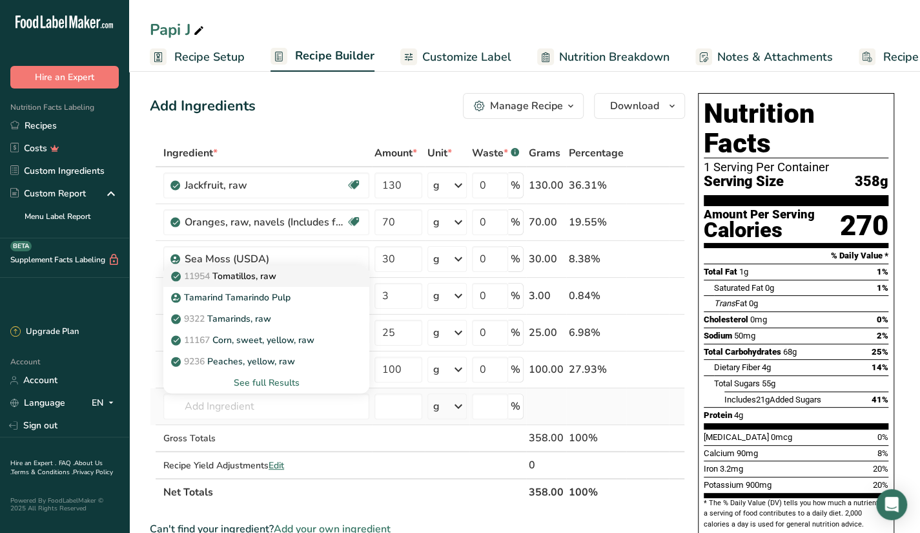
click at [297, 276] on div "11954 Tomatillos, raw" at bounding box center [256, 276] width 165 height 14
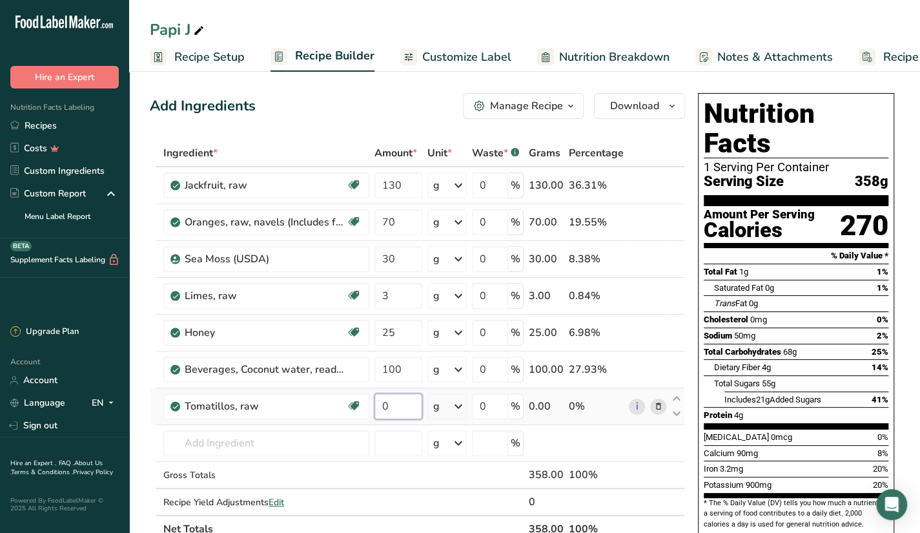
click at [396, 415] on input "0" at bounding box center [398, 406] width 48 height 26
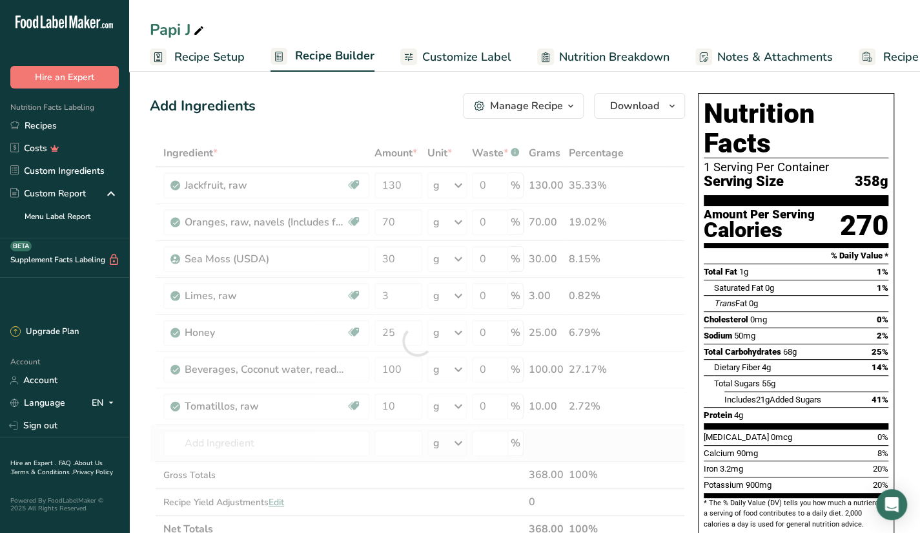
click at [369, 442] on div "Ingredient * Amount * Unit * Waste * .a-a{fill:#347362;}.b-a{fill:#fff;} Grams …" at bounding box center [417, 340] width 535 height 403
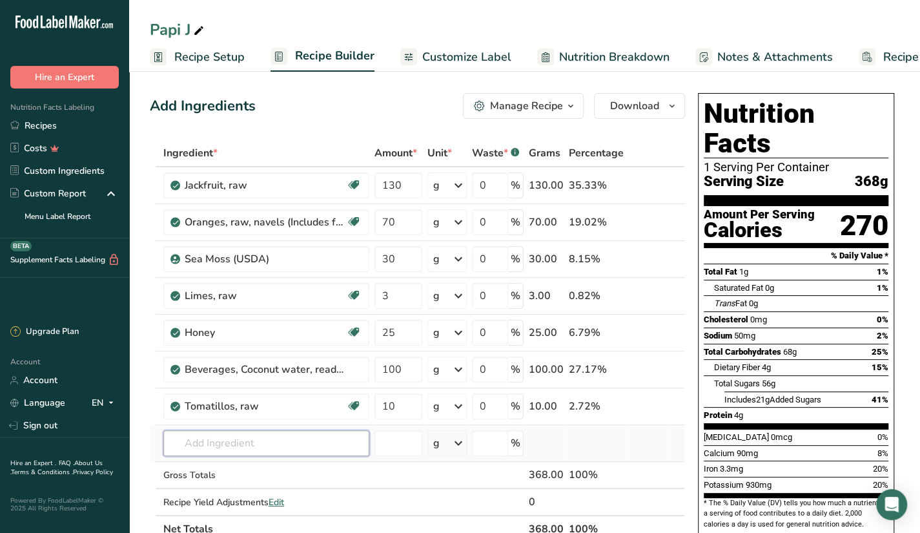
click at [315, 441] on input "text" at bounding box center [266, 443] width 206 height 26
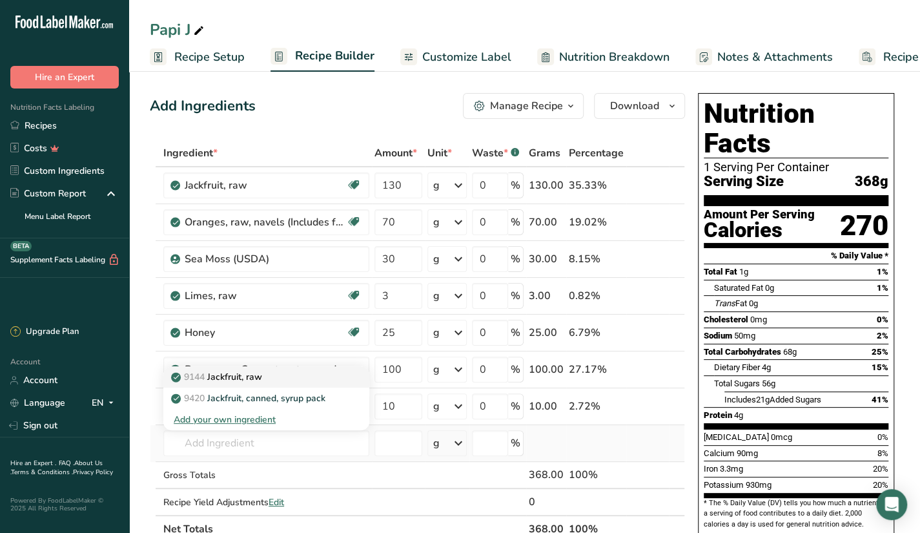
click at [314, 366] on link "9144 Jackfruit, raw" at bounding box center [266, 376] width 206 height 21
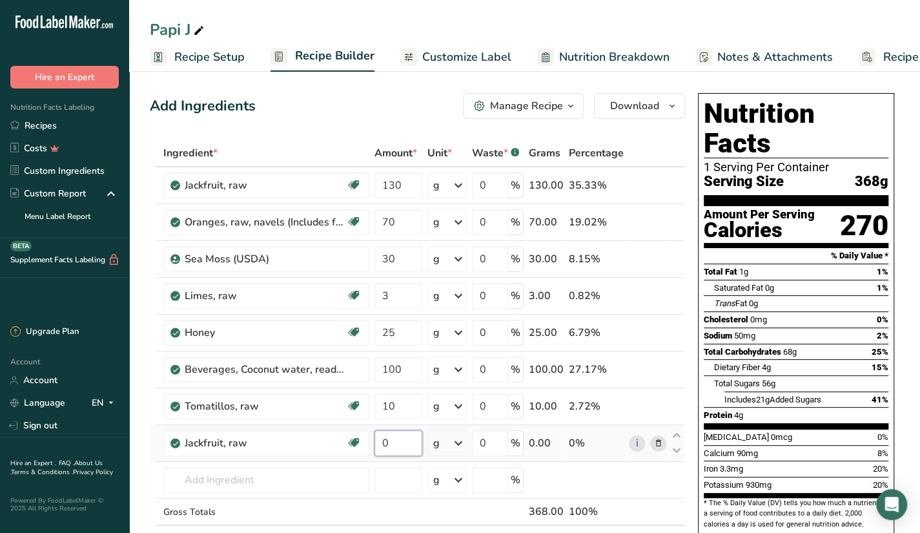
click at [412, 437] on input "0" at bounding box center [398, 443] width 48 height 26
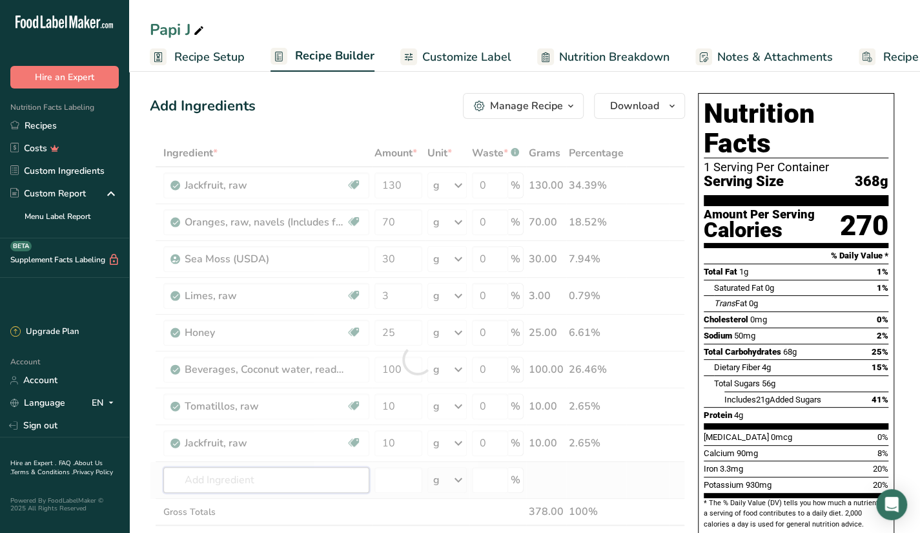
click at [326, 484] on div "Ingredient * Amount * Unit * Waste * .a-a{fill:#347362;}.b-a{fill:#fff;} Grams …" at bounding box center [417, 359] width 535 height 440
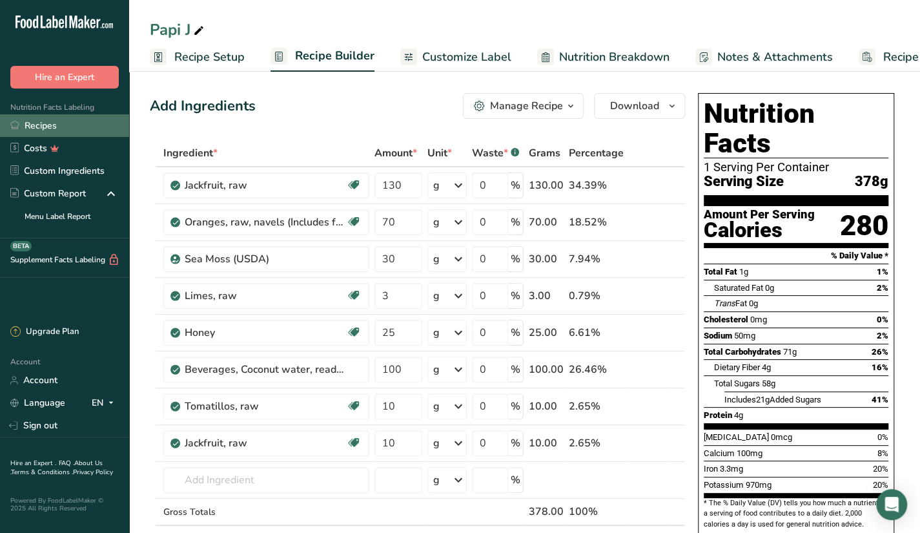
click at [47, 118] on link "Recipes" at bounding box center [64, 125] width 129 height 23
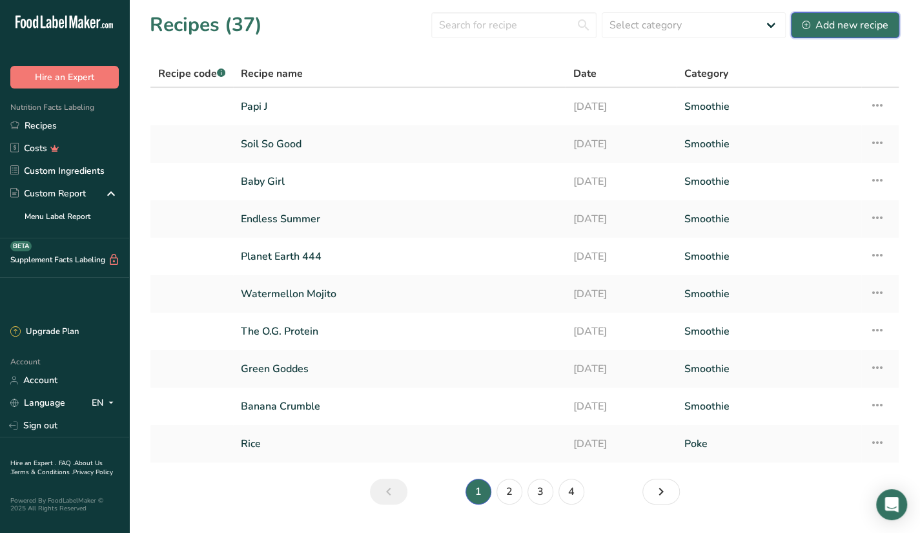
click at [816, 21] on div "Add new recipe" at bounding box center [845, 24] width 87 height 15
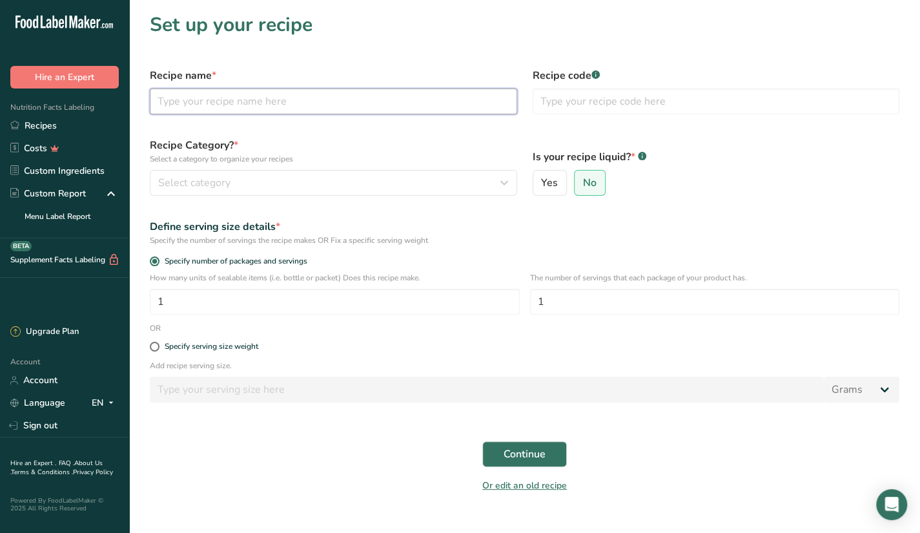
click at [431, 107] on input "text" at bounding box center [333, 101] width 367 height 26
paste input "Dirty Lychee Tea"
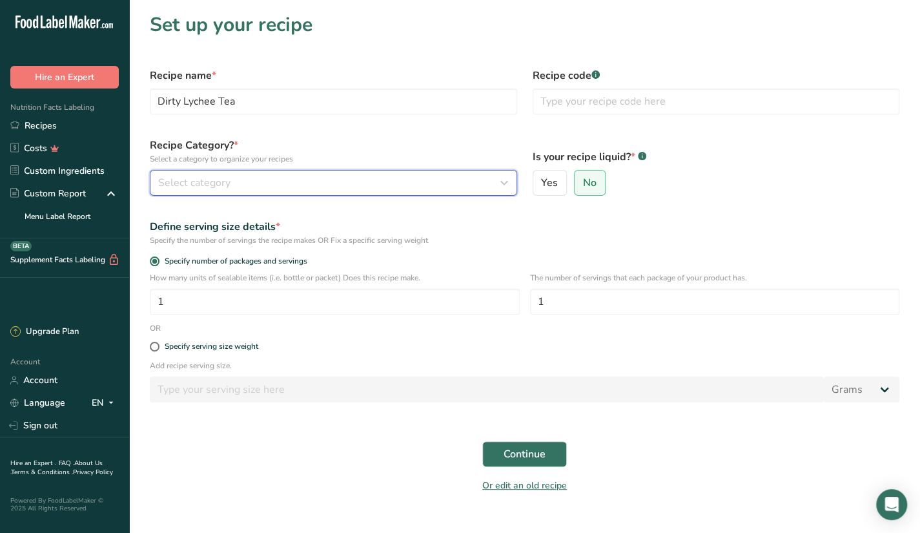
click at [478, 180] on div "Select category" at bounding box center [329, 182] width 343 height 15
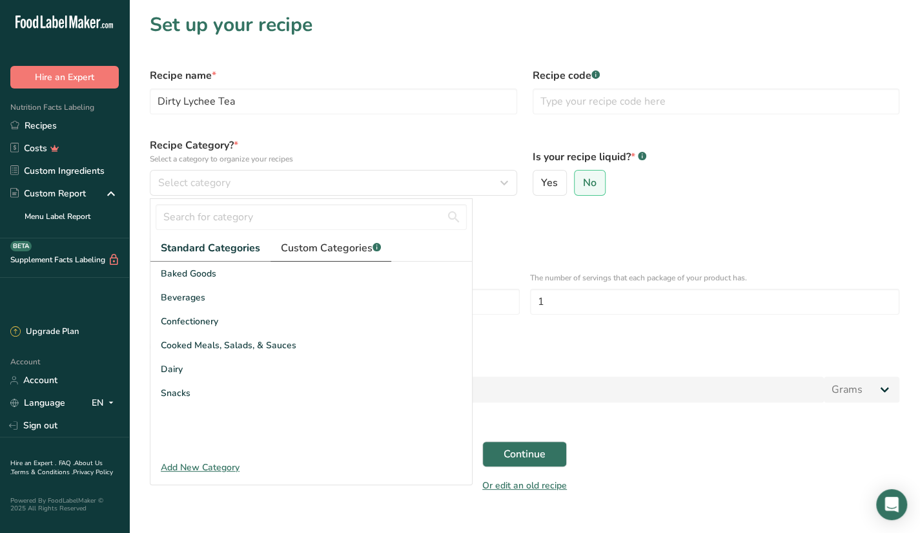
click at [355, 246] on span "Custom Categories .a-a{fill:#347362;}.b-a{fill:#fff;}" at bounding box center [331, 247] width 100 height 15
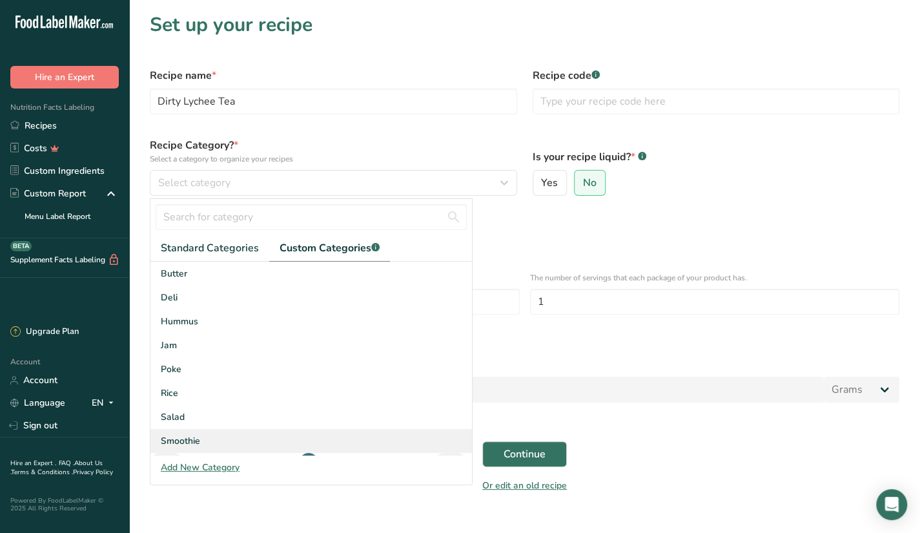
click at [179, 434] on span "Smoothie" at bounding box center [180, 441] width 39 height 14
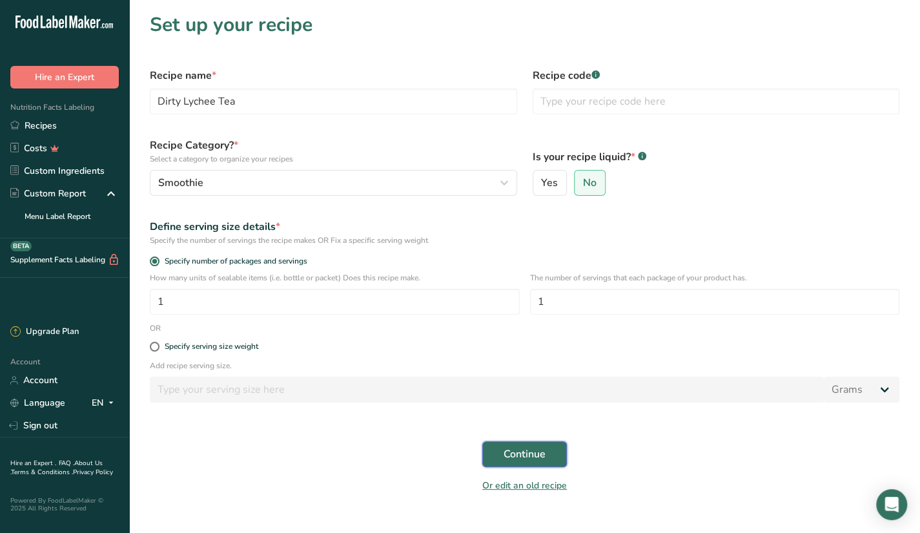
click at [487, 445] on button "Continue" at bounding box center [524, 454] width 85 height 26
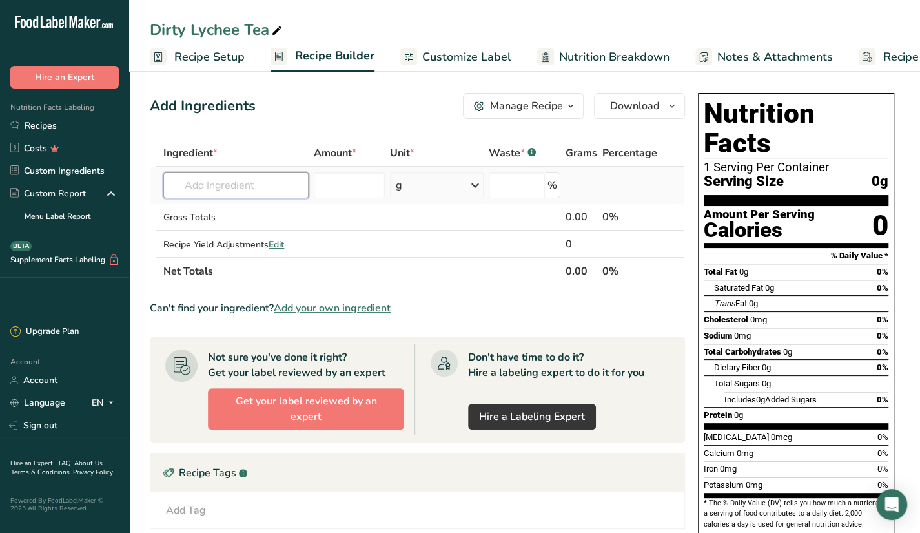
click at [282, 178] on input "text" at bounding box center [235, 185] width 145 height 26
paste input "English Breakfast"
paste input "Fresh Lychee"
click at [274, 196] on input "Fresh Lychee" at bounding box center [235, 185] width 145 height 26
click at [322, 194] on input "number" at bounding box center [349, 185] width 71 height 26
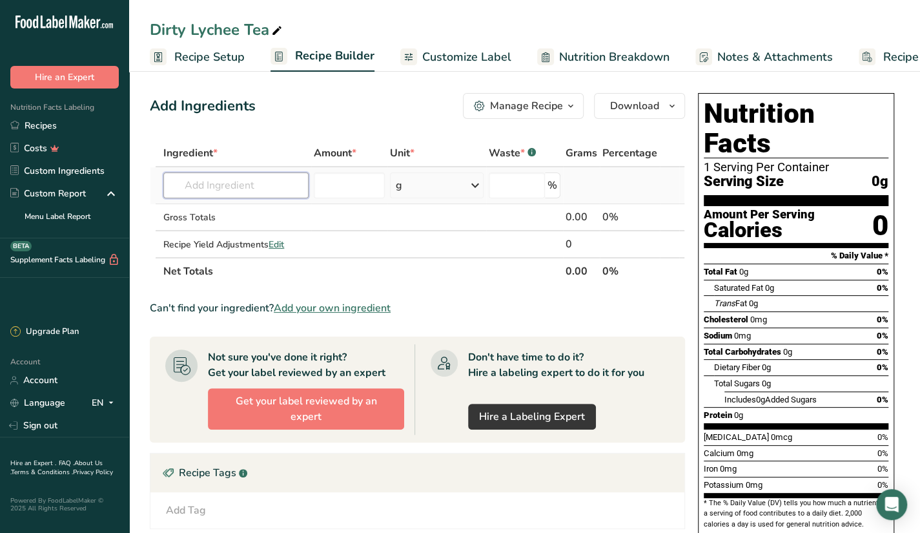
click at [276, 197] on input "text" at bounding box center [235, 185] width 145 height 26
paste input "Lychee Water"
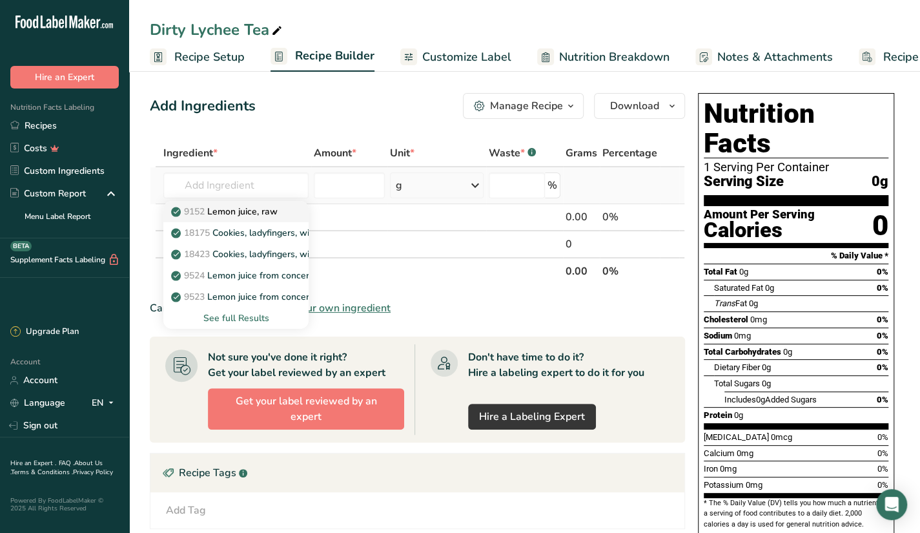
click at [260, 215] on p "9152 Lemon juice, raw" at bounding box center [226, 212] width 104 height 14
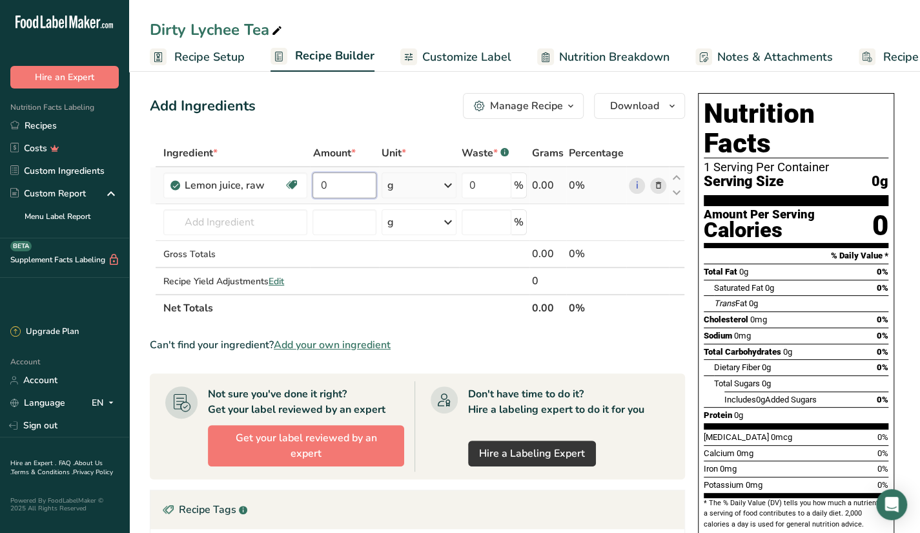
click at [343, 180] on input "0" at bounding box center [343, 185] width 63 height 26
click at [274, 224] on div "Ingredient * Amount * Unit * Waste * .a-a{fill:#347362;}.b-a{fill:#fff;} Grams …" at bounding box center [417, 230] width 535 height 182
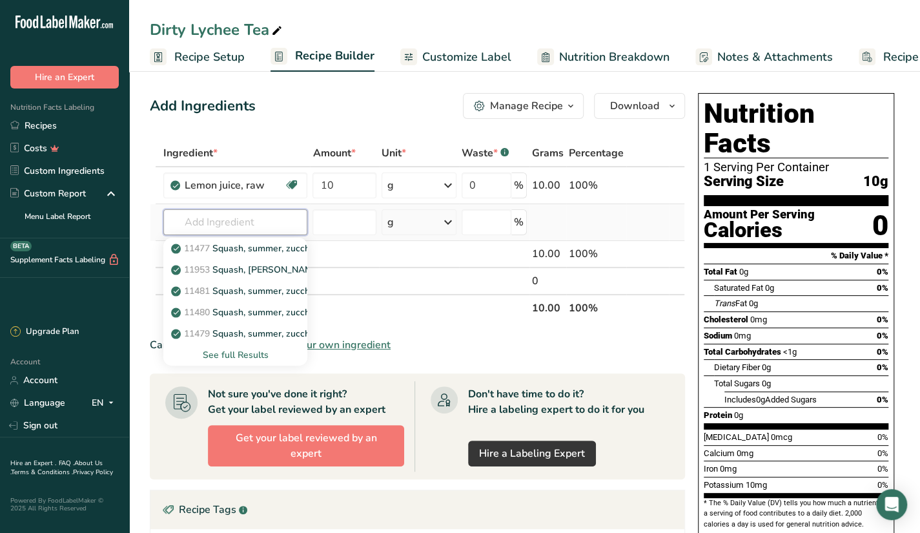
click at [260, 216] on input "text" at bounding box center [235, 222] width 144 height 26
paste input "Lemon Grass"
click at [227, 352] on div "See full Results" at bounding box center [235, 355] width 123 height 14
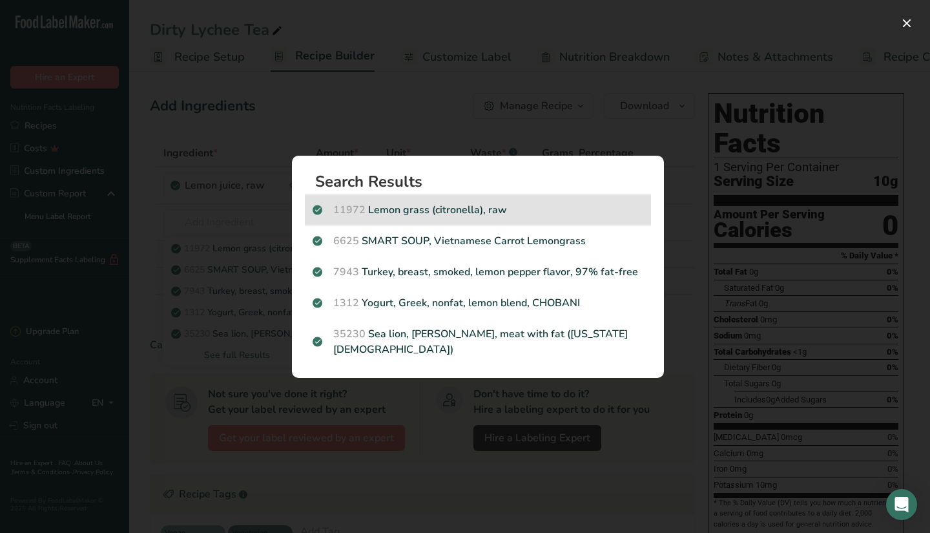
click at [471, 216] on p "11972 Lemon grass (citronella), raw" at bounding box center [477, 209] width 331 height 15
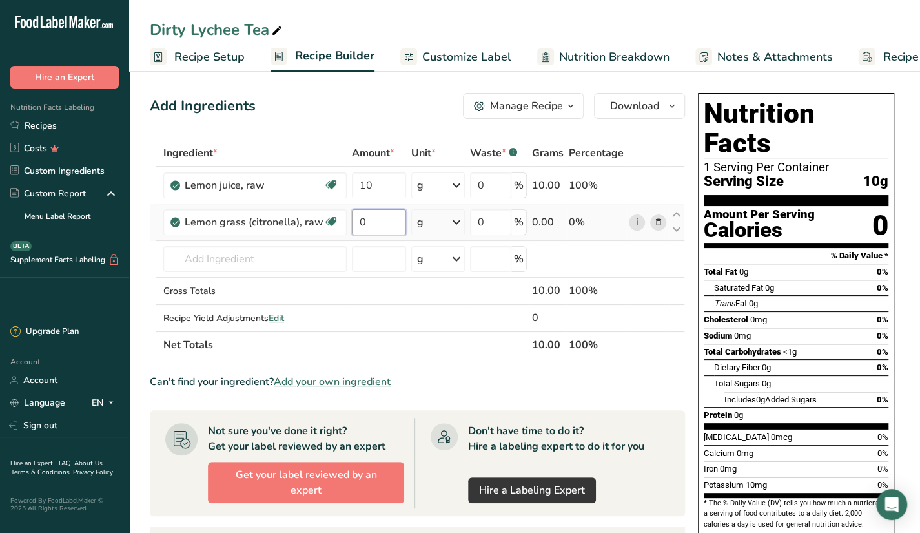
click at [368, 227] on input "0" at bounding box center [379, 222] width 54 height 26
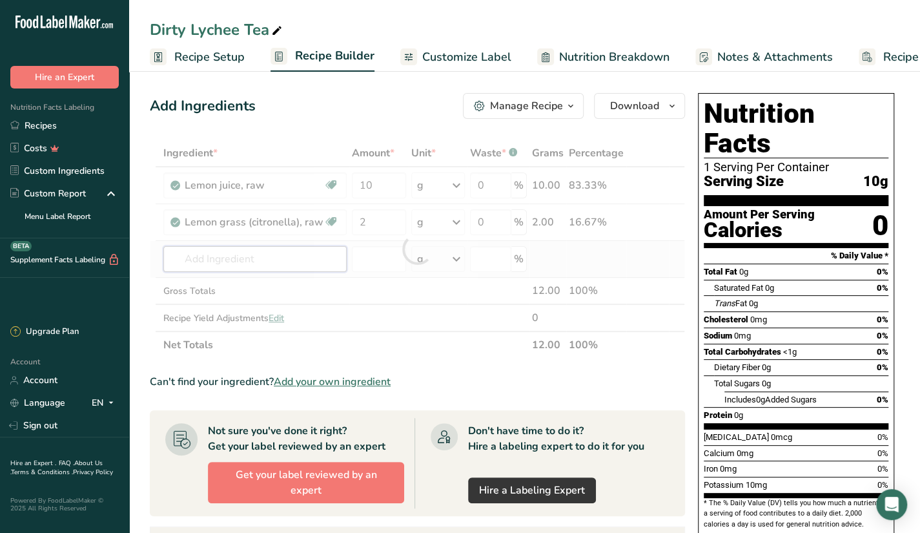
click at [316, 252] on div "Ingredient * Amount * Unit * Waste * .a-a{fill:#347362;}.b-a{fill:#fff;} Grams …" at bounding box center [417, 248] width 535 height 219
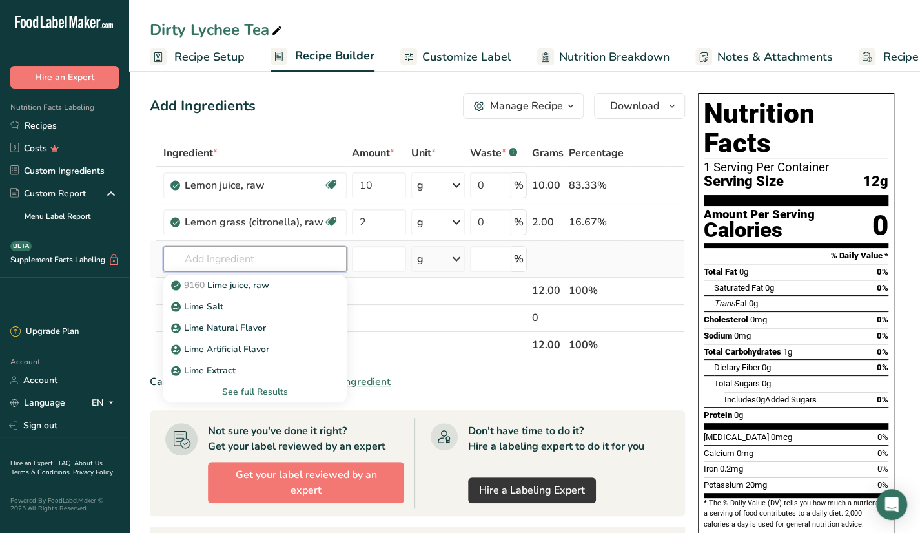
click at [310, 261] on input "text" at bounding box center [254, 259] width 183 height 26
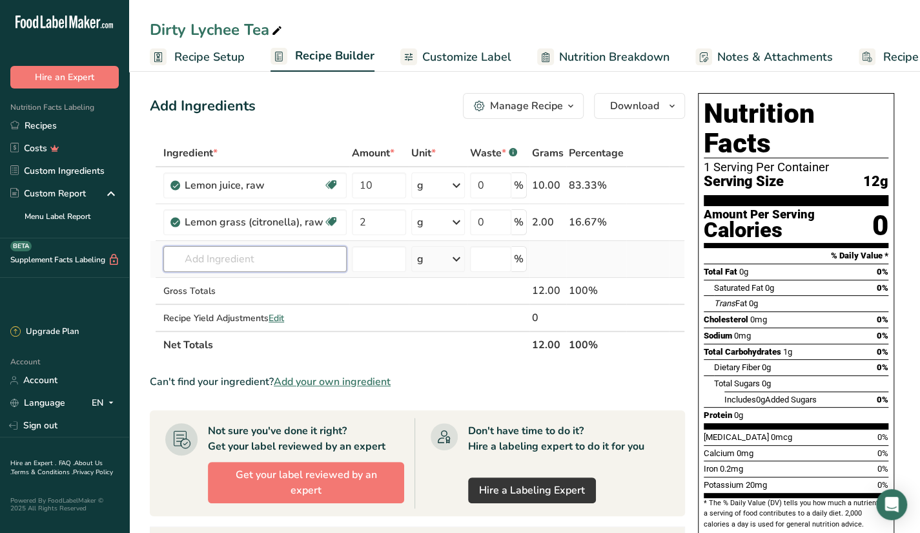
click at [249, 269] on input "text" at bounding box center [254, 259] width 183 height 26
paste input "lime leaves"
type input "lime leaves"
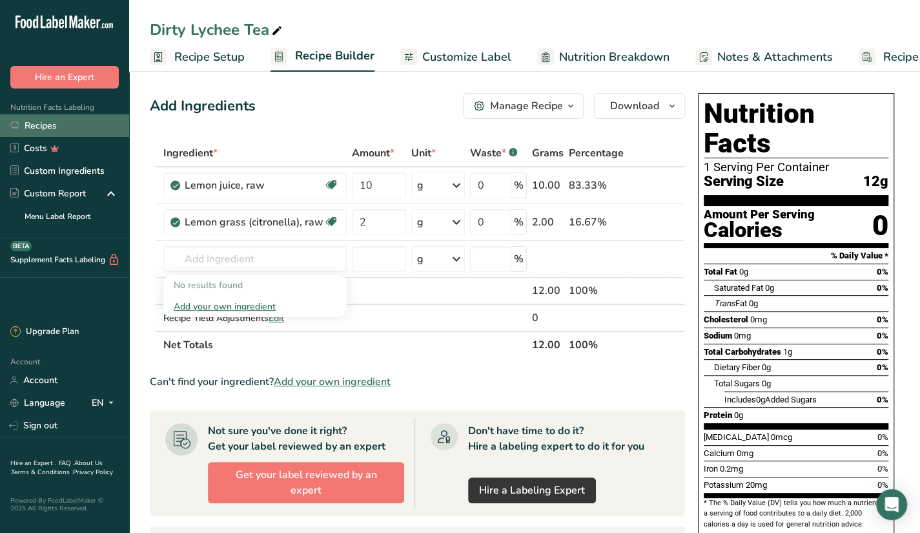
click at [93, 132] on link "Recipes" at bounding box center [64, 125] width 129 height 23
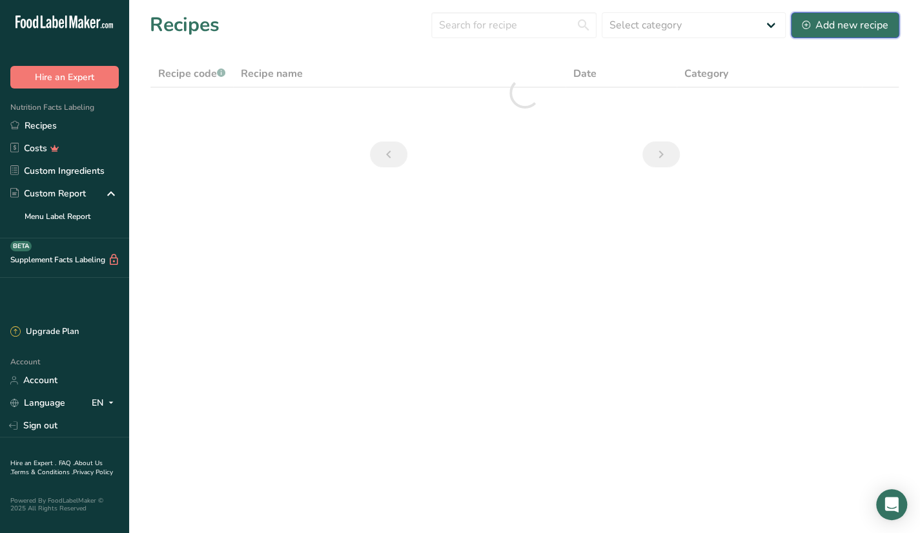
click at [840, 36] on button "Add new recipe" at bounding box center [845, 25] width 108 height 26
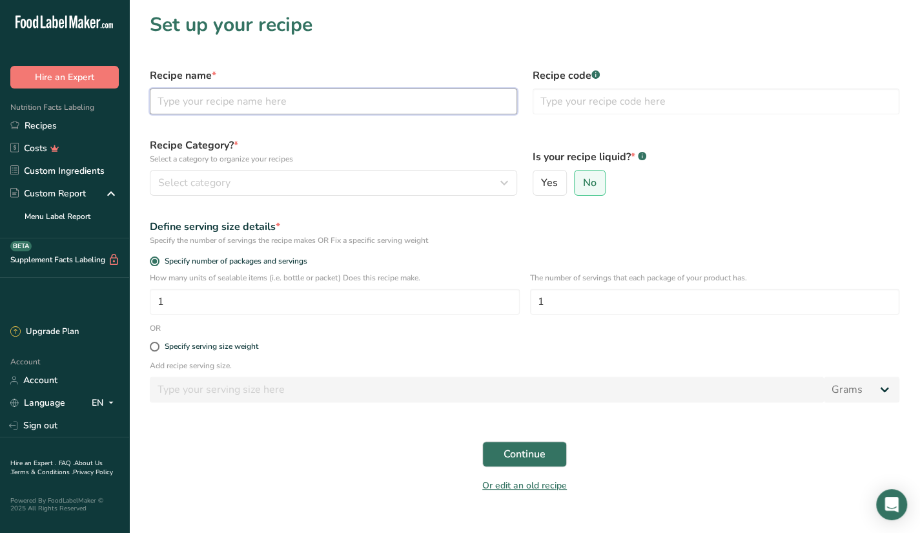
click at [274, 106] on input "text" at bounding box center [333, 101] width 367 height 26
paste input "Osaka Strawberry Matcha"
type input "Osaka Strawberry Matcha"
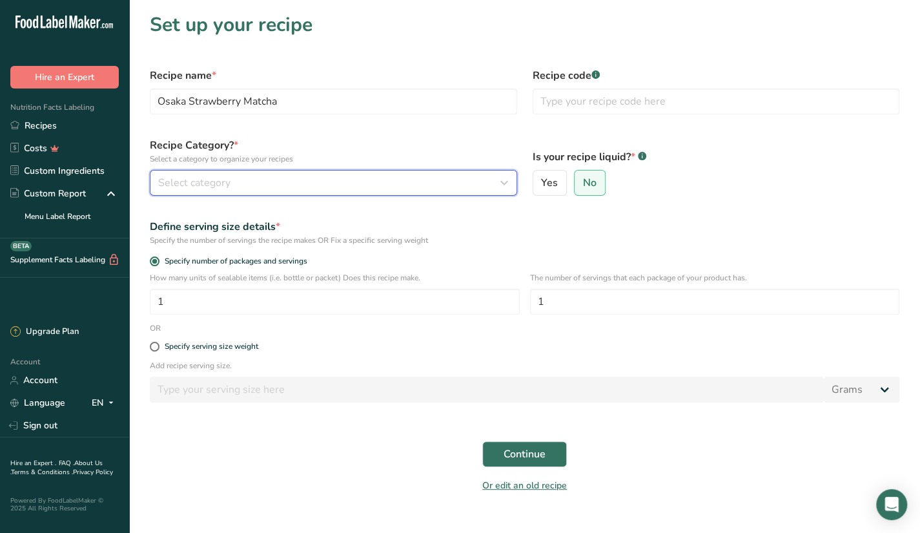
click at [239, 180] on div "Select category" at bounding box center [329, 182] width 343 height 15
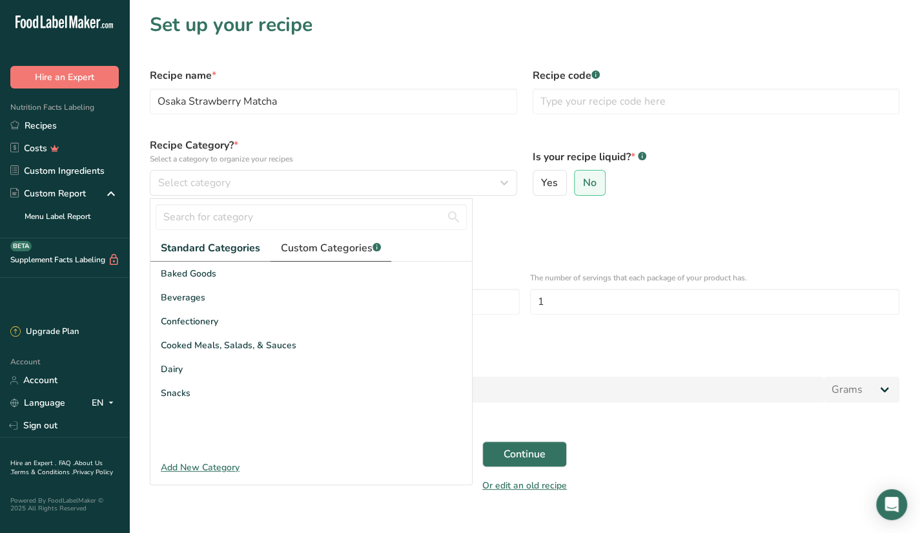
click at [318, 243] on span "Custom Categories .a-a{fill:#347362;}.b-a{fill:#fff;}" at bounding box center [331, 247] width 100 height 15
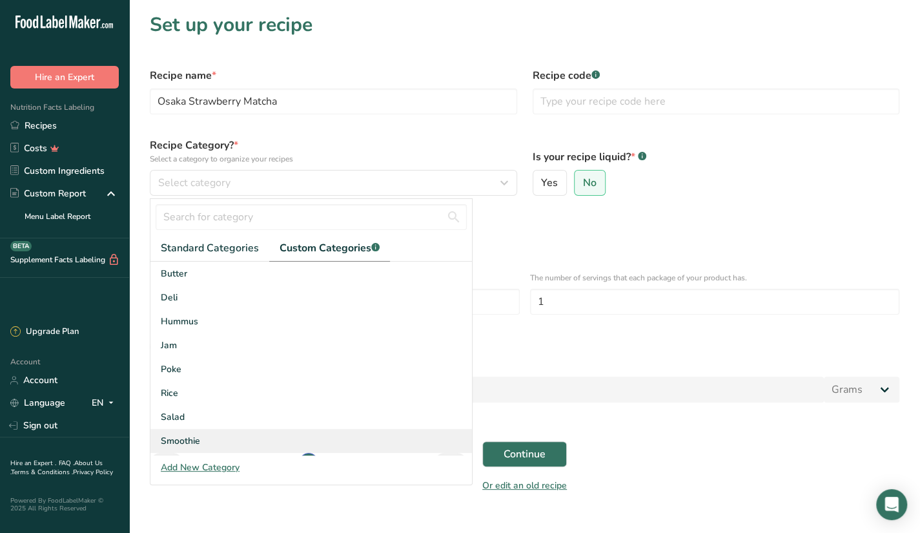
click at [194, 443] on span "Smoothie" at bounding box center [180, 441] width 39 height 14
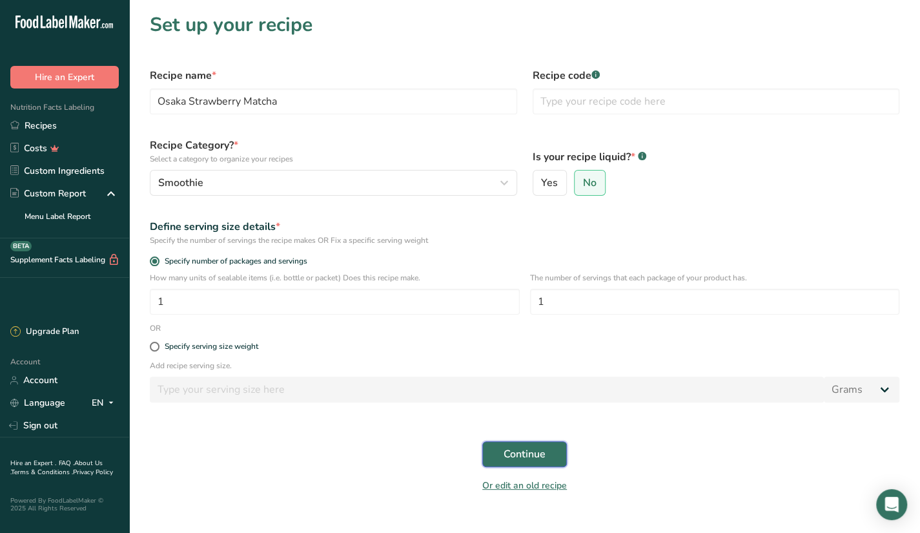
click at [540, 444] on button "Continue" at bounding box center [524, 454] width 85 height 26
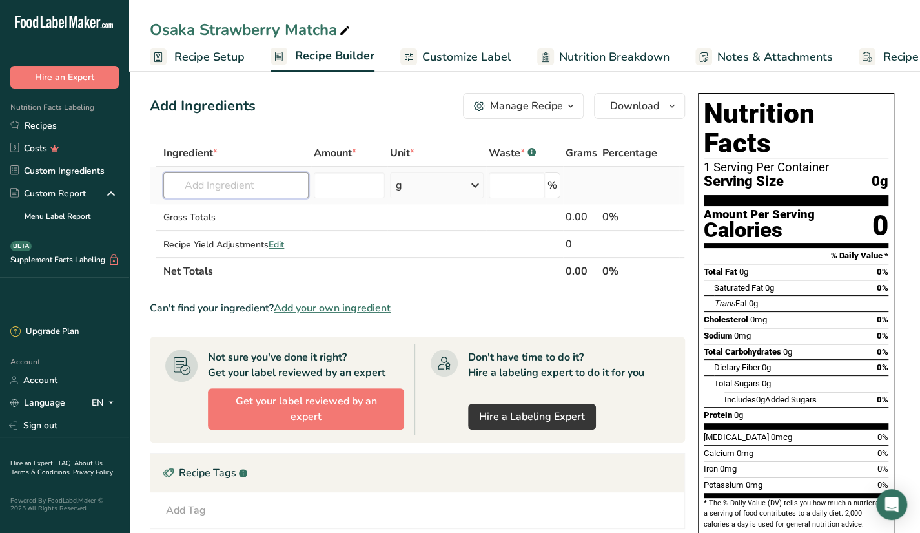
click at [217, 194] on input "text" at bounding box center [235, 185] width 145 height 26
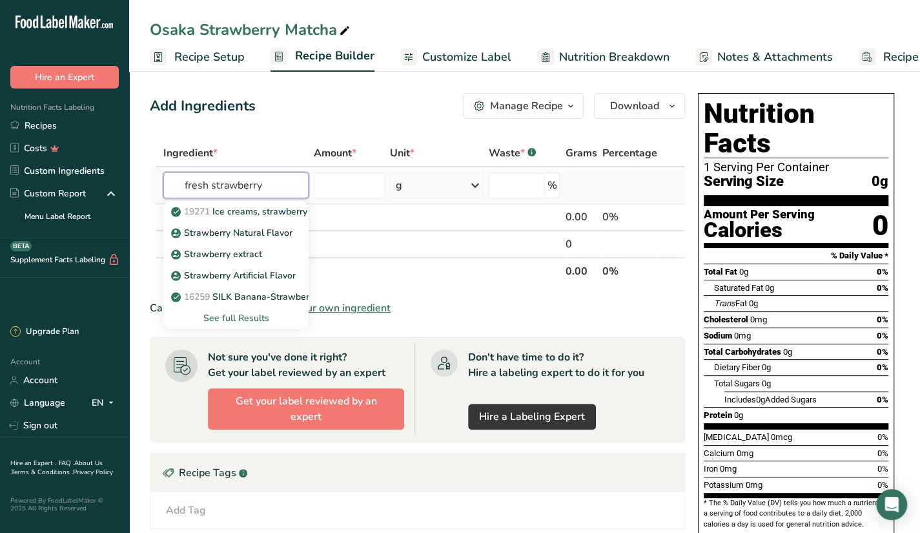
type input "fresh strawberry"
click at [250, 309] on div "See full Results" at bounding box center [235, 317] width 145 height 21
click at [236, 319] on div "See full Results" at bounding box center [236, 318] width 125 height 14
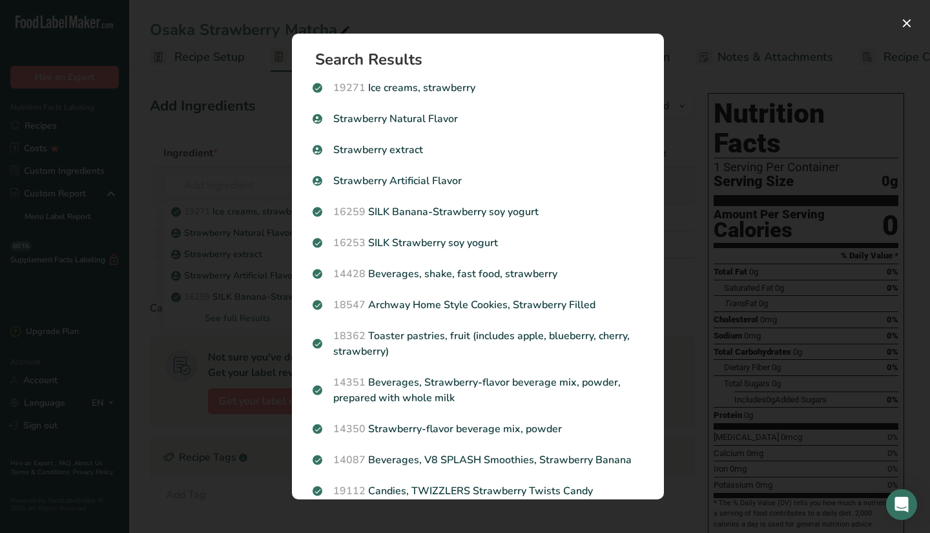
click at [236, 319] on div "Search results modal" at bounding box center [465, 266] width 930 height 533
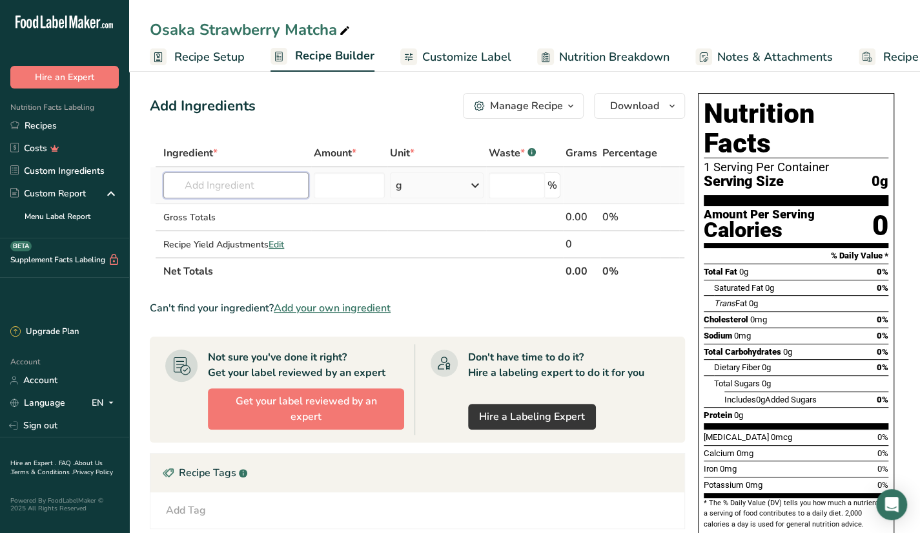
click at [273, 187] on input "text" at bounding box center [235, 185] width 145 height 26
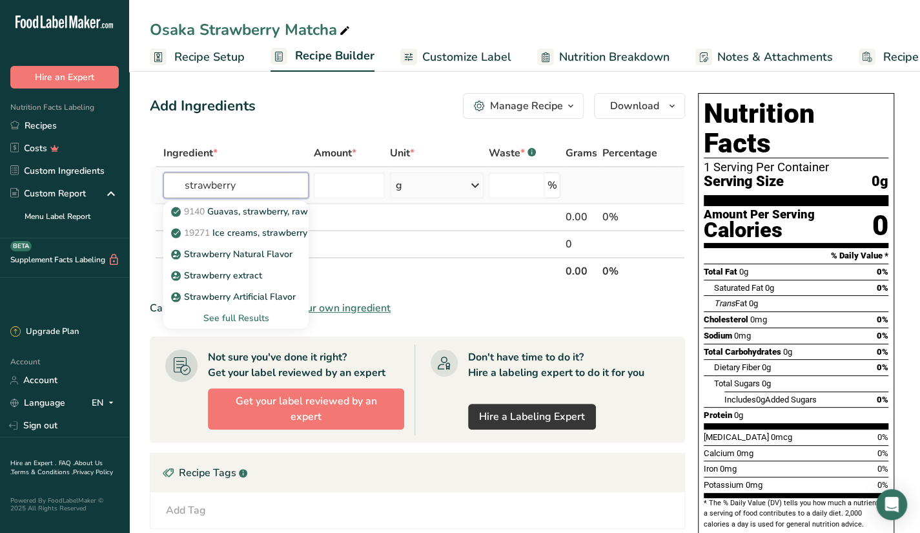
type input "strawberry"
click at [255, 317] on div "See full Results" at bounding box center [236, 318] width 125 height 14
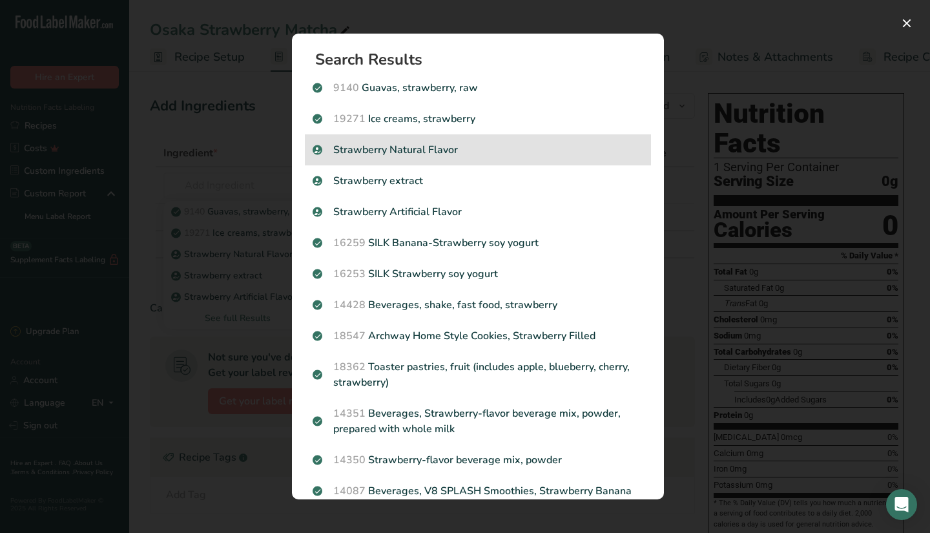
click at [435, 144] on p "Strawberry Natural Flavor" at bounding box center [477, 149] width 331 height 15
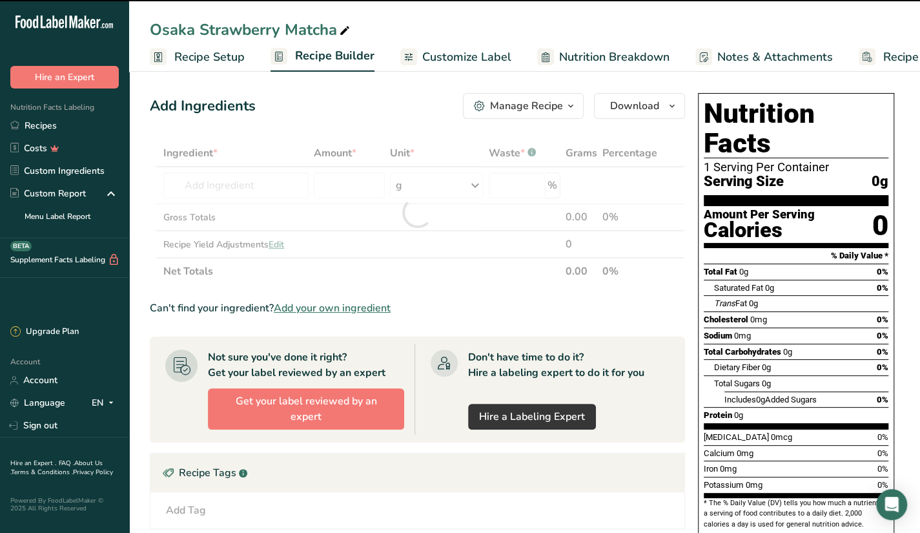
type input "0"
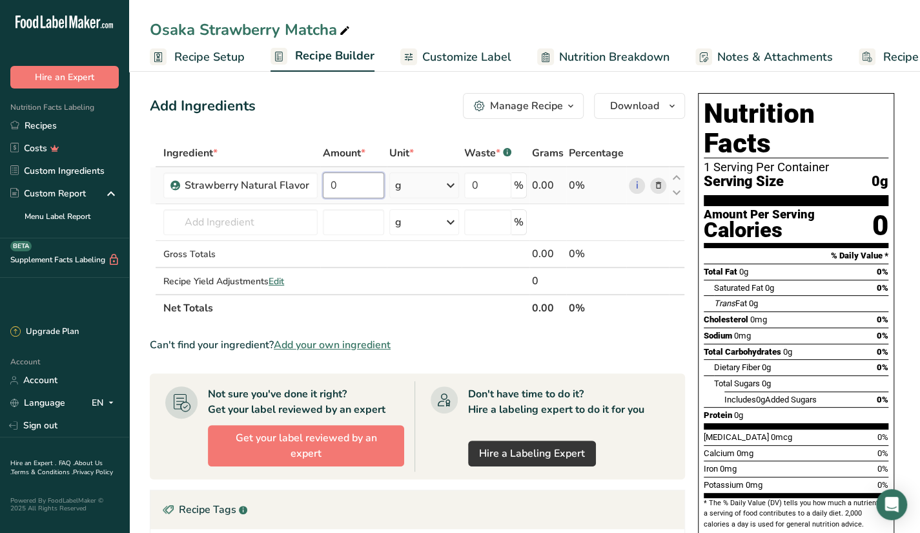
click at [353, 175] on input "0" at bounding box center [353, 185] width 61 height 26
type input "100"
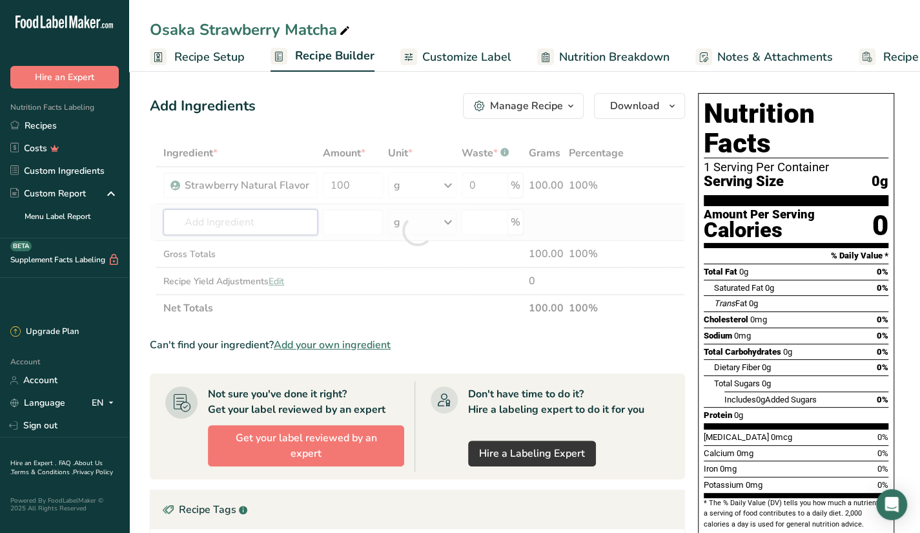
click at [289, 214] on div "Ingredient * Amount * Unit * Waste * .a-a{fill:#347362;}.b-a{fill:#fff;} Grams …" at bounding box center [417, 230] width 535 height 182
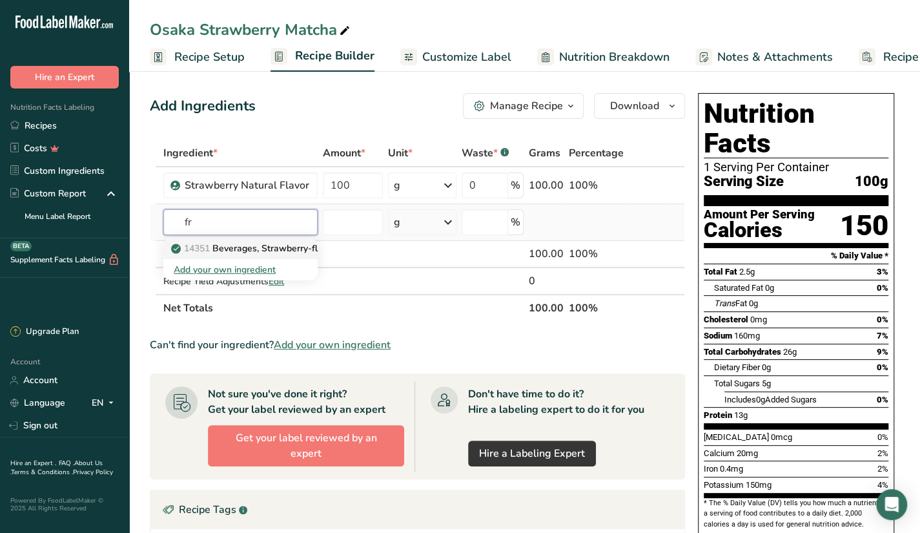
type input "f"
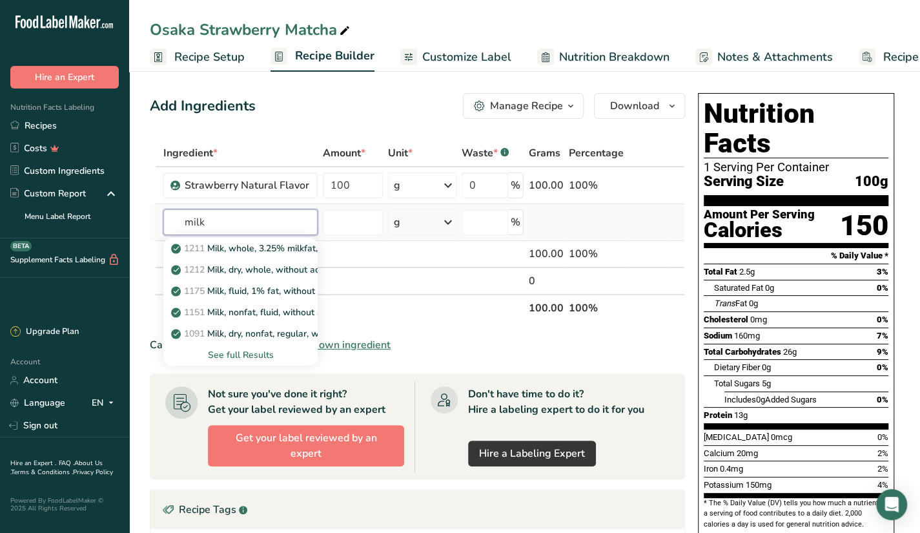
type input "milk"
click at [223, 351] on div "See full Results" at bounding box center [241, 355] width 134 height 14
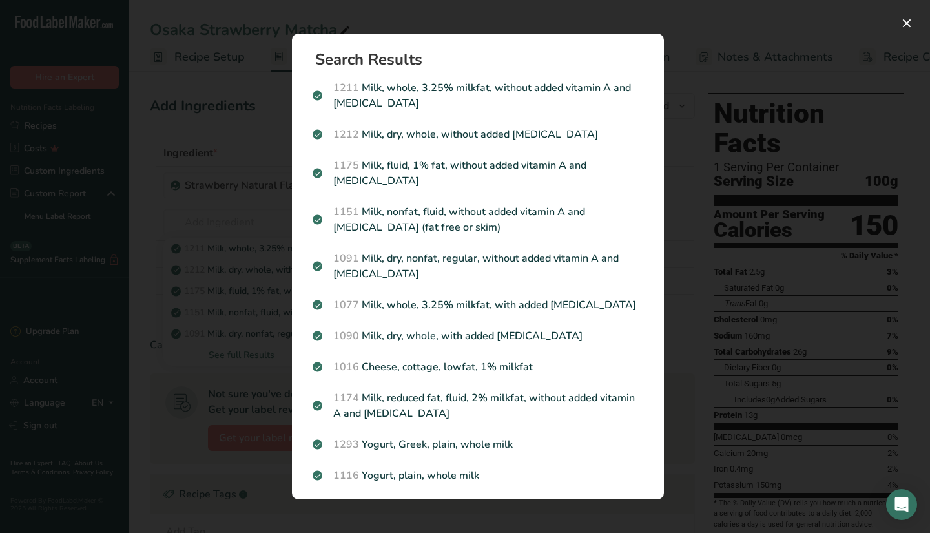
click at [806, 253] on div "Search results modal" at bounding box center [465, 266] width 930 height 533
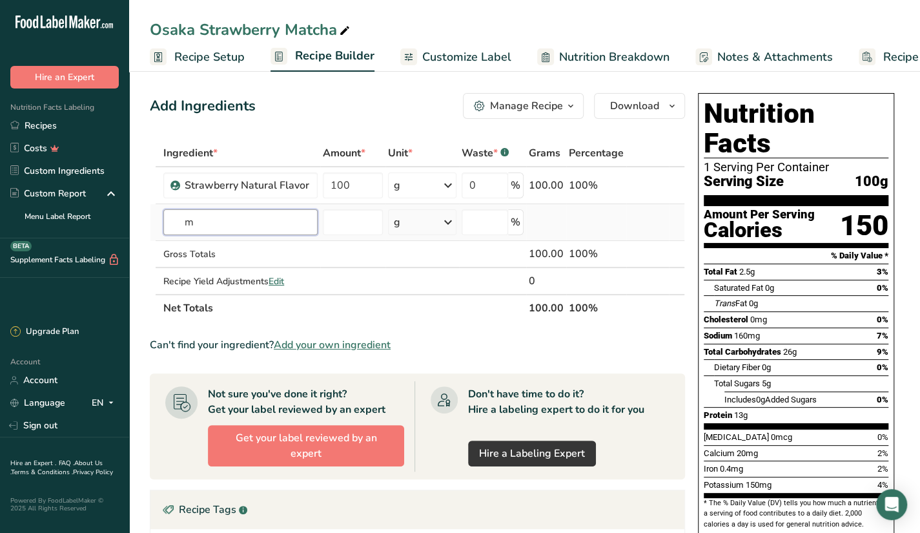
click at [231, 221] on input "m" at bounding box center [240, 222] width 154 height 26
type input "matcha"
click at [252, 250] on div "Matcha" at bounding box center [230, 248] width 113 height 14
type input "Matcha"
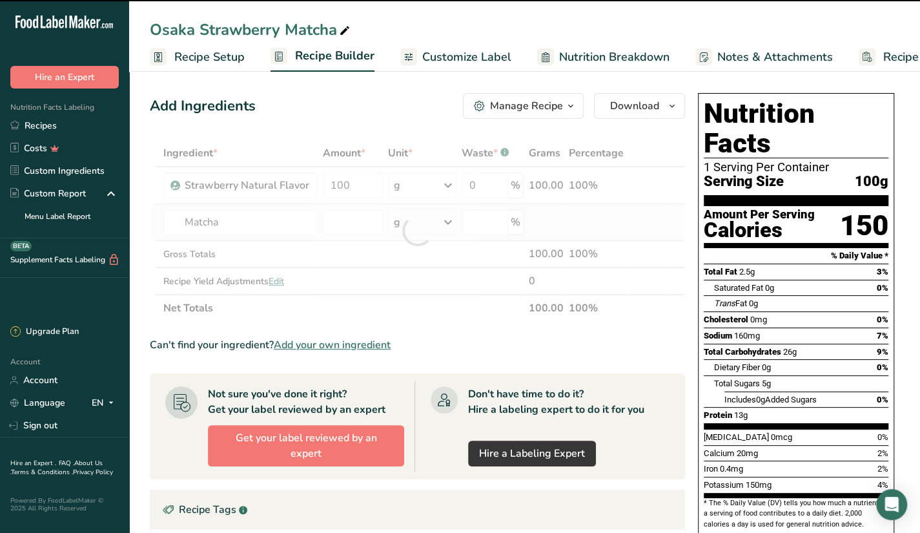
type input "0"
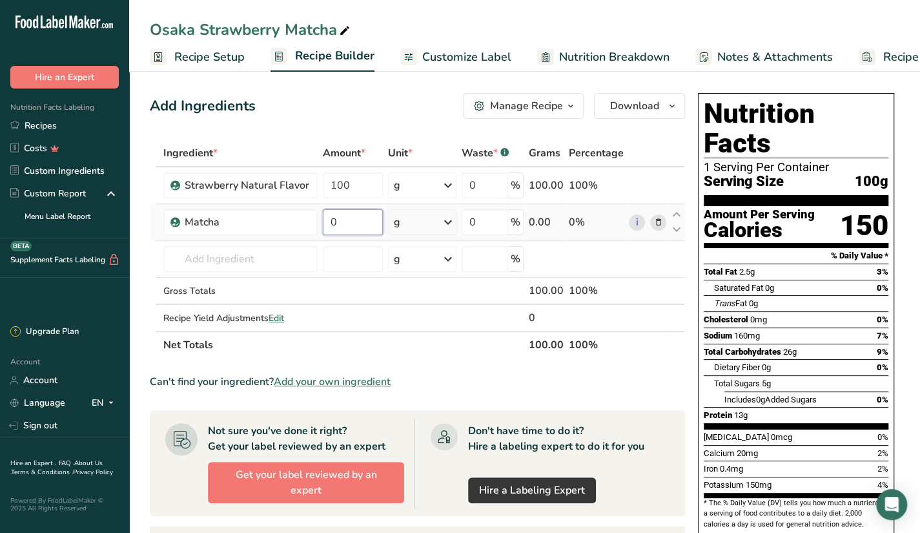
click at [364, 233] on input "0" at bounding box center [353, 222] width 60 height 26
type input "5"
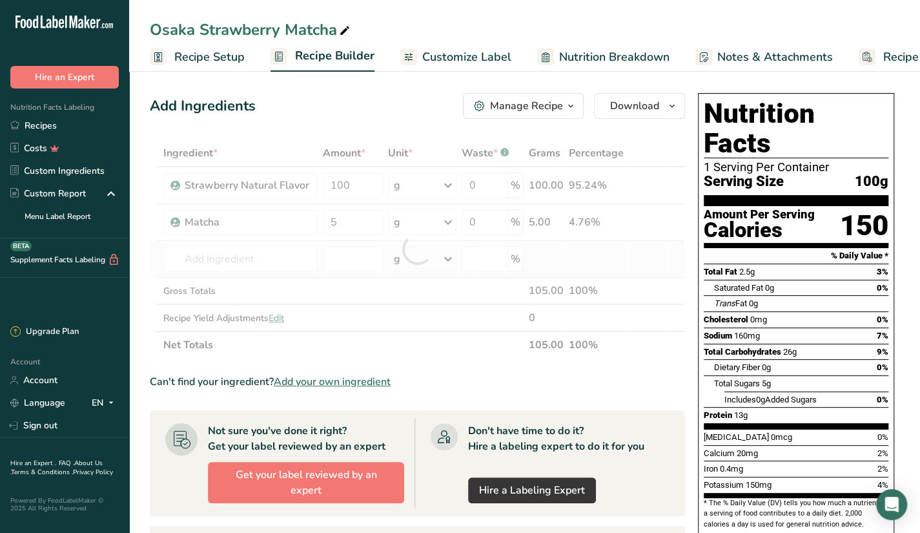
click at [321, 264] on div "Ingredient * Amount * Unit * Waste * .a-a{fill:#347362;}.b-a{fill:#fff;} Grams …" at bounding box center [417, 248] width 535 height 219
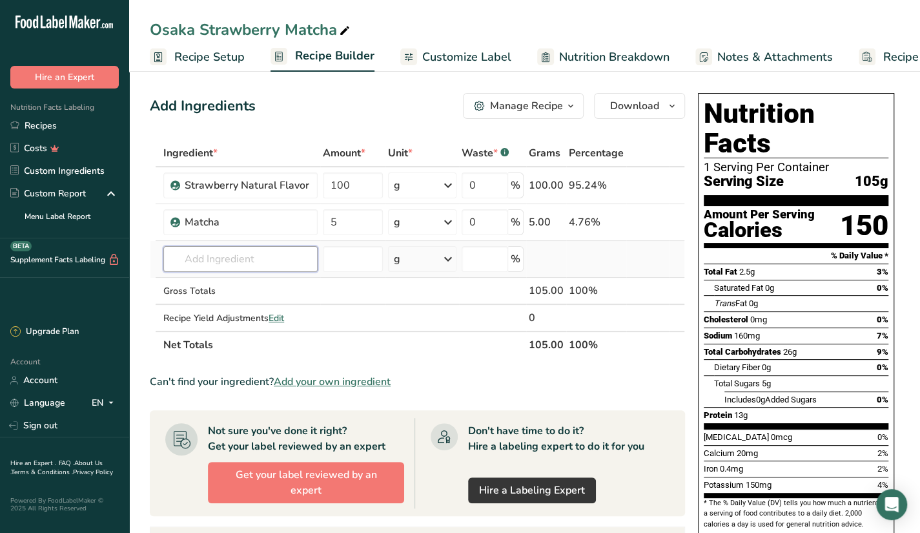
click at [287, 263] on input "text" at bounding box center [240, 259] width 154 height 26
type input "vanilla syru"
click at [366, 96] on div "Add Ingredients Manage Recipe Delete Recipe Duplicate Recipe Scale Recipe Save …" at bounding box center [417, 106] width 535 height 26
click at [42, 121] on link "Recipes" at bounding box center [64, 125] width 129 height 23
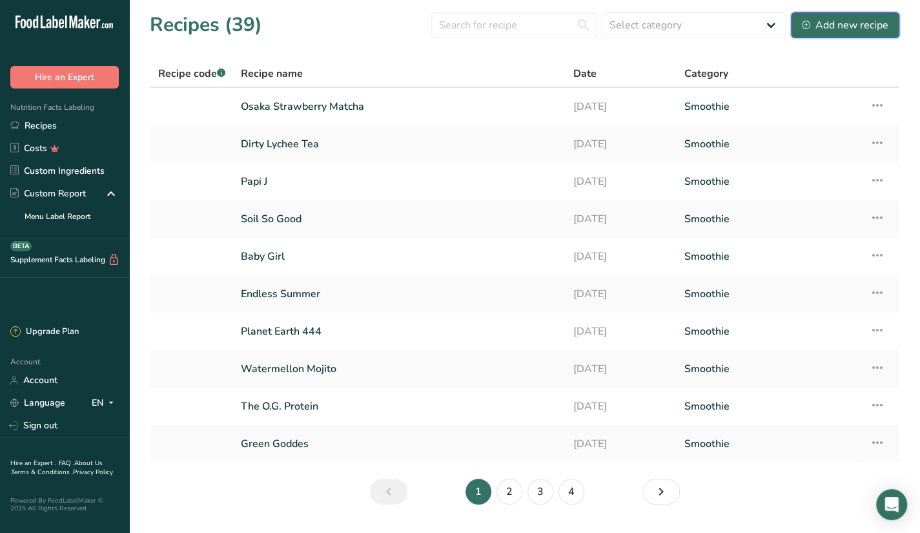
click at [891, 18] on button "Add new recipe" at bounding box center [845, 25] width 108 height 26
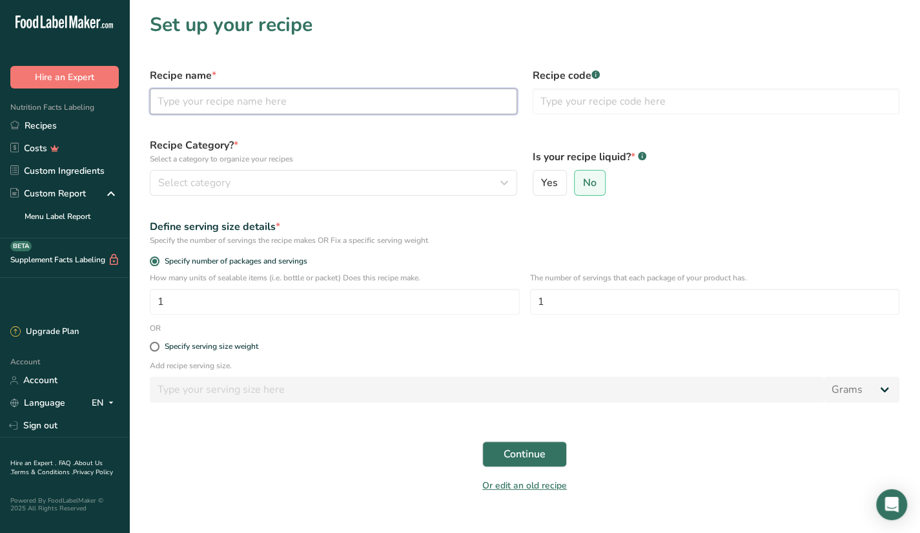
click at [256, 105] on input "text" at bounding box center [333, 101] width 367 height 26
paste input "Kyoto Mango Matcha"
type input "Kyoto Mango Matcha"
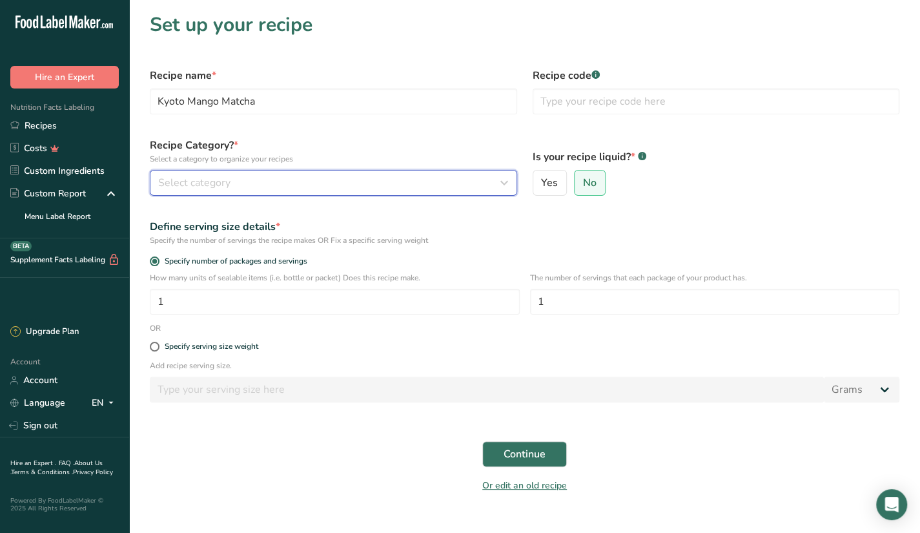
click at [204, 185] on span "Select category" at bounding box center [194, 182] width 72 height 15
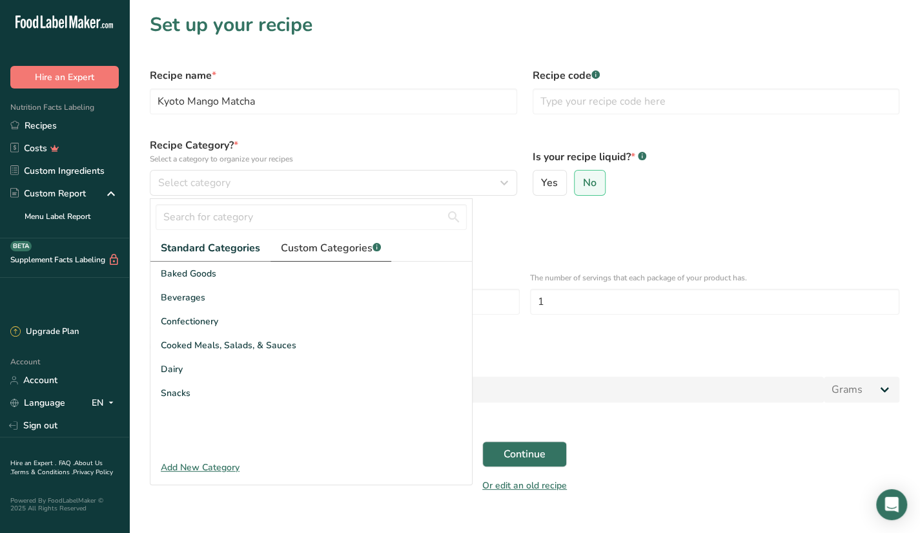
click at [321, 243] on span "Custom Categories .a-a{fill:#347362;}.b-a{fill:#fff;}" at bounding box center [331, 247] width 100 height 15
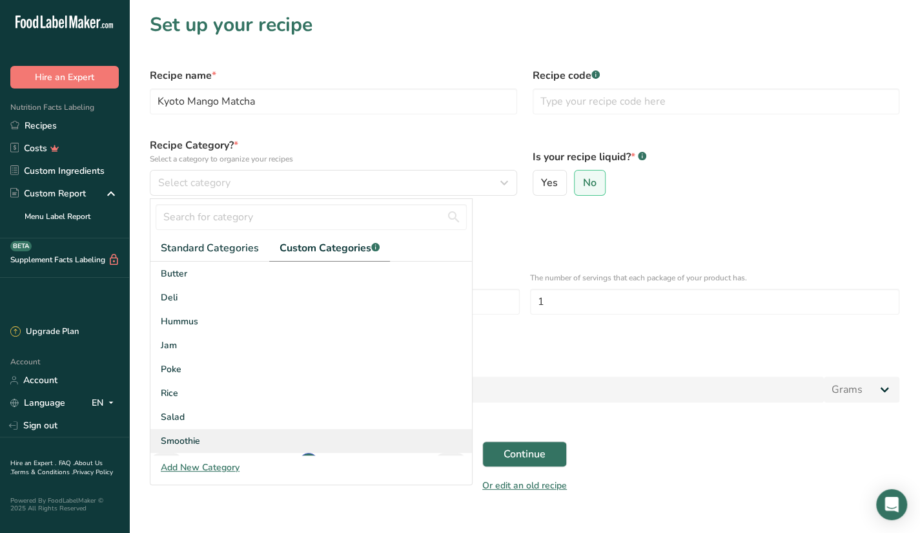
click at [203, 430] on div "Smoothie" at bounding box center [310, 441] width 321 height 24
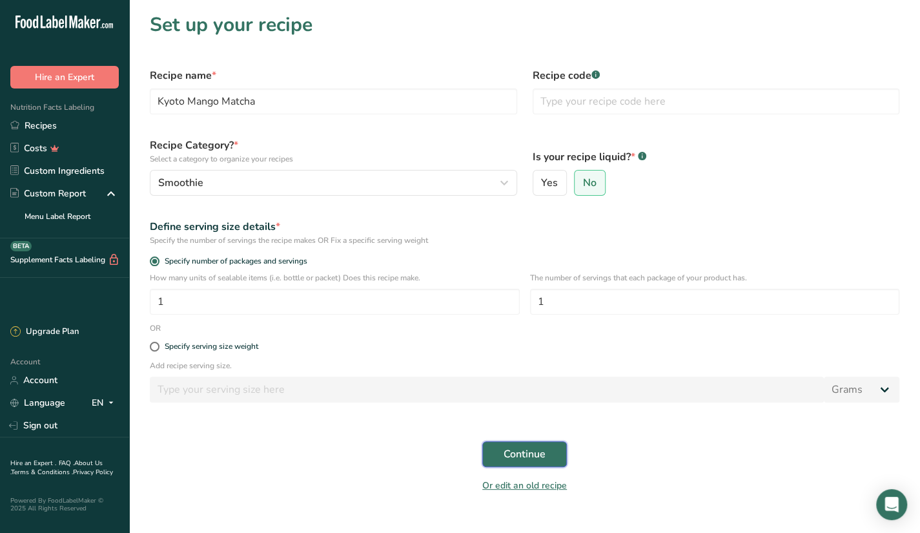
click at [522, 461] on span "Continue" at bounding box center [525, 453] width 42 height 15
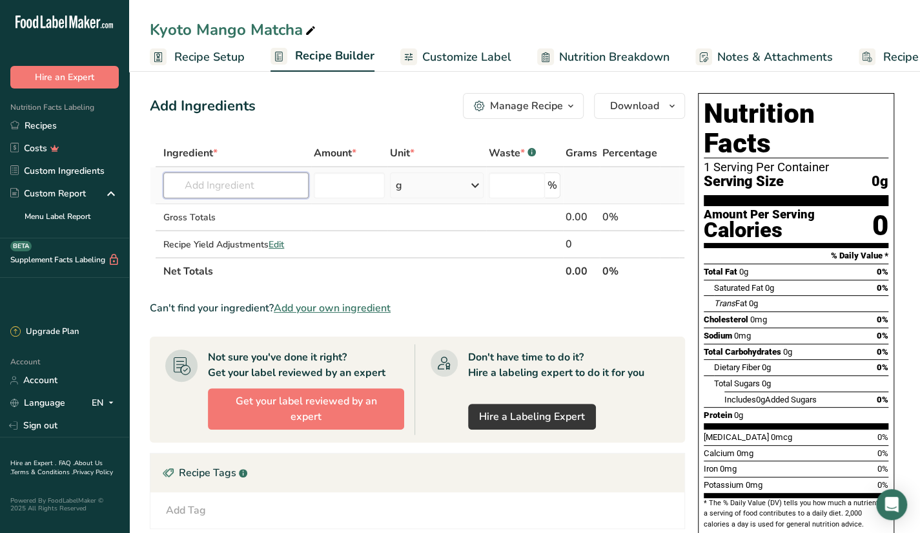
click at [238, 188] on input "text" at bounding box center [235, 185] width 145 height 26
type input "fresh mango"
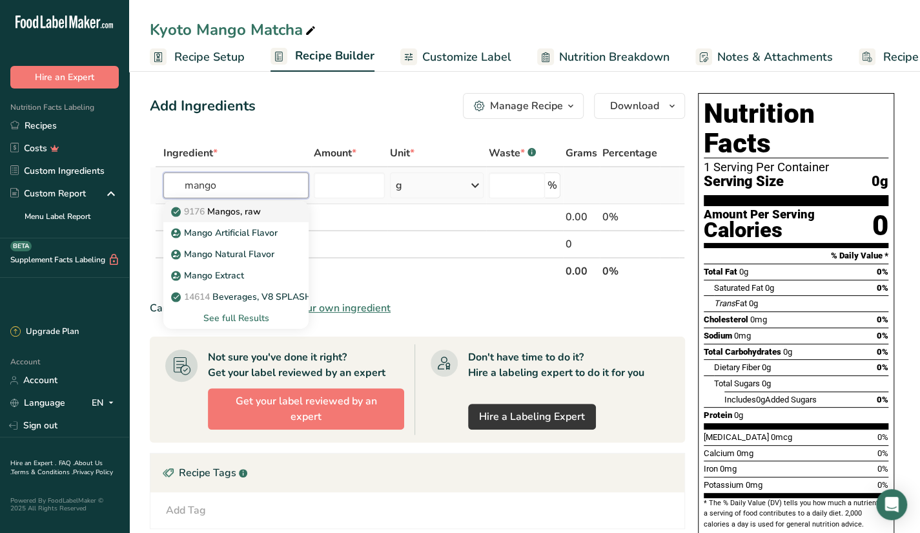
type input "mango"
click at [260, 215] on p "9176 Mangos, raw" at bounding box center [217, 212] width 87 height 14
type input "Mangos, raw"
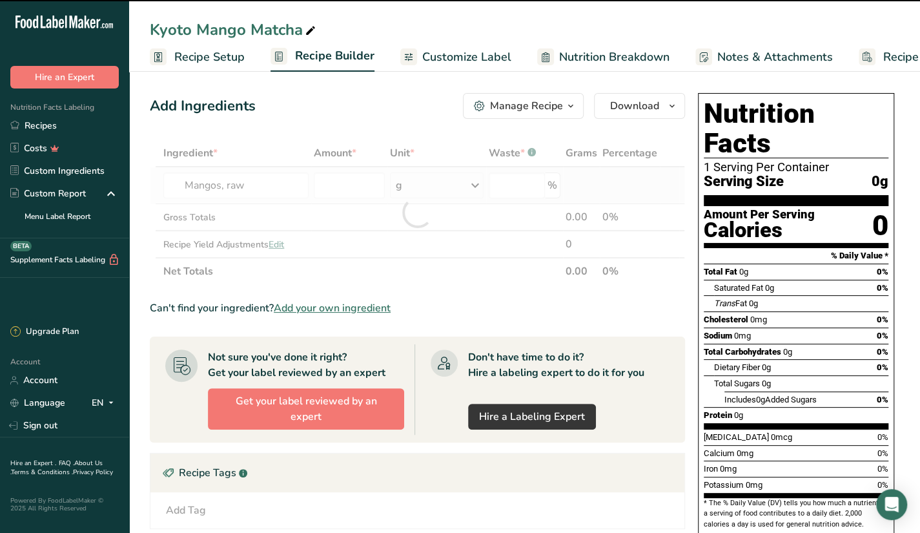
type input "0"
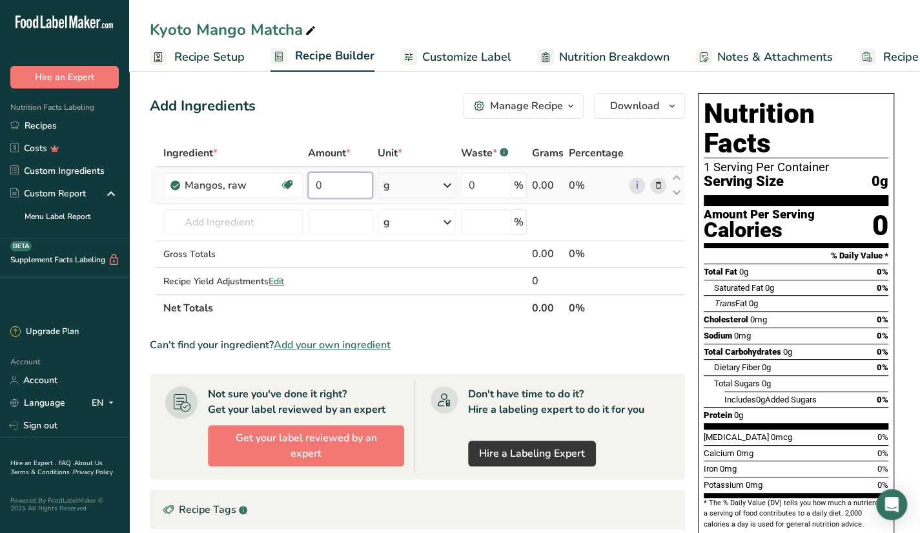
click at [321, 189] on input "0" at bounding box center [340, 185] width 65 height 26
type input "100"
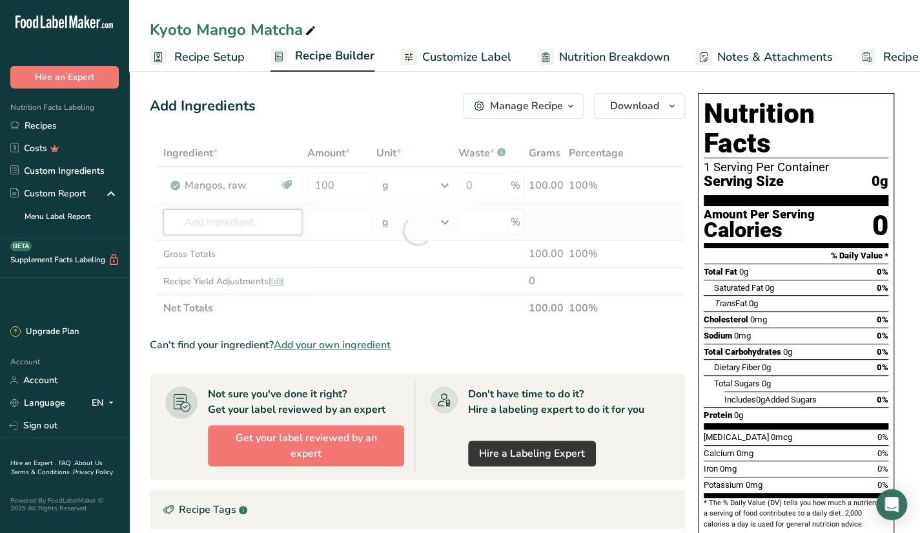
click at [262, 218] on div "Ingredient * Amount * Unit * Waste * .a-a{fill:#347362;}.b-a{fill:#fff;} Grams …" at bounding box center [417, 230] width 535 height 182
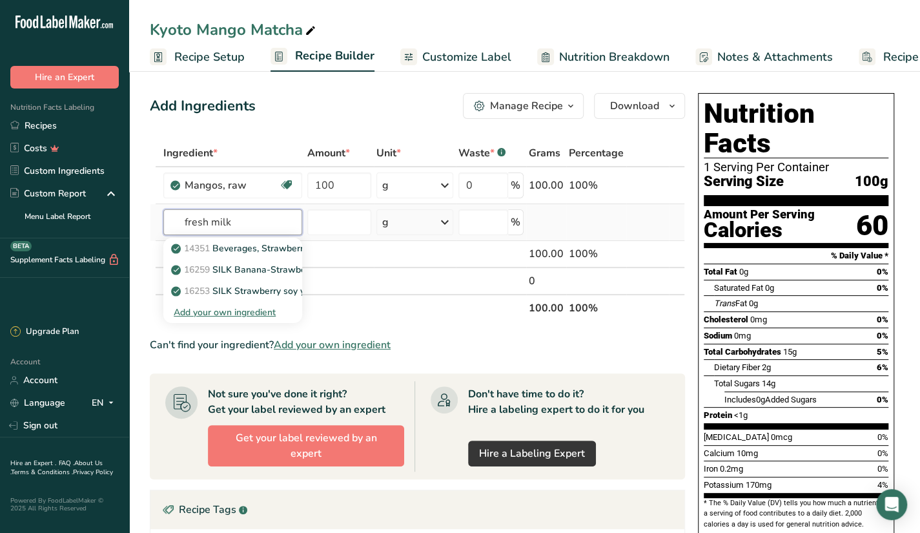
type input "fresh milk"
type input "matcha"
click at [230, 249] on div "Matcha" at bounding box center [222, 248] width 97 height 14
type input "Matcha"
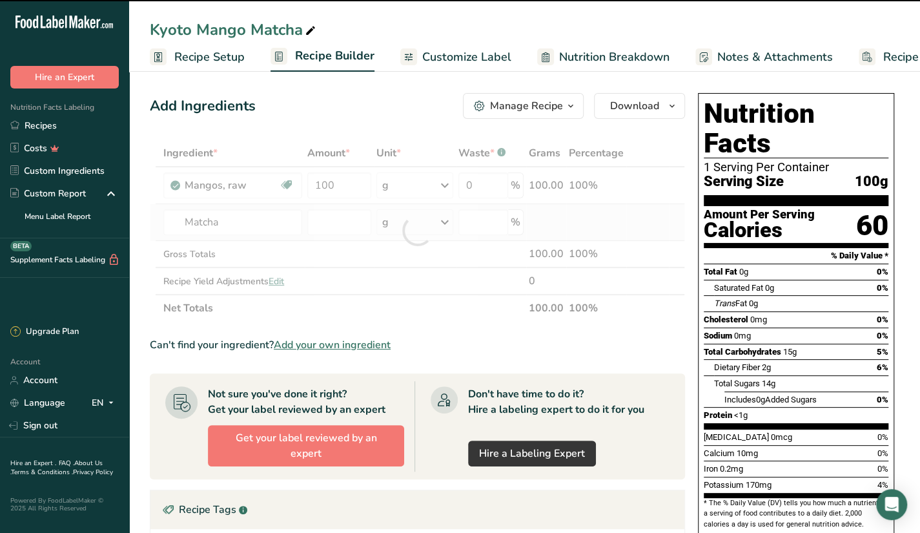
type input "0"
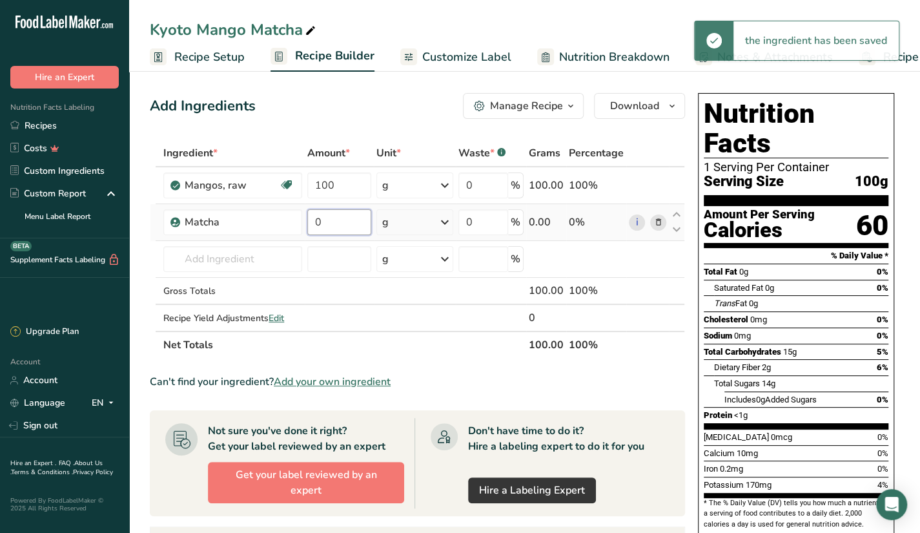
click at [330, 212] on input "0" at bounding box center [339, 222] width 64 height 26
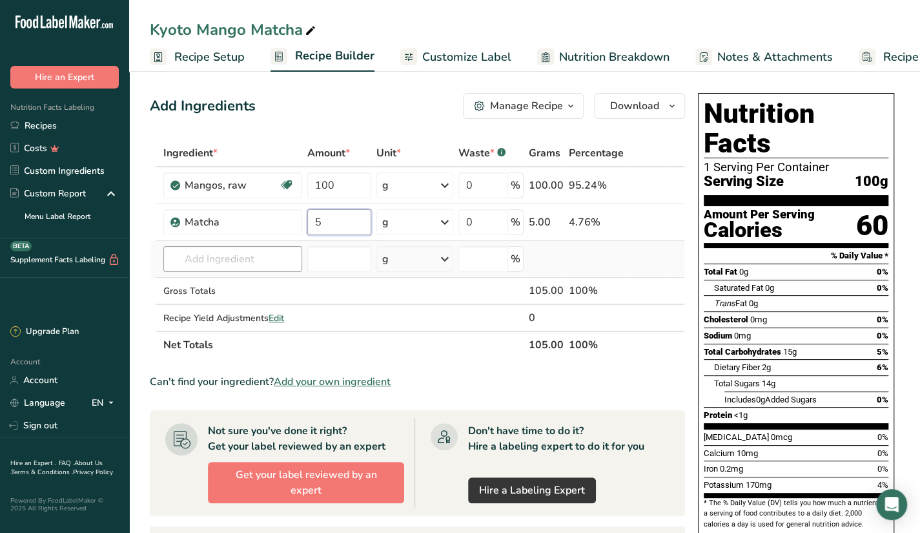
type input "5"
click at [285, 257] on div "Ingredient * Amount * Unit * Waste * .a-a{fill:#347362;}.b-a{fill:#fff;} Grams …" at bounding box center [417, 248] width 535 height 219
click at [19, 118] on link "Recipes" at bounding box center [64, 125] width 129 height 23
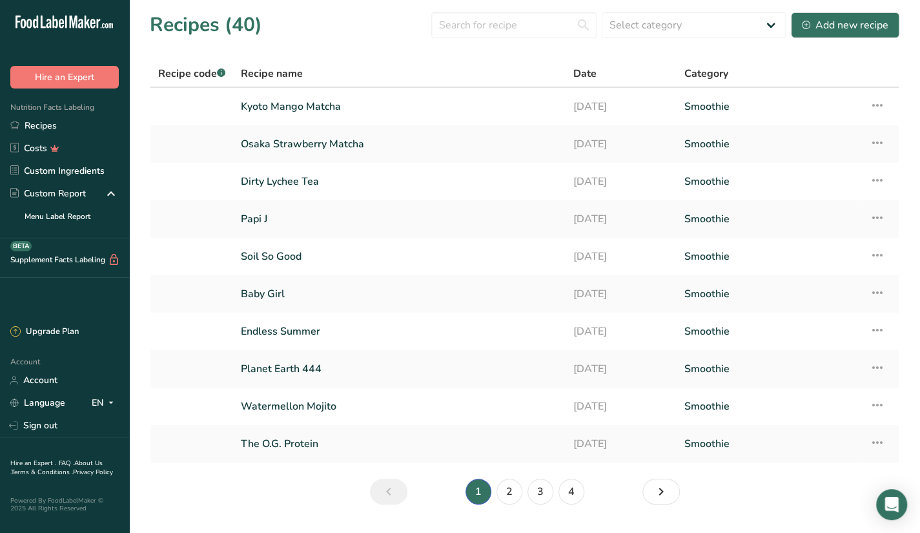
click at [598, 532] on main "Recipes (40) Select category All Baked Goods Beverages Butter Confectionery Coo…" at bounding box center [460, 283] width 920 height 566
